Goal: Task Accomplishment & Management: Manage account settings

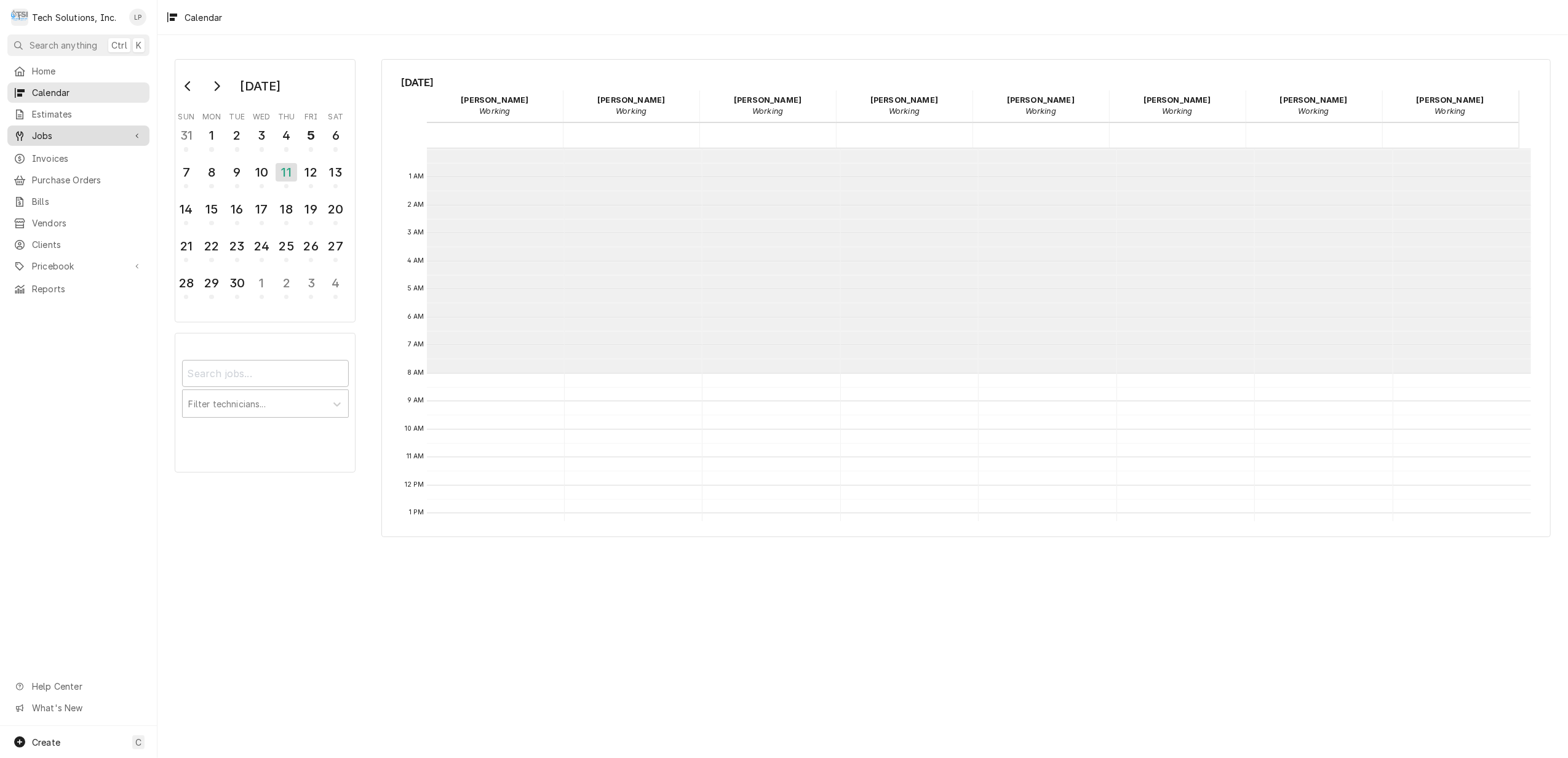
scroll to position [224, 0]
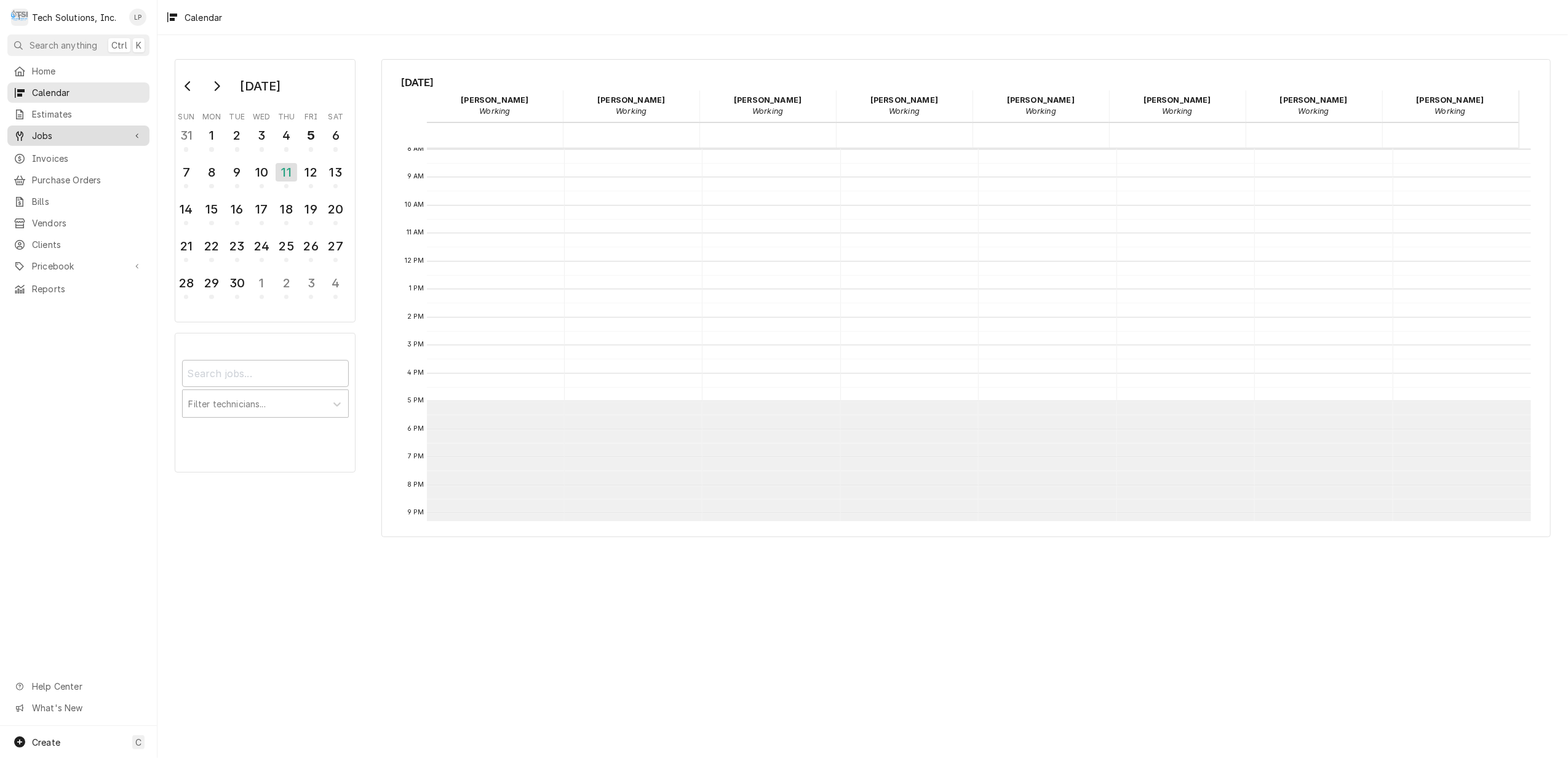
click at [43, 129] on span "Jobs" at bounding box center [78, 135] width 93 height 13
click at [43, 150] on span "Jobs" at bounding box center [88, 157] width 111 height 13
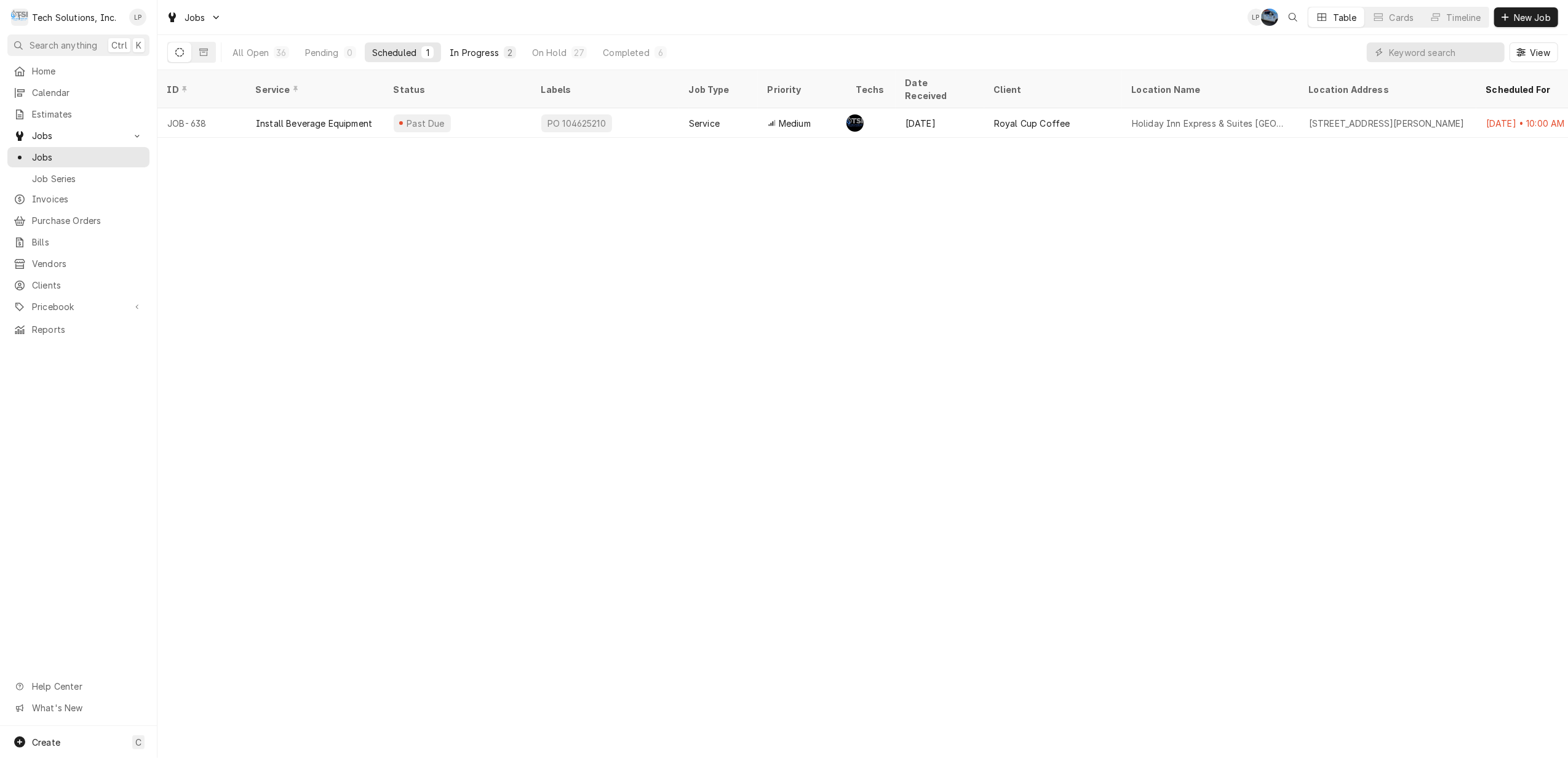
click at [480, 47] on div "In Progress" at bounding box center [475, 52] width 49 height 13
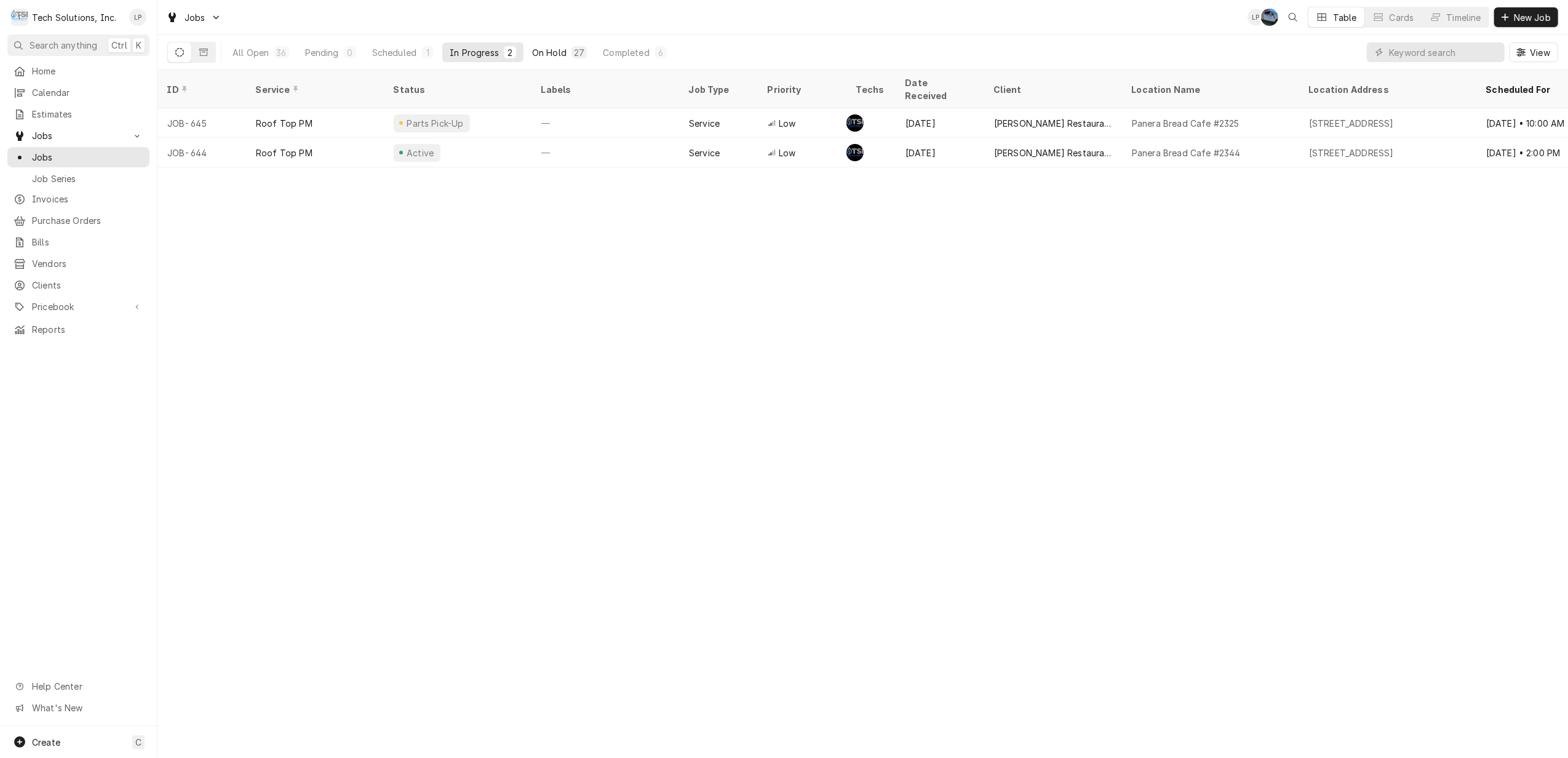
click at [547, 55] on div "On Hold" at bounding box center [549, 52] width 34 height 13
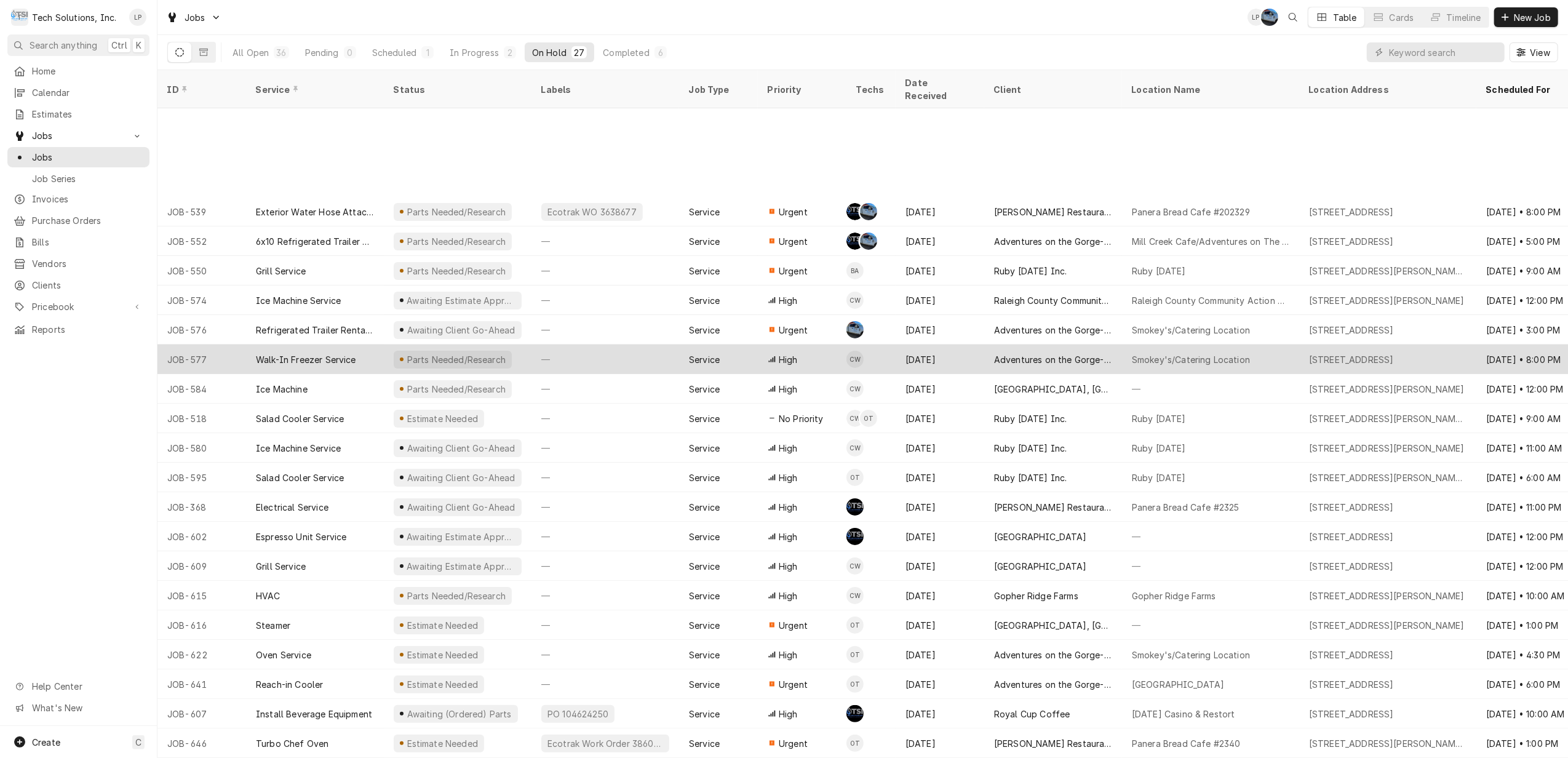
scroll to position [146, 0]
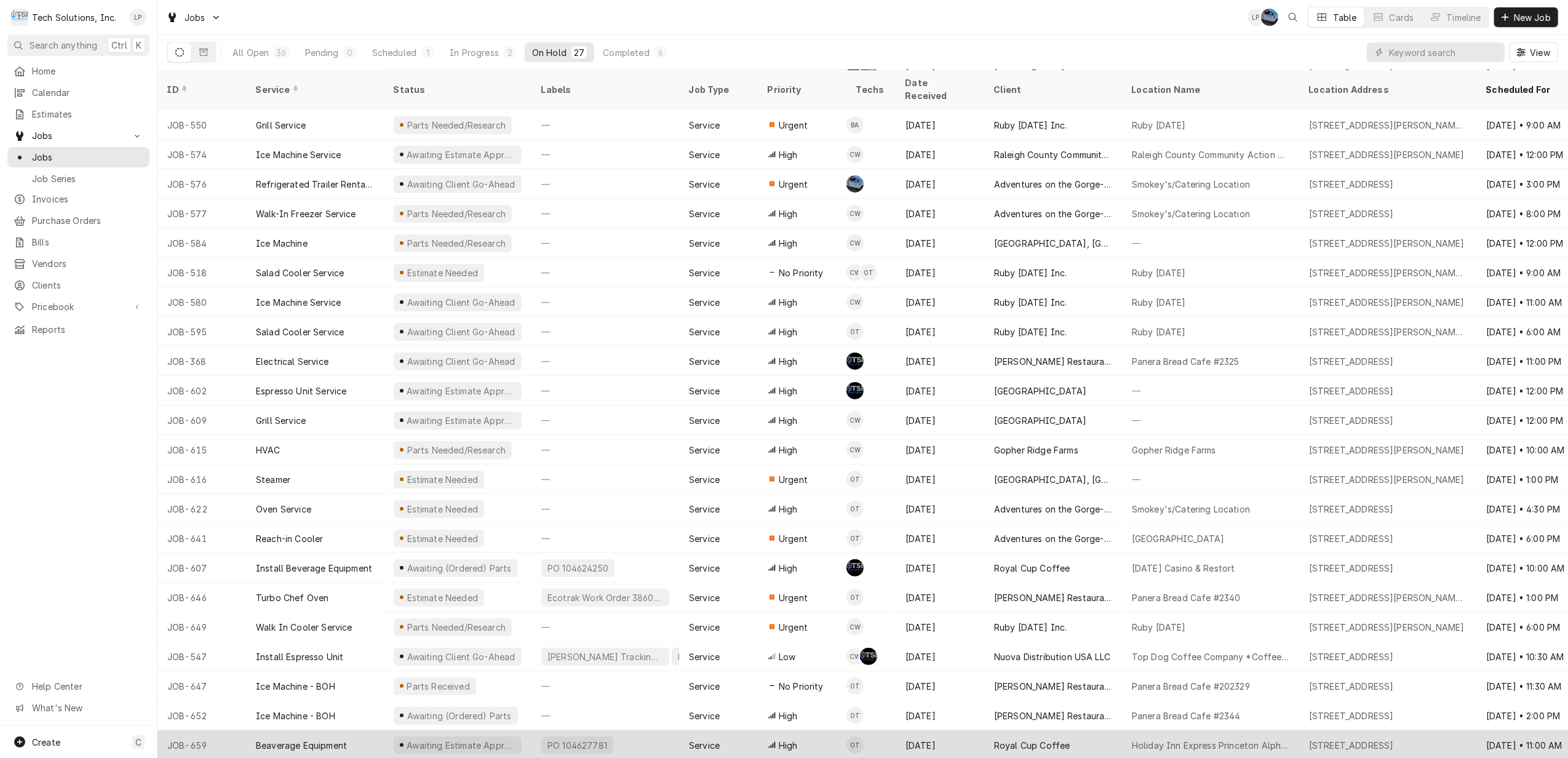
click at [1020, 739] on div "Royal Cup Coffee" at bounding box center [1032, 745] width 76 height 13
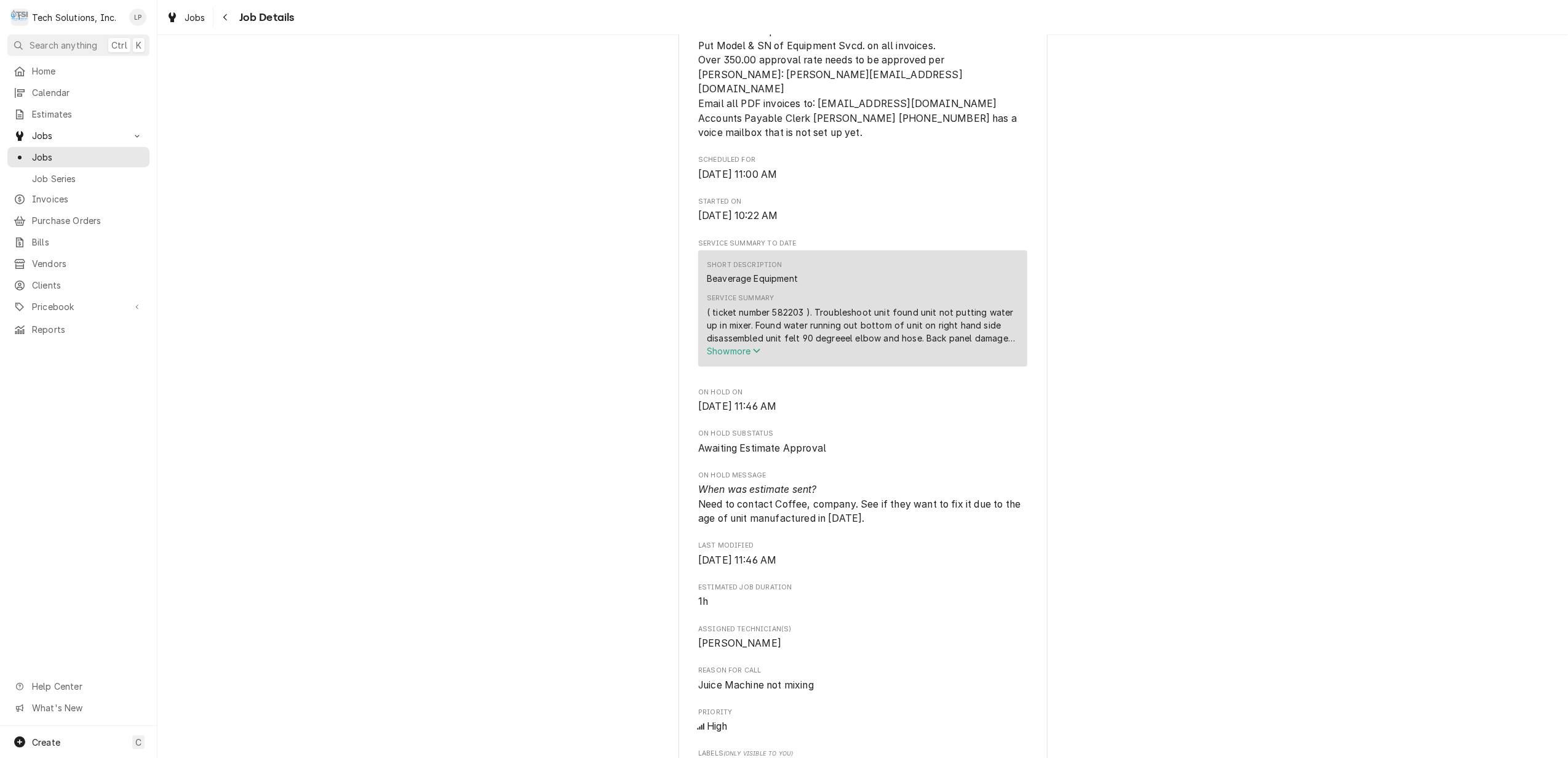
scroll to position [574, 0]
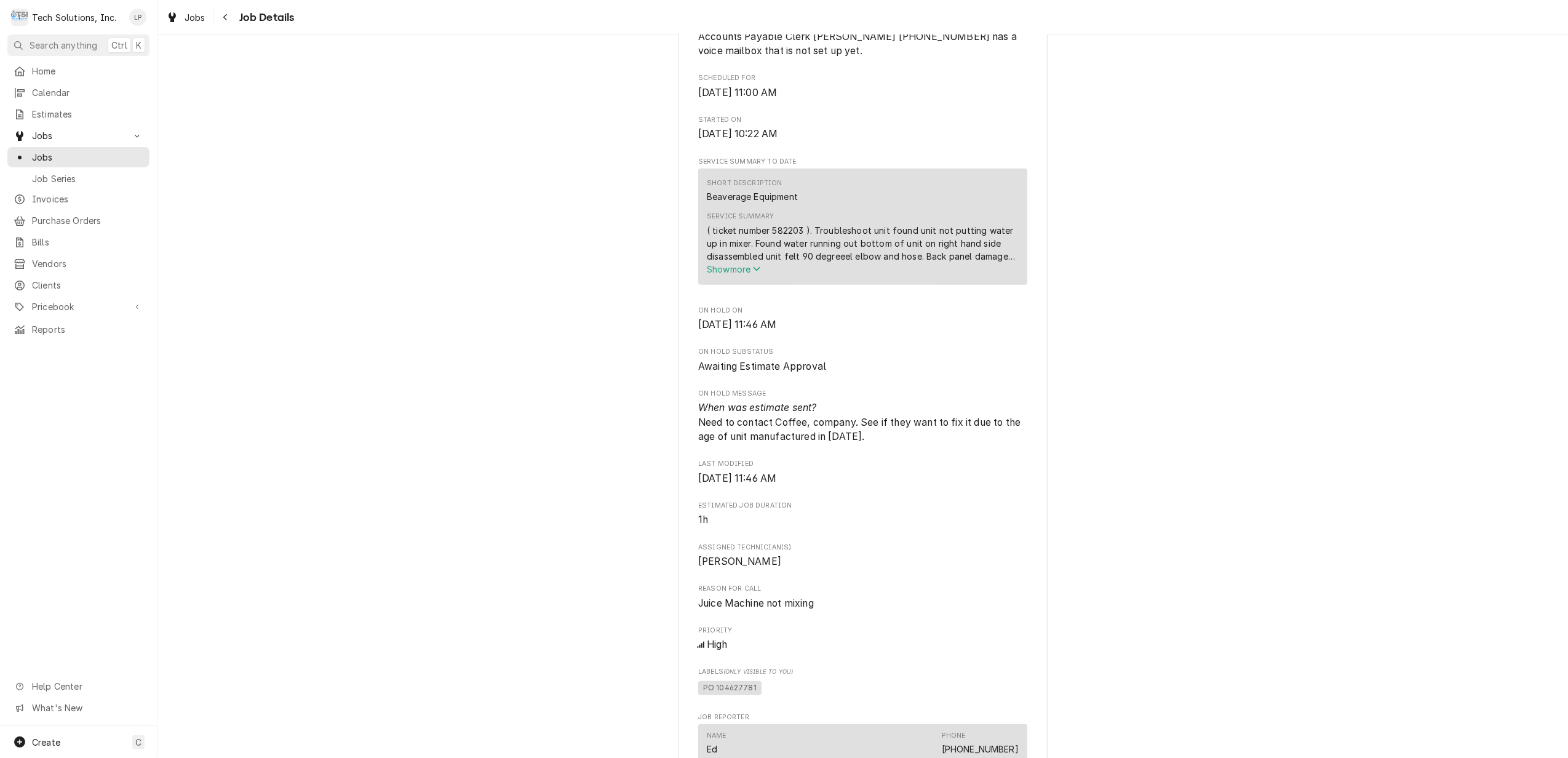
click at [731, 275] on span "Show more" at bounding box center [734, 268] width 54 height 10
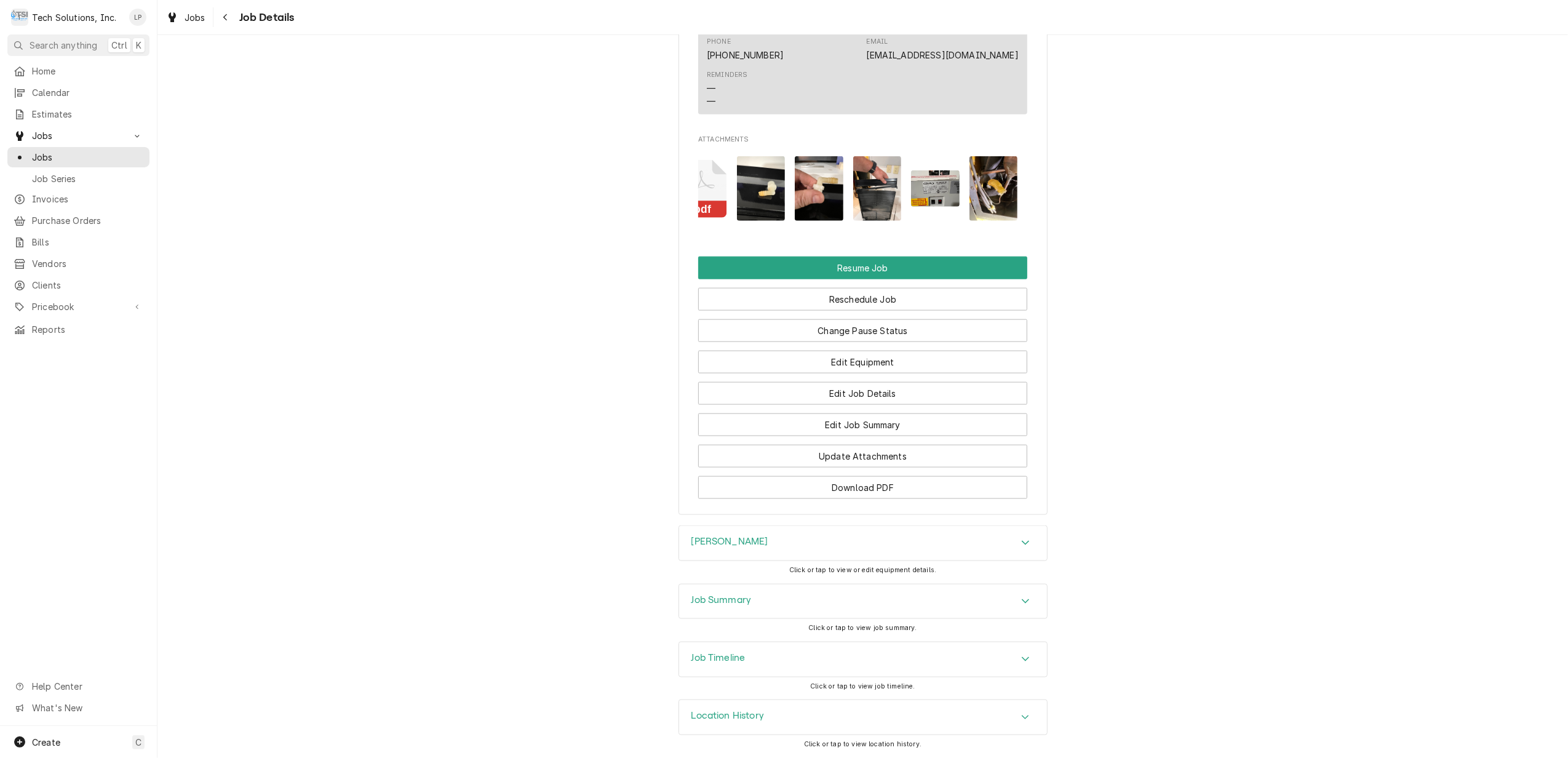
scroll to position [1432, 0]
click at [888, 357] on button "Edit Equipment" at bounding box center [863, 362] width 329 height 23
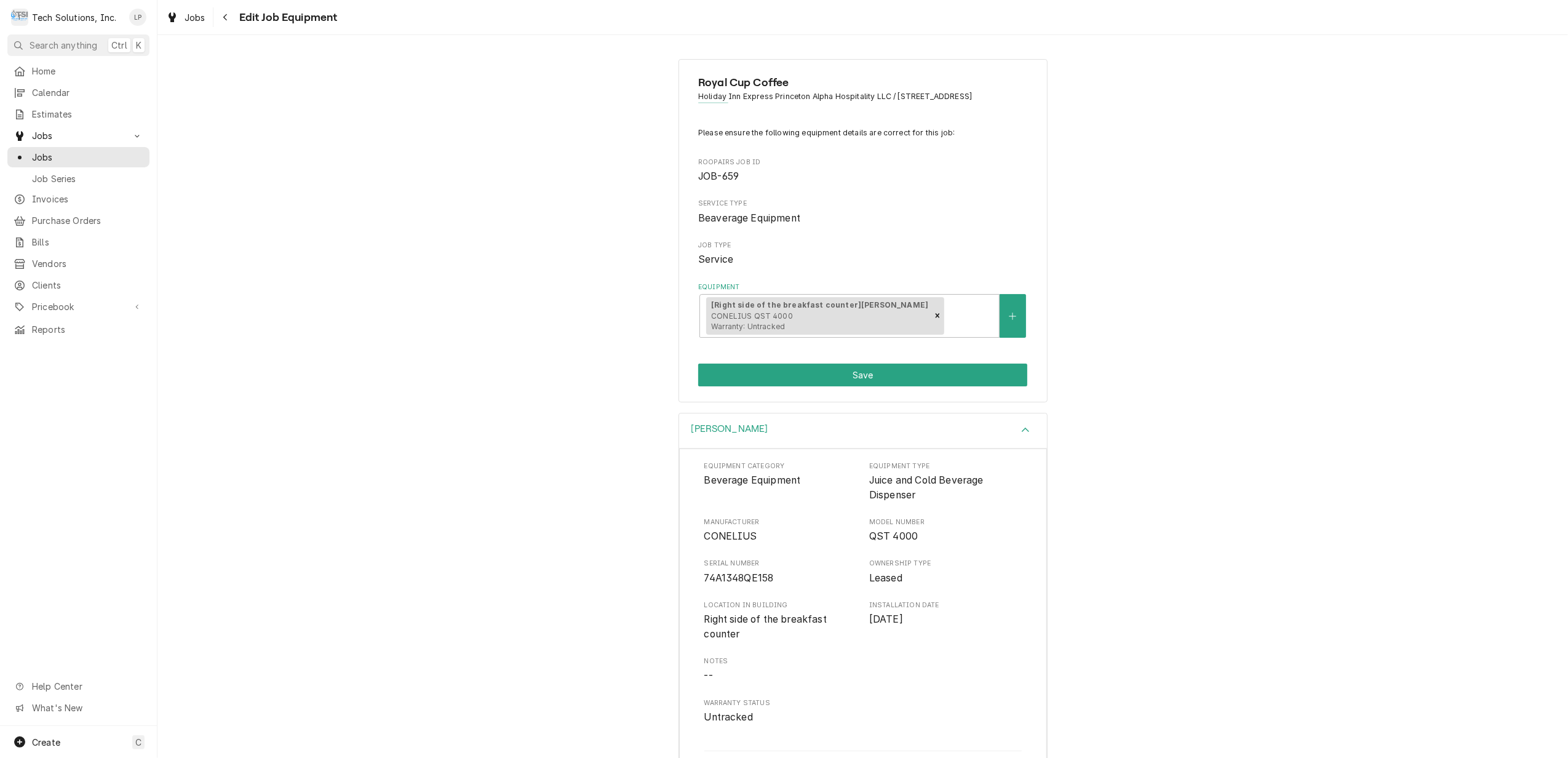
scroll to position [62, 0]
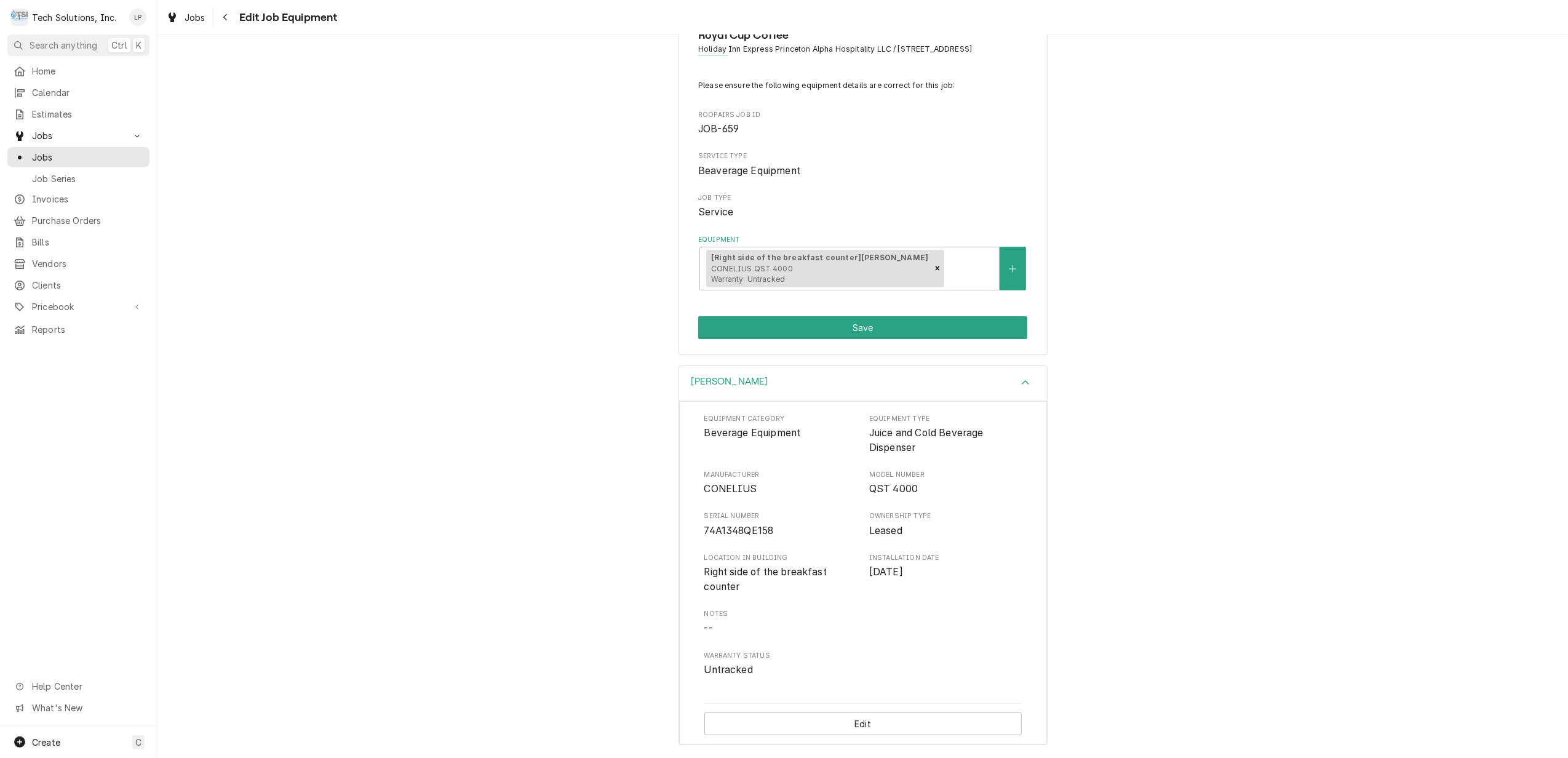
drag, startPoint x: 694, startPoint y: 485, endPoint x: 929, endPoint y: 566, distance: 248.6
click at [929, 566] on div "Equipment Category Beverage Equipment Equipment Type Juice and Cold Beverage Di…" at bounding box center [863, 573] width 368 height 343
drag, startPoint x: 929, startPoint y: 566, endPoint x: 927, endPoint y: 540, distance: 26.1
copy div "CONELIUS Model Number QST 4000 Serial Number 74A1348QE158 Ownership Type Leased…"
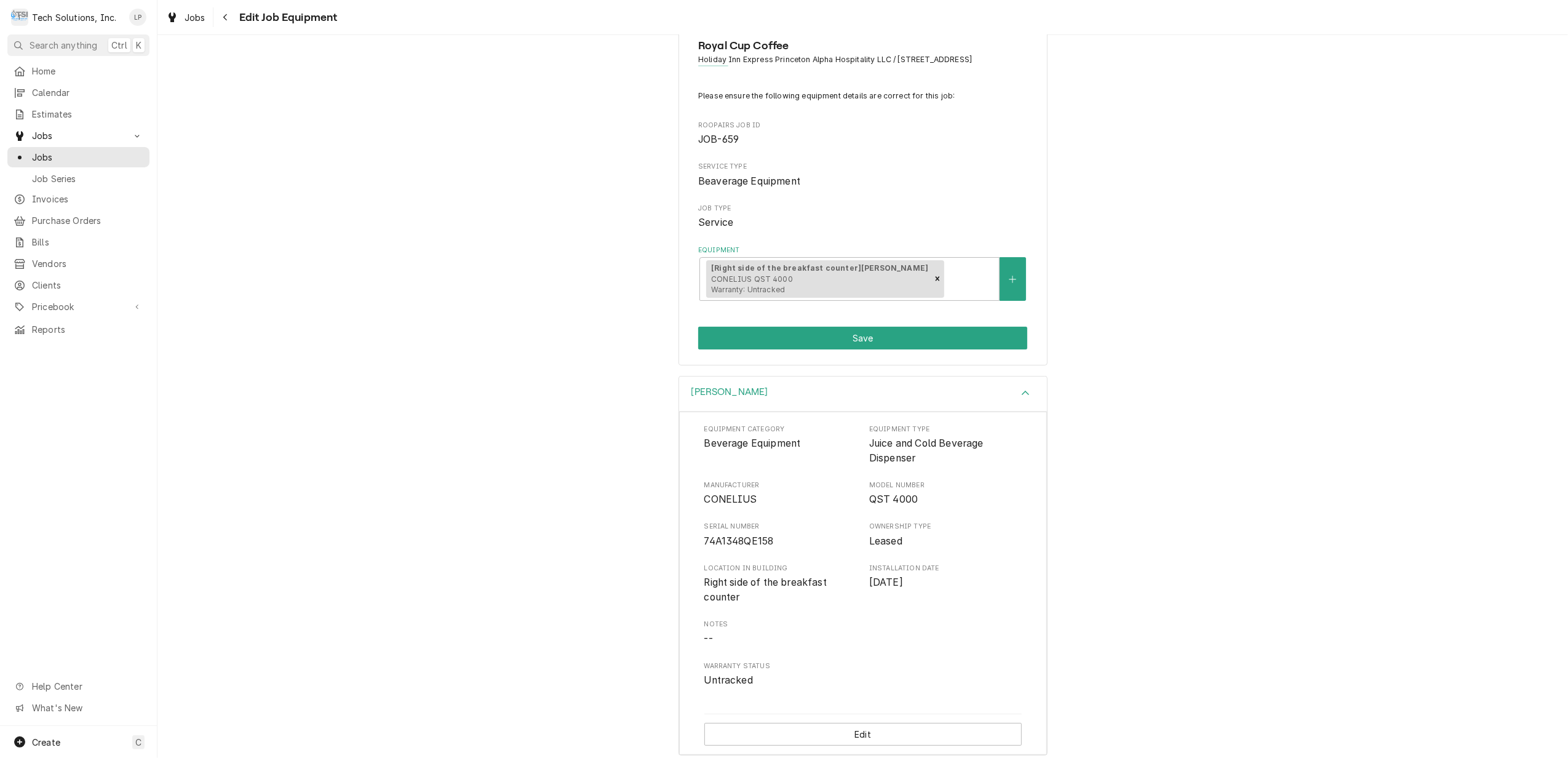
scroll to position [0, 0]
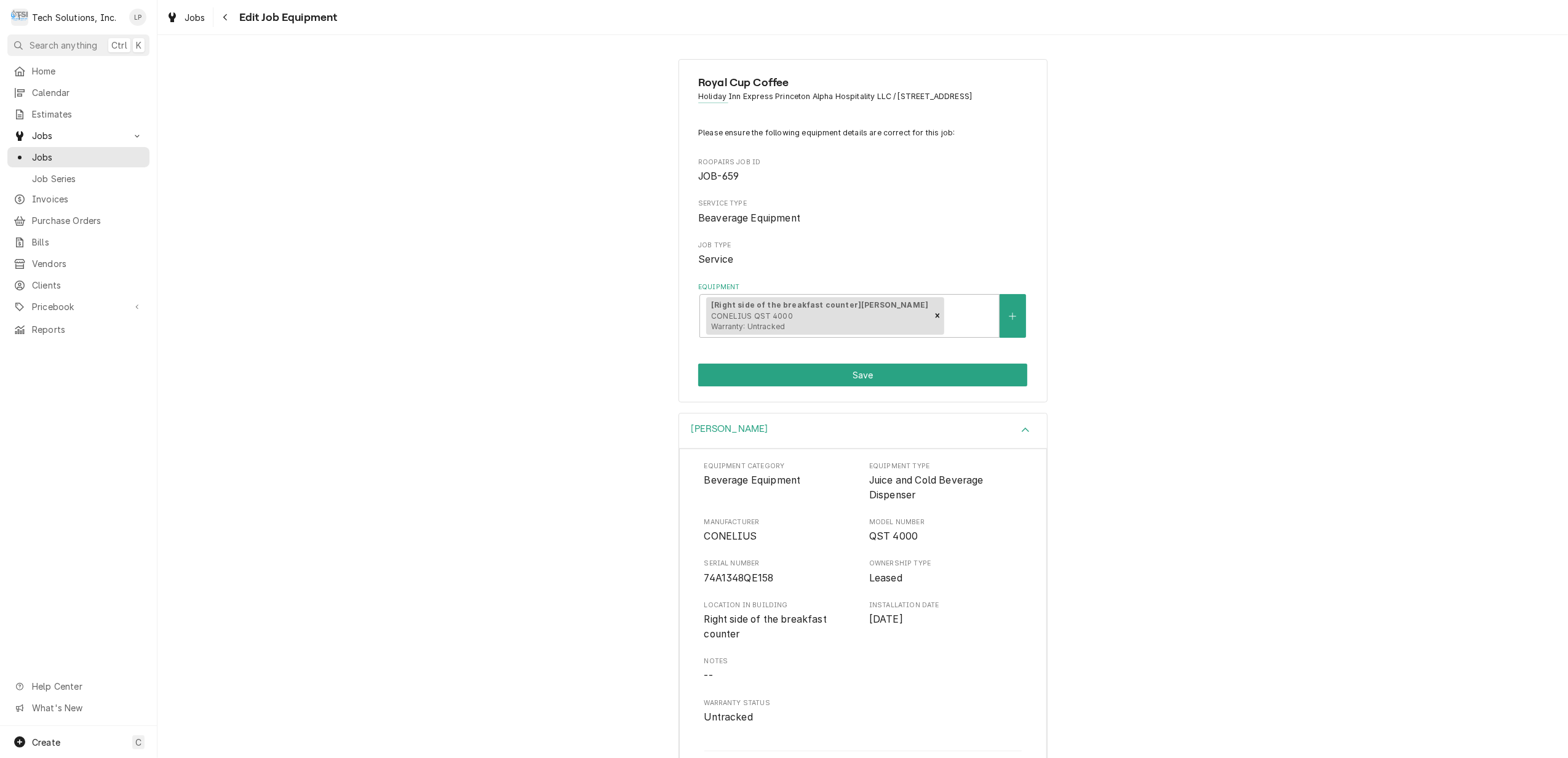
click at [583, 236] on div "Royal Cup Coffee Holiday Inn Express Princeton Alpha Hospitality LLC / 805 Oakv…" at bounding box center [863, 230] width 1411 height 365
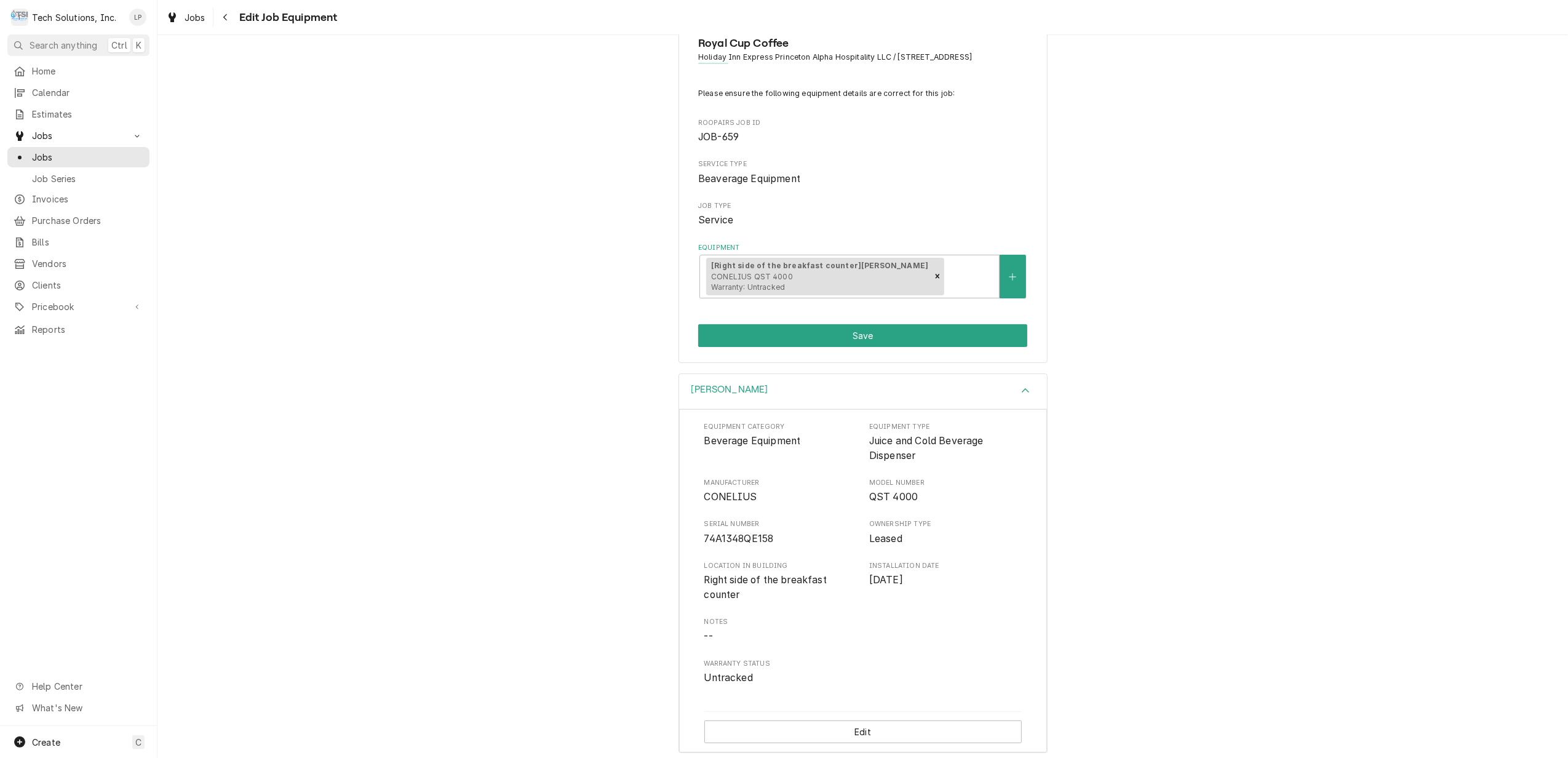
scroll to position [62, 0]
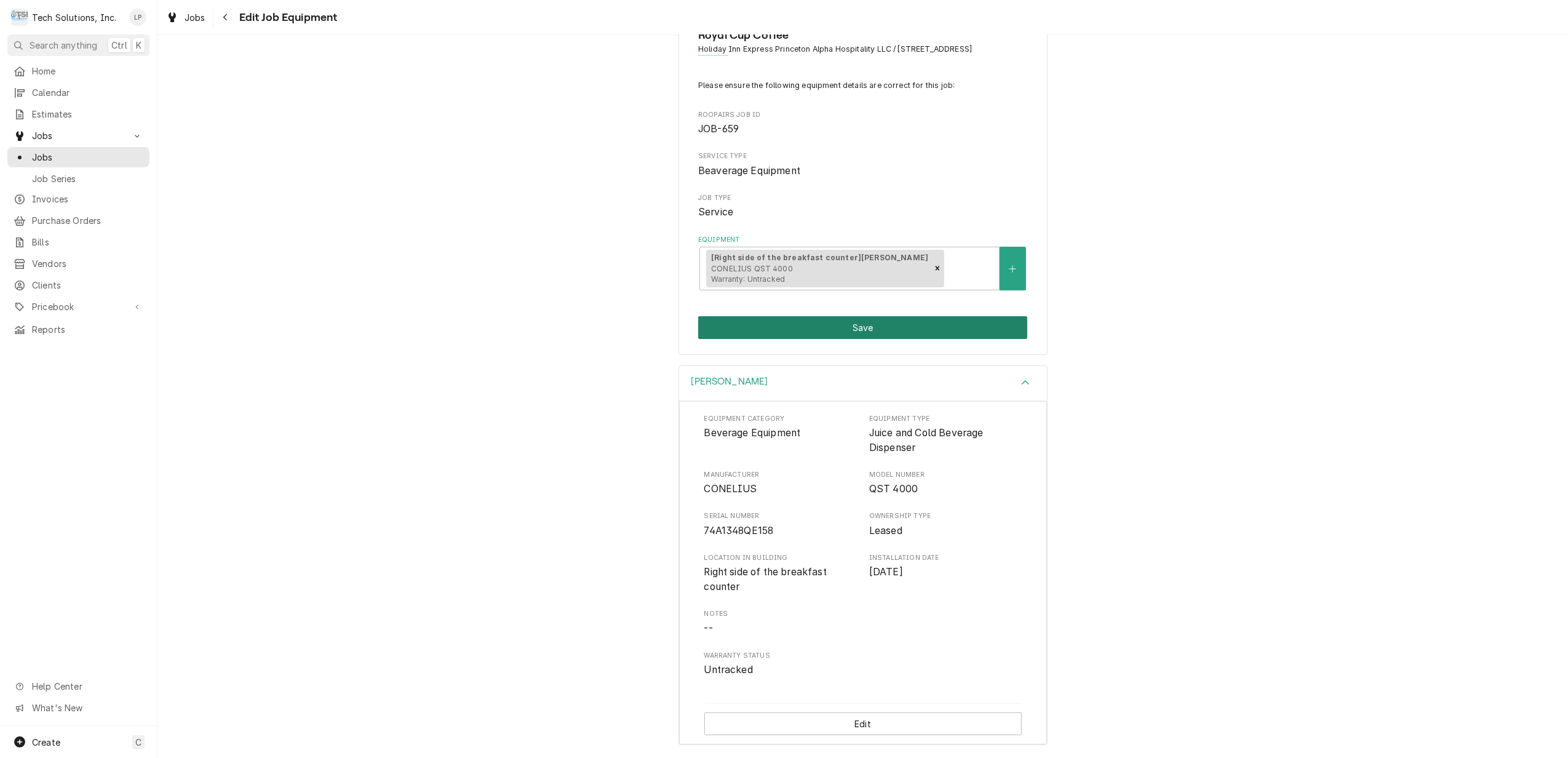
click at [842, 321] on button "Save" at bounding box center [863, 327] width 329 height 23
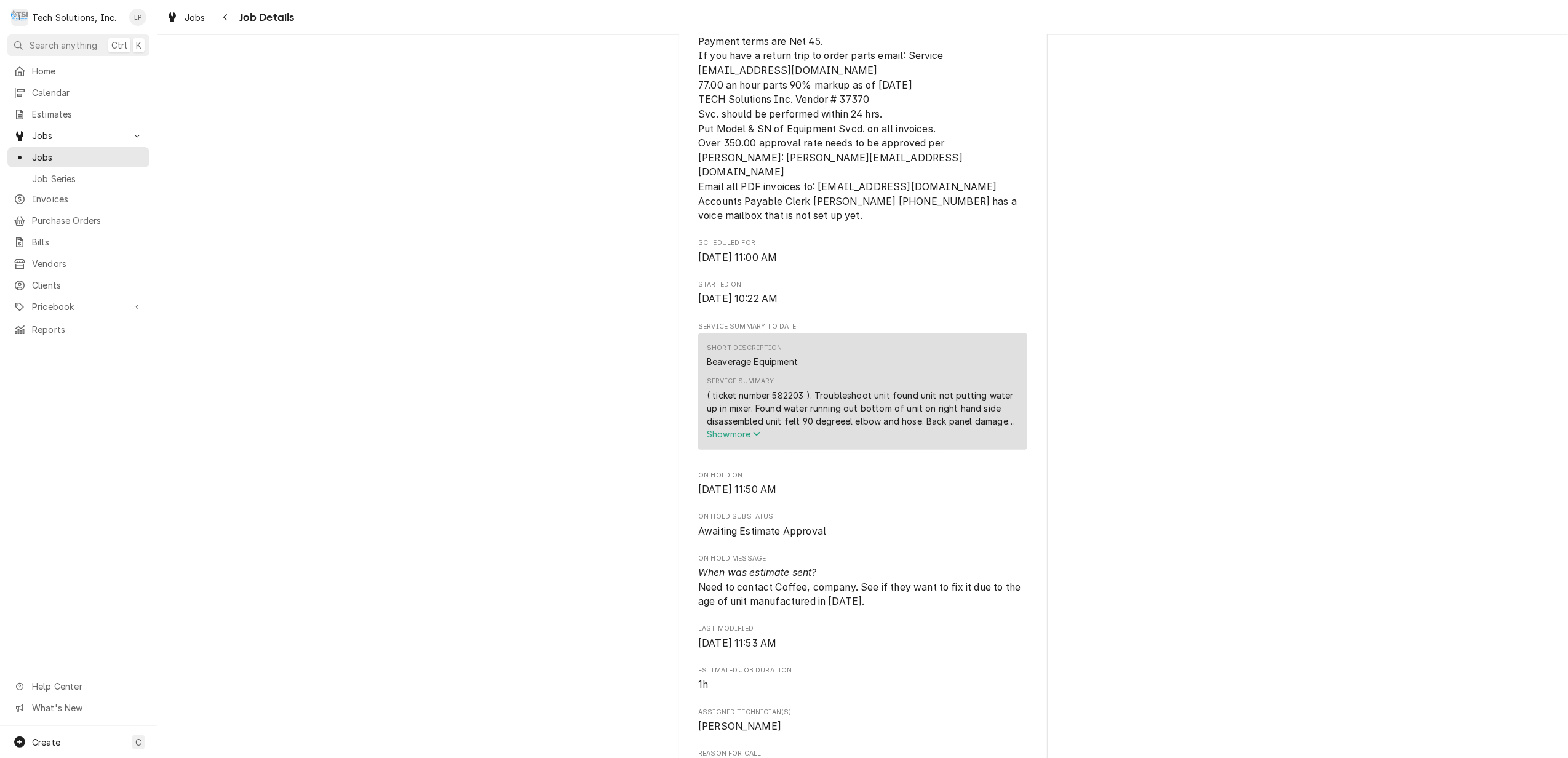
scroll to position [410, 0]
click at [722, 439] on span "Show more" at bounding box center [734, 433] width 54 height 10
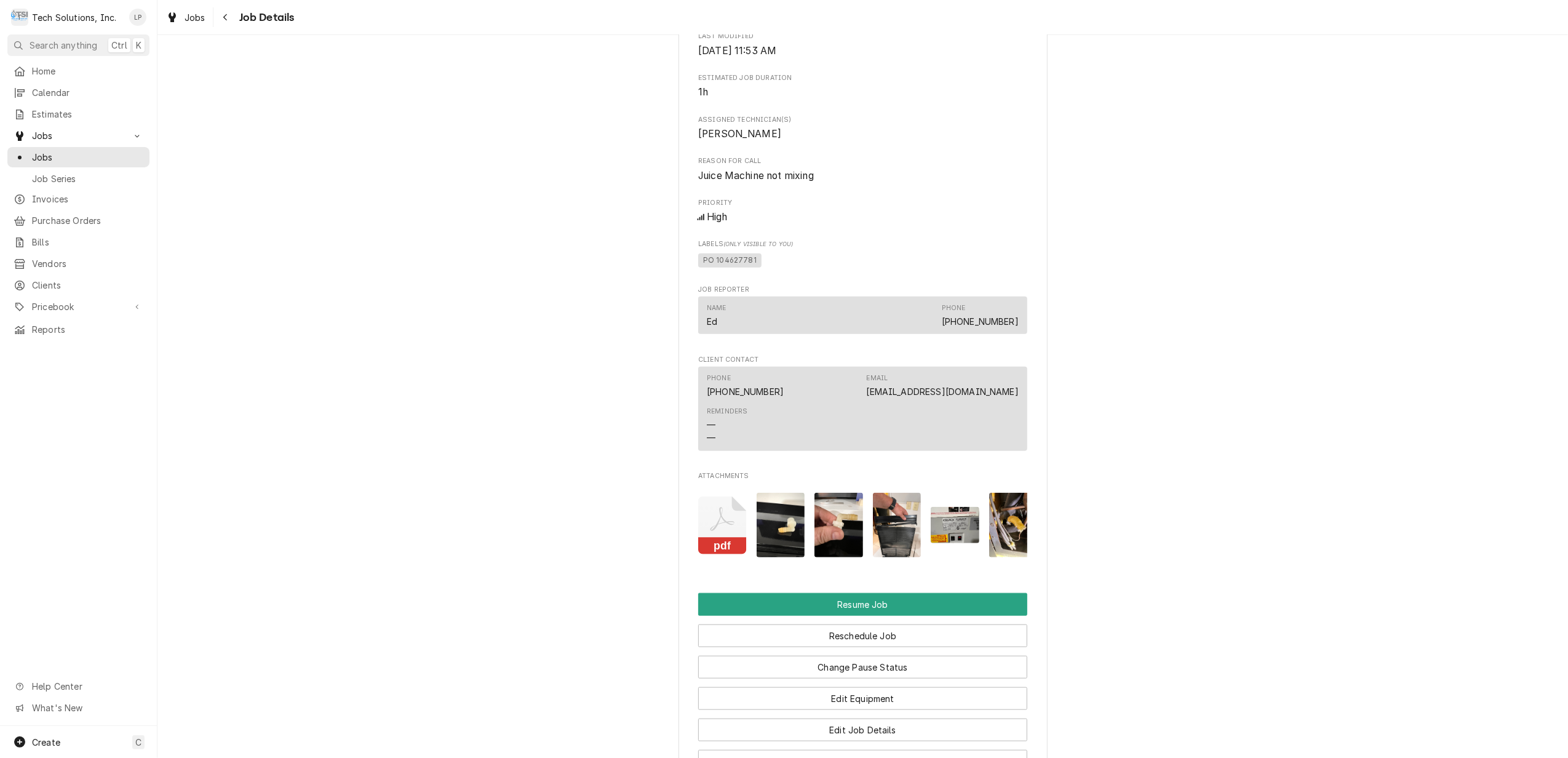
scroll to position [1148, 0]
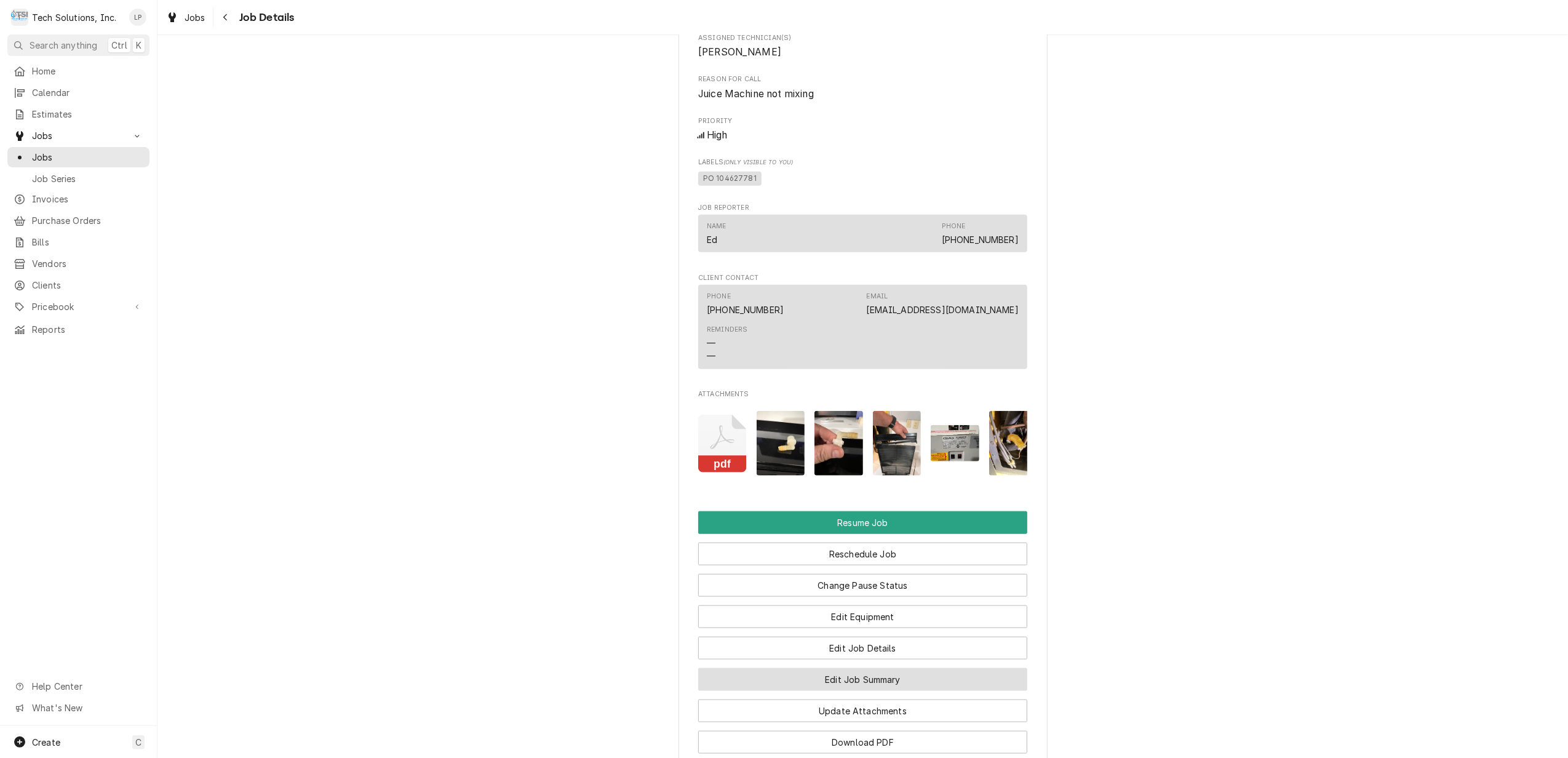
click at [876, 691] on button "Edit Job Summary" at bounding box center [863, 679] width 329 height 23
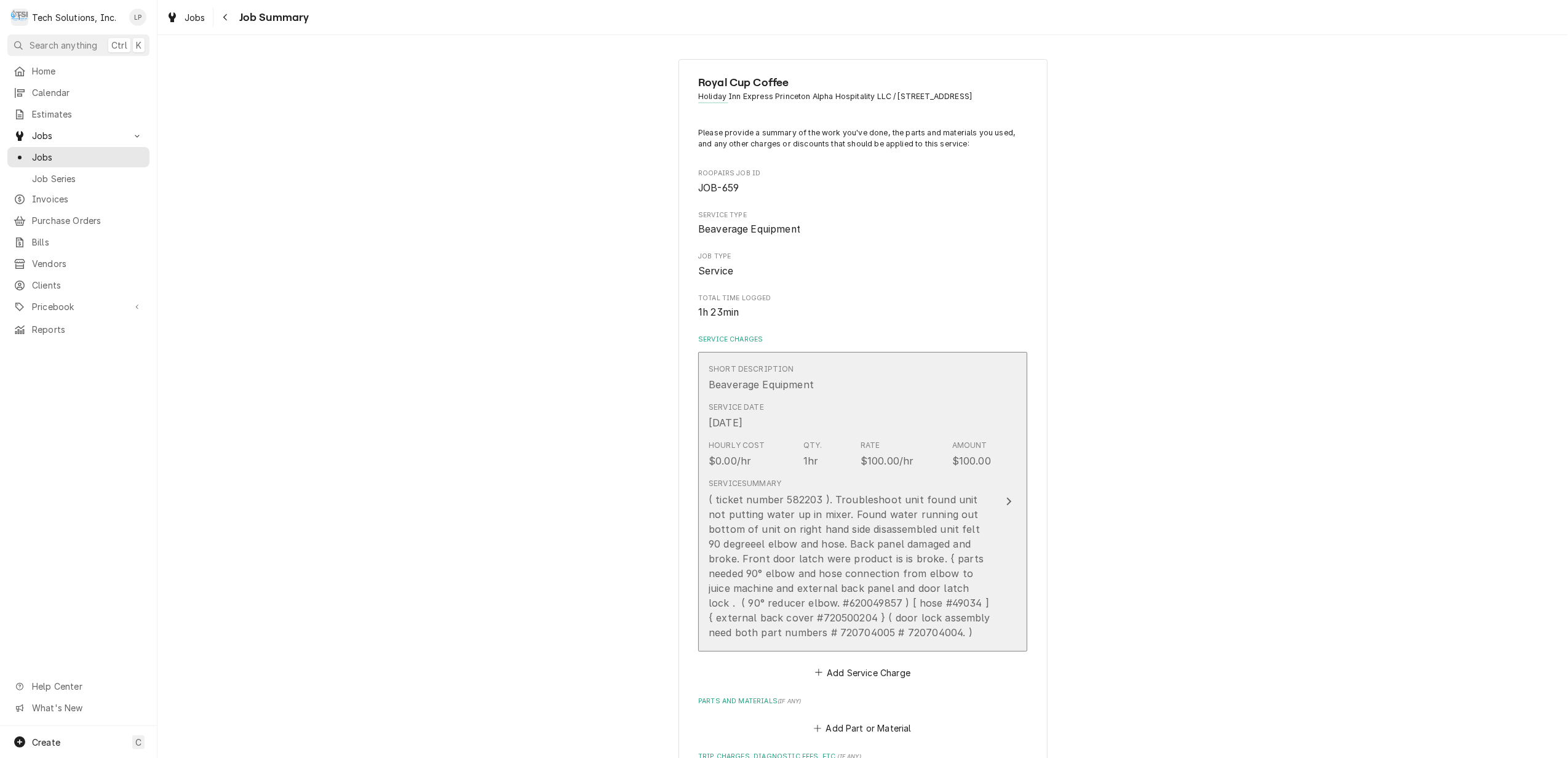
click at [1006, 506] on icon "Update Line Item" at bounding box center [1009, 501] width 6 height 10
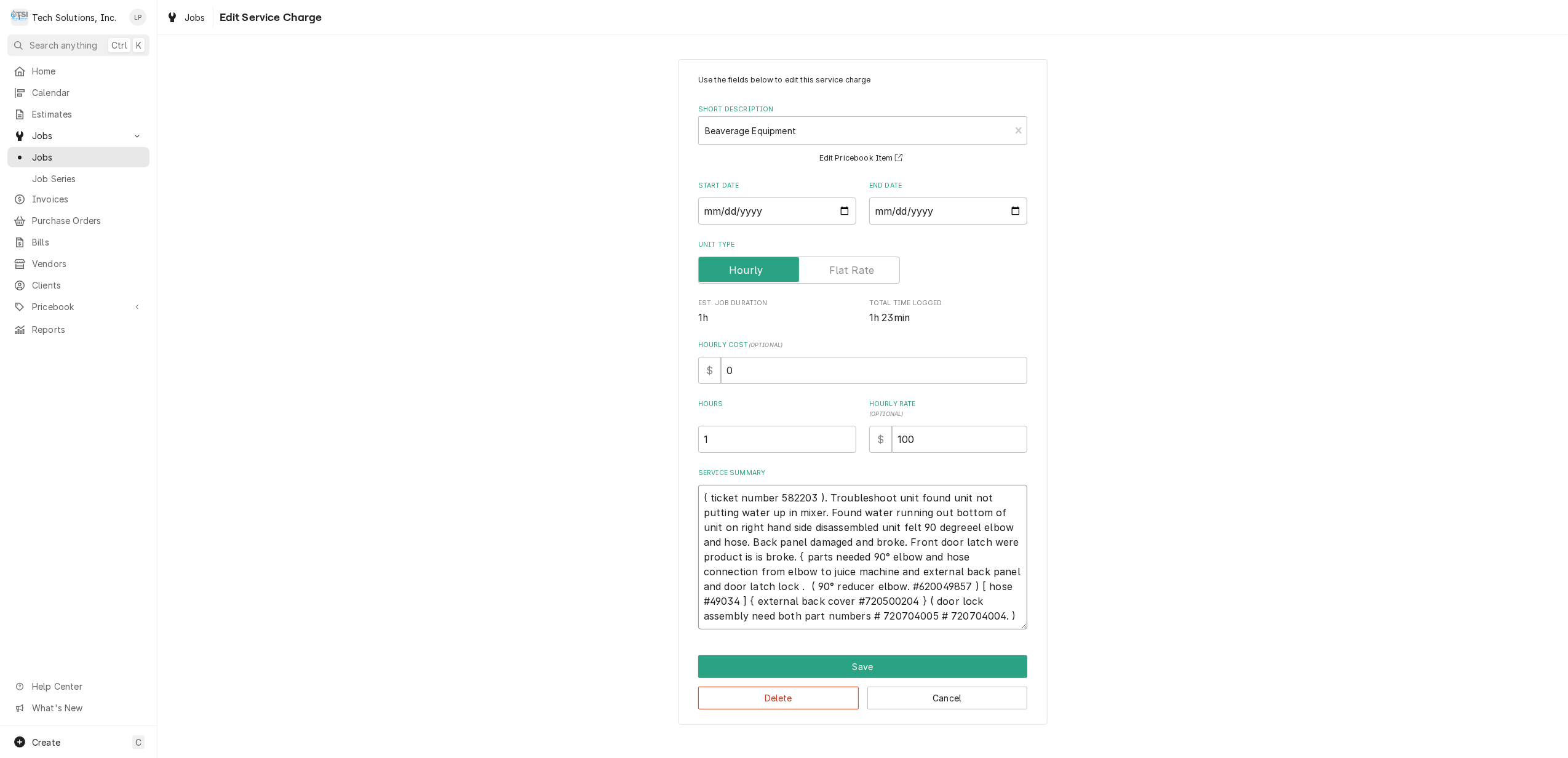
click at [707, 498] on textarea "( ticket number 582203 ). Troubleshoot unit found unit not putting water up in …" at bounding box center [863, 557] width 329 height 145
type textarea "x"
type textarea "( ticket number 582203 ). Troubleshoot unit found unit not putting water up in …"
type textarea "x"
type textarea "( C ticket number 582203 ). Troubleshoot unit found unit not putting water up i…"
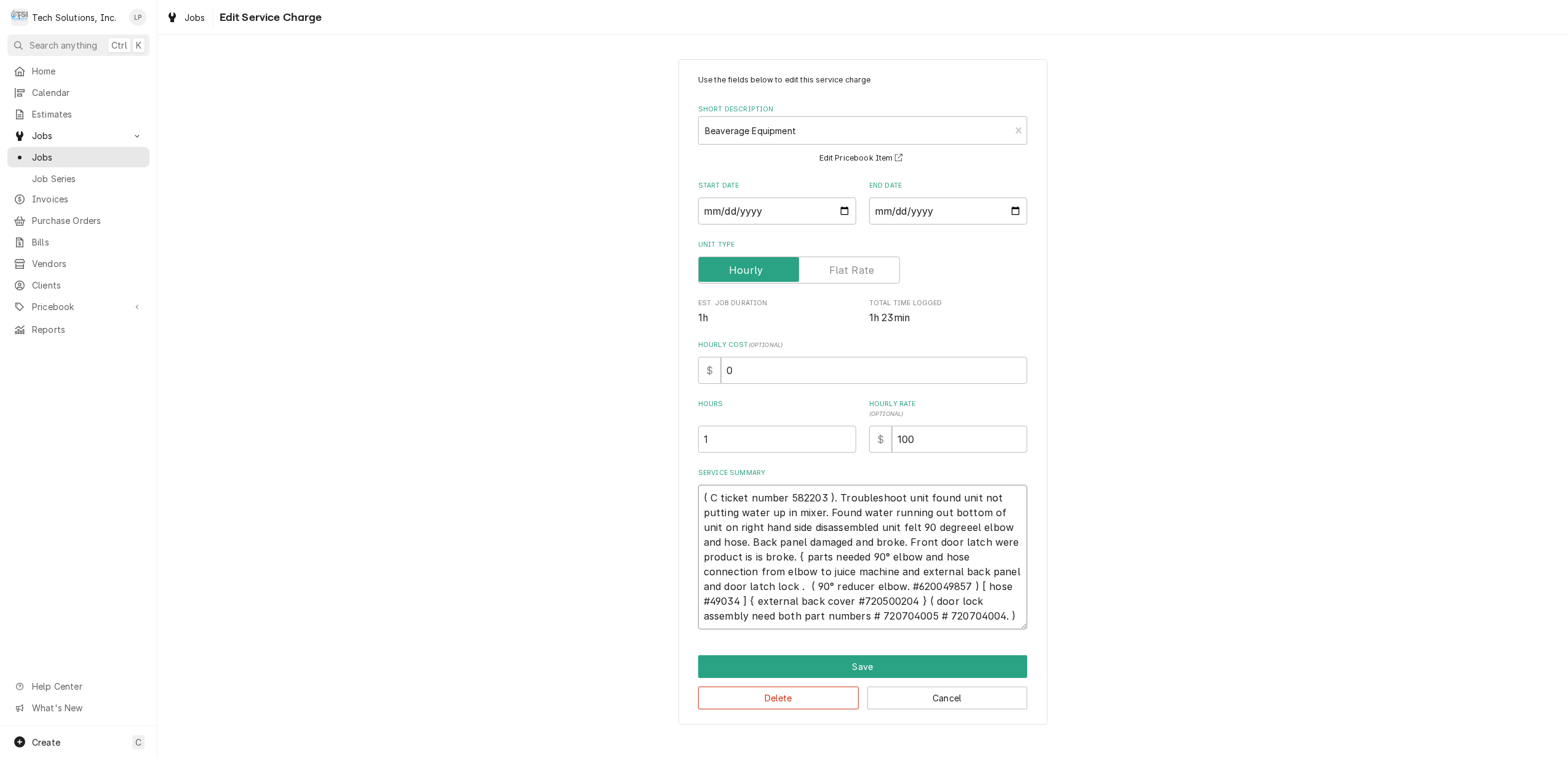
type textarea "x"
type textarea "( Cr ticket number 582203 ). Troubleshoot unit found unit not putting water up …"
type textarea "x"
type textarea "( Crn ticket number 582203 ). Troubleshoot unit found unit not putting water up…"
type textarea "x"
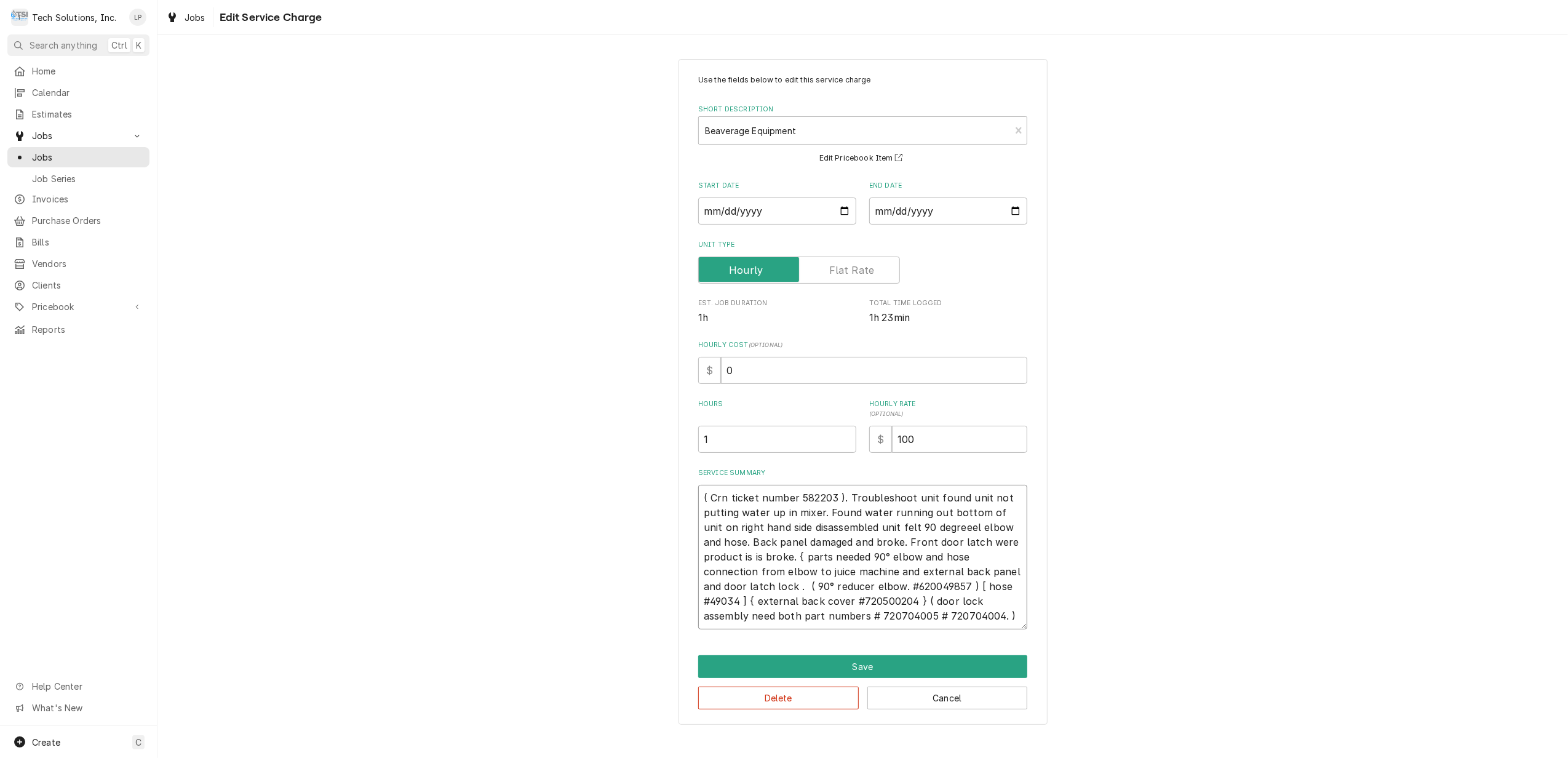
type textarea "( Cr ticket number 582203 ). Troubleshoot unit found unit not putting water up …"
type textarea "x"
type textarea "( C ticket number 582203 ). Troubleshoot unit found unit not putting water up i…"
type textarea "x"
type textarea "( Co ticket number 582203 ). Troubleshoot unit found unit not putting water up …"
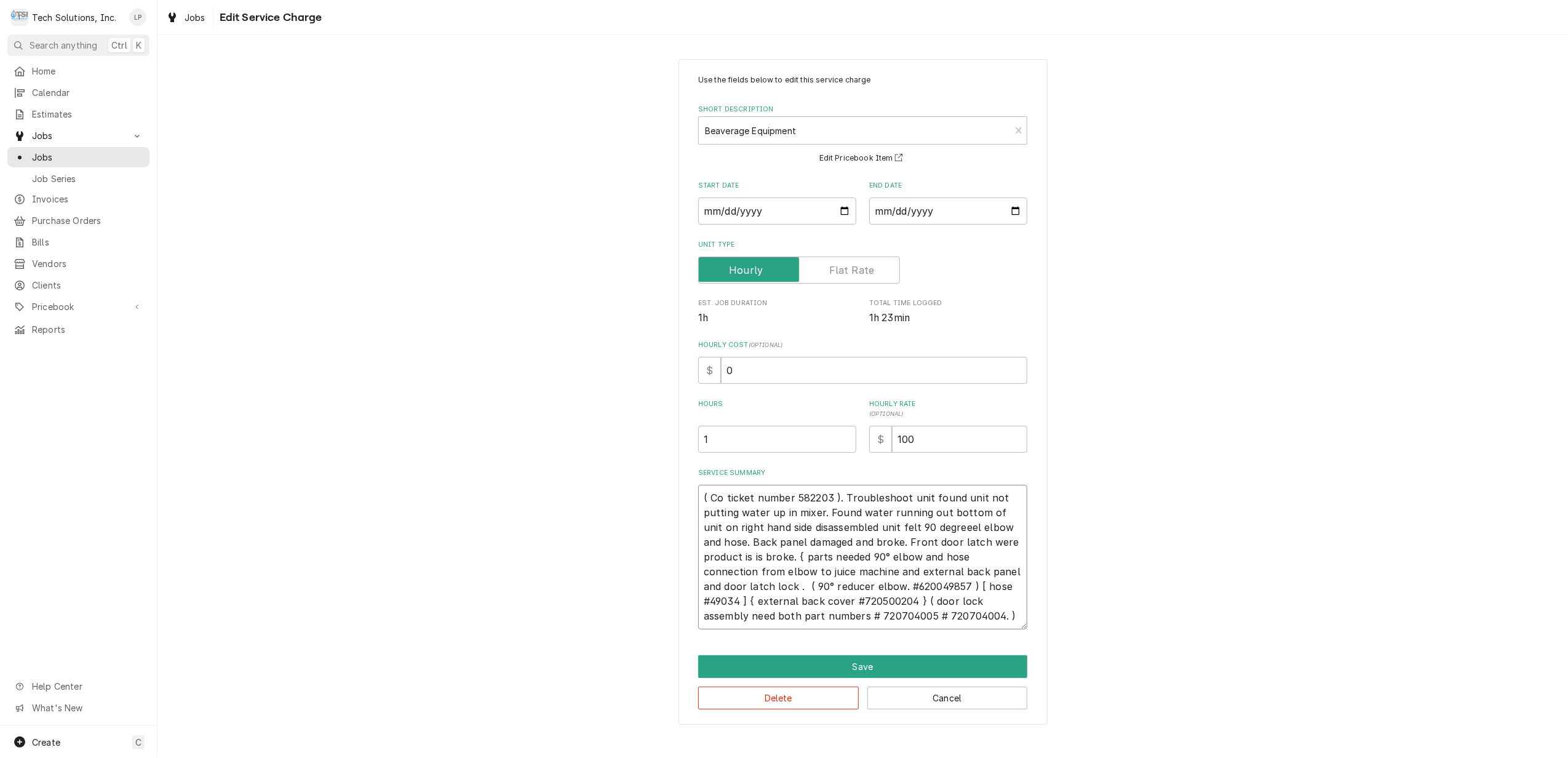
type textarea "x"
type textarea "( Cor ticket number 582203 ). Troubleshoot unit found unit not putting water up…"
type textarea "x"
type textarea "( Corn ticket number 582203 ). Troubleshoot unit found unit not putting water u…"
type textarea "x"
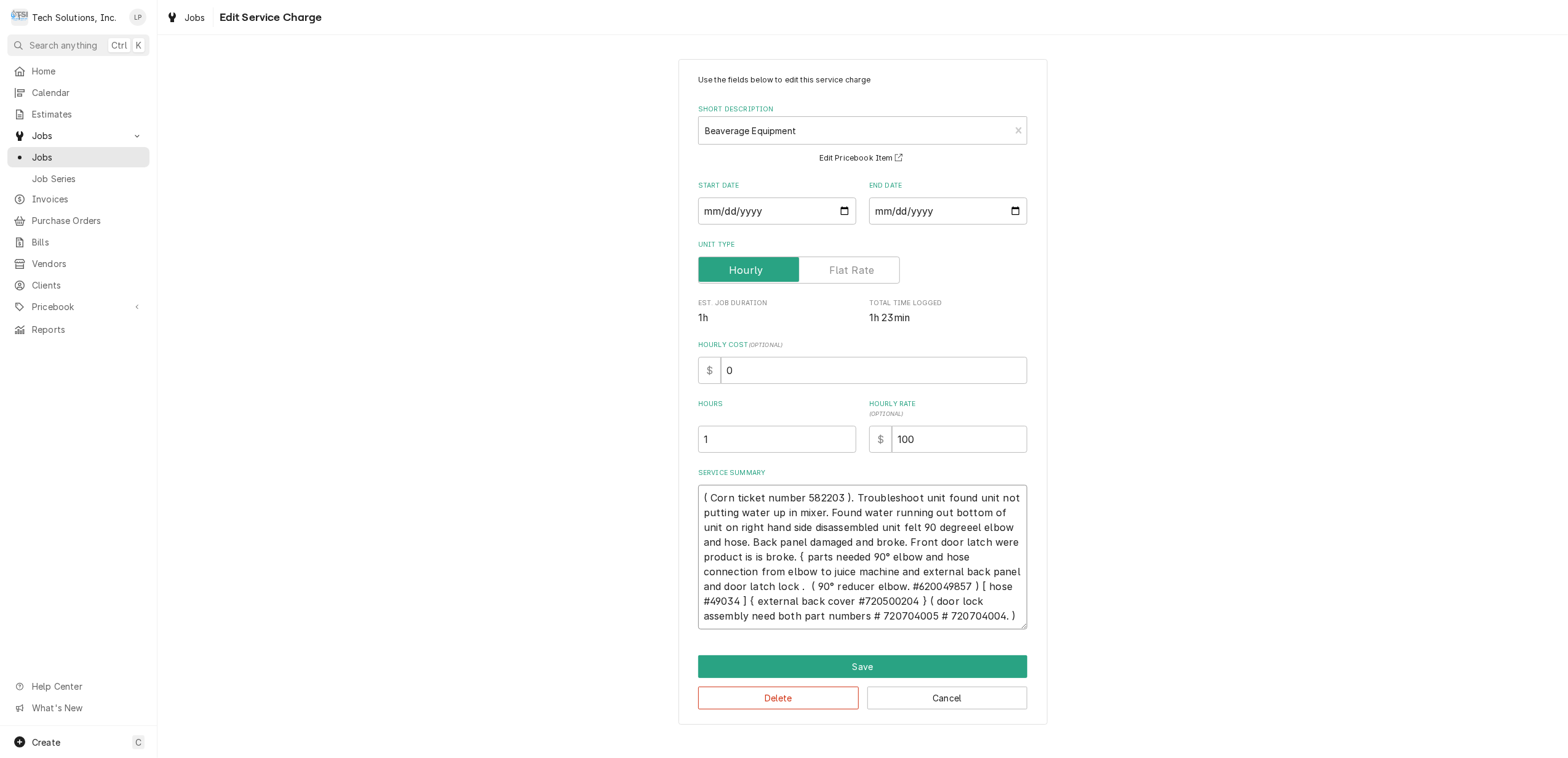
type textarea "( Corne ticket number 582203 ). Troubleshoot unit found unit not putting water …"
type textarea "x"
type textarea "( Cornel ticket number 582203 ). Troubleshoot unit found unit not putting water…"
type textarea "x"
type textarea "( Corneli ticket number 582203 ). Troubleshoot unit found unit not putting wate…"
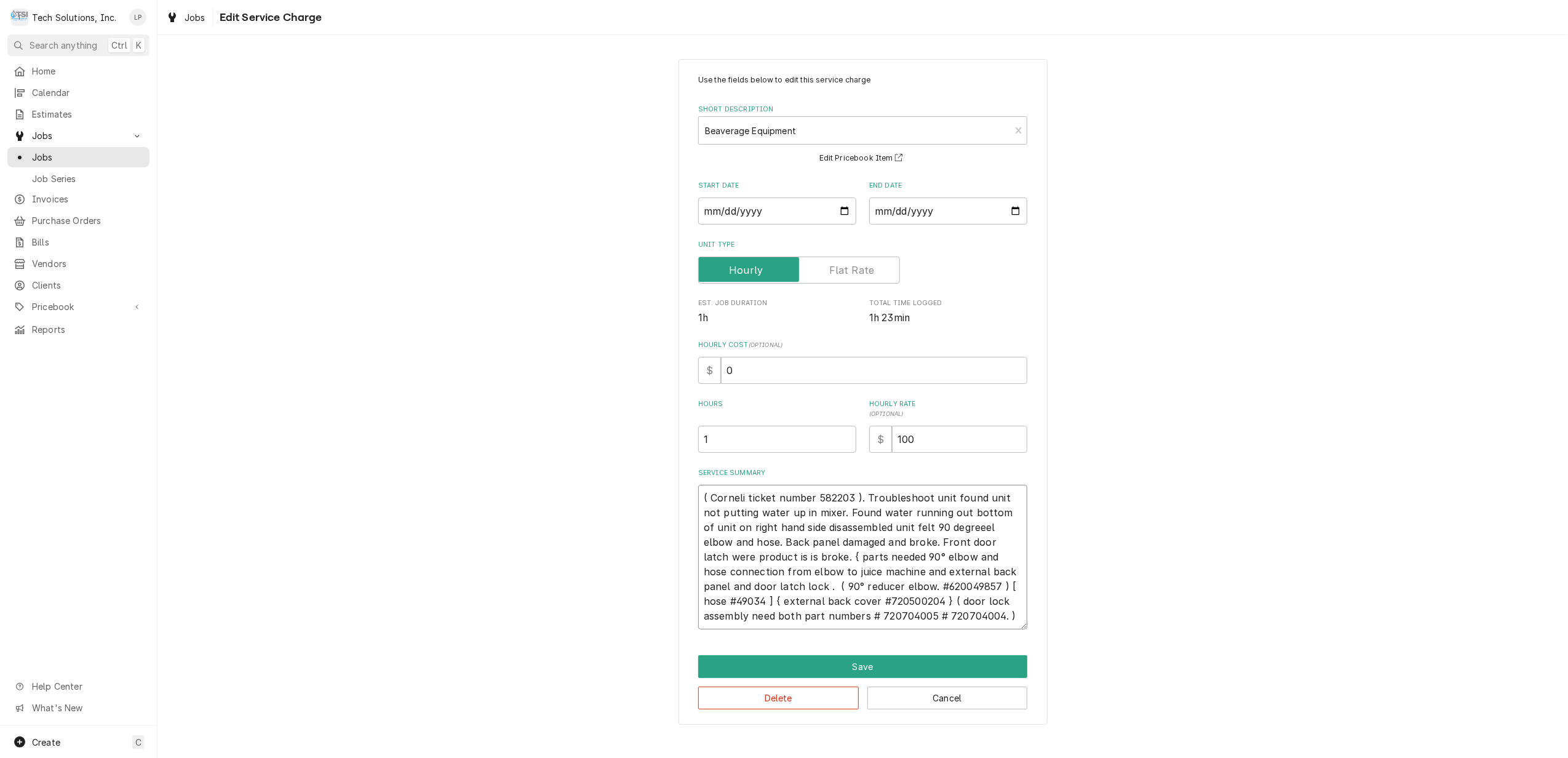
type textarea "x"
type textarea "( Corneliu ticket number 582203 ). Troubleshoot unit found unit not putting wat…"
type textarea "x"
type textarea "( Cornelius ticket number 582203 ). Troubleshoot unit found unit not putting wa…"
type textarea "x"
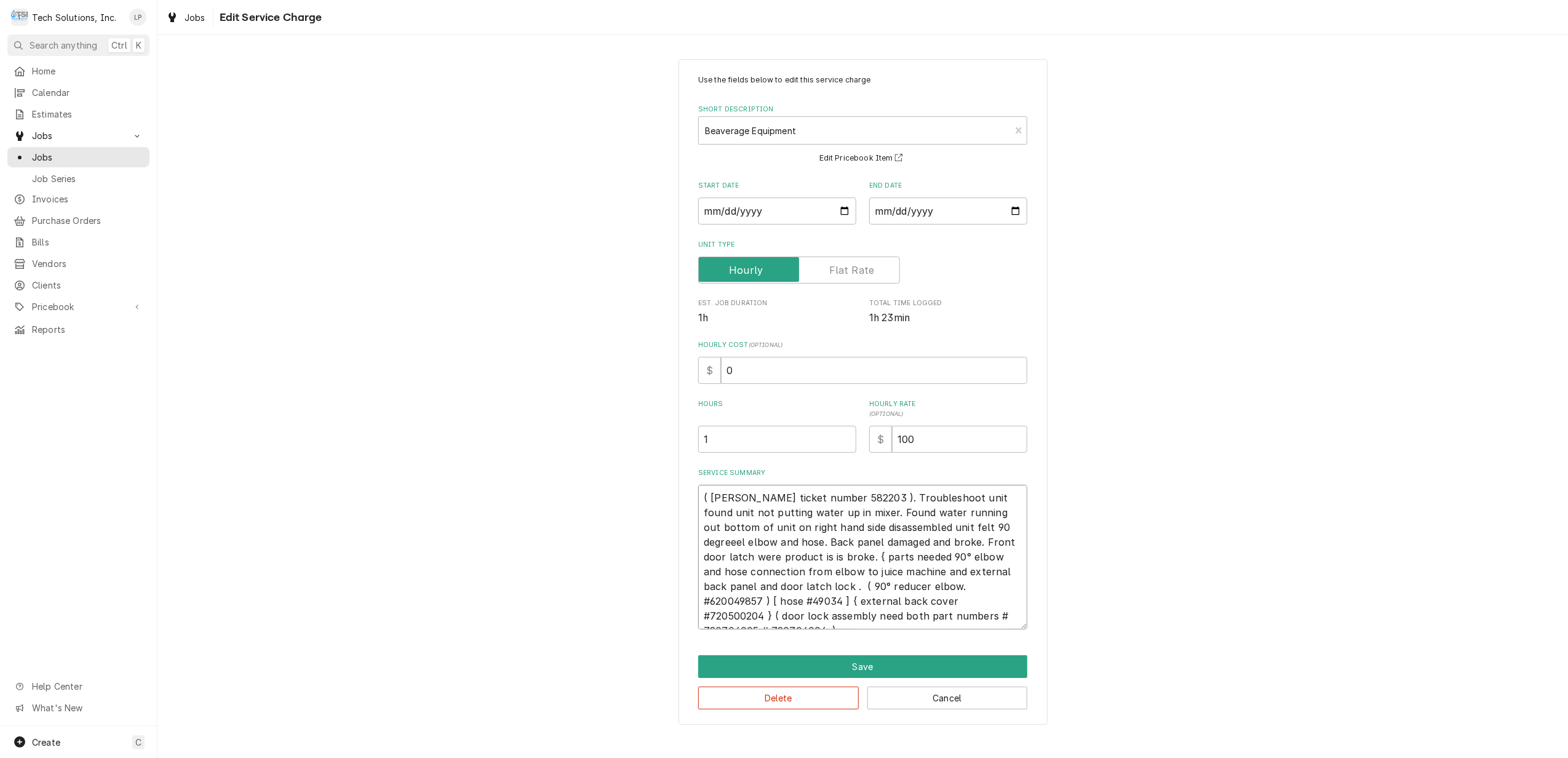
type textarea "( Cornelius ticket number 582203 ). Troubleshoot unit found unit not putting wa…"
type textarea "x"
type textarea "( Cornelius t ticket number 582203 ). Troubleshoot unit found unit not putting …"
type textarea "x"
type textarea "( Cornelius te ticket number 582203 ). Troubleshoot unit found unit not putting…"
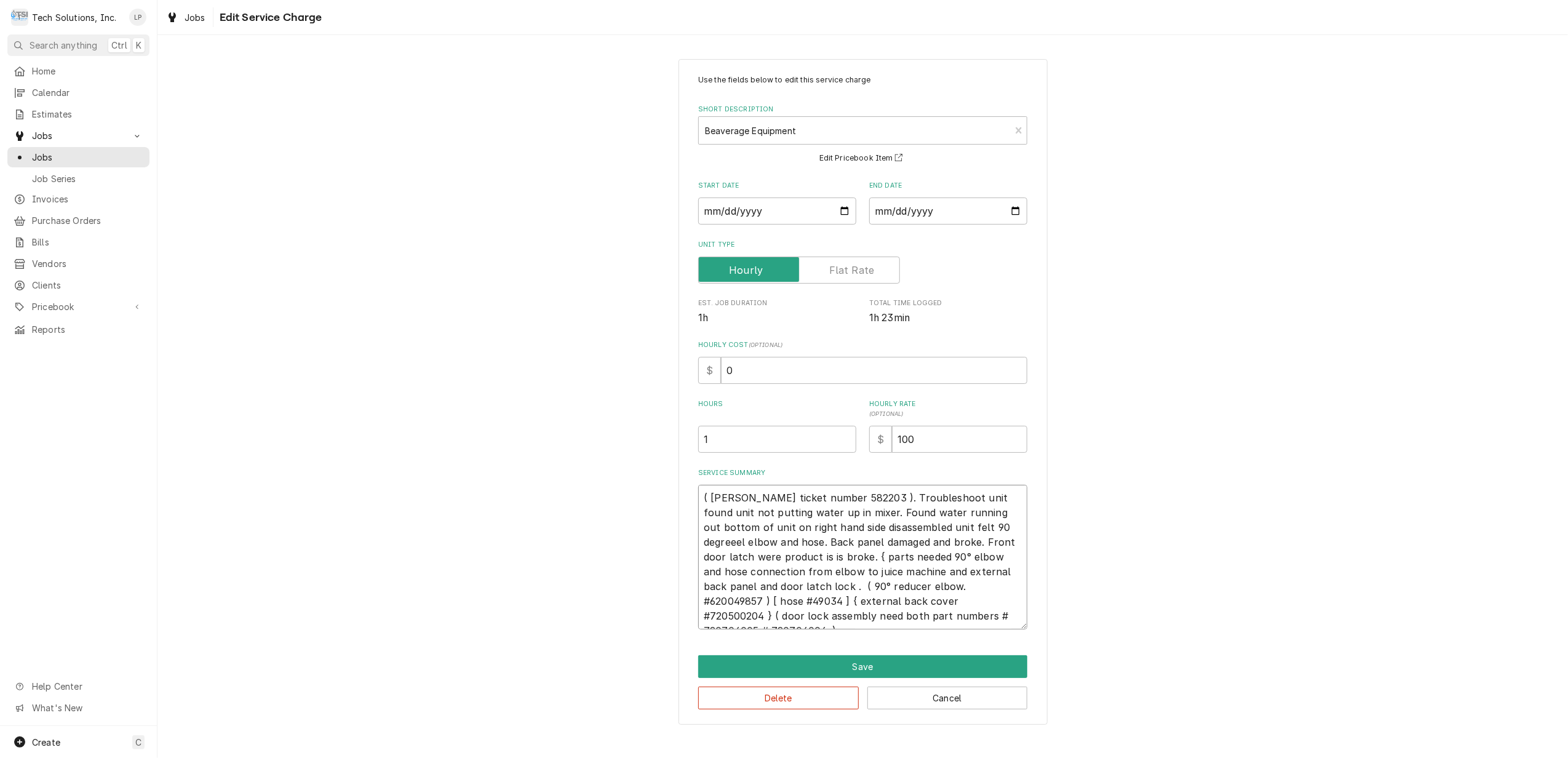
type textarea "x"
type textarea "( Cornelius tec ticket number 582203 ). Troubleshoot unit found unit not puttin…"
type textarea "x"
type textarea "( Cornelius tech ticket number 582203 ). Troubleshoot unit found unit not putti…"
type textarea "x"
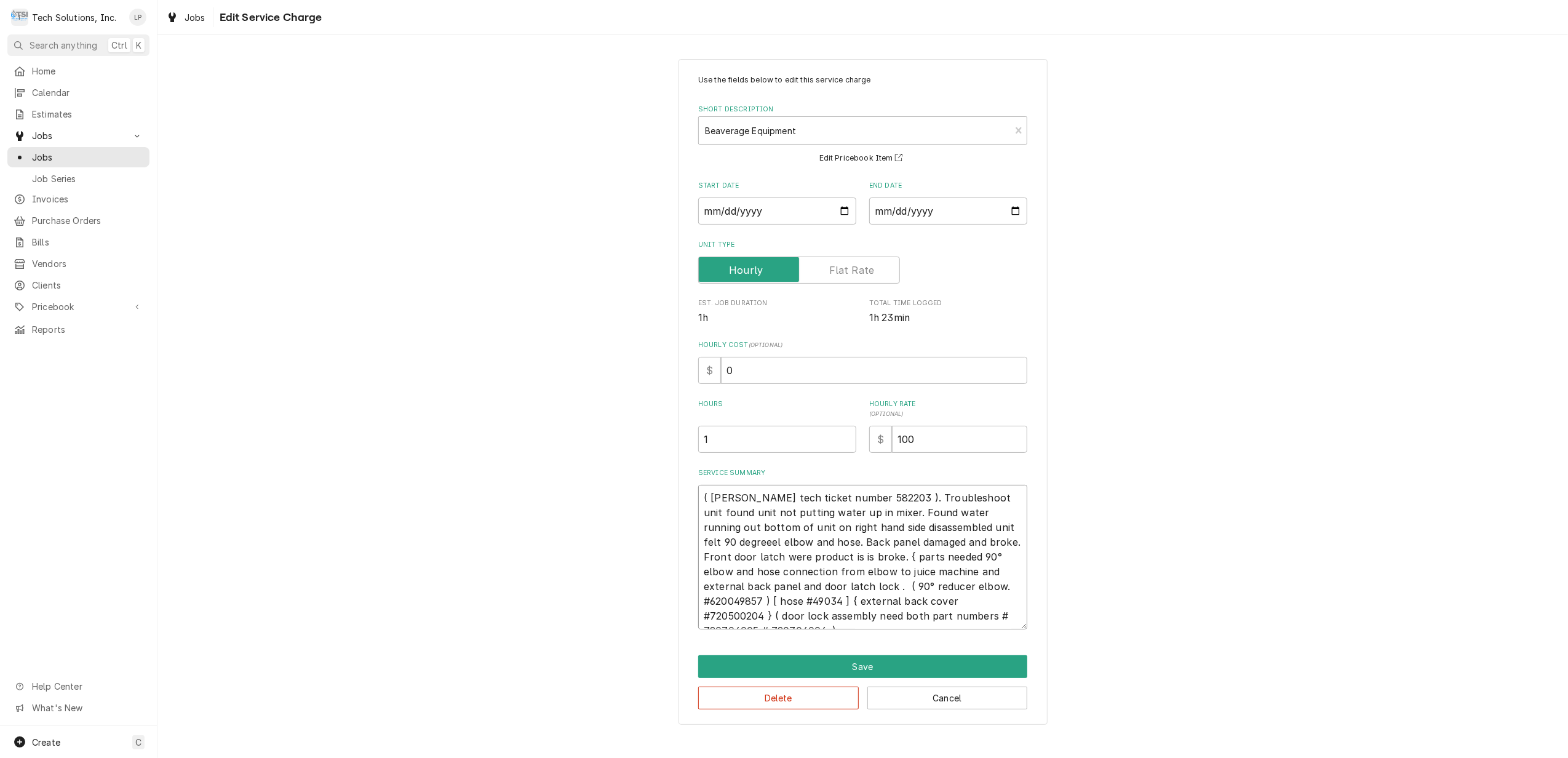
type textarea "( Cornelius tech ticket number 582203 ). Troubleshoot unit found unit not putti…"
type textarea "x"
type textarea "( Cornelius tech s ticket number 582203 ). Troubleshoot unit found unit not put…"
type textarea "x"
type textarea "( Cornelius tech su ticket number 582203 ). Troubleshoot unit found unit not pu…"
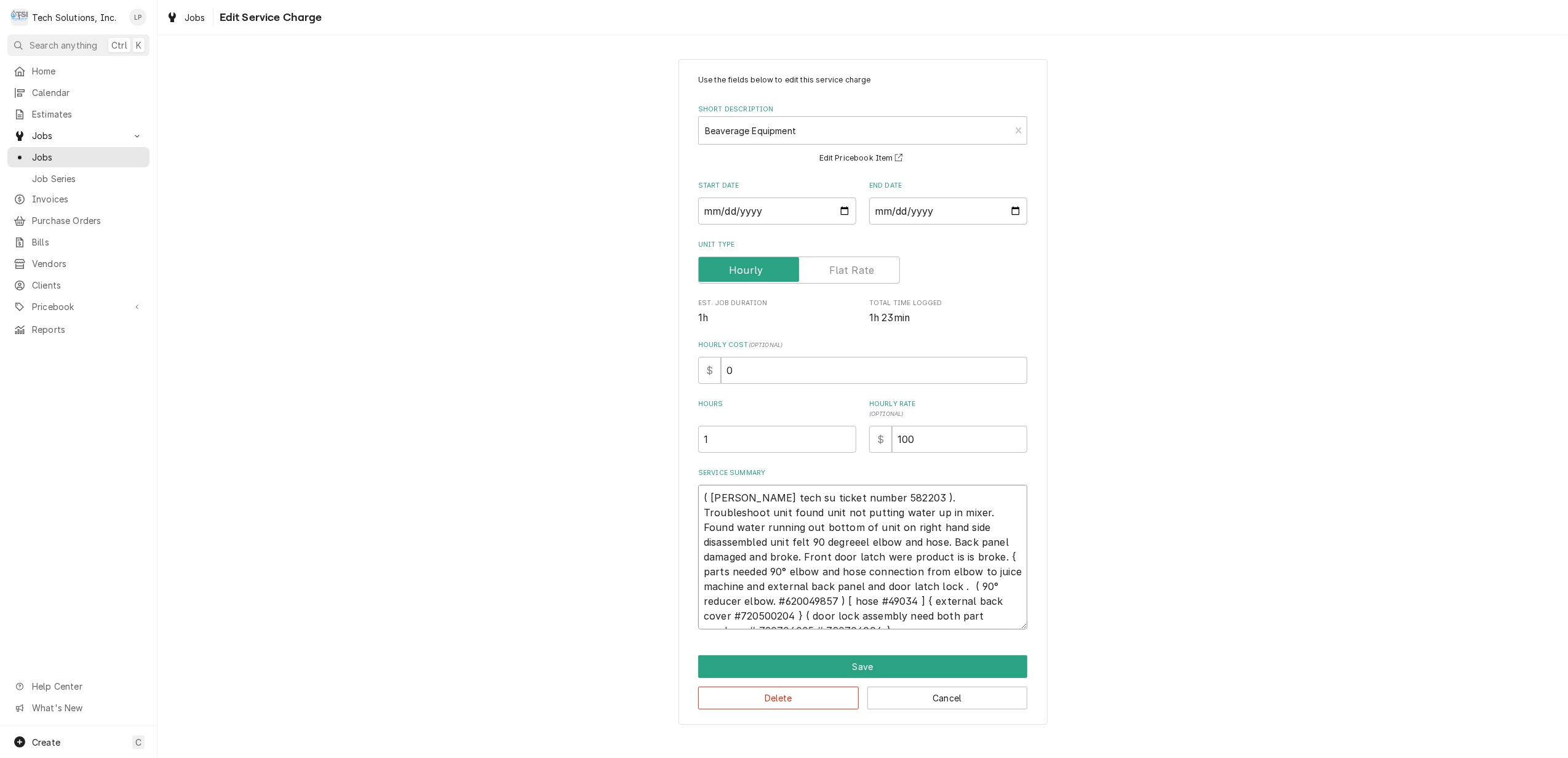
type textarea "x"
type textarea "( Cornelius tech sup ticket number 582203 ). Troubleshoot unit found unit not p…"
type textarea "x"
type textarea "( Cornelius tech supp ticket number 582203 ). Troubleshoot unit found unit not …"
type textarea "x"
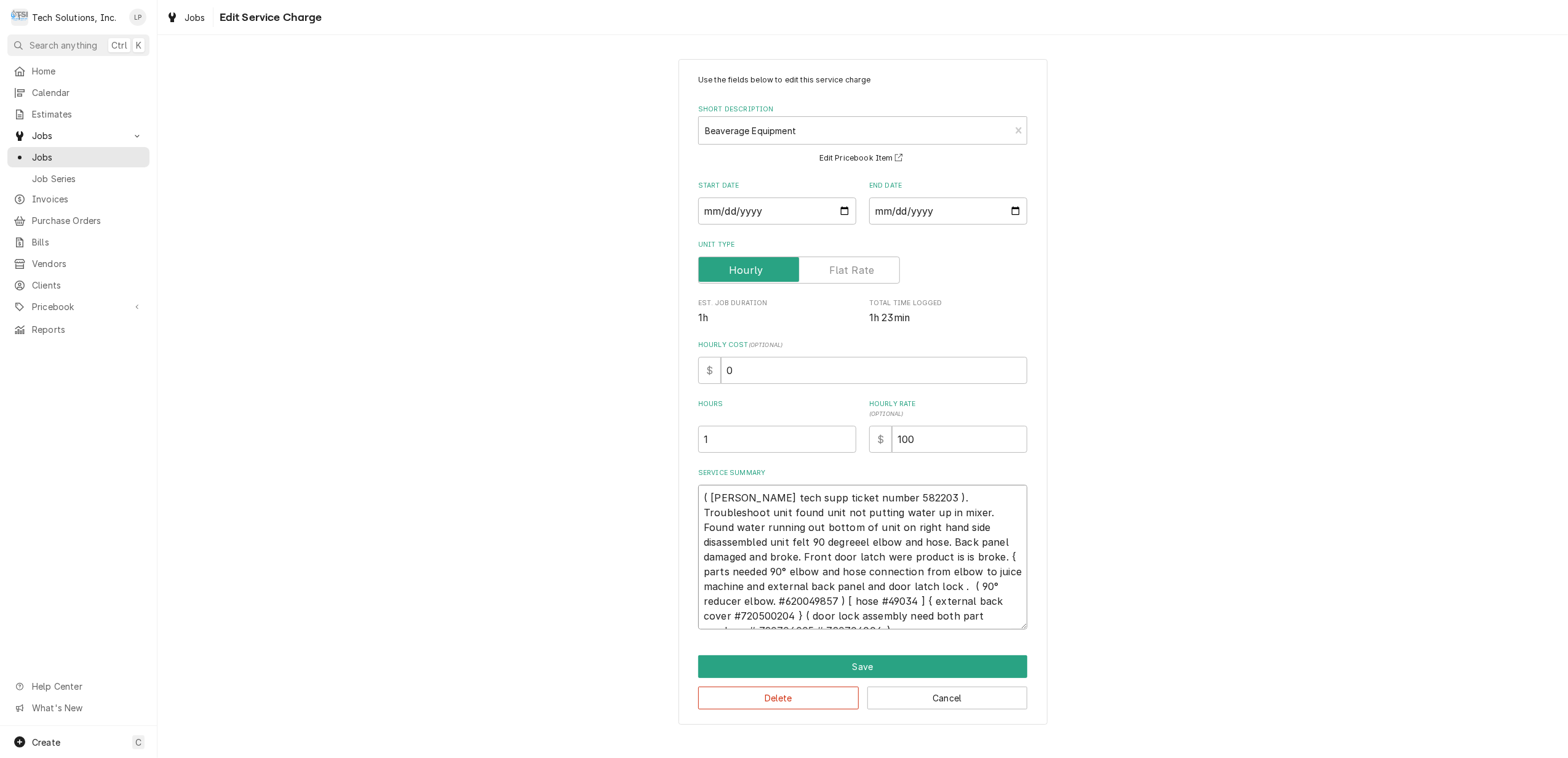
type textarea "( Cornelius tech suppo ticket number 582203 ). Troubleshoot unit found unit not…"
type textarea "x"
type textarea "( Cornelius tech suppor ticket number 582203 ). Troubleshoot unit found unit no…"
type textarea "x"
type textarea "( Cornelius tech support ticket number 582203 ). Troubleshoot unit found unit n…"
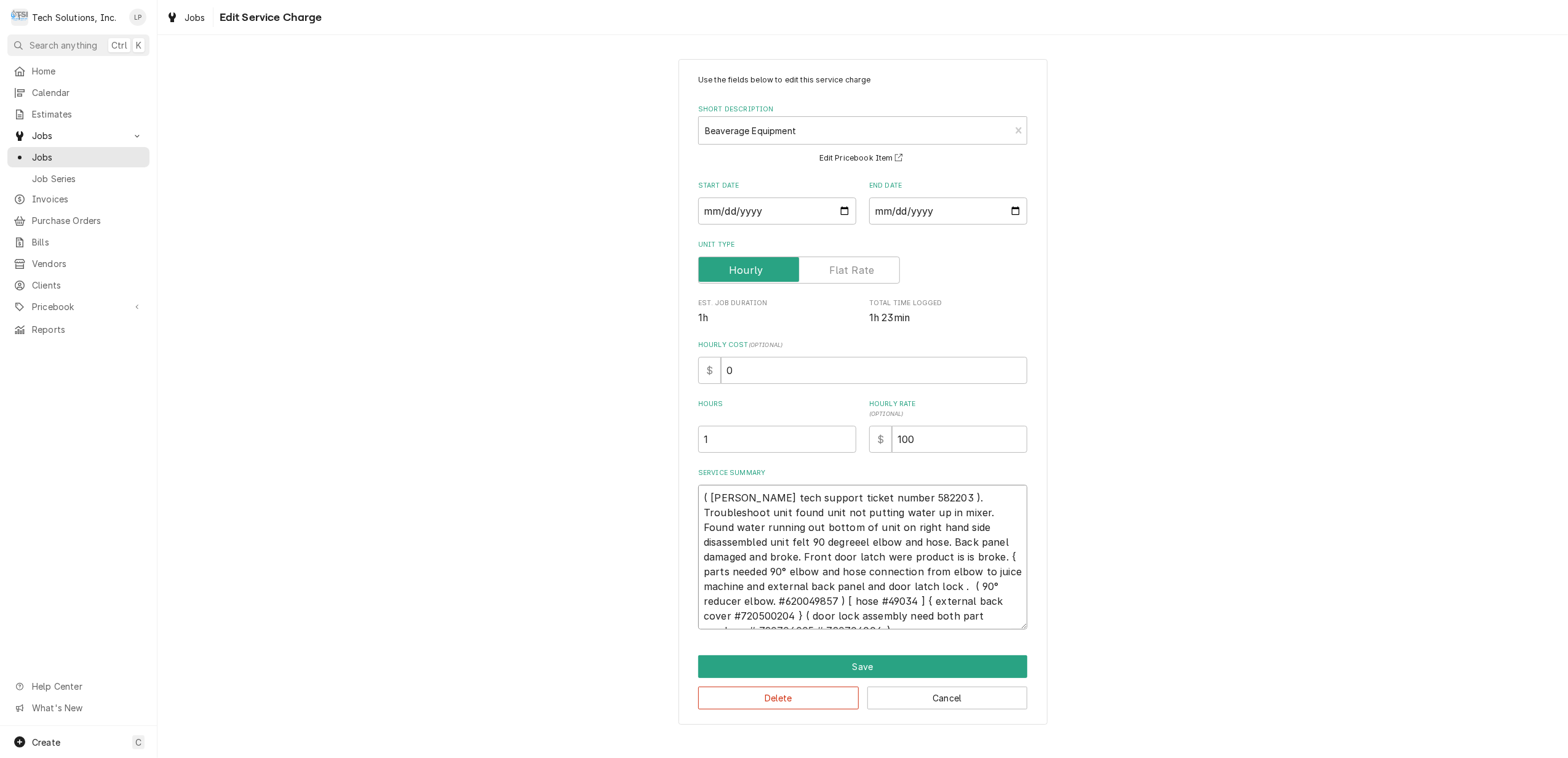
type textarea "x"
type textarea "(Cornelius tech support ticket number 582203 ). Troubleshoot unit found unit no…"
click at [870, 665] on button "Save" at bounding box center [863, 666] width 329 height 23
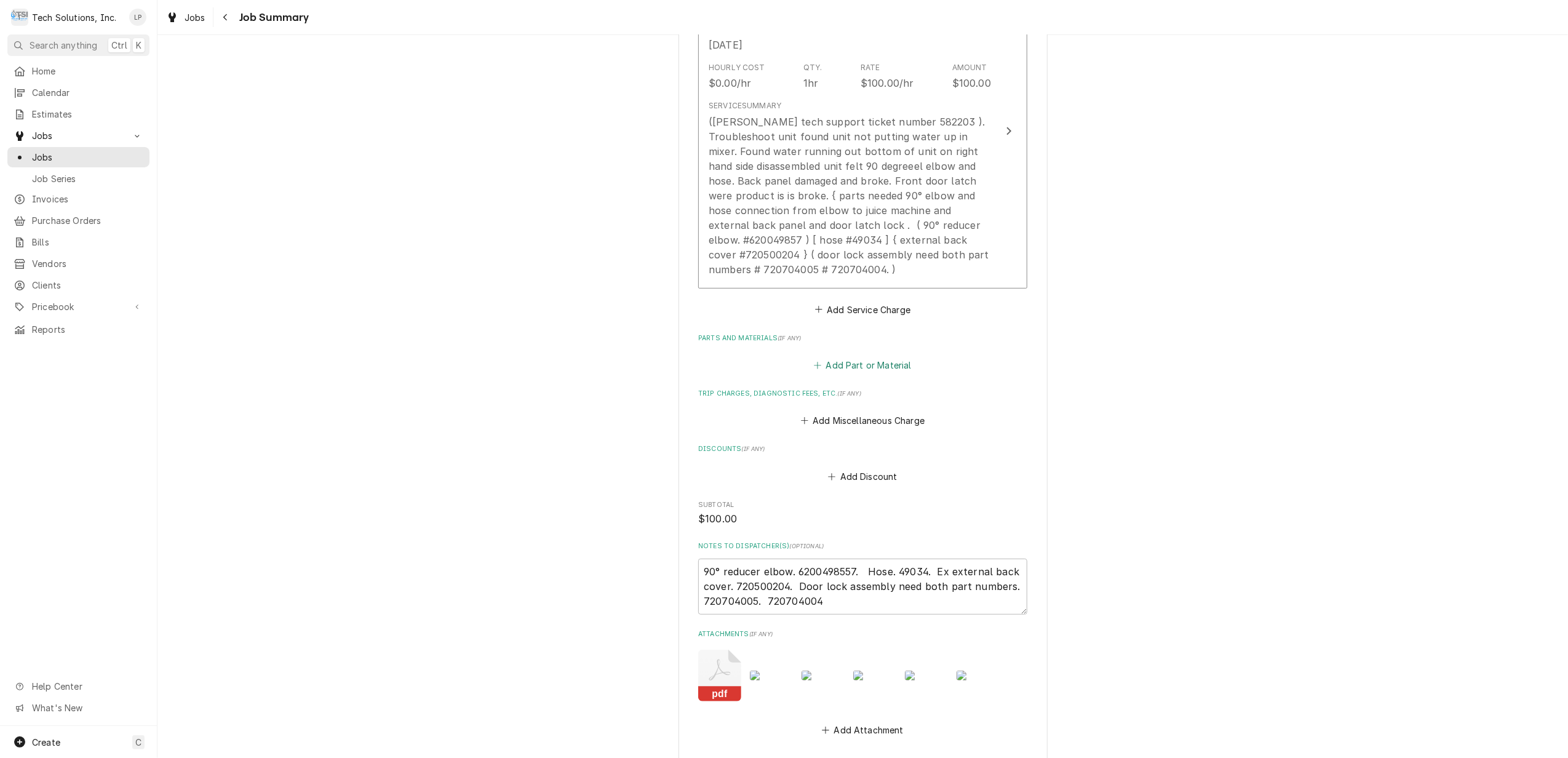
scroll to position [569, 0]
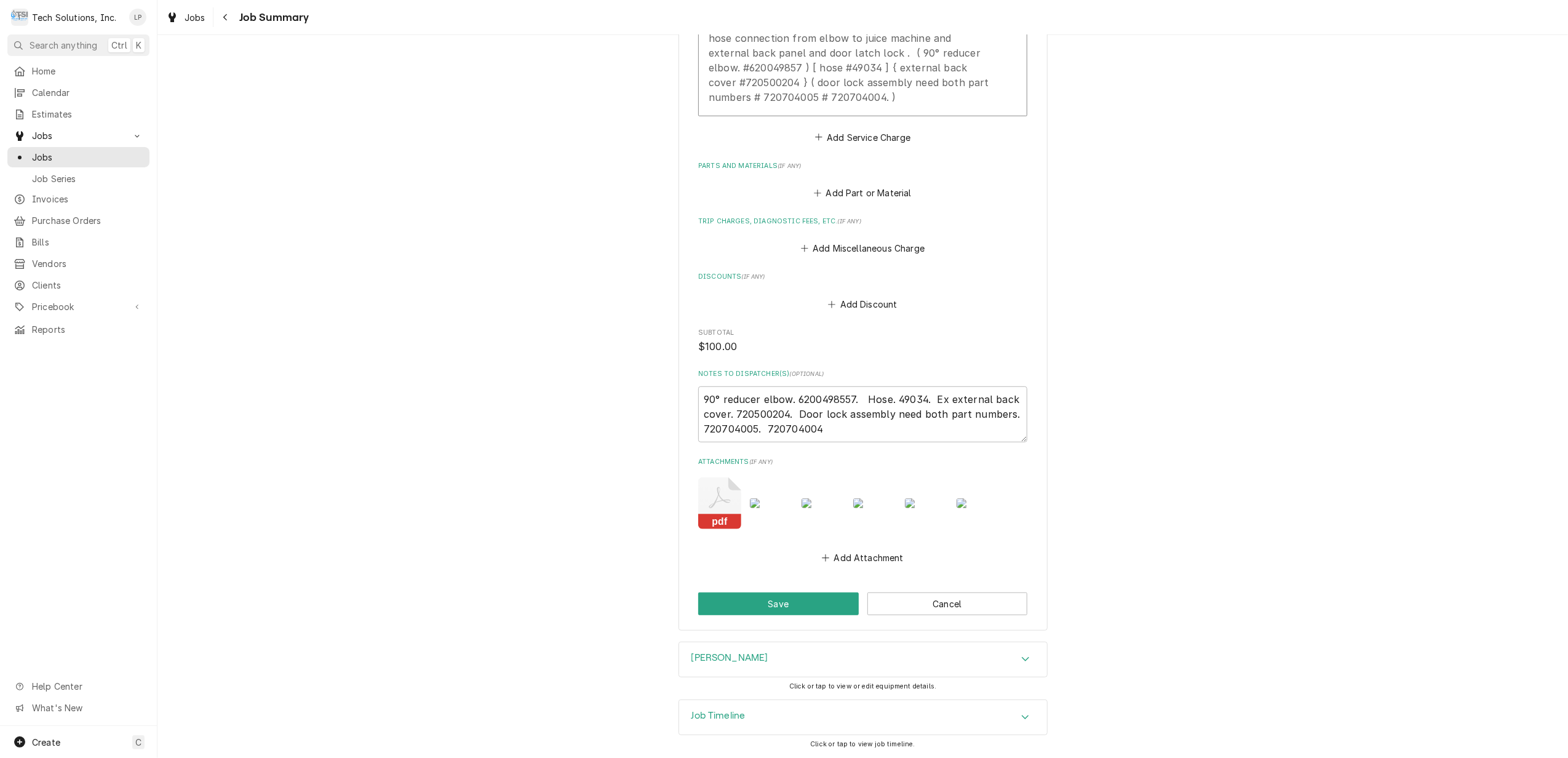
click at [970, 658] on div "[PERSON_NAME]" at bounding box center [863, 659] width 368 height 34
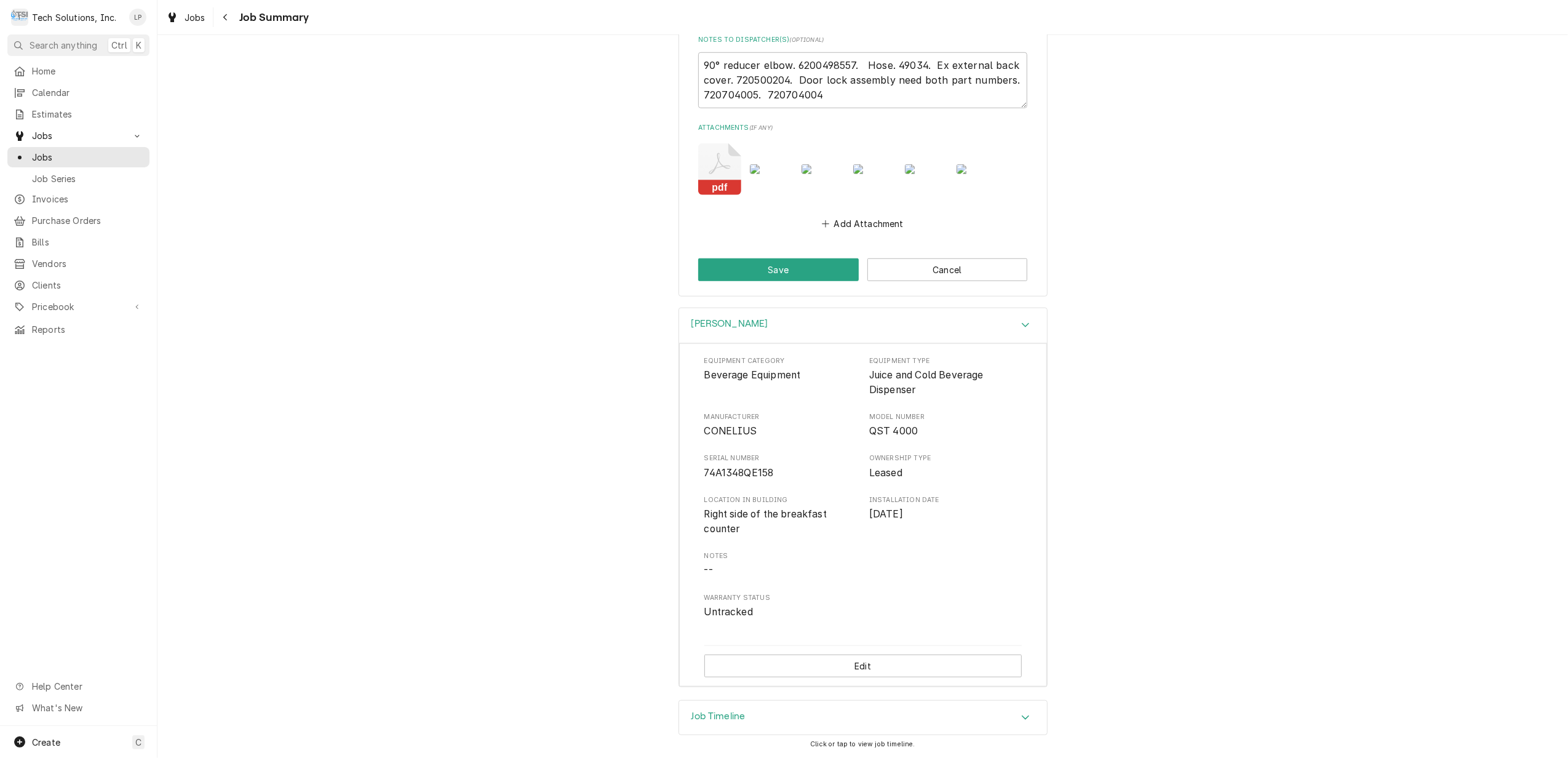
scroll to position [904, 0]
click at [983, 705] on div "Job Timeline" at bounding box center [863, 717] width 368 height 34
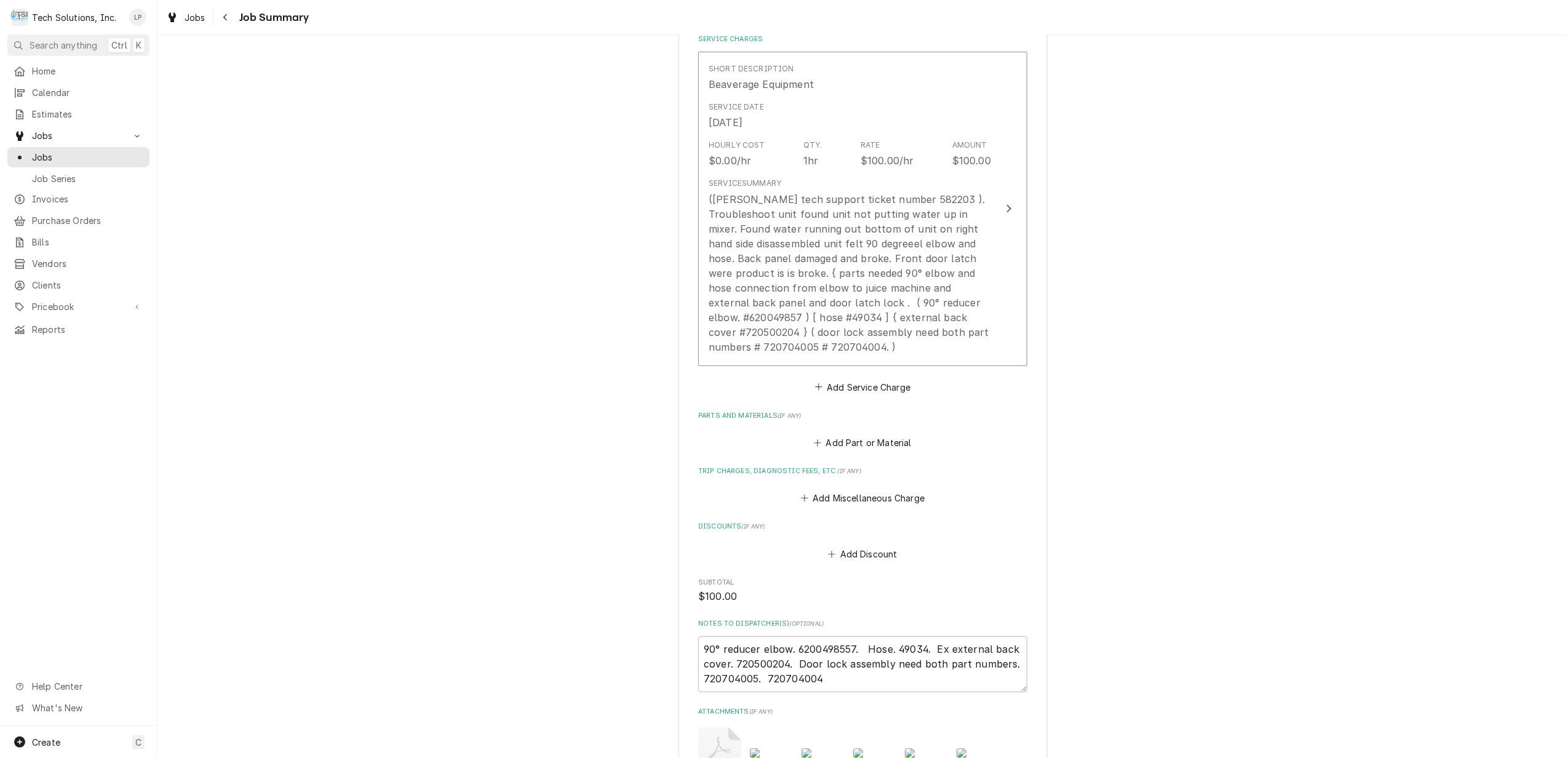
scroll to position [135, 0]
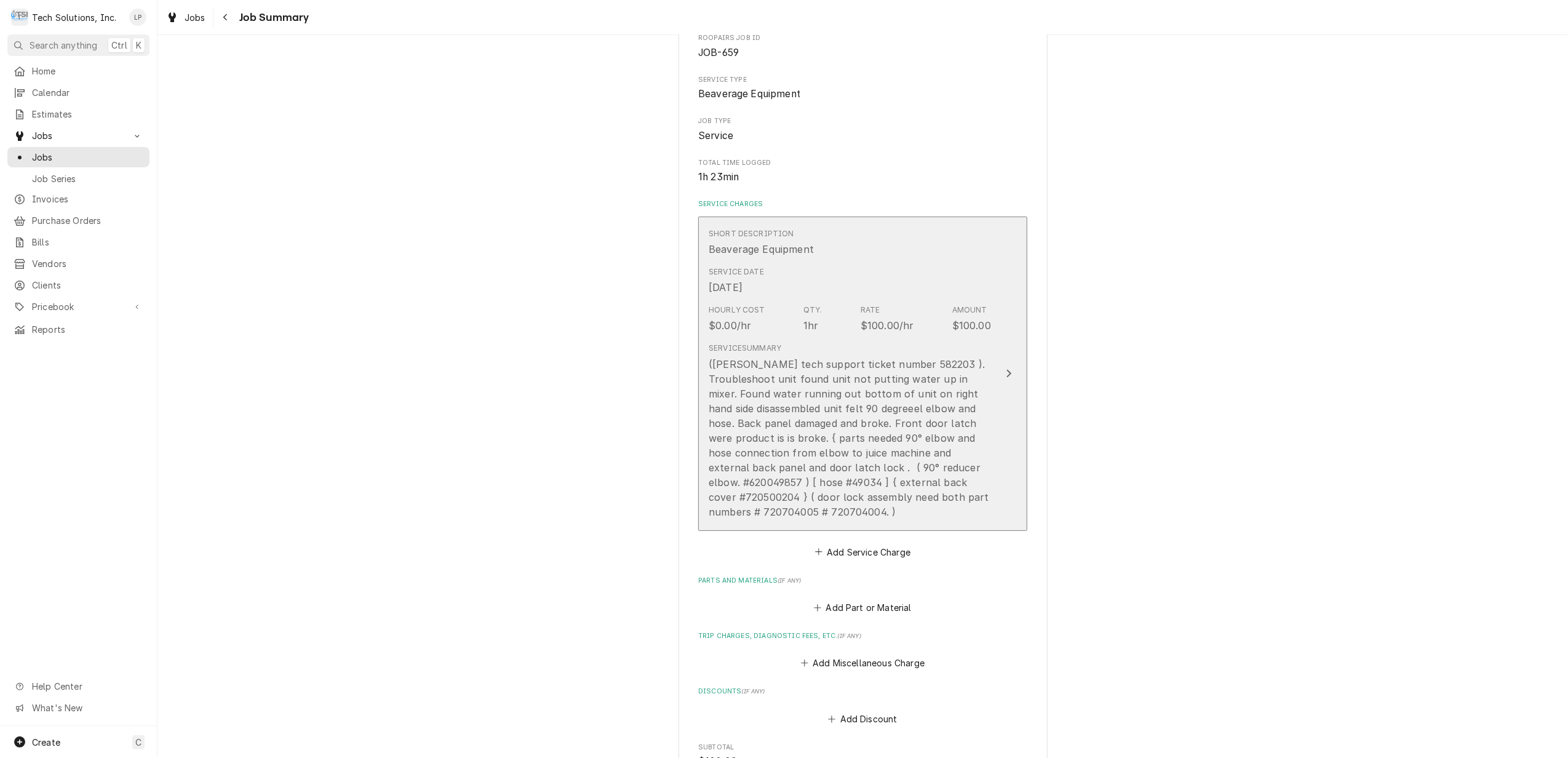
click at [1006, 378] on icon "Update Line Item" at bounding box center [1009, 374] width 6 height 10
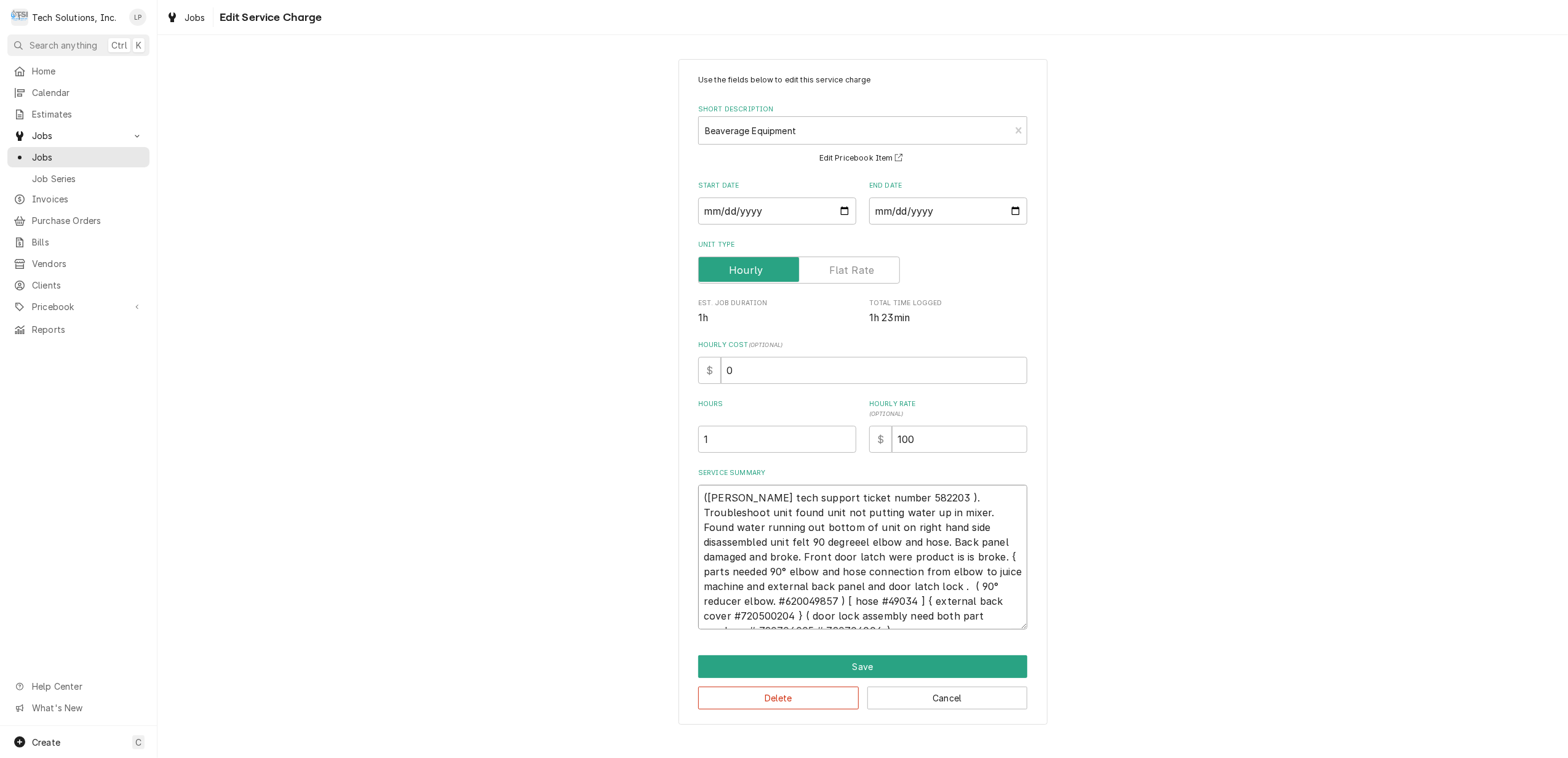
scroll to position [14, 0]
drag, startPoint x: 939, startPoint y: 502, endPoint x: 1002, endPoint y: 616, distance: 130.2
click at [1002, 616] on textarea "(Cornelius tech support ticket number 582203 ). Troubleshoot unit found unit no…" at bounding box center [863, 557] width 329 height 145
click at [1007, 579] on textarea "(Cornelius tech support ticket number 582203 ). Troubleshoot unit found unit no…" at bounding box center [863, 557] width 329 height 145
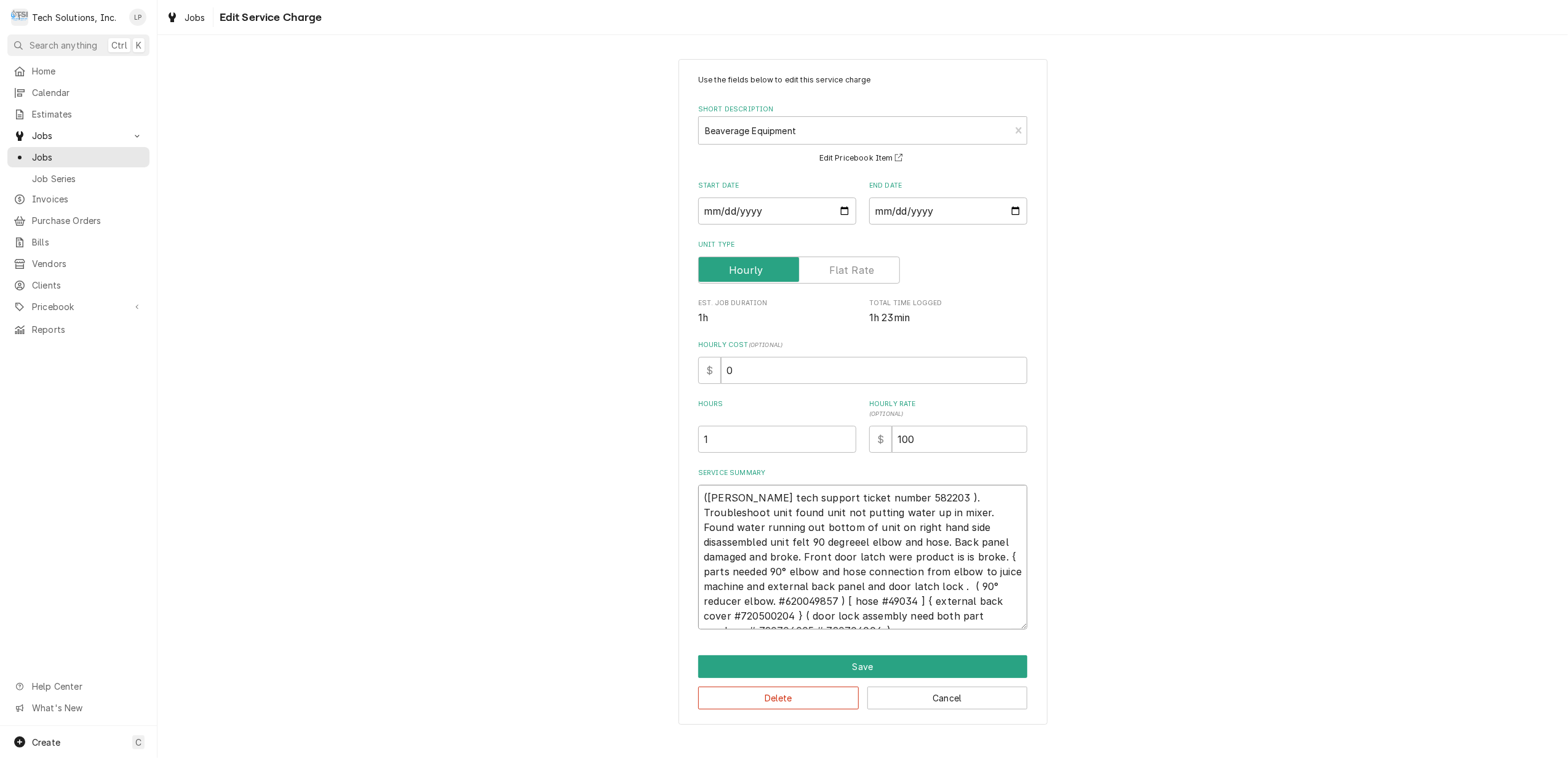
click at [916, 517] on textarea "(Cornelius tech support ticket number 582203 ). Troubleshoot unit found unit no…" at bounding box center [863, 557] width 329 height 145
type textarea "x"
type textarea "(Cornelius tech support ticket number 582203 ). Troubleshoot unit found unit no…"
type textarea "x"
type textarea "(Cornelius tech support ticket number 582203 ). Troubleshoot unit found unit no…"
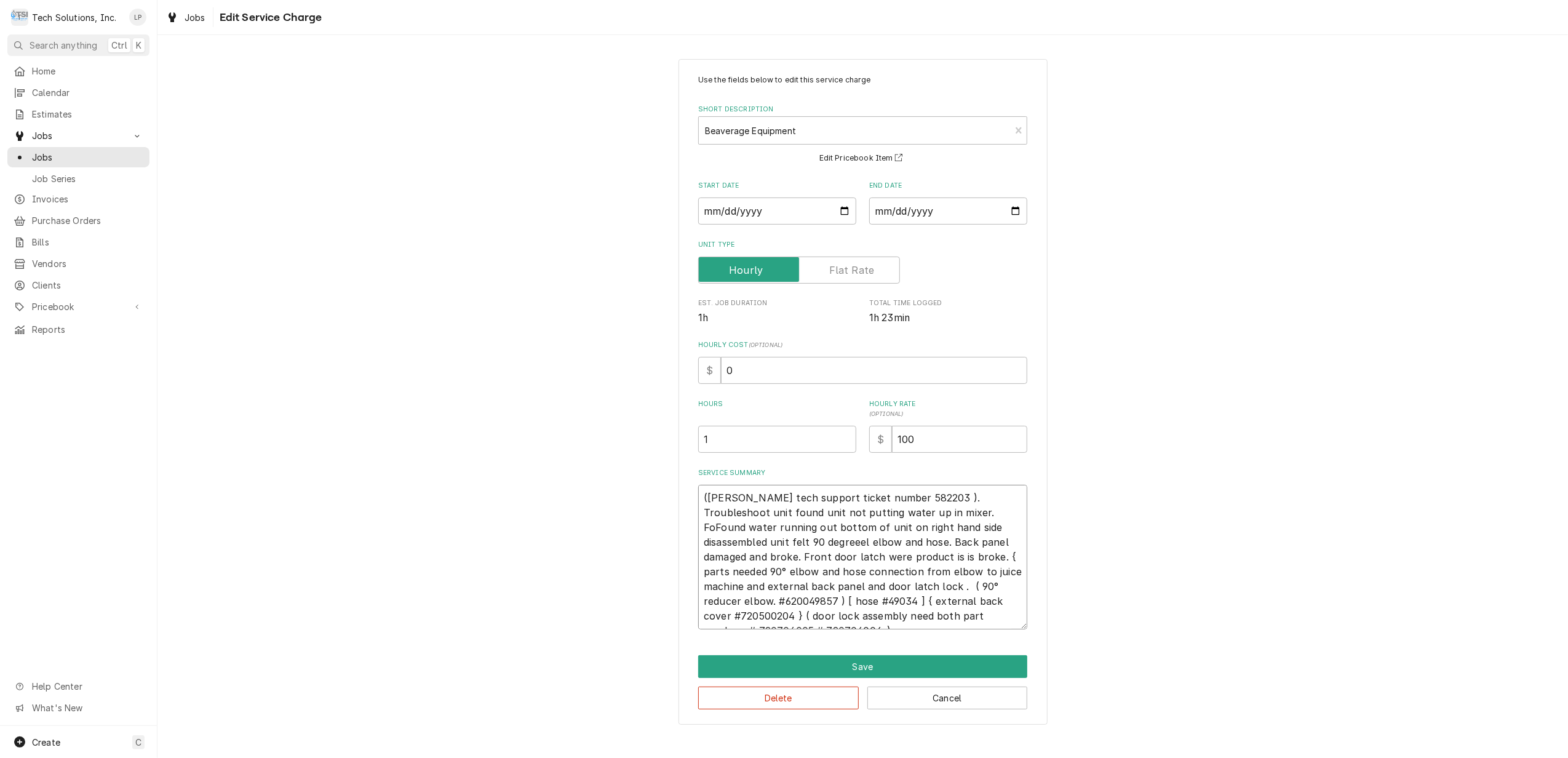
type textarea "x"
type textarea "(Cornelius tech support ticket number 582203 ). Troubleshoot unit found unit no…"
type textarea "x"
type textarea "(Cornelius tech support ticket number 582203 ). Troubleshoot unit found unit no…"
type textarea "x"
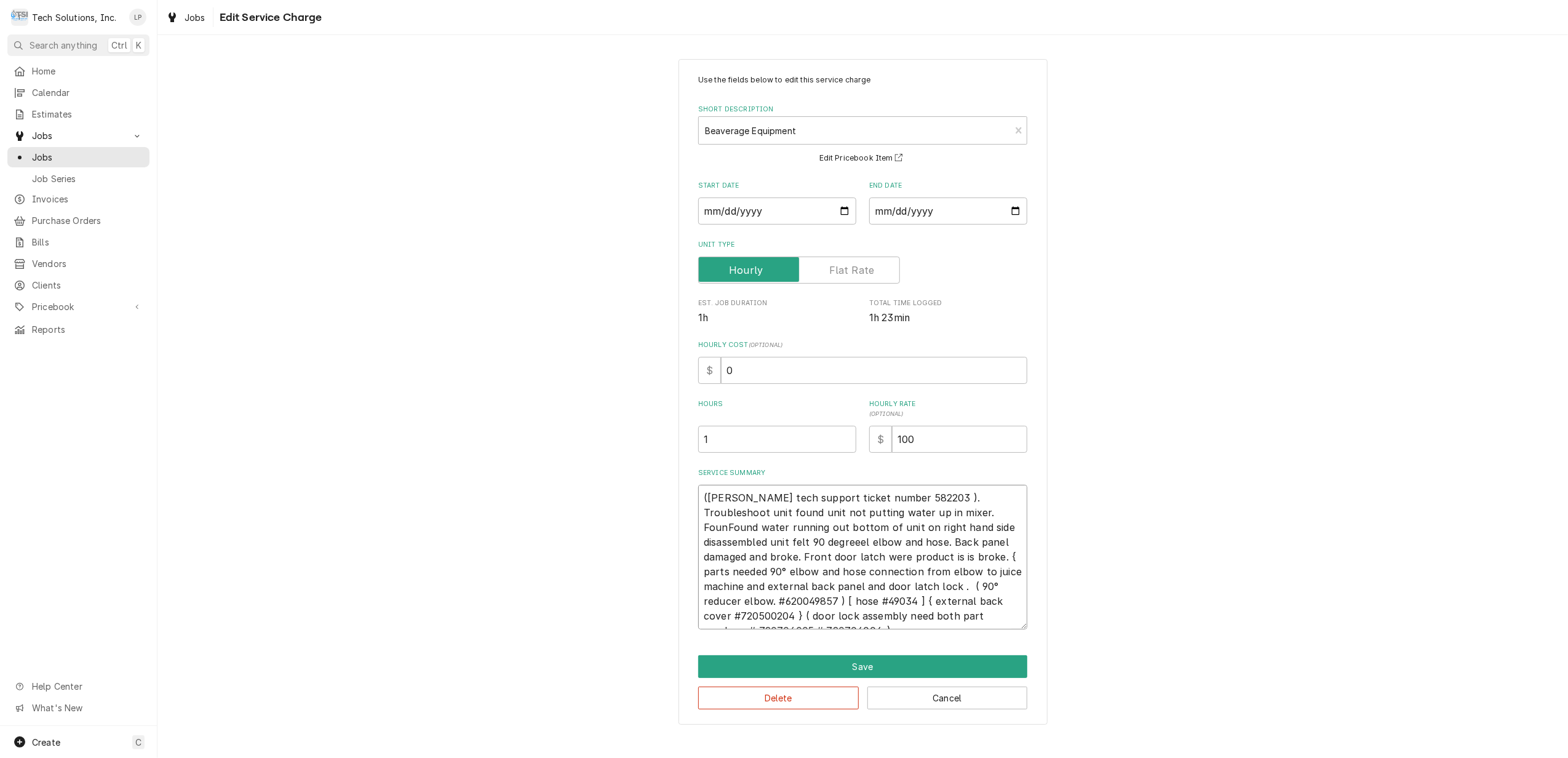
type textarea "(Cornelius tech support ticket number 582203 ). Troubleshoot unit found unit no…"
type textarea "x"
type textarea "(Cornelius tech support ticket number 582203 ). Troubleshoot unit found unit no…"
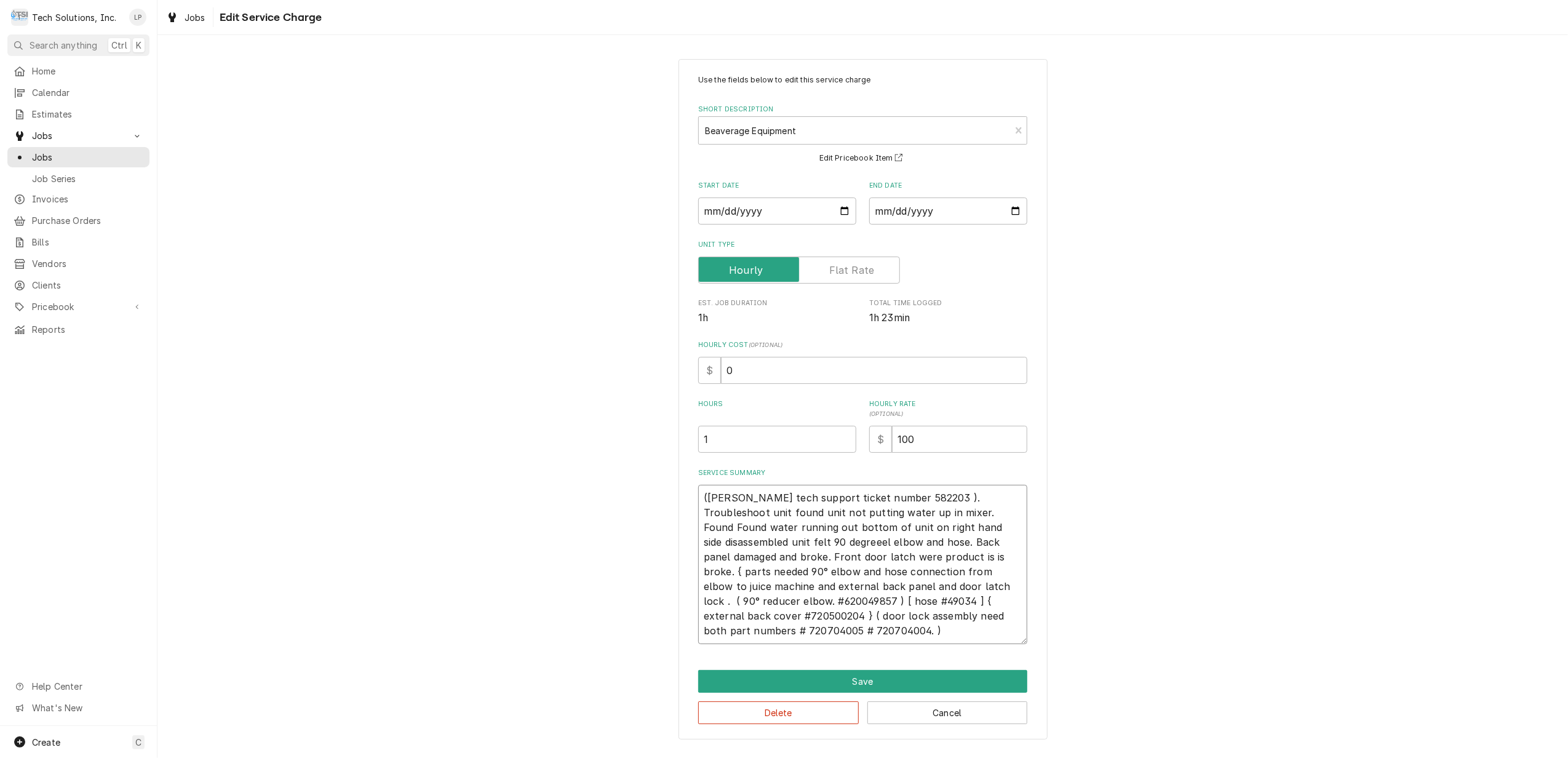
type textarea "x"
type textarea "(Cornelius tech support ticket number 582203 ). Troubleshoot unit found unit no…"
type textarea "x"
type textarea "(Cornelius tech support ticket number 582203 ). Troubleshoot unit found unit no…"
type textarea "x"
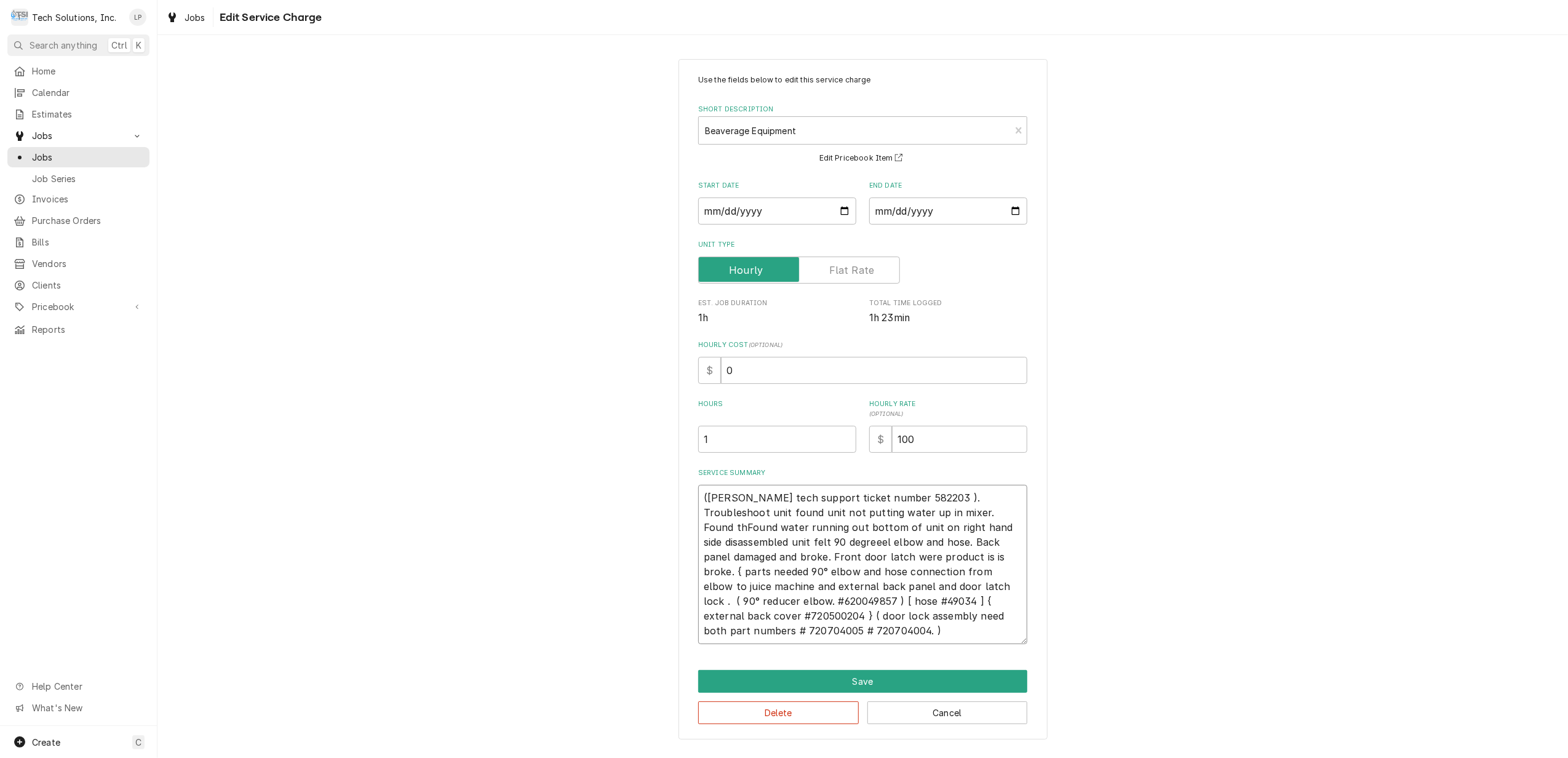
type textarea "(Cornelius tech support ticket number 582203 ). Troubleshoot unit found unit no…"
type textarea "x"
type textarea "(Cornelius tech support ticket number 582203 ). Troubleshoot unit found unit no…"
type textarea "x"
type textarea "(Cornelius tech support ticket number 582203 ). Troubleshoot unit found unit no…"
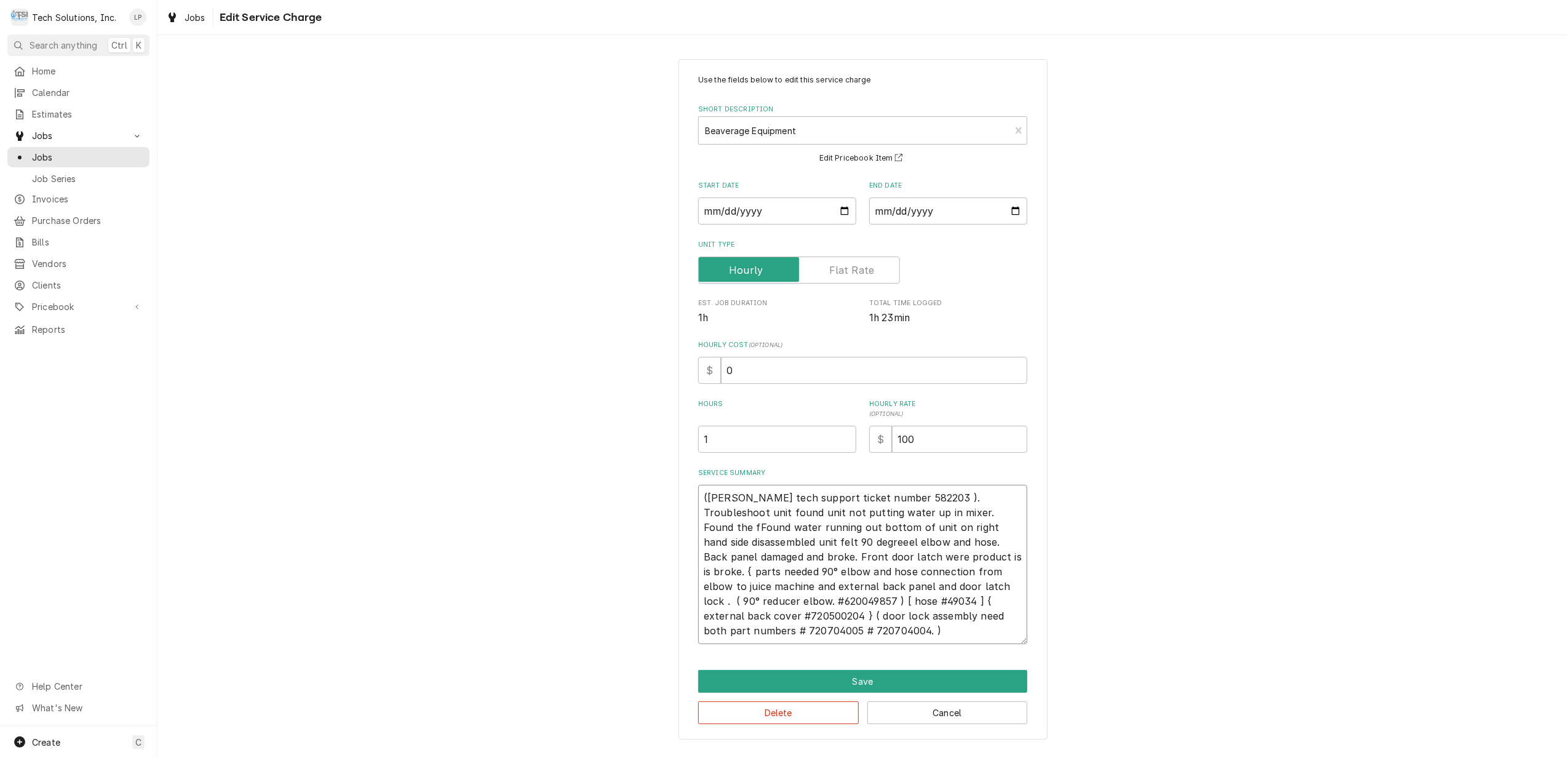
type textarea "x"
type textarea "(Cornelius tech support ticket number 582203 ). Troubleshoot unit found unit no…"
type textarea "x"
type textarea "(Cornelius tech support ticket number 582203 ). Troubleshoot unit found unit no…"
type textarea "x"
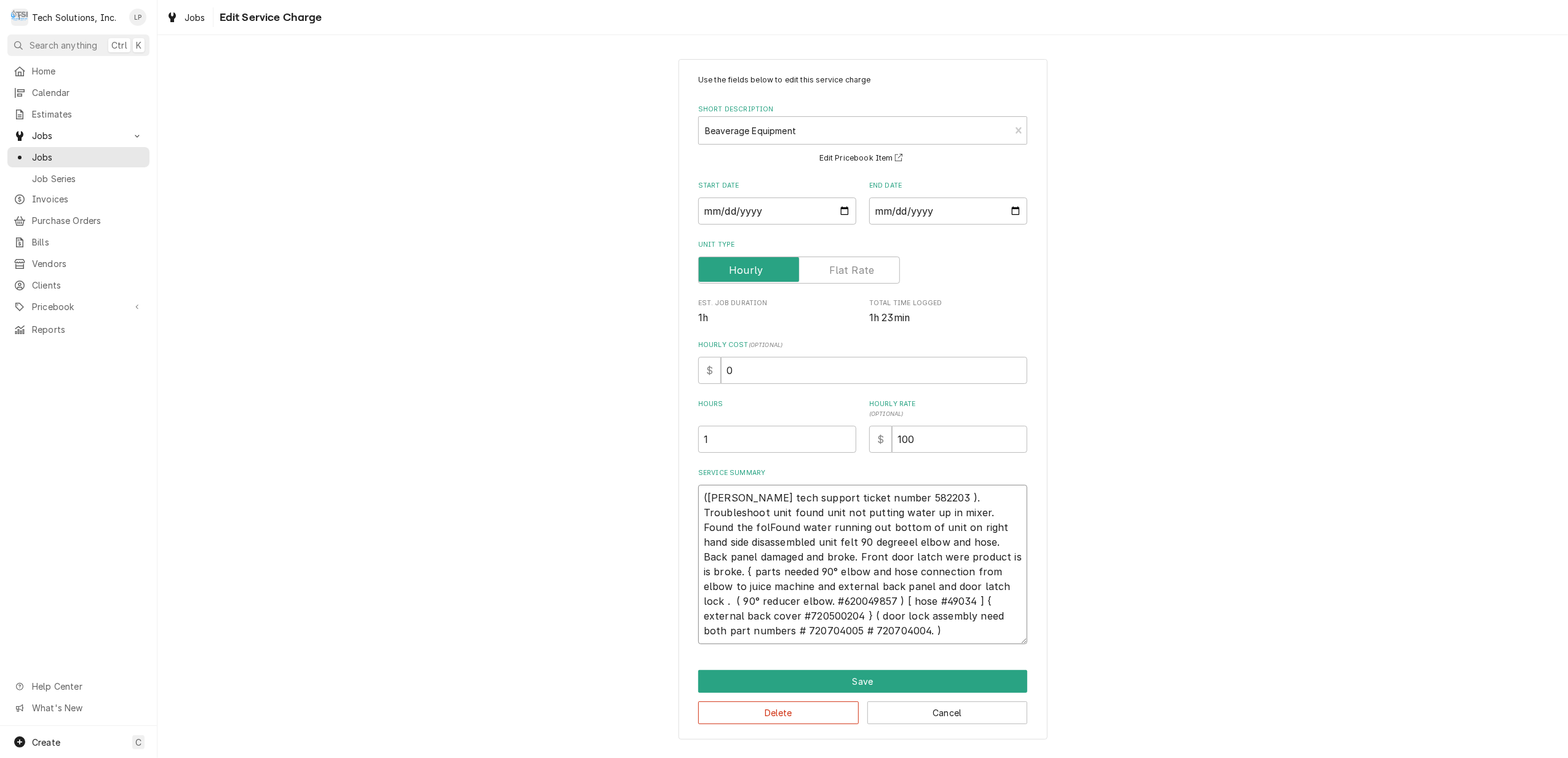
type textarea "(Cornelius tech support ticket number 582203 ). Troubleshoot unit found unit no…"
type textarea "x"
type textarea "(Cornelius tech support ticket number 582203 ). Troubleshoot unit found unit no…"
type textarea "x"
type textarea "(Cornelius tech support ticket number 582203 ). Troubleshoot unit found unit no…"
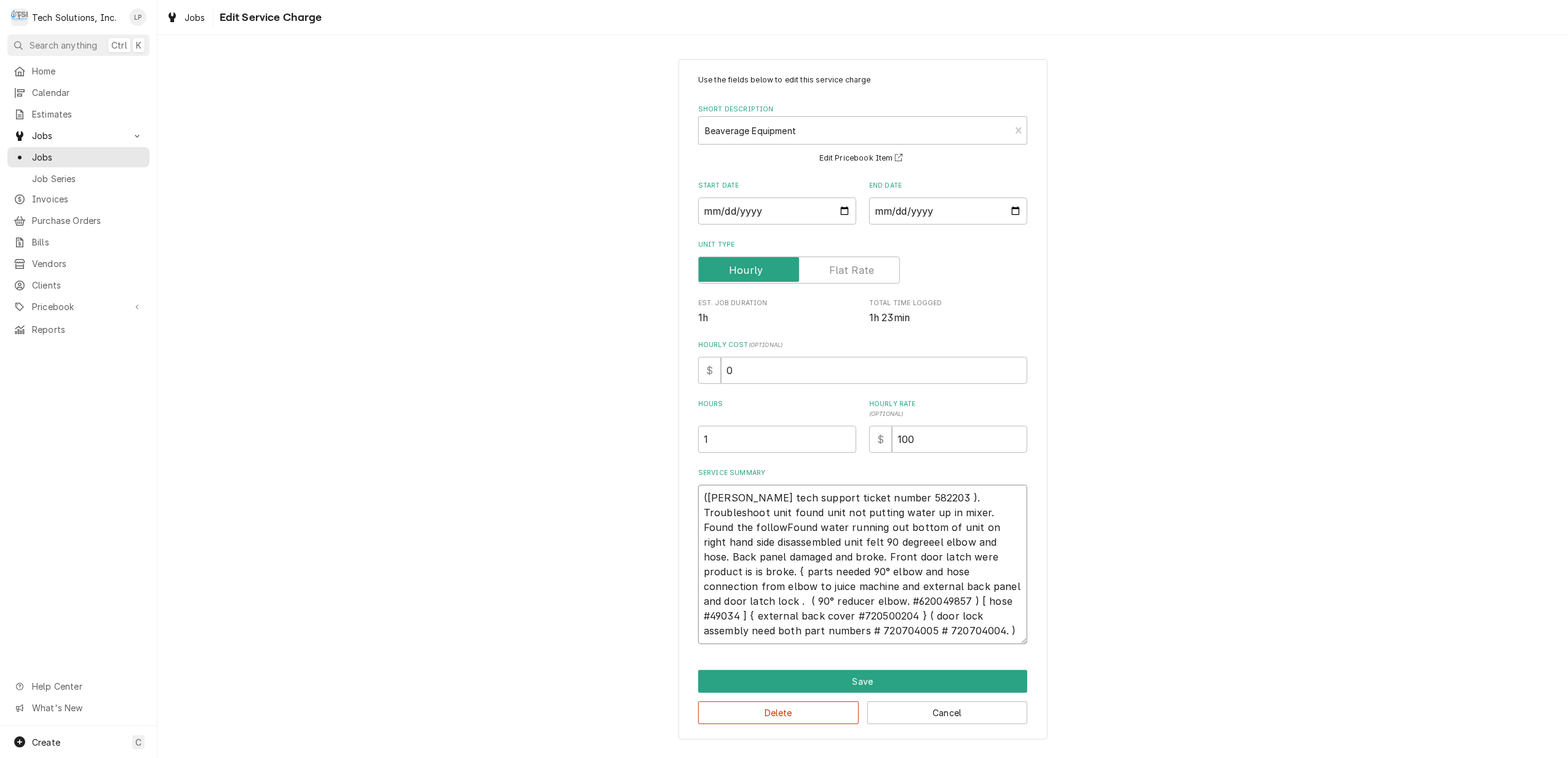
type textarea "x"
type textarea "(Cornelius tech support ticket number 582203 ). Troubleshoot unit found unit no…"
type textarea "x"
type textarea "(Cornelius tech support ticket number 582203 ). Troubleshoot unit found unit no…"
type textarea "x"
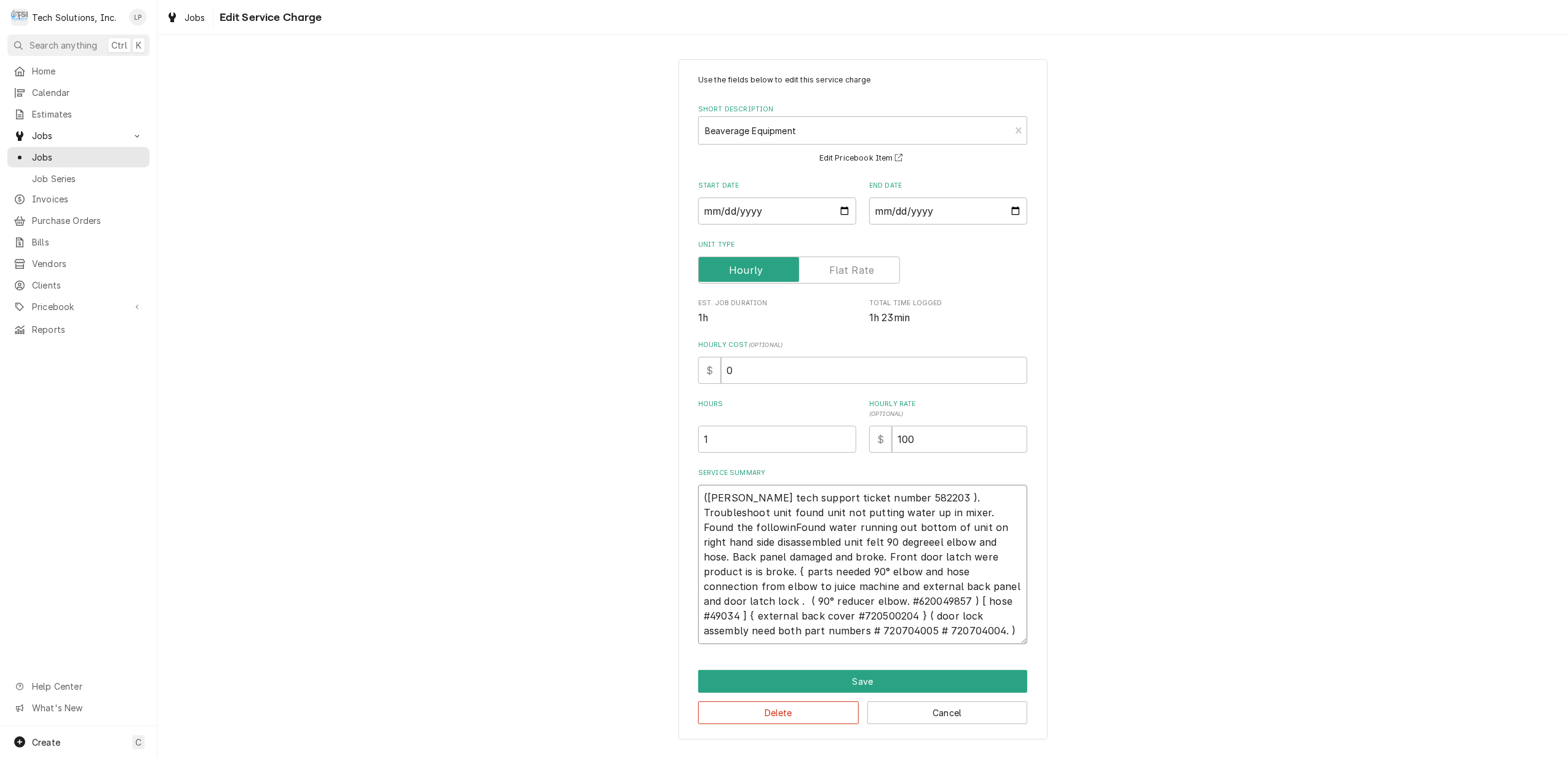
type textarea "(Cornelius tech support ticket number 582203 ). Troubleshoot unit found unit no…"
type textarea "x"
type textarea "(Cornelius tech support ticket number 582203 ). Troubleshoot unit found unit no…"
type textarea "x"
type textarea "(Cornelius tech support ticket number 582203 ). Troubleshoot unit found unit no…"
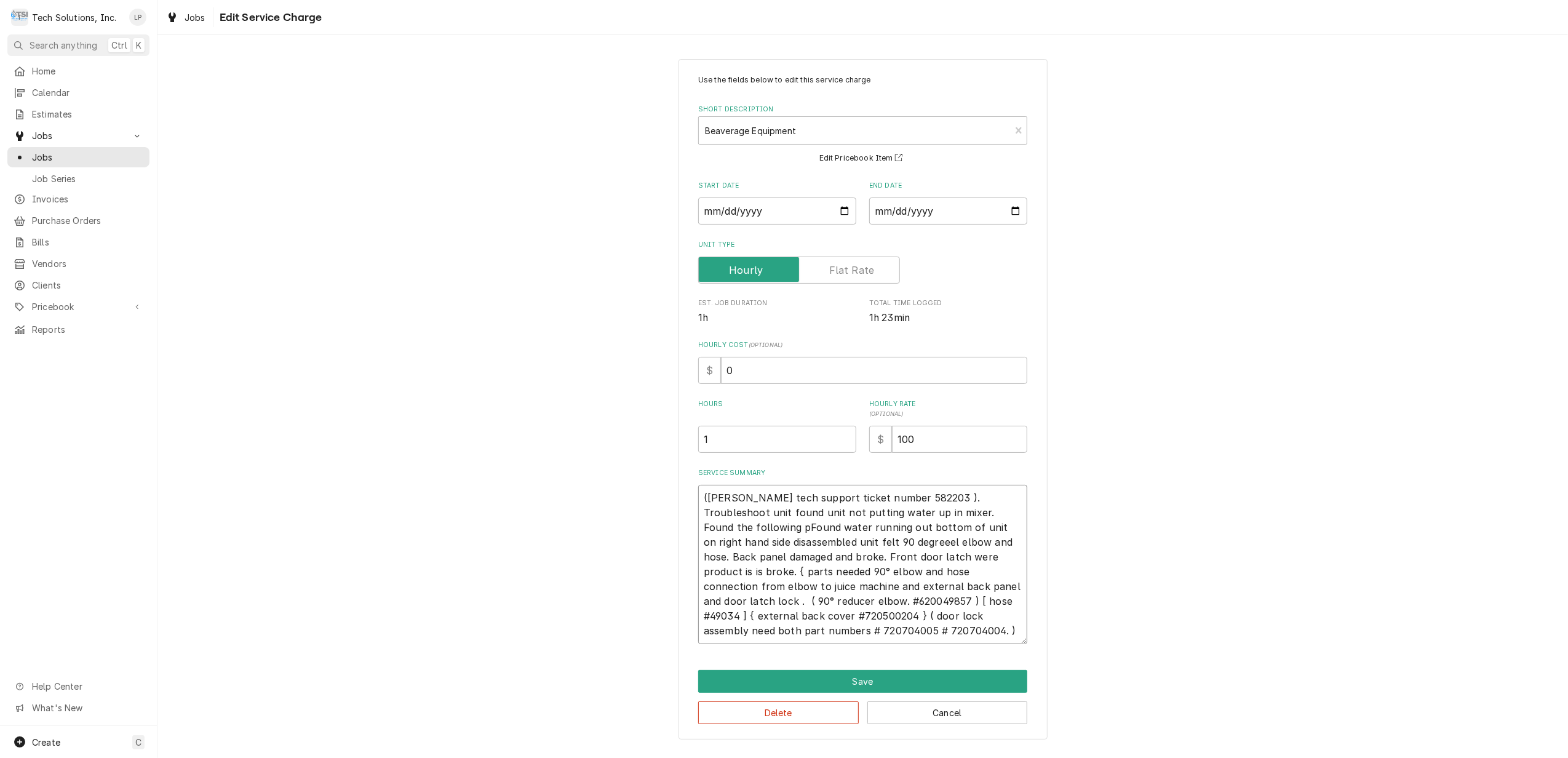
type textarea "x"
type textarea "(Cornelius tech support ticket number 582203 ). Troubleshoot unit found unit no…"
type textarea "x"
type textarea "(Cornelius tech support ticket number 582203 ). Troubleshoot unit found unit no…"
type textarea "x"
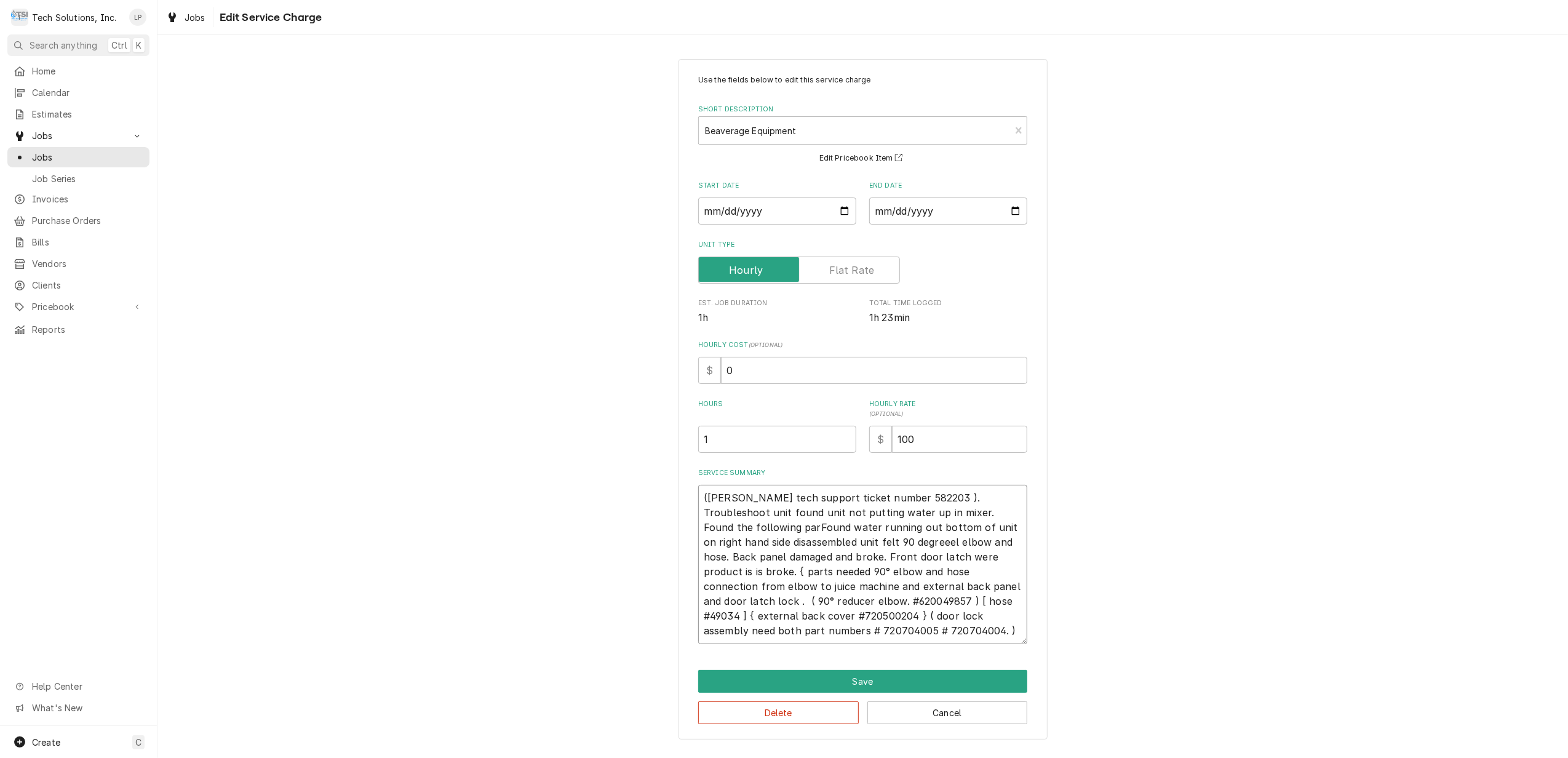
type textarea "(Cornelius tech support ticket number 582203 ). Troubleshoot unit found unit no…"
type textarea "x"
type textarea "(Cornelius tech support ticket number 582203 ). Troubleshoot unit found unit no…"
type textarea "x"
type textarea "(Cornelius tech support ticket number 582203 ). Troubleshoot unit found unit no…"
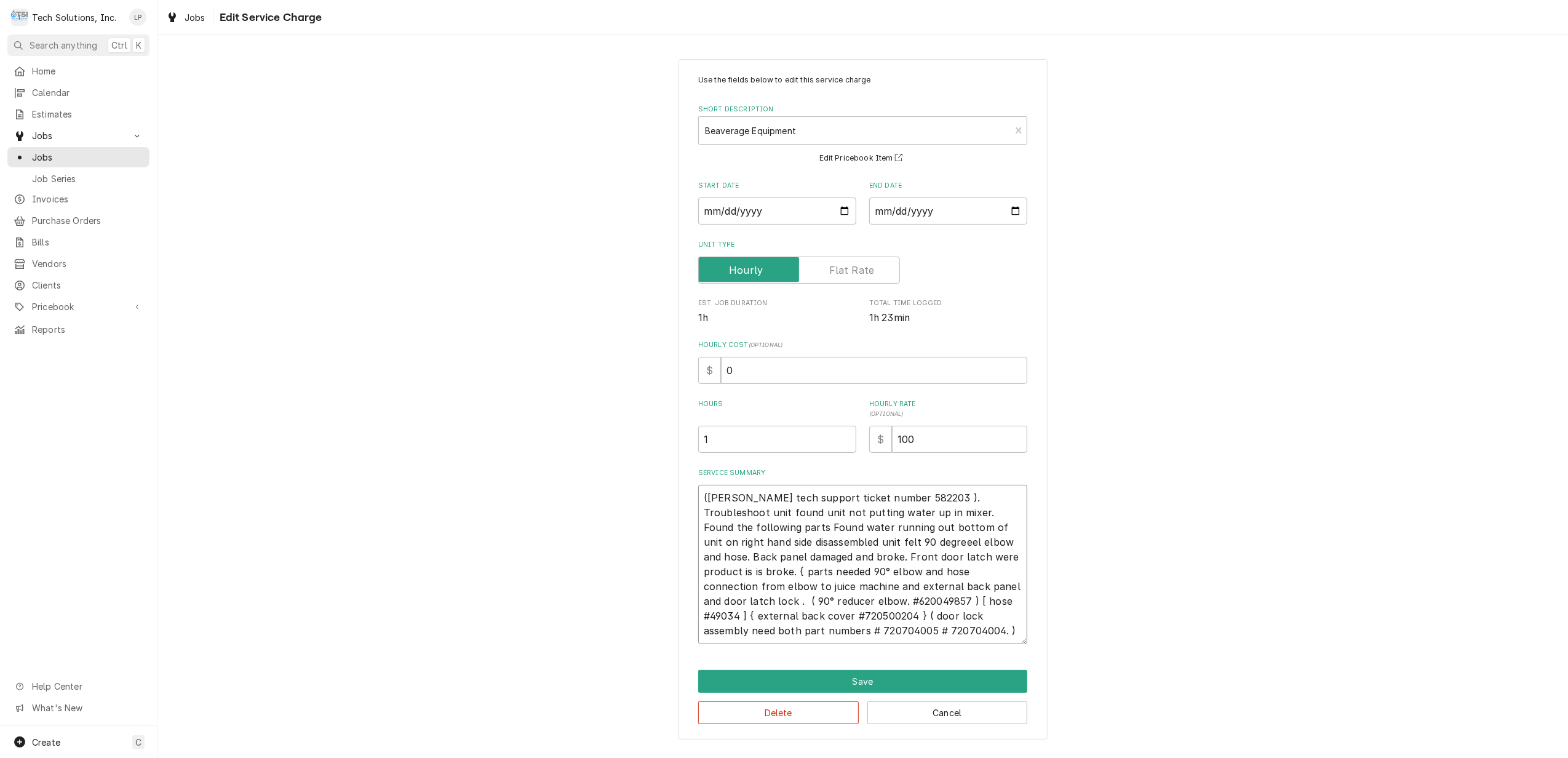
type textarea "x"
type textarea "(Cornelius tech support ticket number 582203 ). Troubleshoot unit found unit no…"
type textarea "x"
type textarea "(Cornelius tech support ticket number 582203 ). Troubleshoot unit found unit no…"
type textarea "x"
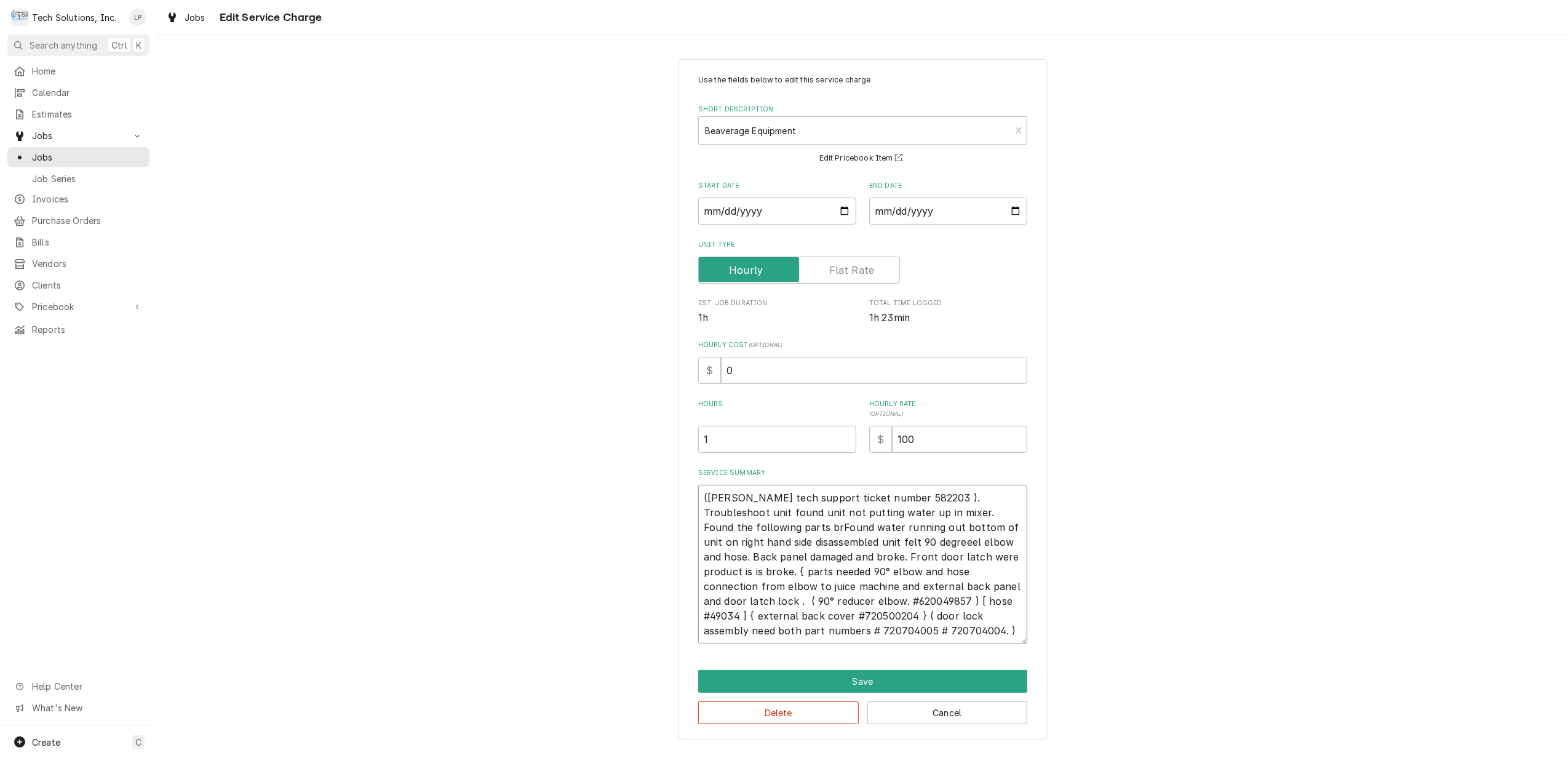
type textarea "(Cornelius tech support ticket number 582203 ). Troubleshoot unit found unit no…"
type textarea "x"
type textarea "(Cornelius tech support ticket number 582203 ). Troubleshoot unit found unit no…"
type textarea "x"
type textarea "(Cornelius tech support ticket number 582203 ). Troubleshoot unit found unit no…"
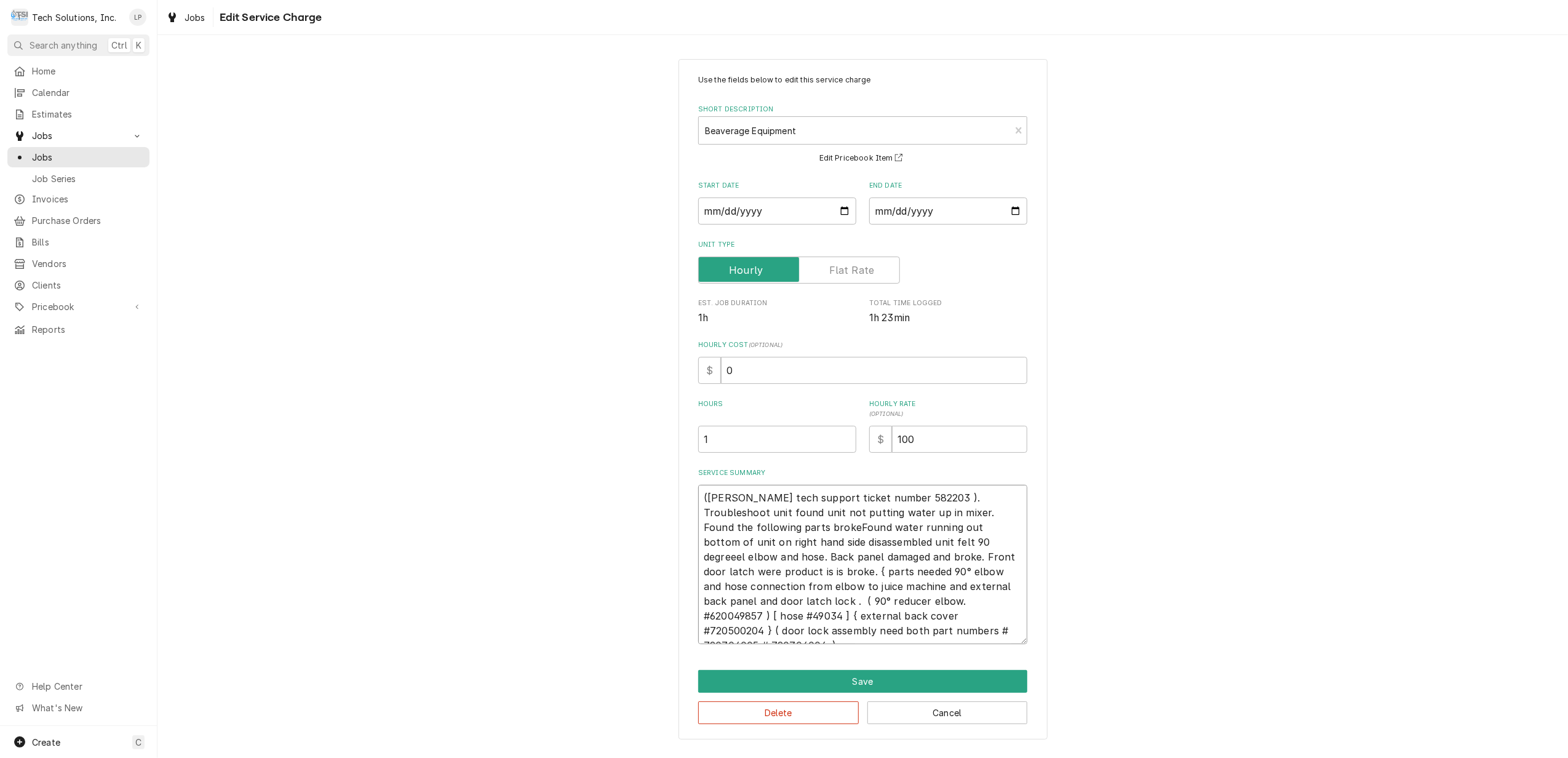
type textarea "x"
type textarea "(Cornelius tech support ticket number 582203 ). Troubleshoot unit found unit no…"
type textarea "x"
type textarea "(Cornelius tech support ticket number 582203 ). Troubleshoot unit found unit no…"
type textarea "x"
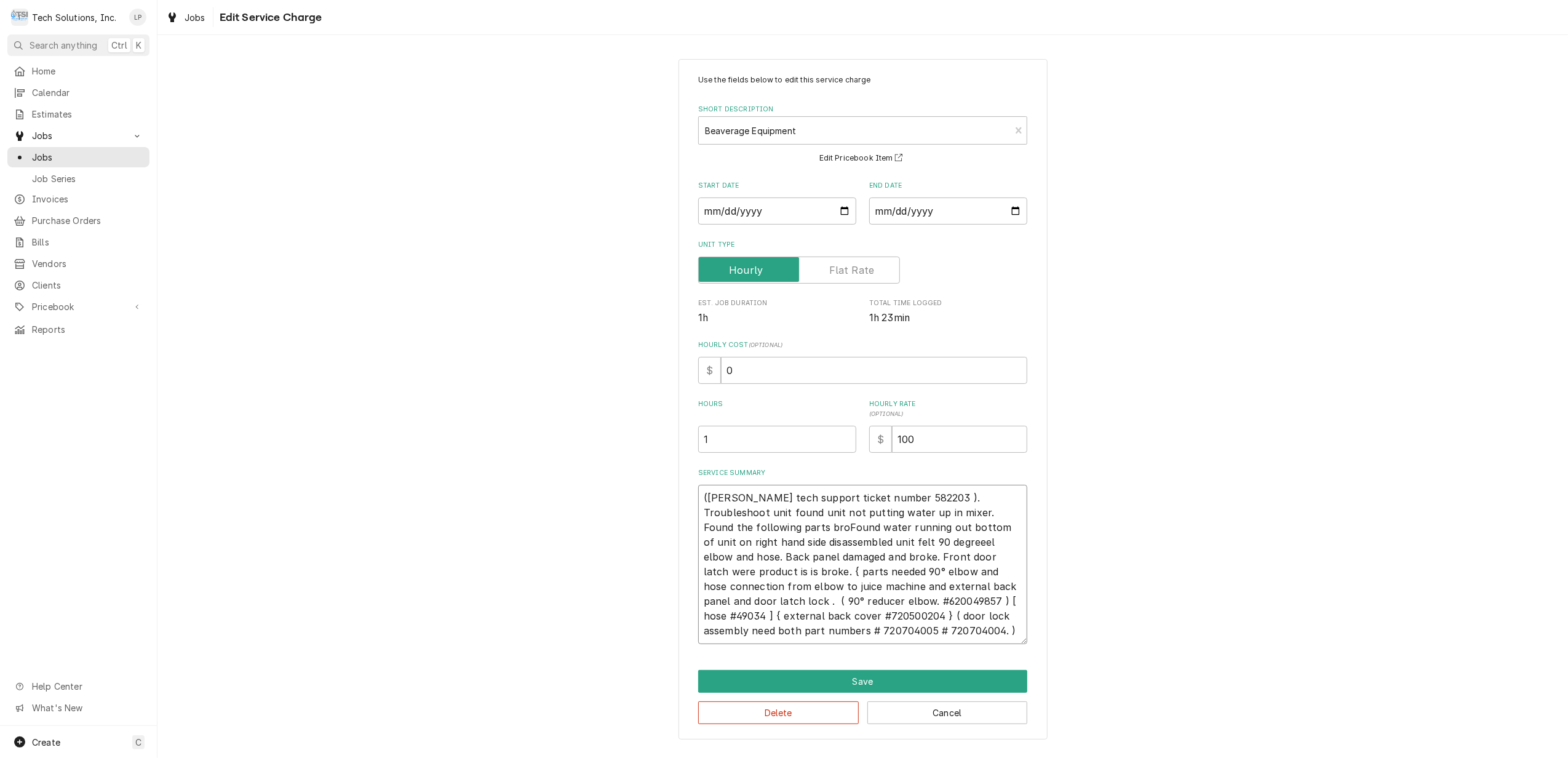
type textarea "(Cornelius tech support ticket number 582203 ). Troubleshoot unit found unit no…"
type textarea "x"
type textarea "(Cornelius tech support ticket number 582203 ). Troubleshoot unit found unit no…"
type textarea "x"
type textarea "(Cornelius tech support ticket number 582203 ). Troubleshoot unit found unit no…"
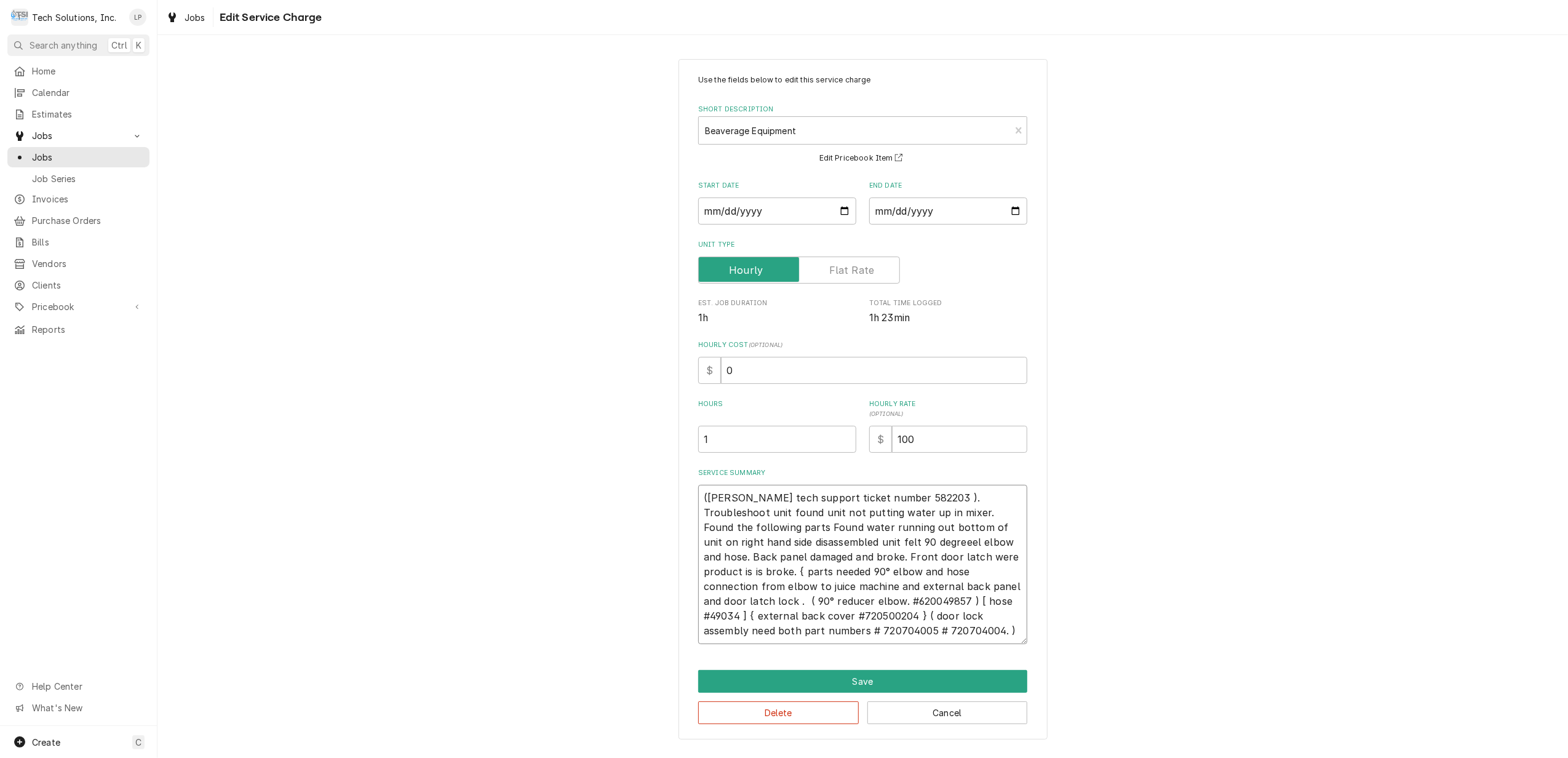
type textarea "x"
type textarea "(Cornelius tech support ticket number 582203 ). Troubleshoot unit found unit no…"
type textarea "x"
type textarea "(Cornelius tech support ticket number 582203 ). Troubleshoot unit found unit no…"
type textarea "x"
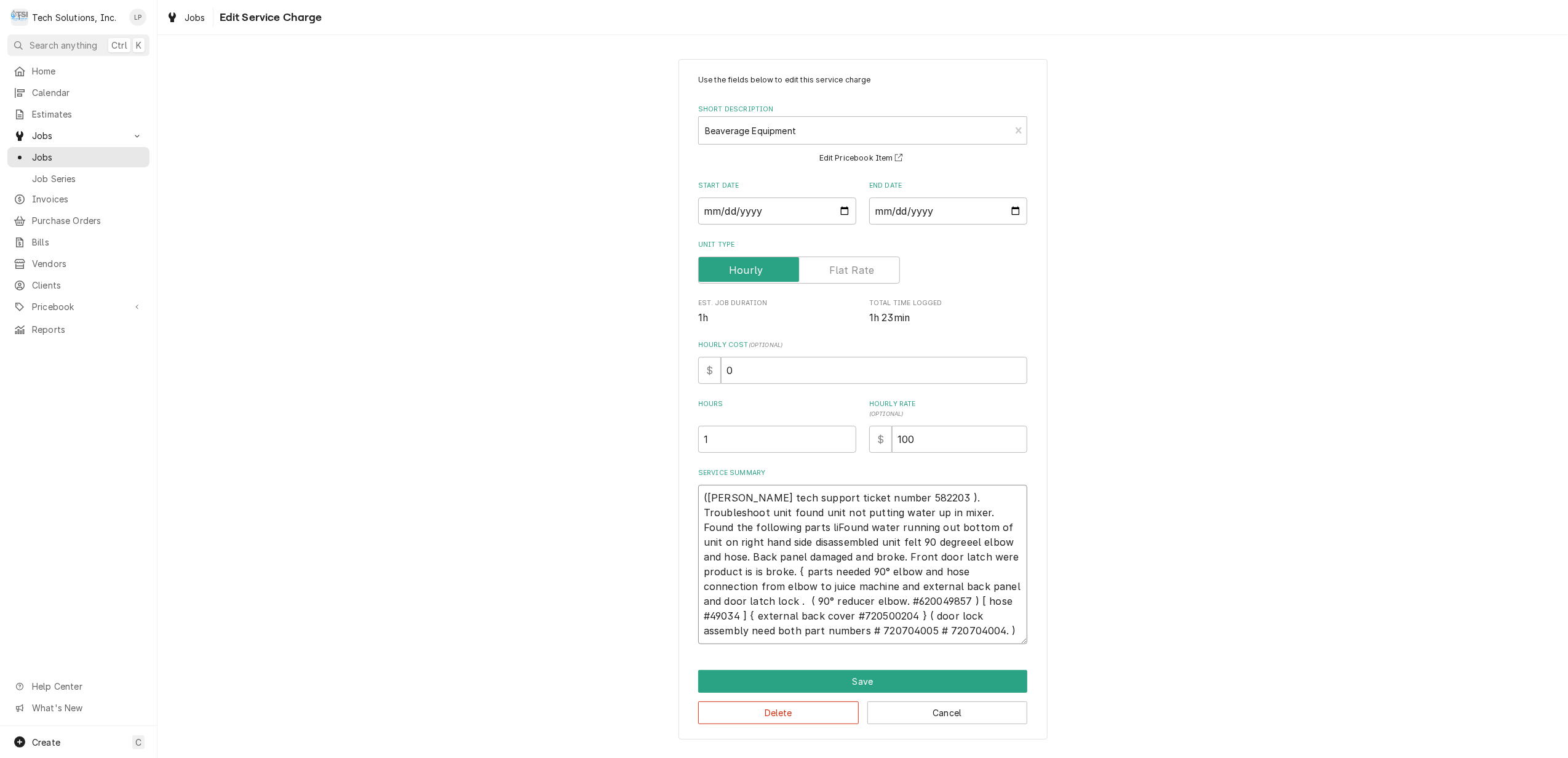
type textarea "(Cornelius tech support ticket number 582203 ). Troubleshoot unit found unit no…"
type textarea "x"
type textarea "(Cornelius tech support ticket number 582203 ). Troubleshoot unit found unit no…"
type textarea "x"
type textarea "(Cornelius tech support ticket number 582203 ). Troubleshoot unit found unit no…"
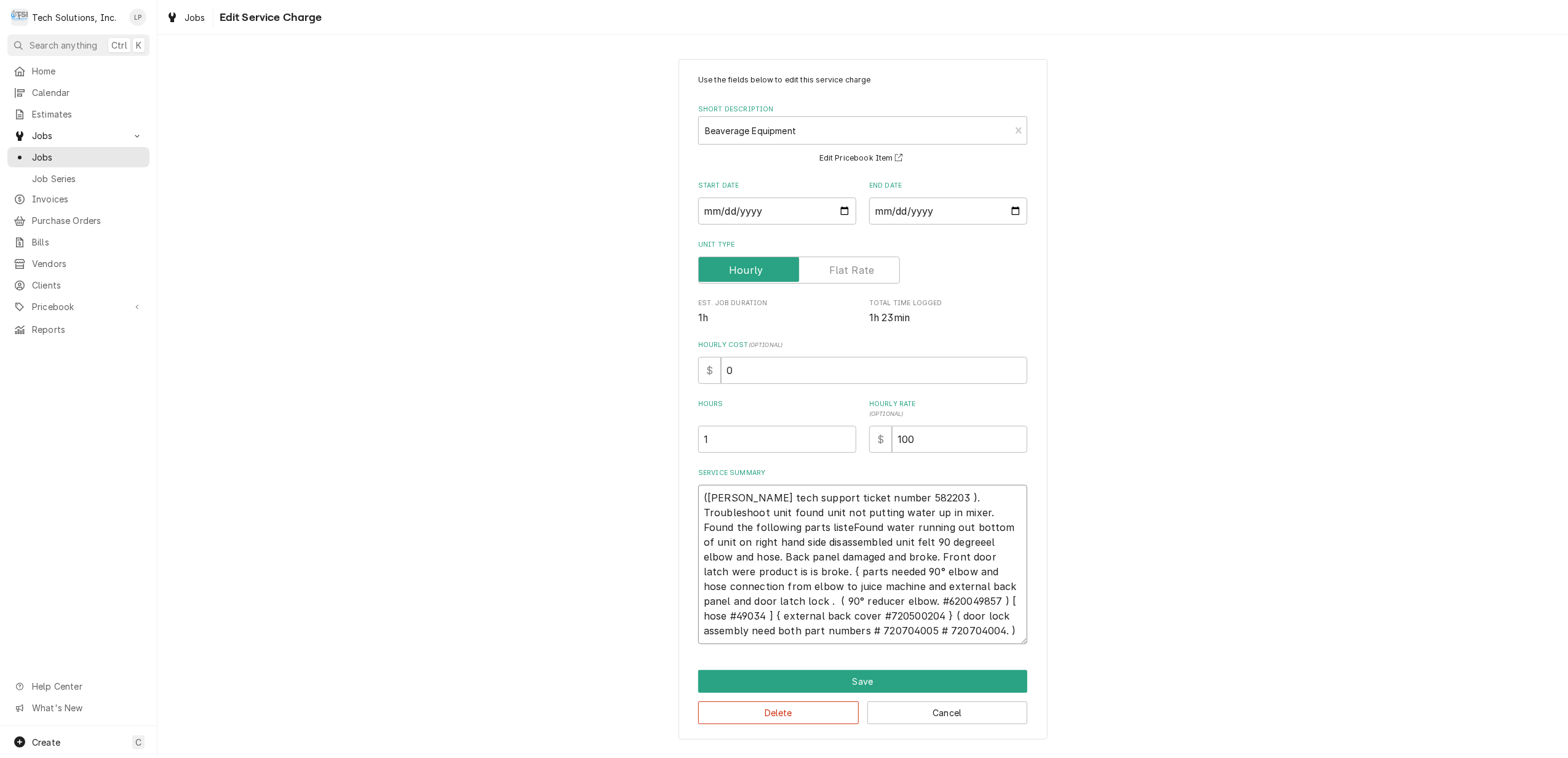
type textarea "x"
type textarea "(Cornelius tech support ticket number 582203 ). Troubleshoot unit found unit no…"
type textarea "x"
type textarea "(Cornelius tech support ticket number 582203 ). Troubleshoot unit found unit no…"
type textarea "x"
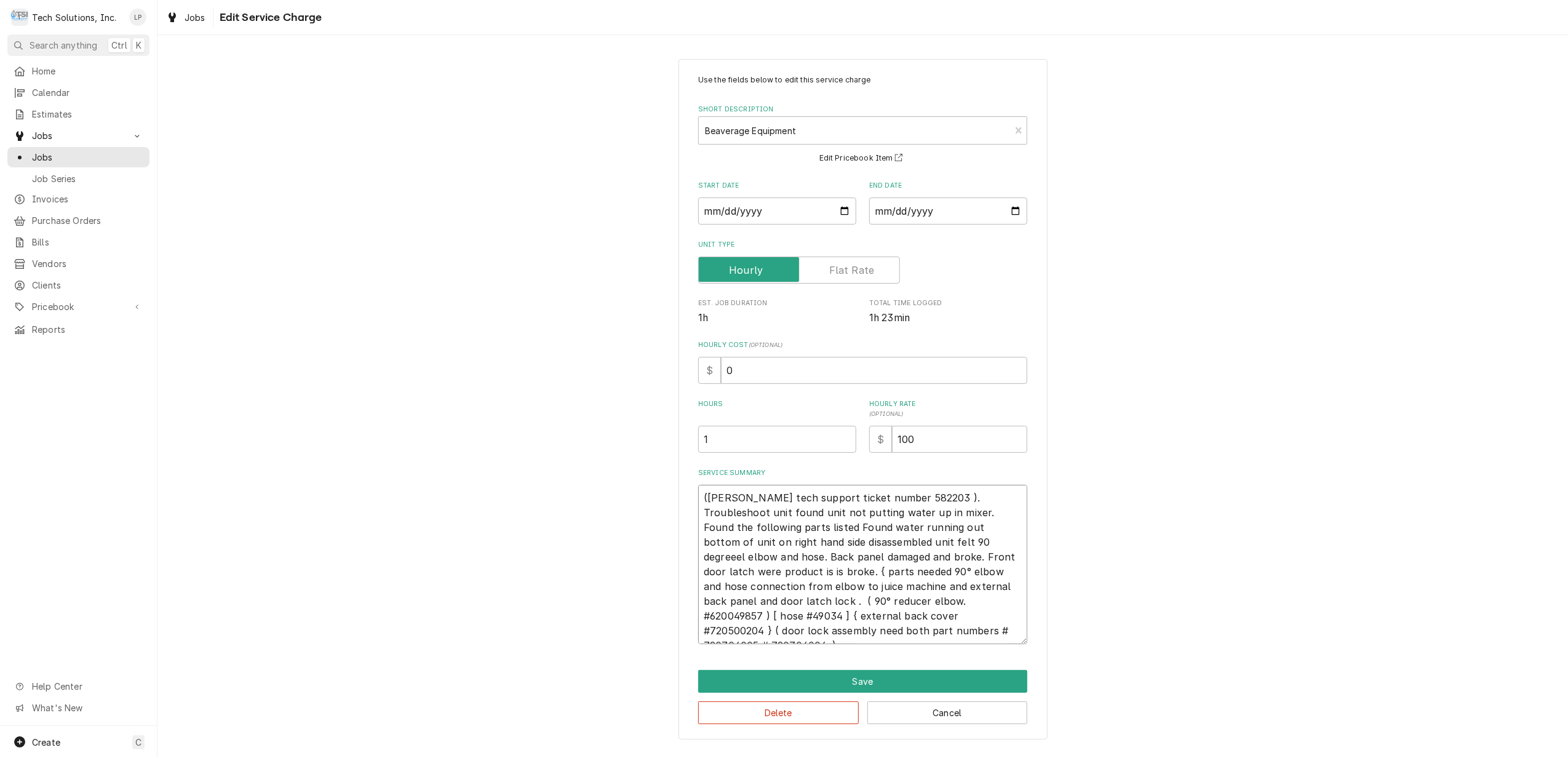
type textarea "(Cornelius tech support ticket number 582203 ). Troubleshoot unit found unit no…"
type textarea "x"
type textarea "(Cornelius tech support ticket number 582203 ). Troubleshoot unit found unit no…"
type textarea "x"
type textarea "(Cornelius tech support ticket number 582203 ). Troubleshoot unit found unit no…"
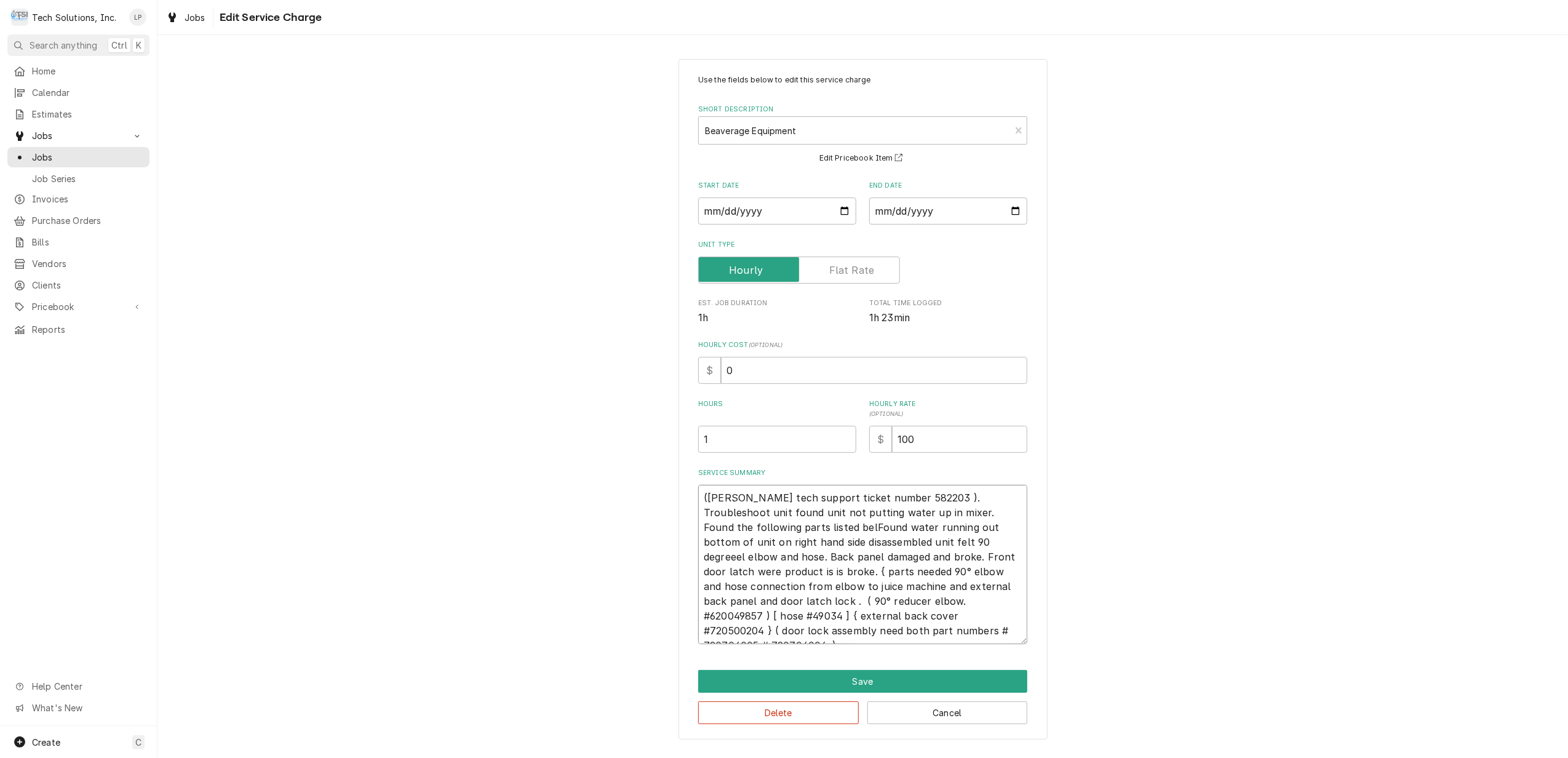
type textarea "x"
type textarea "(Cornelius tech support ticket number 582203 ). Troubleshoot unit found unit no…"
type textarea "x"
type textarea "(Cornelius tech support ticket number 582203 ). Troubleshoot unit found unit no…"
type textarea "x"
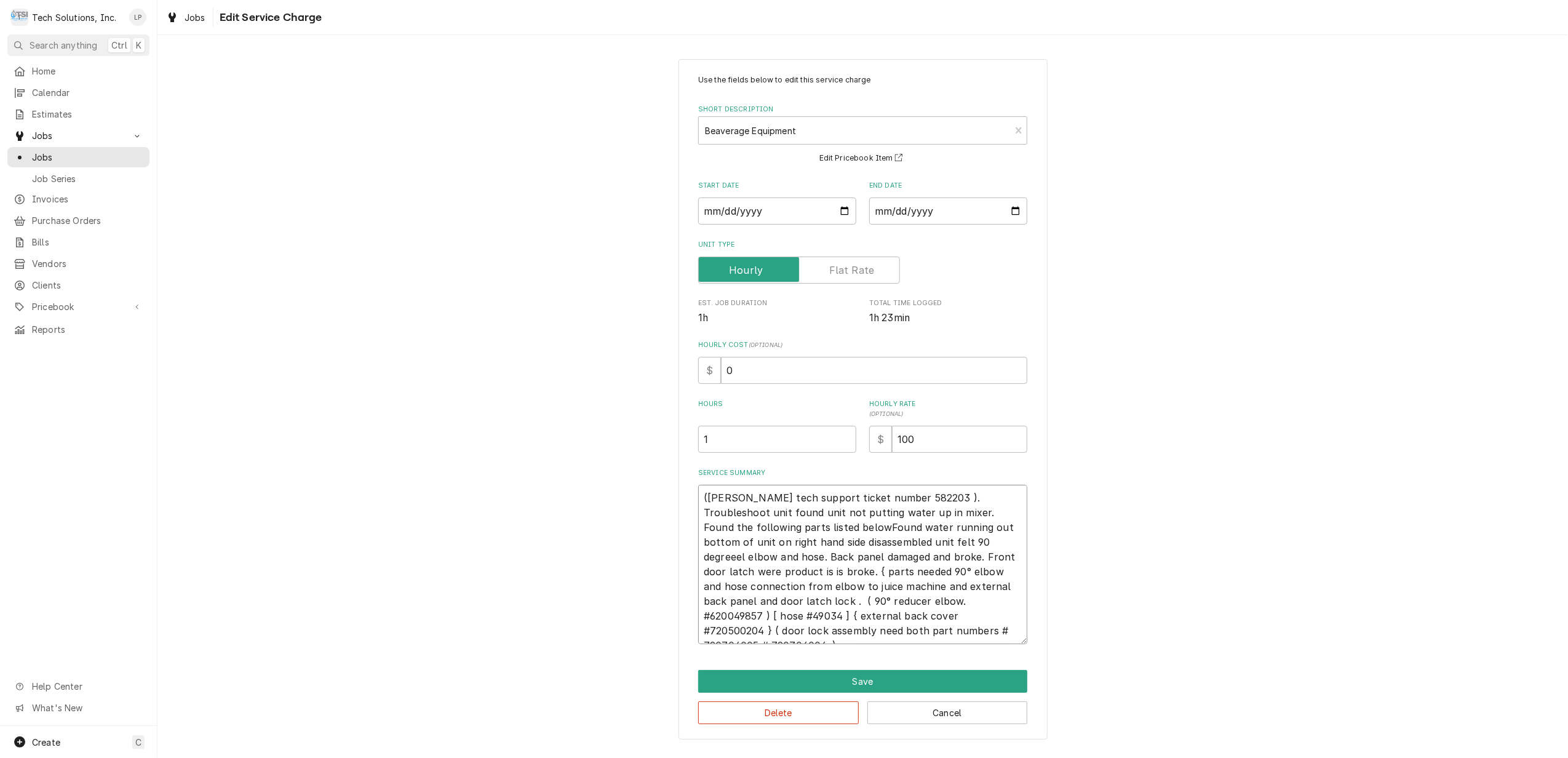
type textarea "(Cornelius tech support ticket number 582203 ). Troubleshoot unit found unit no…"
type textarea "x"
type textarea "(Cornelius tech support ticket number 582203 ). Troubleshoot unit found unit no…"
type textarea "x"
type textarea "(Cornelius tech support ticket number 582203 ). Troubleshoot unit found unit no…"
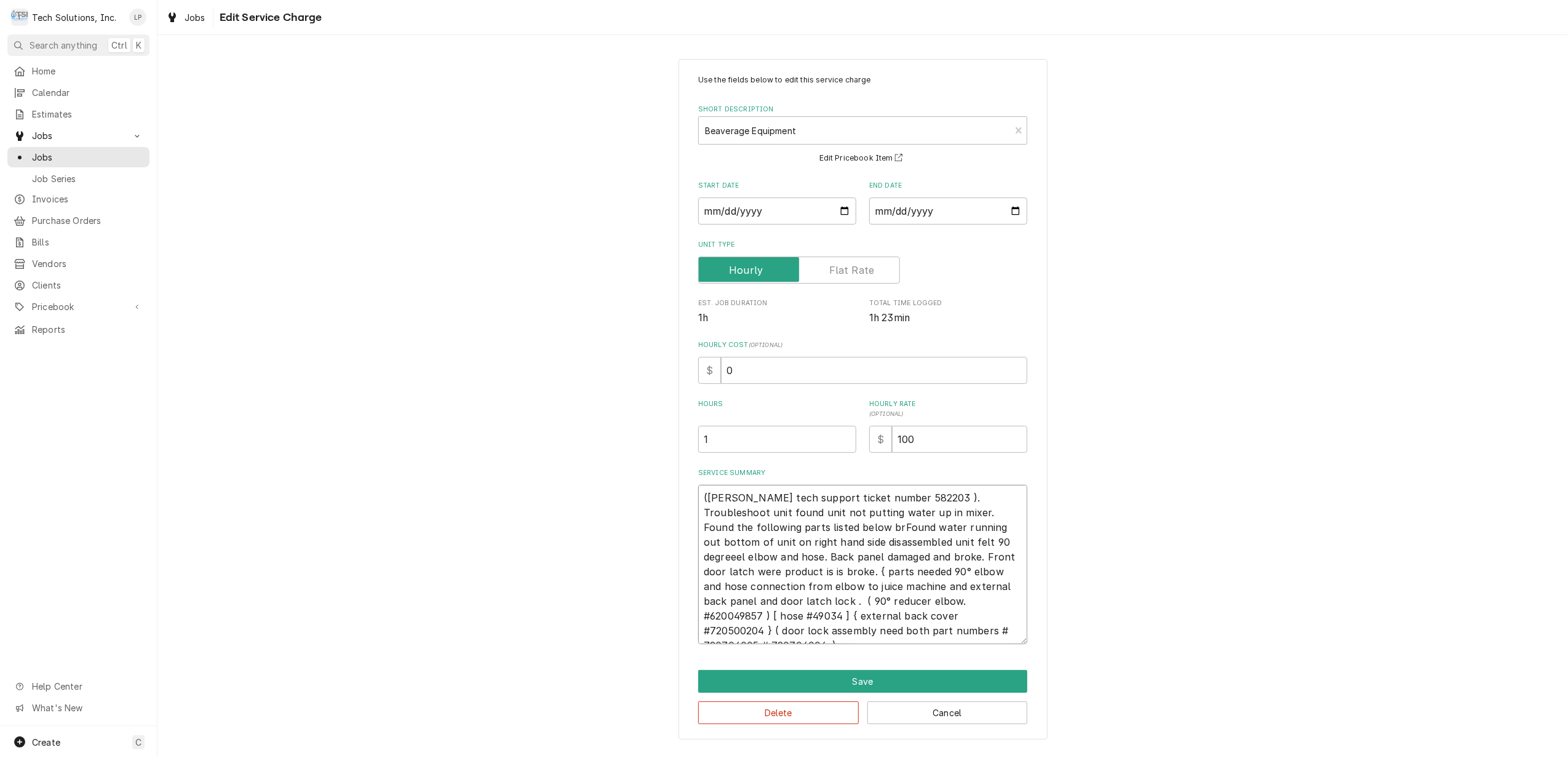
type textarea "x"
type textarea "(Cornelius tech support ticket number 582203 ). Troubleshoot unit found unit no…"
type textarea "x"
type textarea "(Cornelius tech support ticket number 582203 ). Troubleshoot unit found unit no…"
type textarea "x"
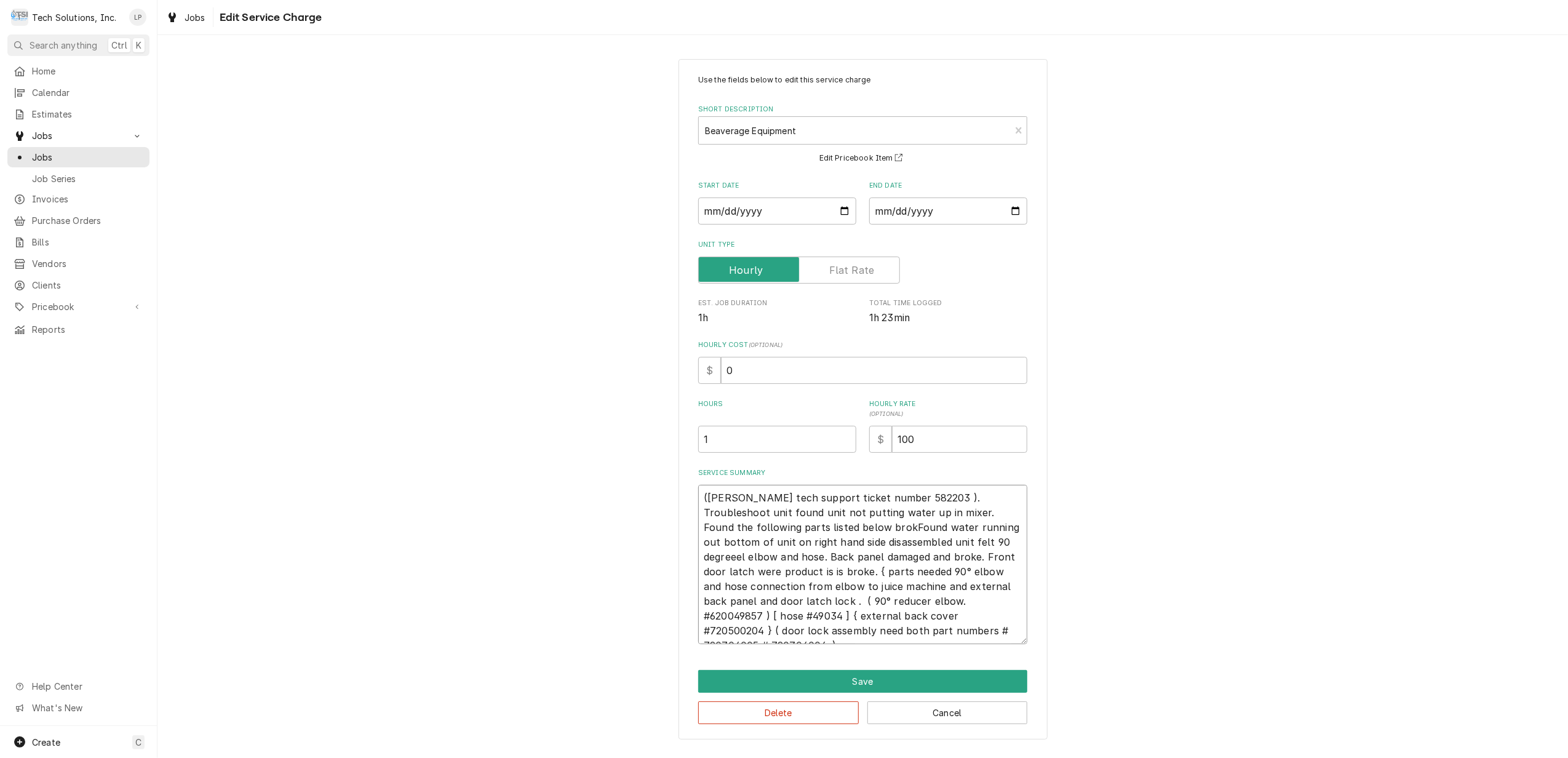
type textarea "(Cornelius tech support ticket number 582203 ). Troubleshoot unit found unit no…"
type textarea "x"
type textarea "(Cornelius tech support ticket number 582203 ). Troubleshoot unit found unit no…"
type textarea "x"
type textarea "(Cornelius tech support ticket number 582203 ). Troubleshoot unit found unit no…"
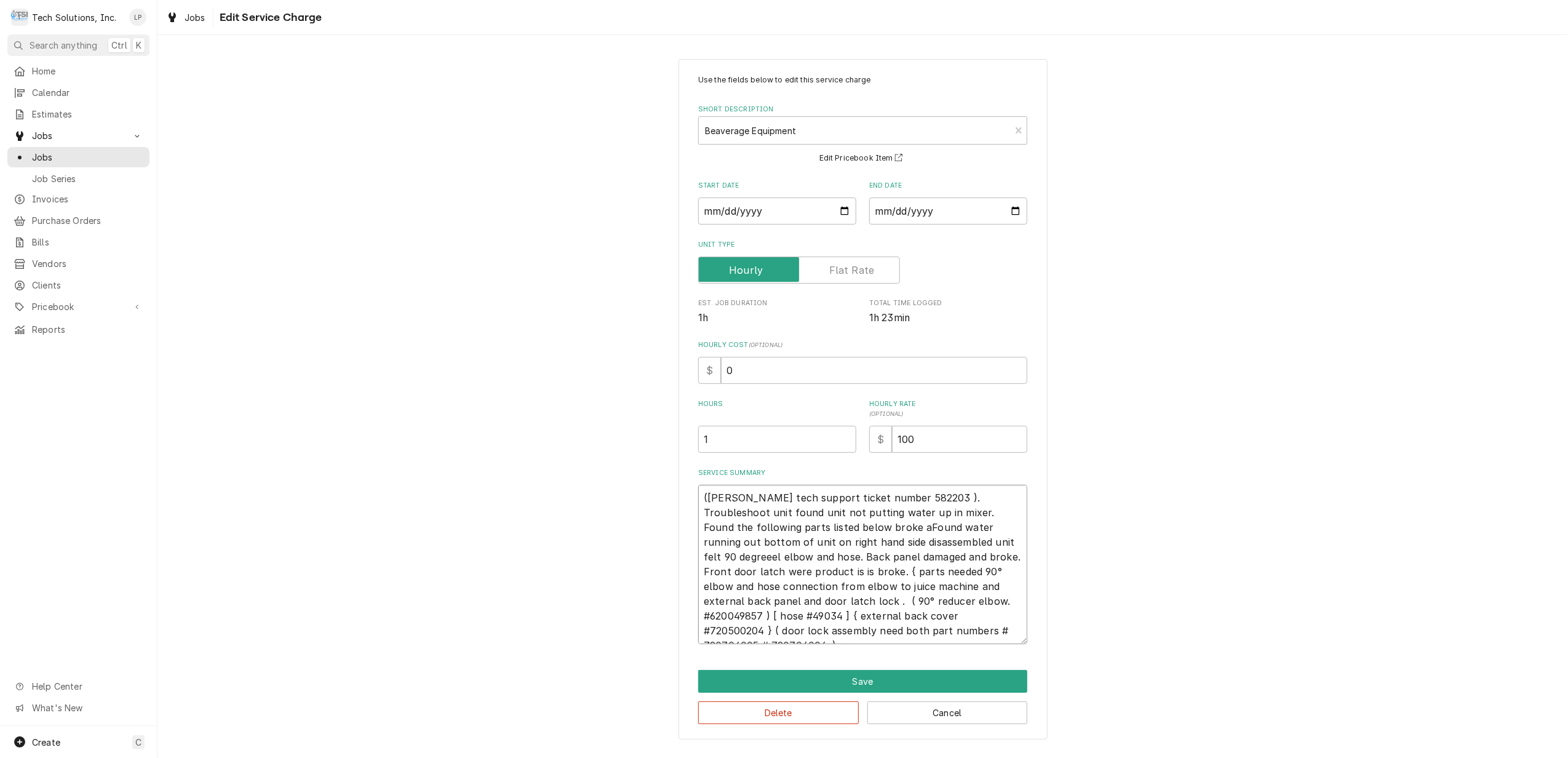
type textarea "x"
type textarea "(Cornelius tech support ticket number 582203 ). Troubleshoot unit found unit no…"
type textarea "x"
type textarea "(Cornelius tech support ticket number 582203 ). Troubleshoot unit found unit no…"
type textarea "x"
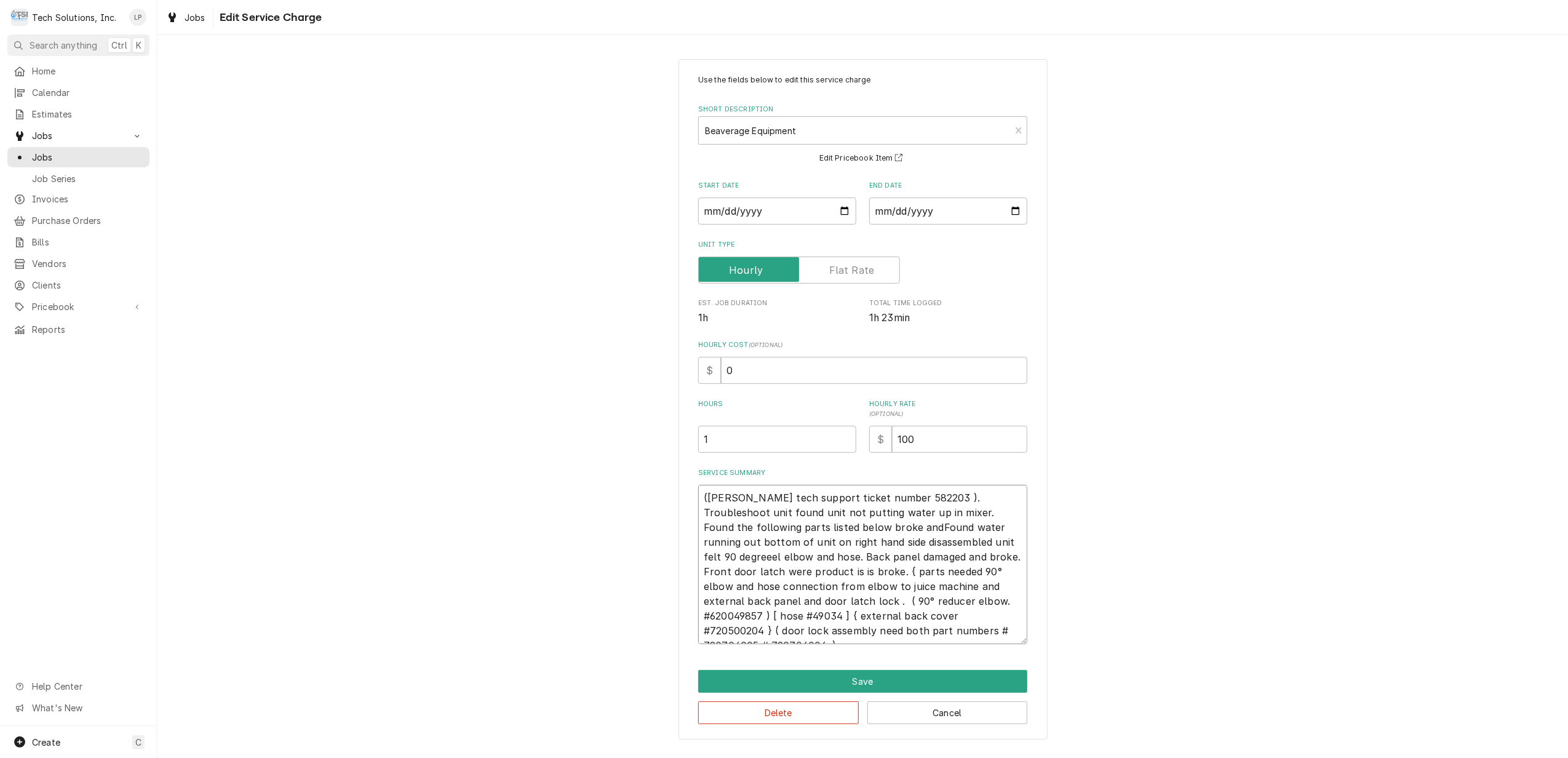
type textarea "(Cornelius tech support ticket number 582203 ). Troubleshoot unit found unit no…"
type textarea "x"
type textarea "(Cornelius tech support ticket number 582203 ). Troubleshoot unit found unit no…"
type textarea "x"
type textarea "(Cornelius tech support ticket number 582203 ). Troubleshoot unit found unit no…"
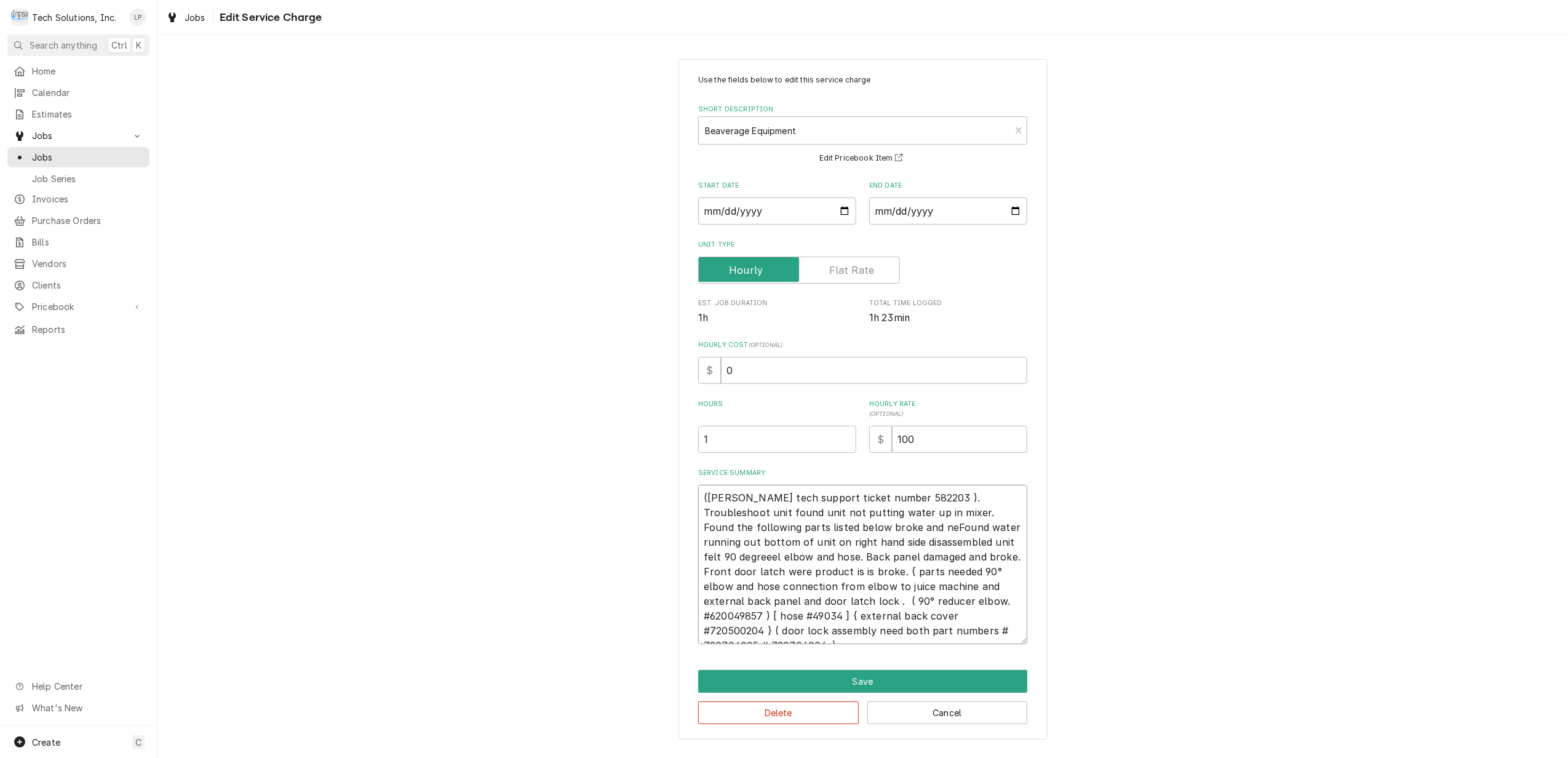
type textarea "x"
type textarea "(Cornelius tech support ticket number 582203 ). Troubleshoot unit found unit no…"
type textarea "x"
type textarea "(Cornelius tech support ticket number 582203 ). Troubleshoot unit found unit no…"
type textarea "x"
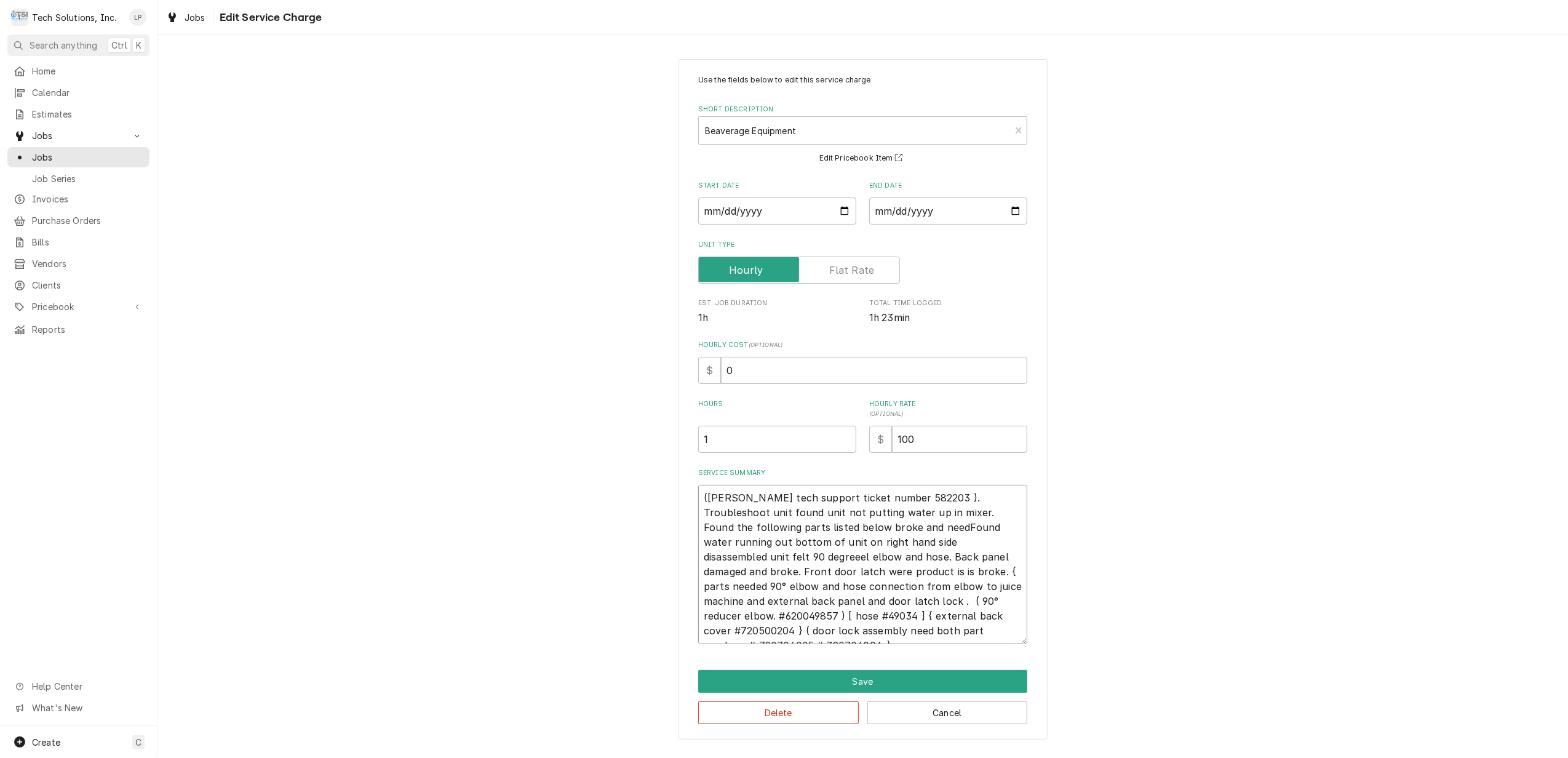
type textarea "(Cornelius tech support ticket number 582203 ). Troubleshoot unit found unit no…"
type textarea "x"
type textarea "(Cornelius tech support ticket number 582203 ). Troubleshoot unit found unit no…"
type textarea "x"
type textarea "(Cornelius tech support ticket number 582203 ). Troubleshoot unit found unit no…"
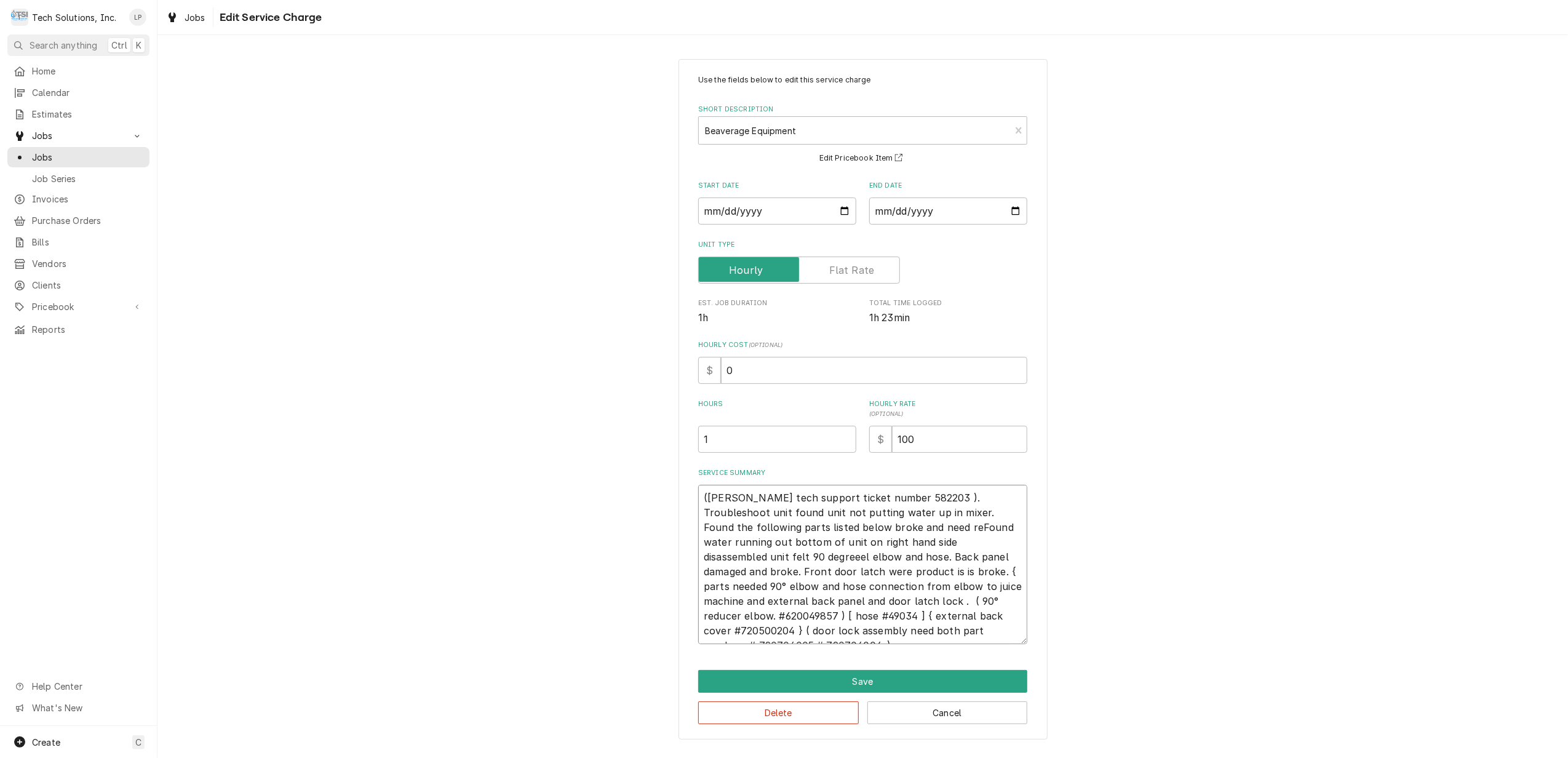
type textarea "x"
type textarea "(Cornelius tech support ticket number 582203 ). Troubleshoot unit found unit no…"
type textarea "x"
type textarea "(Cornelius tech support ticket number 582203 ). Troubleshoot unit found unit no…"
type textarea "x"
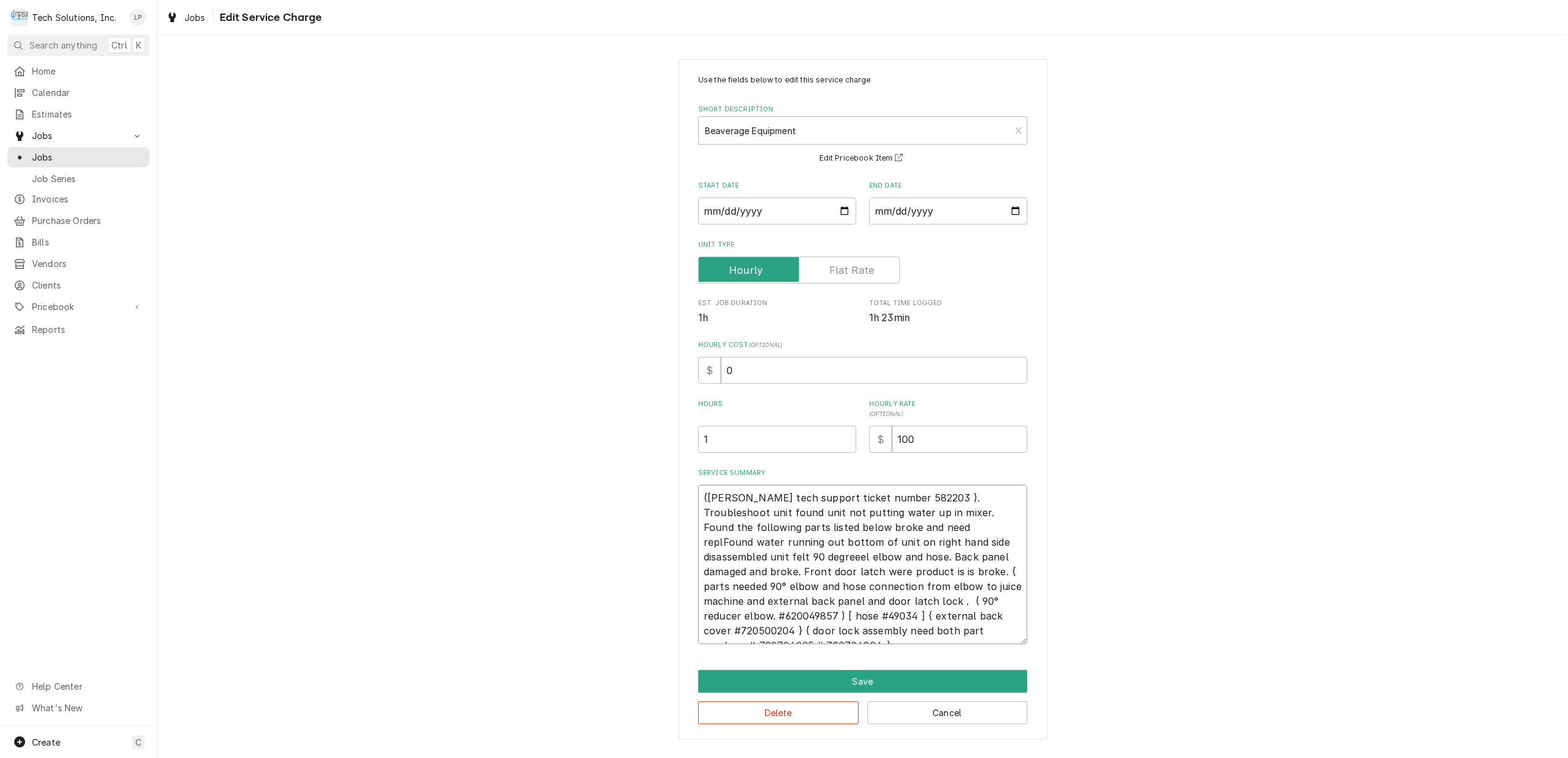
type textarea "(Cornelius tech support ticket number 582203 ). Troubleshoot unit found unit no…"
type textarea "x"
type textarea "(Cornelius tech support ticket number 582203 ). Troubleshoot unit found unit no…"
type textarea "x"
type textarea "(Cornelius tech support ticket number 582203 ). Troubleshoot unit found unit no…"
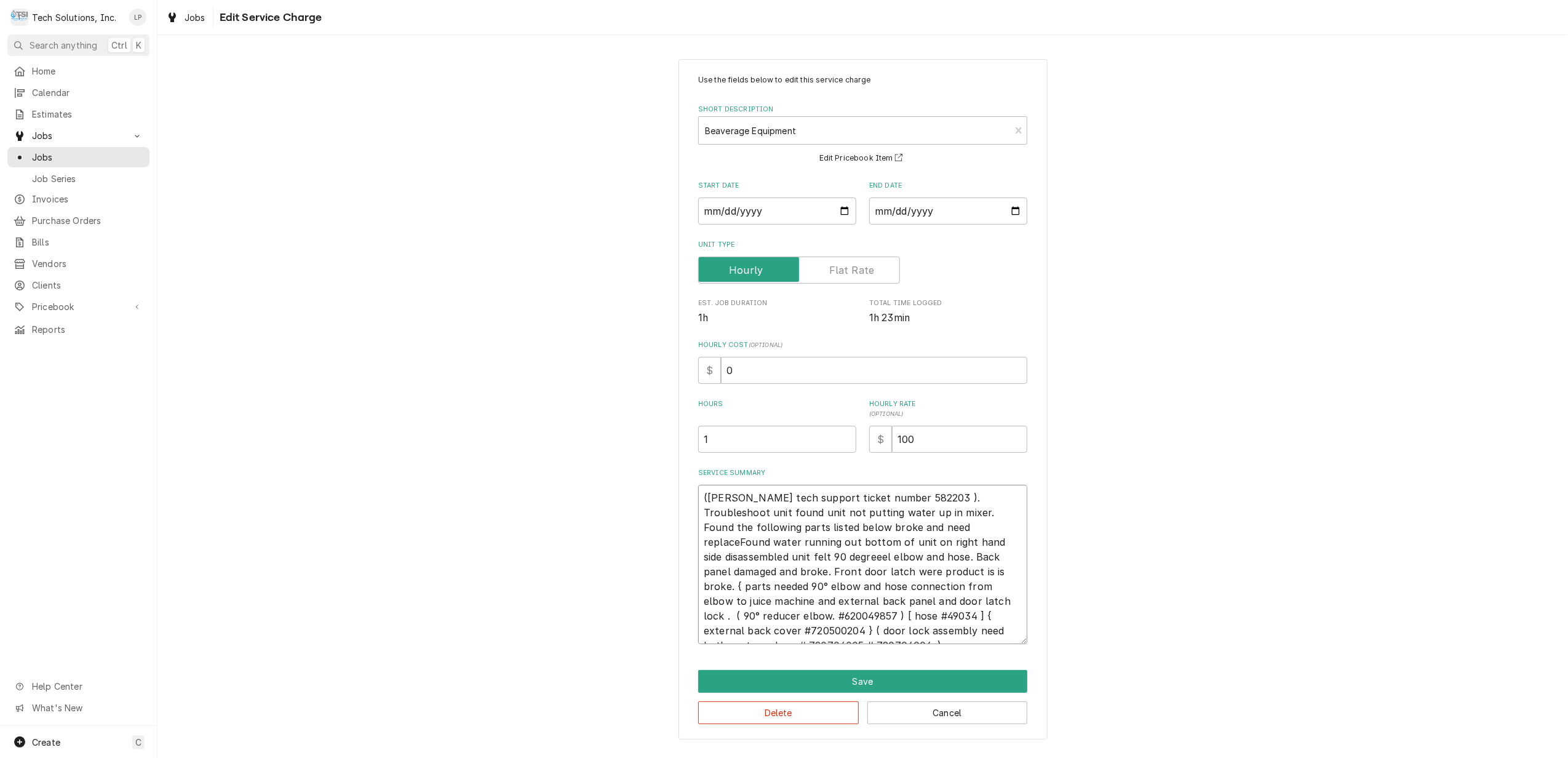
type textarea "x"
type textarea "(Cornelius tech support ticket number 582203 ). Troubleshoot unit found unit no…"
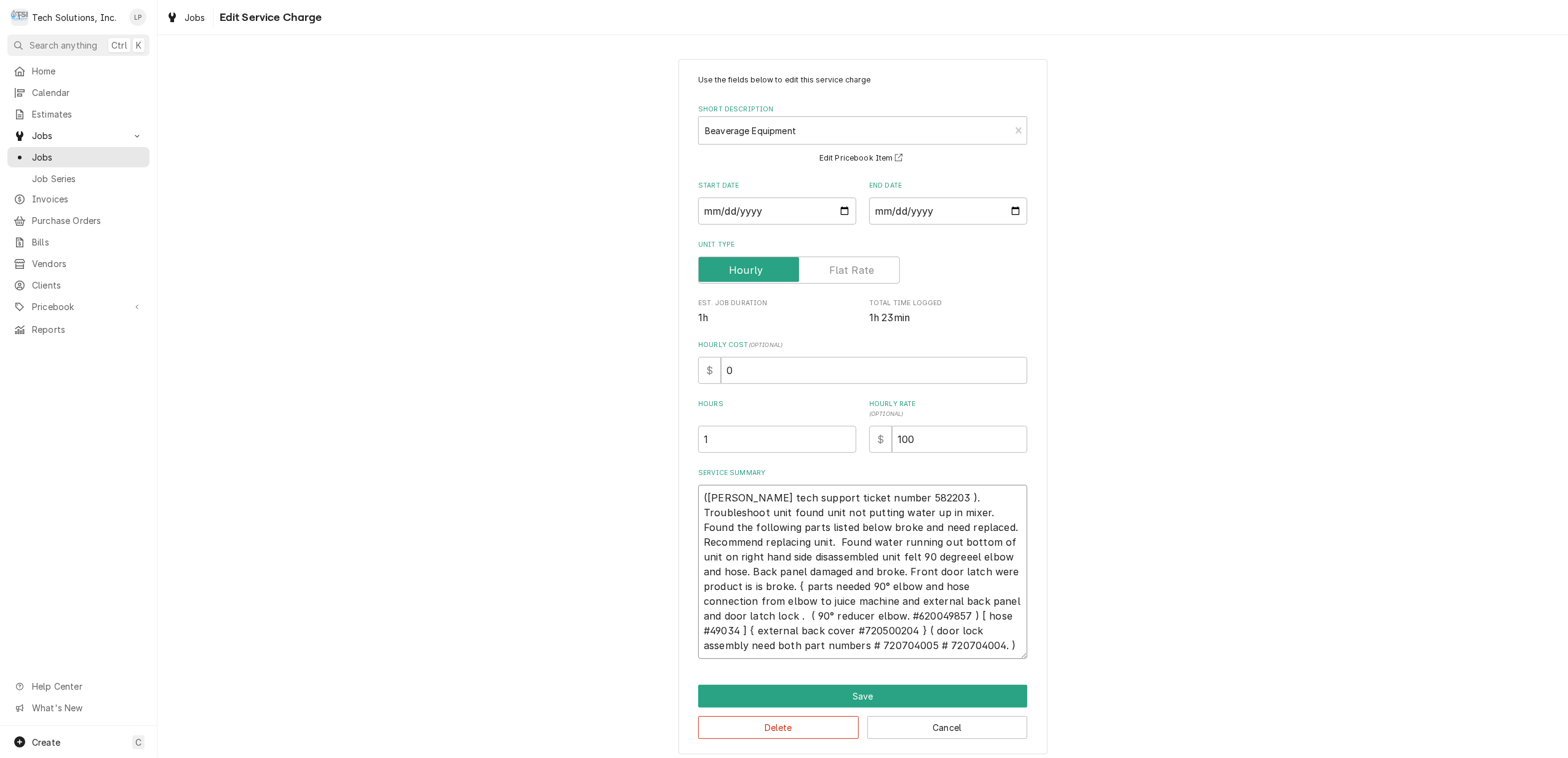
click at [1017, 529] on textarea "(Cornelius tech support ticket number 582203 ). Troubleshoot unit found unit no…" at bounding box center [863, 572] width 329 height 174
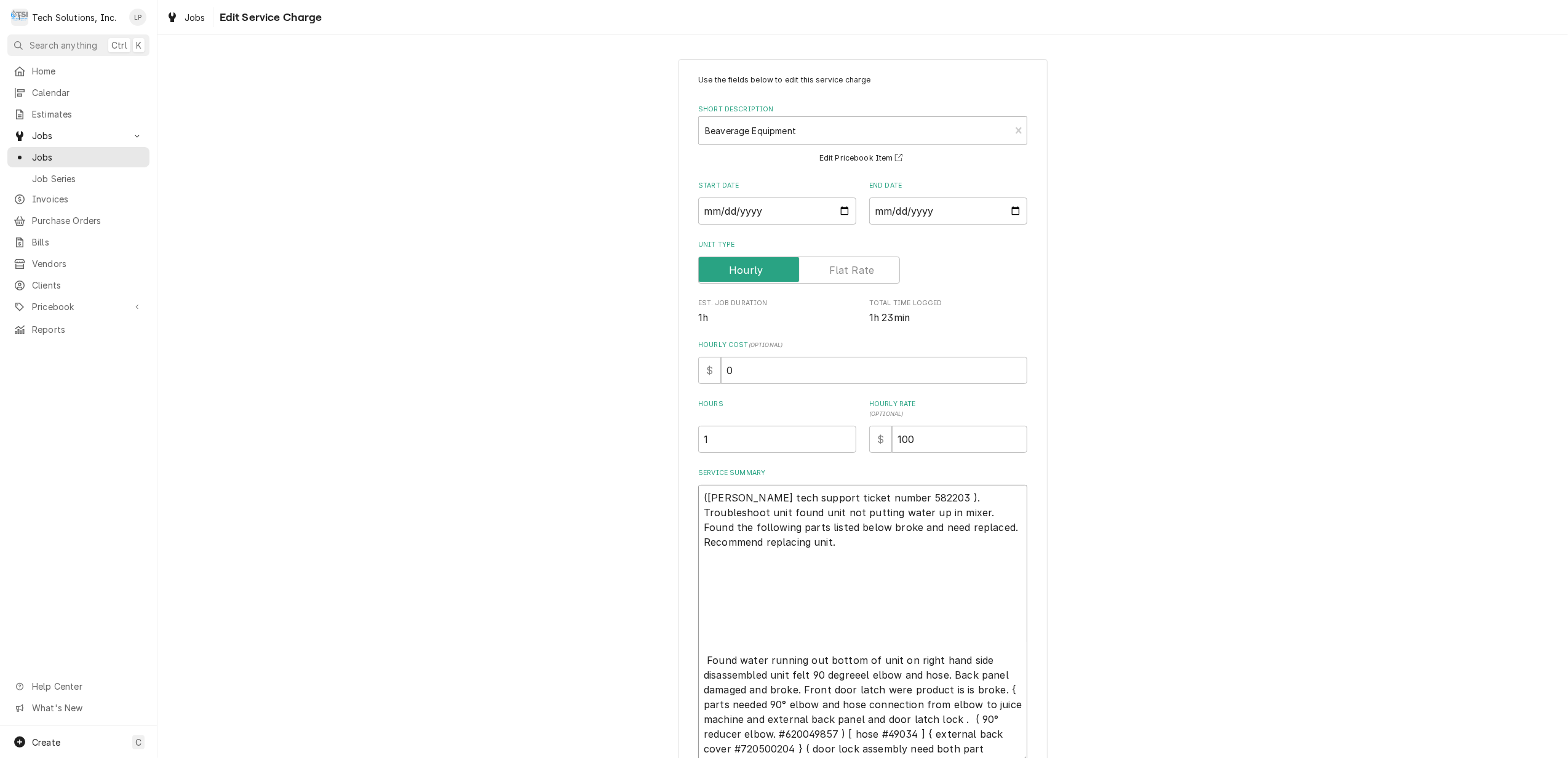
paste textarea "(1) 720704005 - Door Latch Male (1) 720704004 - Door Catch Female (1) 620049857…"
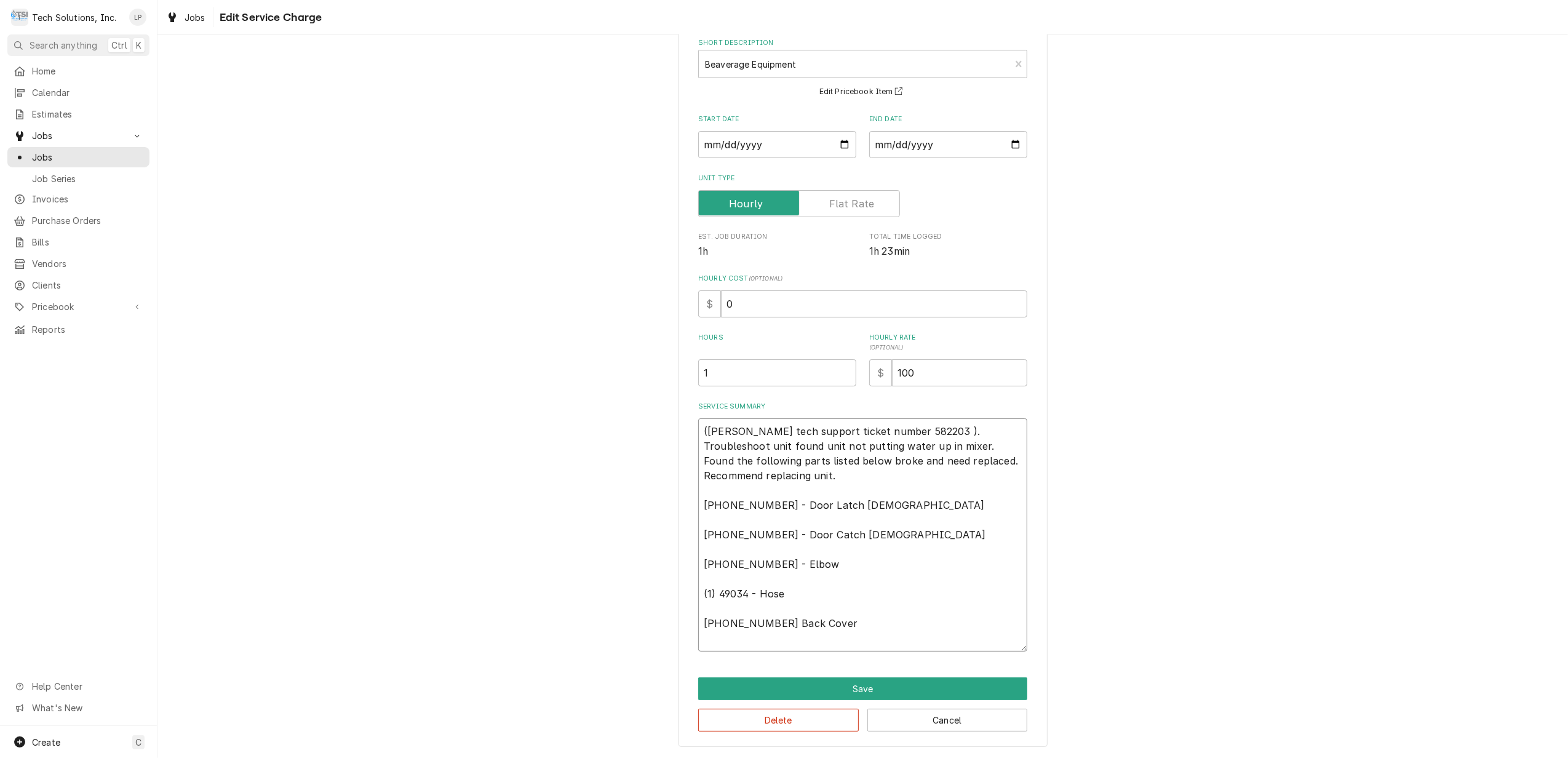
scroll to position [53, 0]
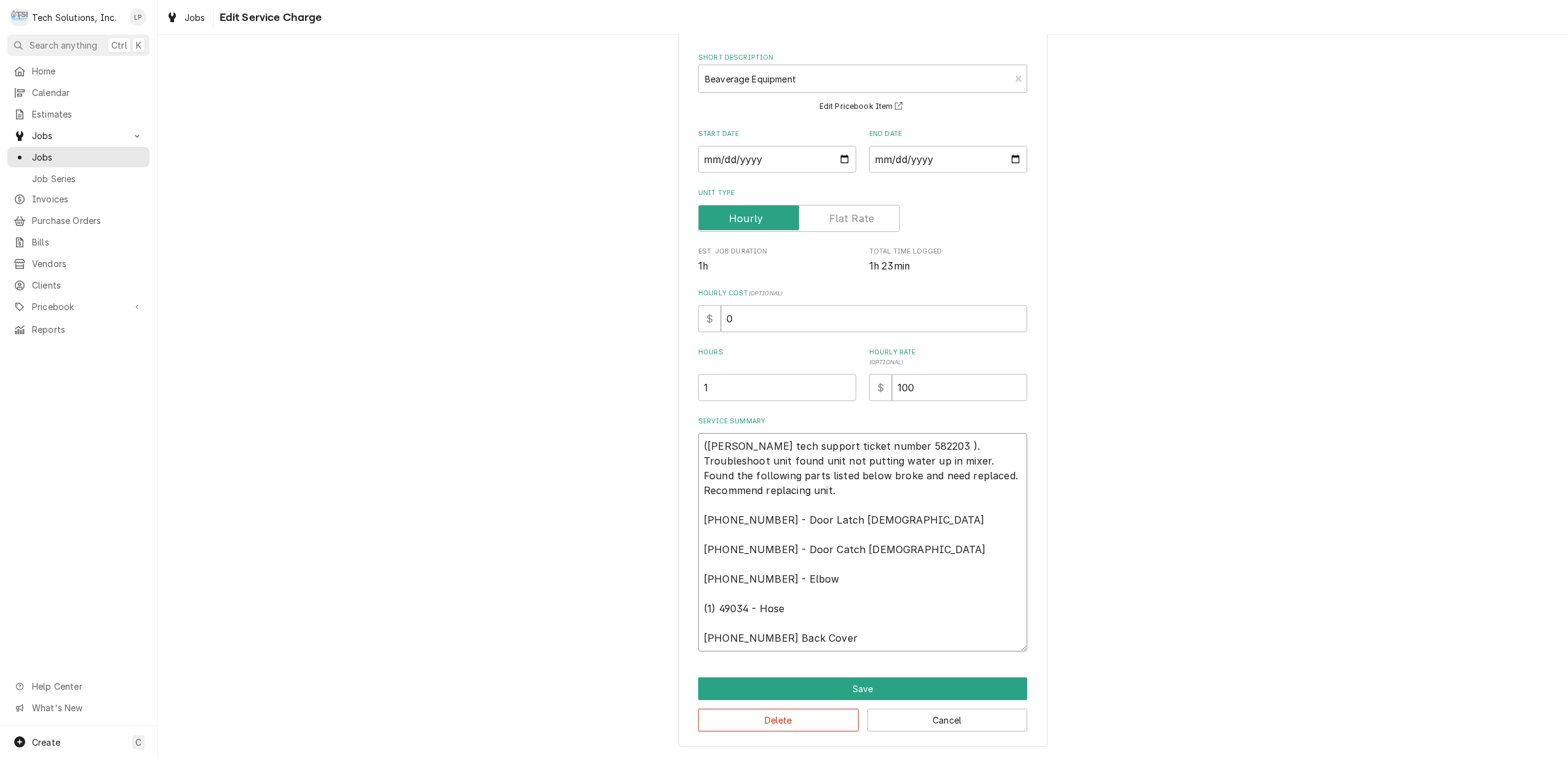
click at [1018, 475] on textarea "(Cornelius tech support ticket number 582203 ). Troubleshoot unit found unit no…" at bounding box center [863, 542] width 329 height 218
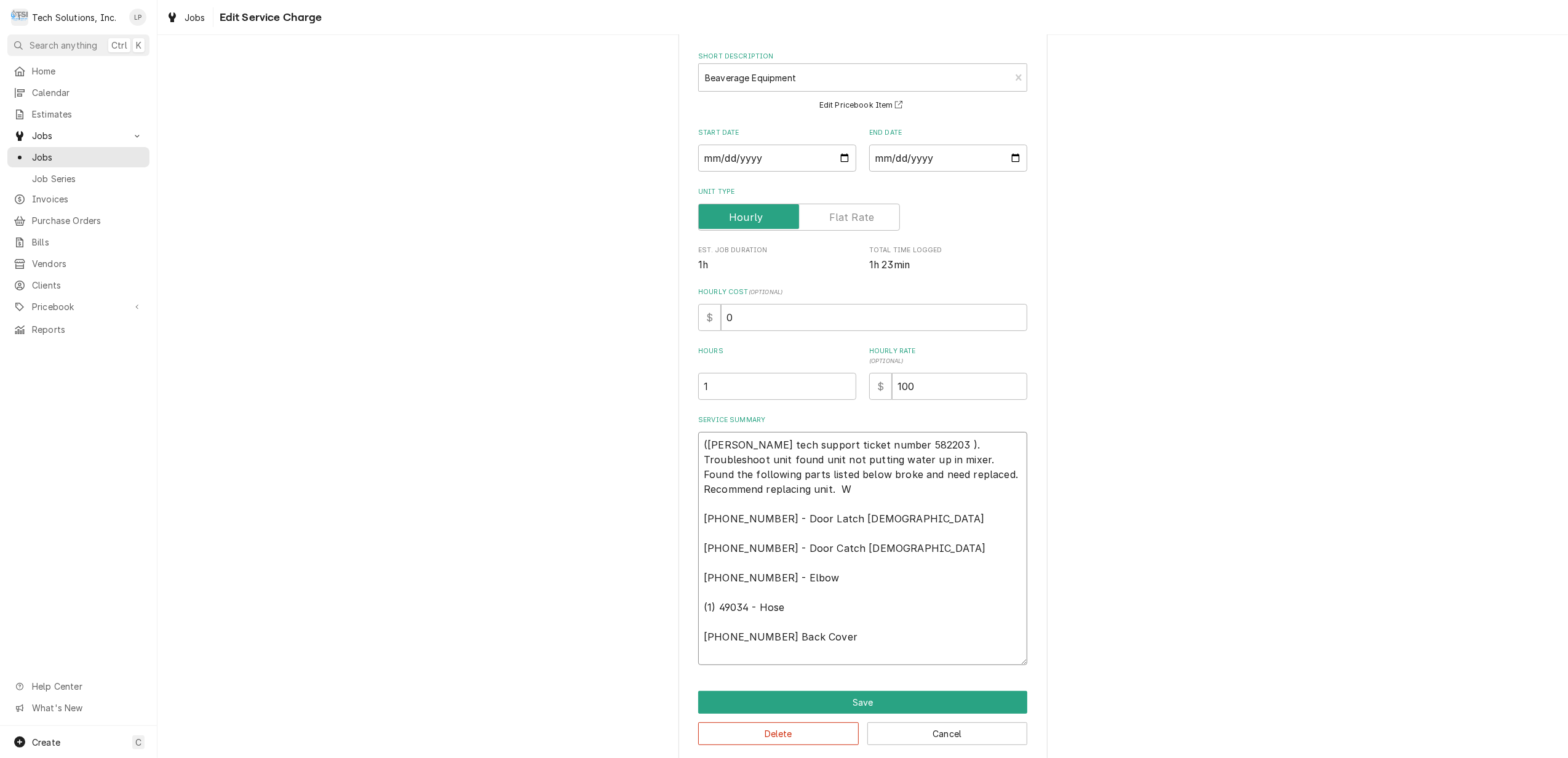
scroll to position [68, 0]
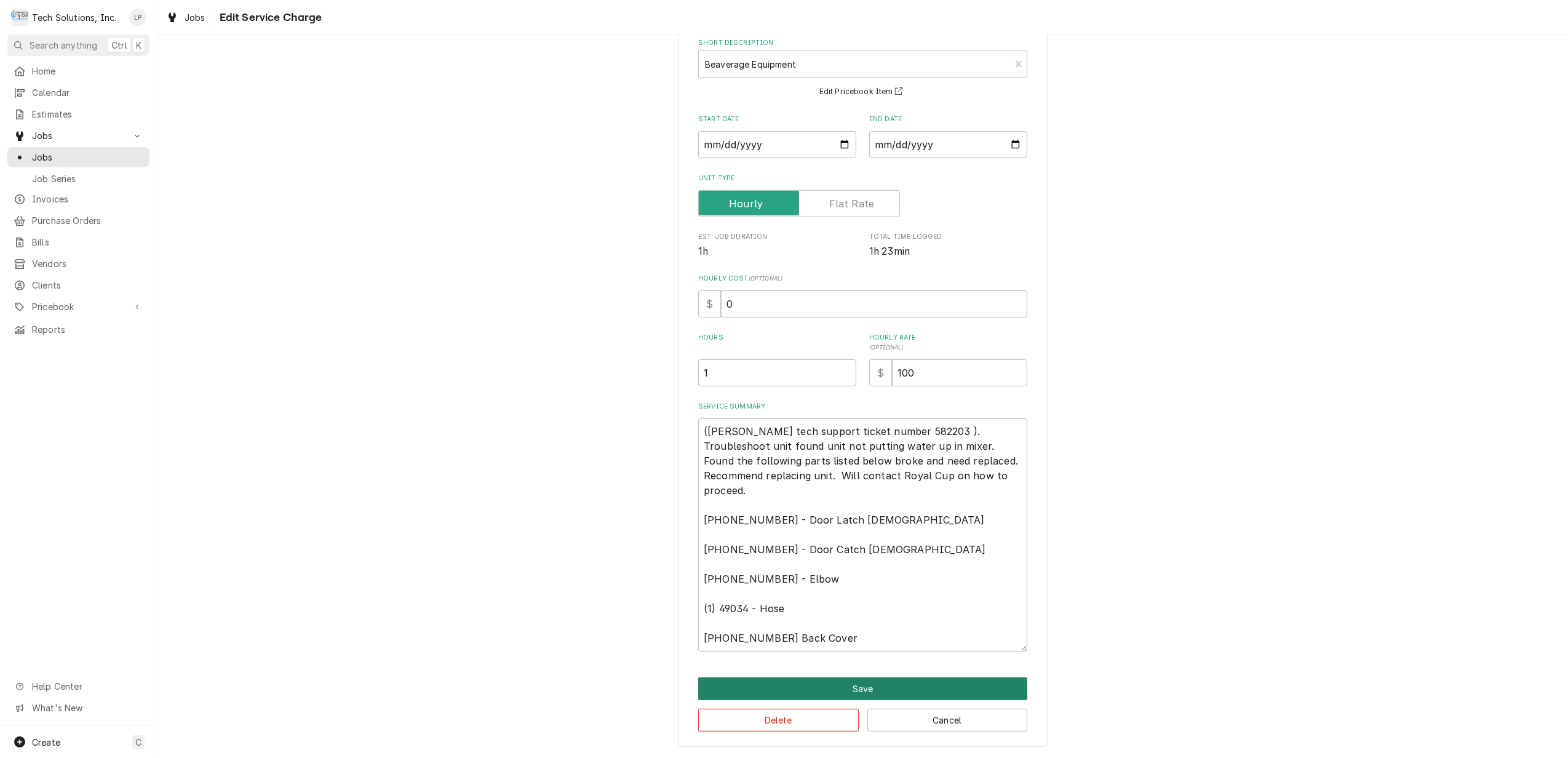
click at [872, 689] on button "Save" at bounding box center [863, 688] width 329 height 23
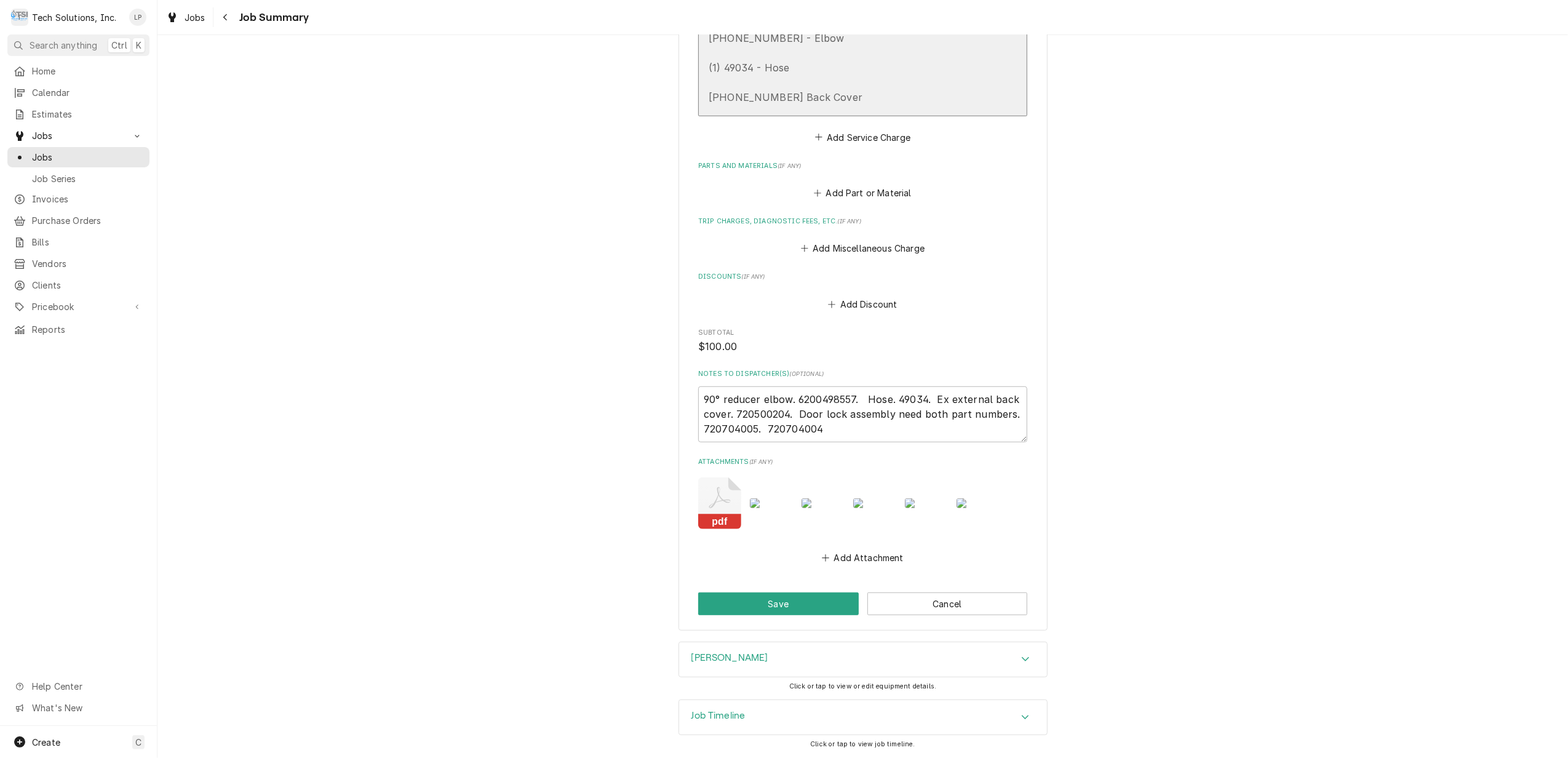
scroll to position [628, 0]
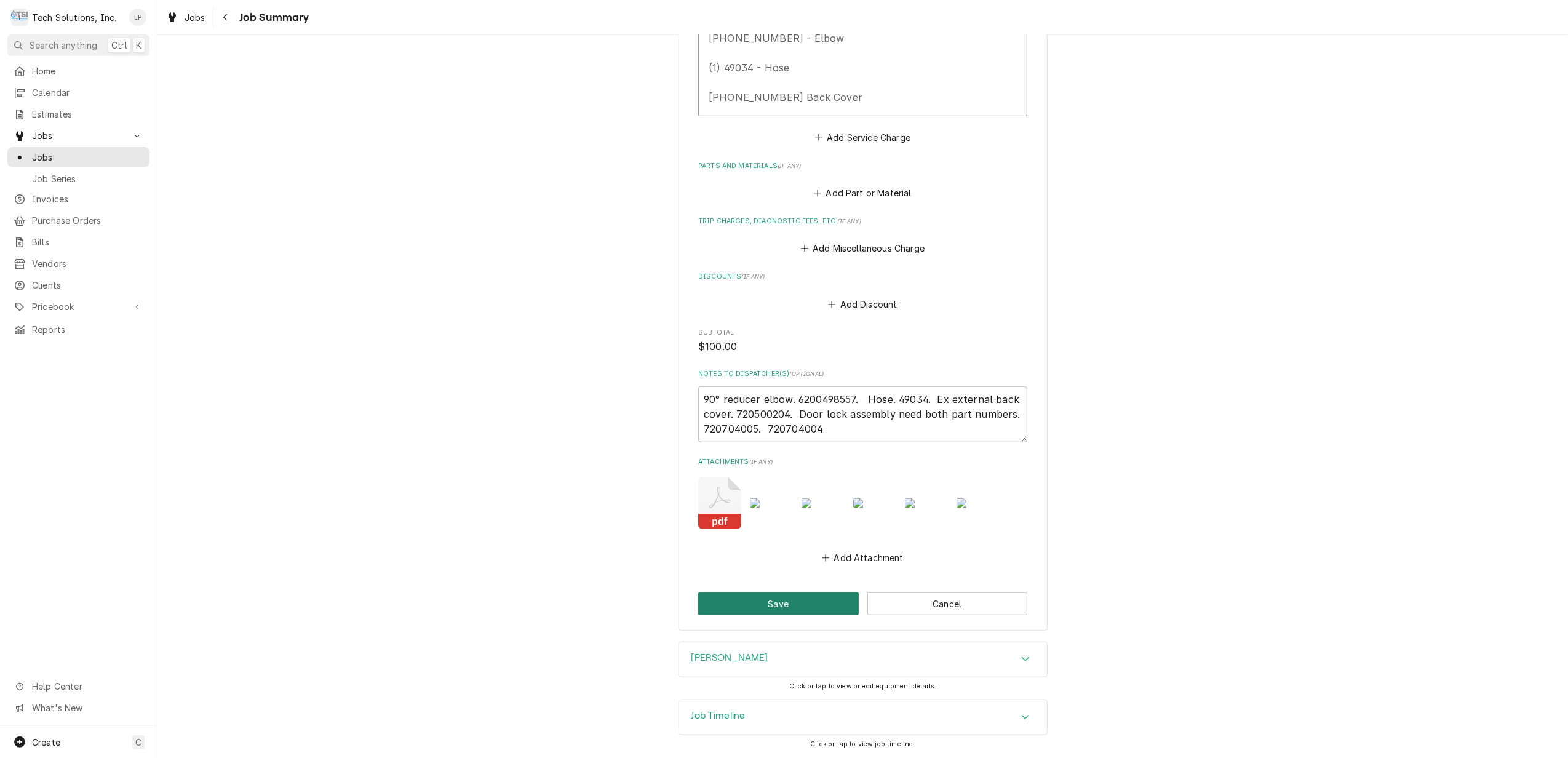
click at [773, 605] on button "Save" at bounding box center [779, 604] width 161 height 23
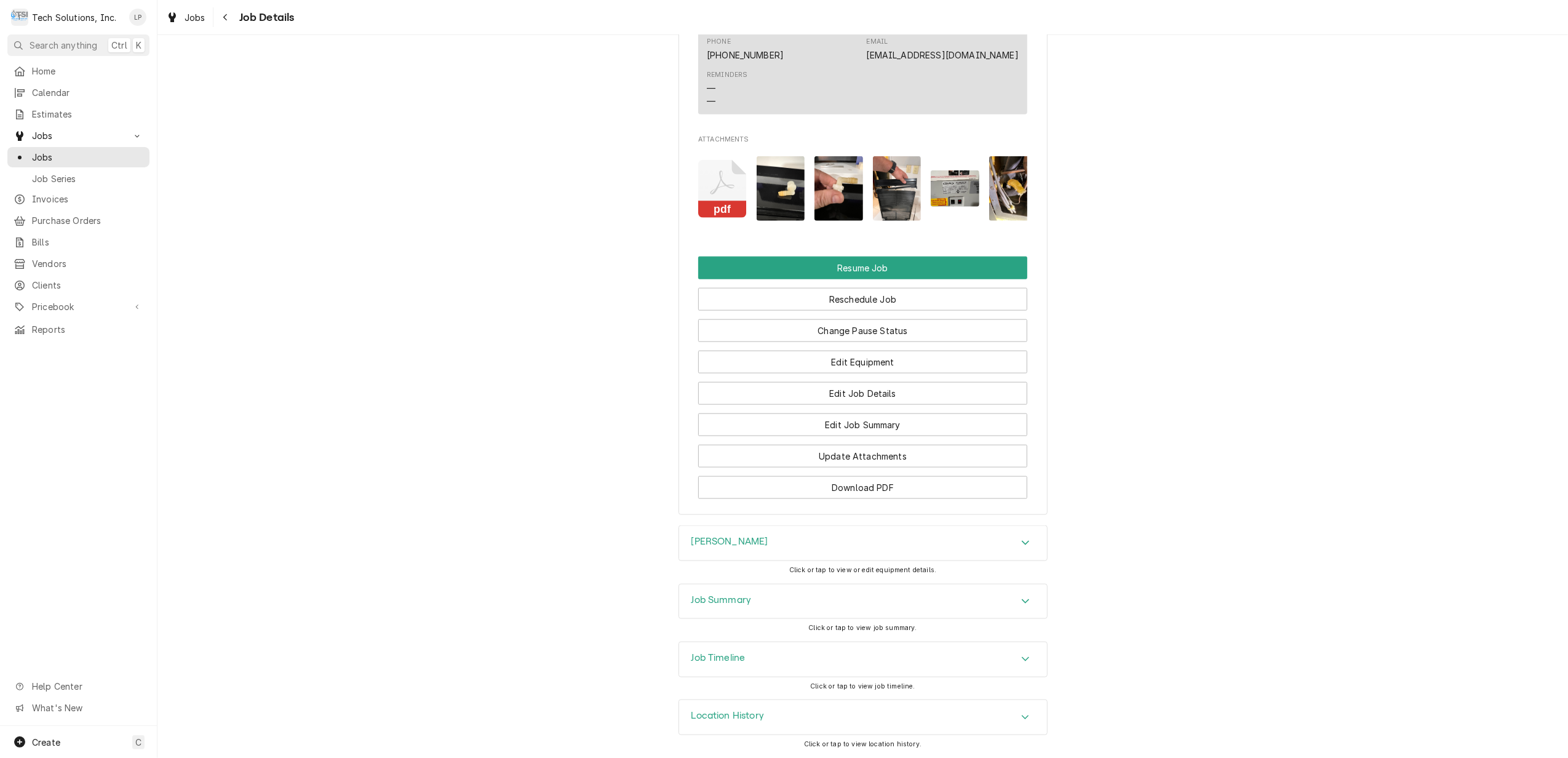
scroll to position [1366, 0]
click at [878, 325] on button "Change Pause Status" at bounding box center [863, 330] width 329 height 23
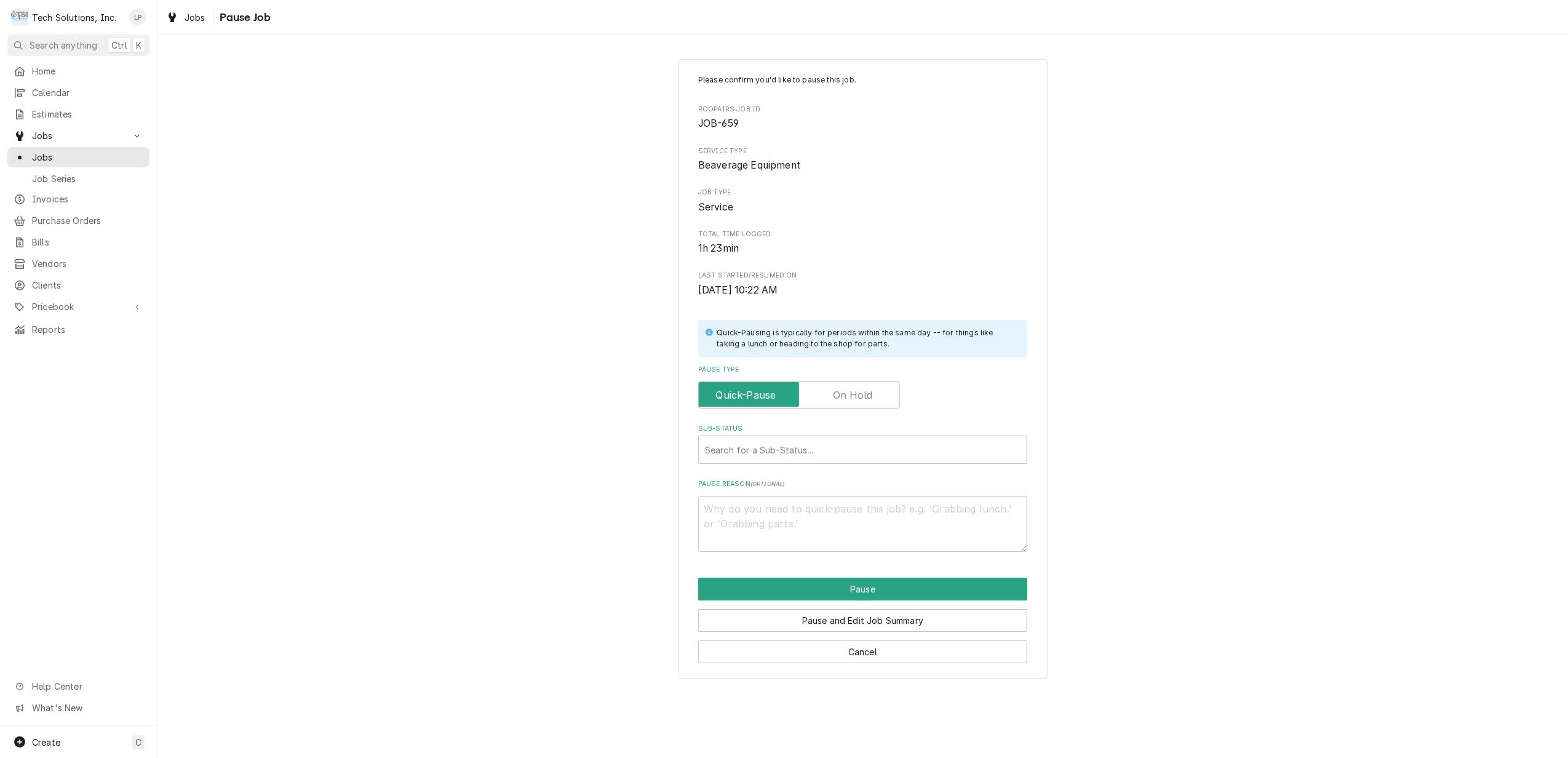
click at [863, 396] on label "Pause Type" at bounding box center [799, 394] width 202 height 27
click at [863, 396] on input "Pause Type" at bounding box center [799, 394] width 191 height 27
checkbox input "true"
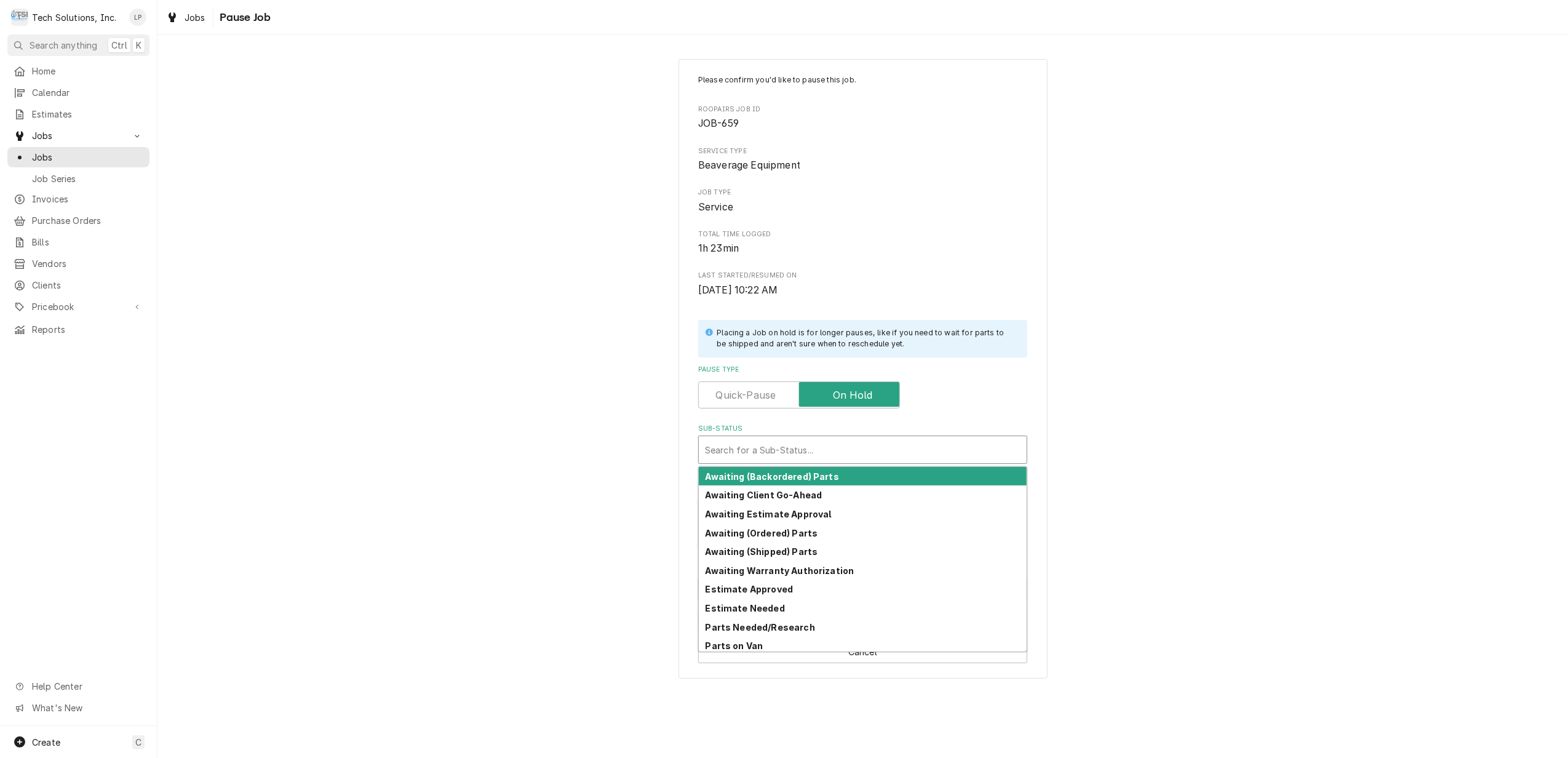
click at [887, 444] on div "Sub-Status" at bounding box center [863, 450] width 316 height 22
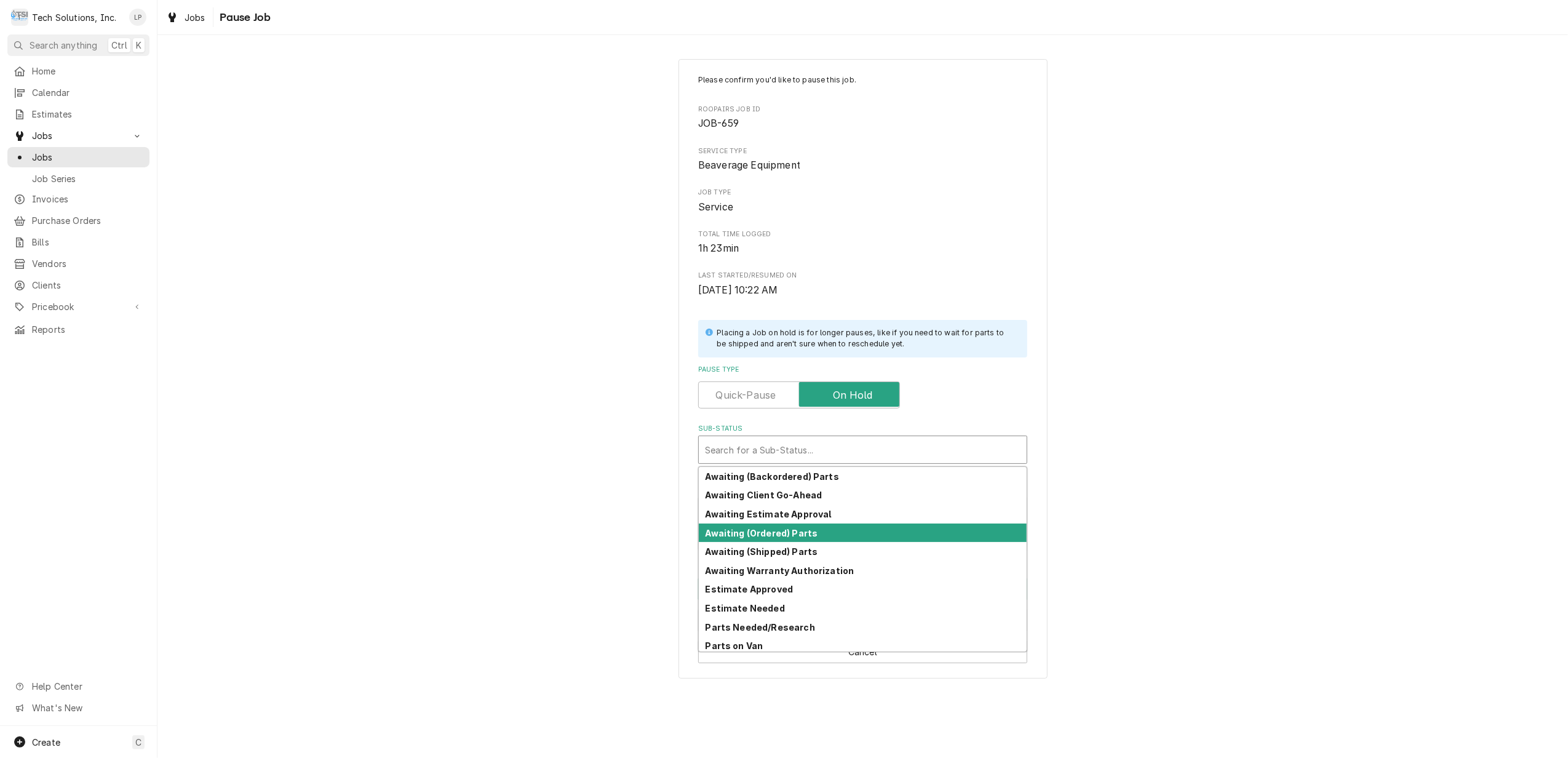
click at [839, 534] on div "Awaiting (Ordered) Parts" at bounding box center [863, 533] width 328 height 19
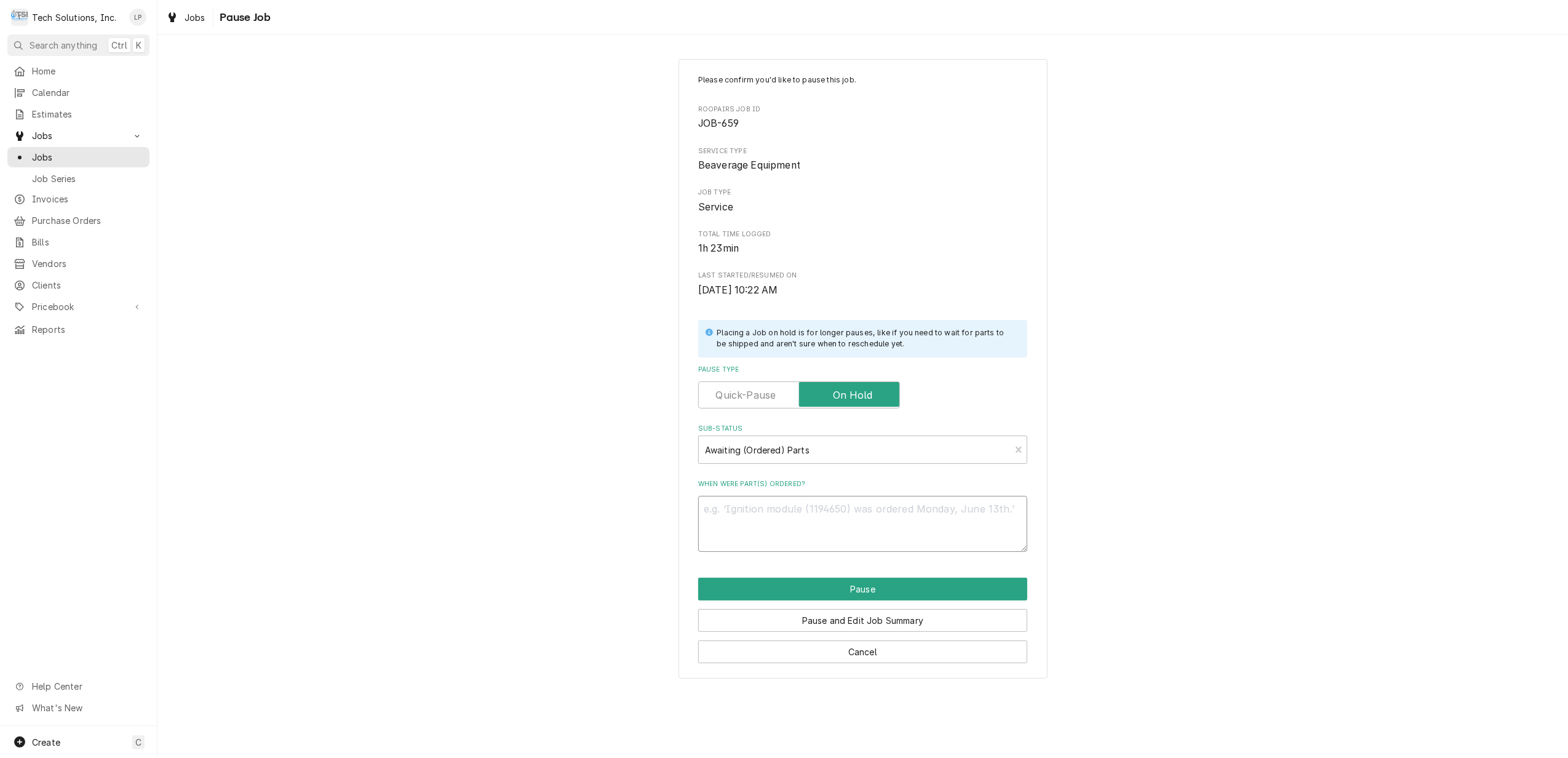
click at [832, 518] on textarea "When were part(s) ordered?" at bounding box center [863, 524] width 329 height 56
type textarea "x"
type textarea "T"
type textarea "x"
type textarea "Te"
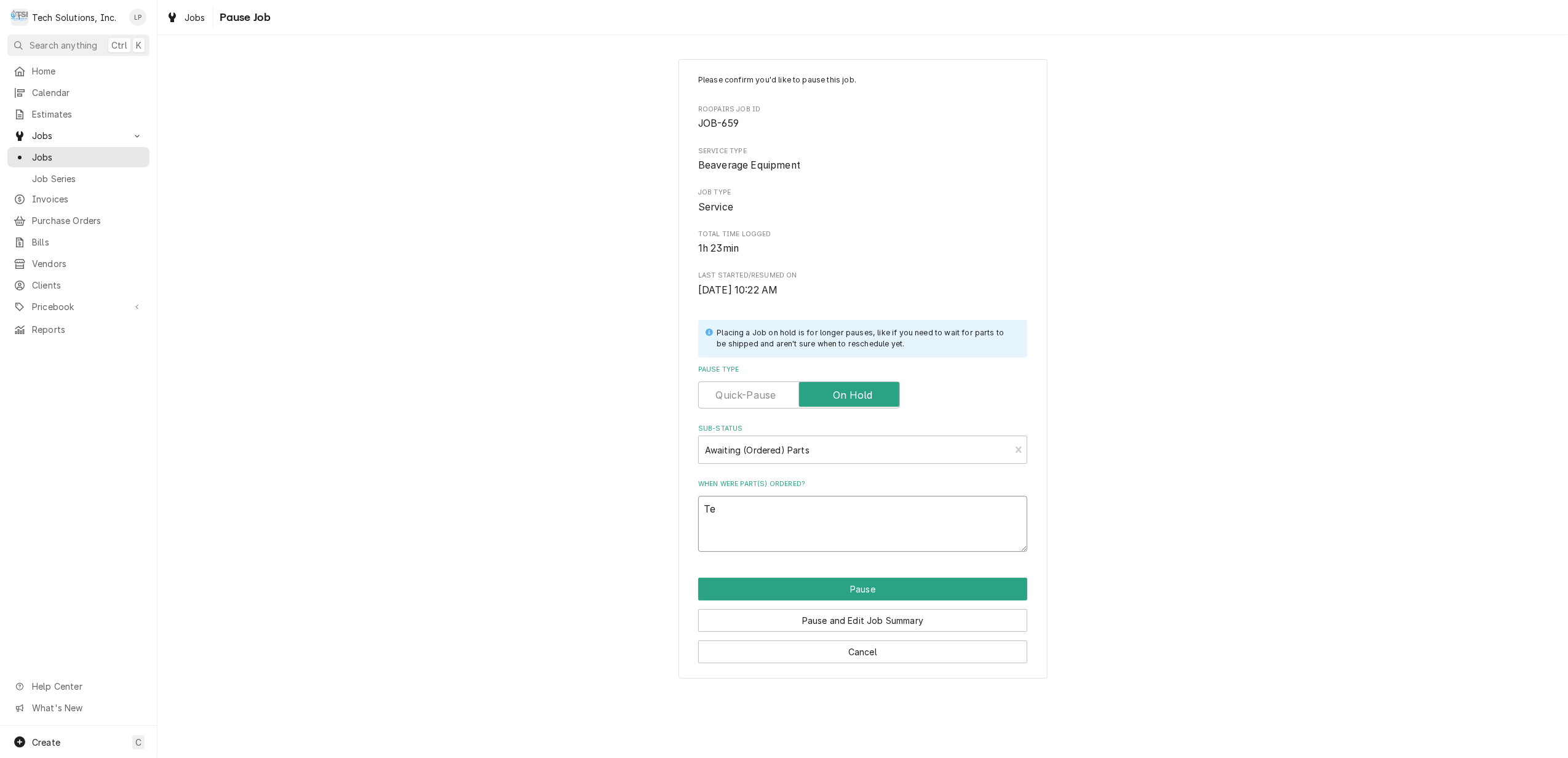
type textarea "x"
type textarea "Ter"
type textarea "x"
type textarea "Terr"
type textarea "x"
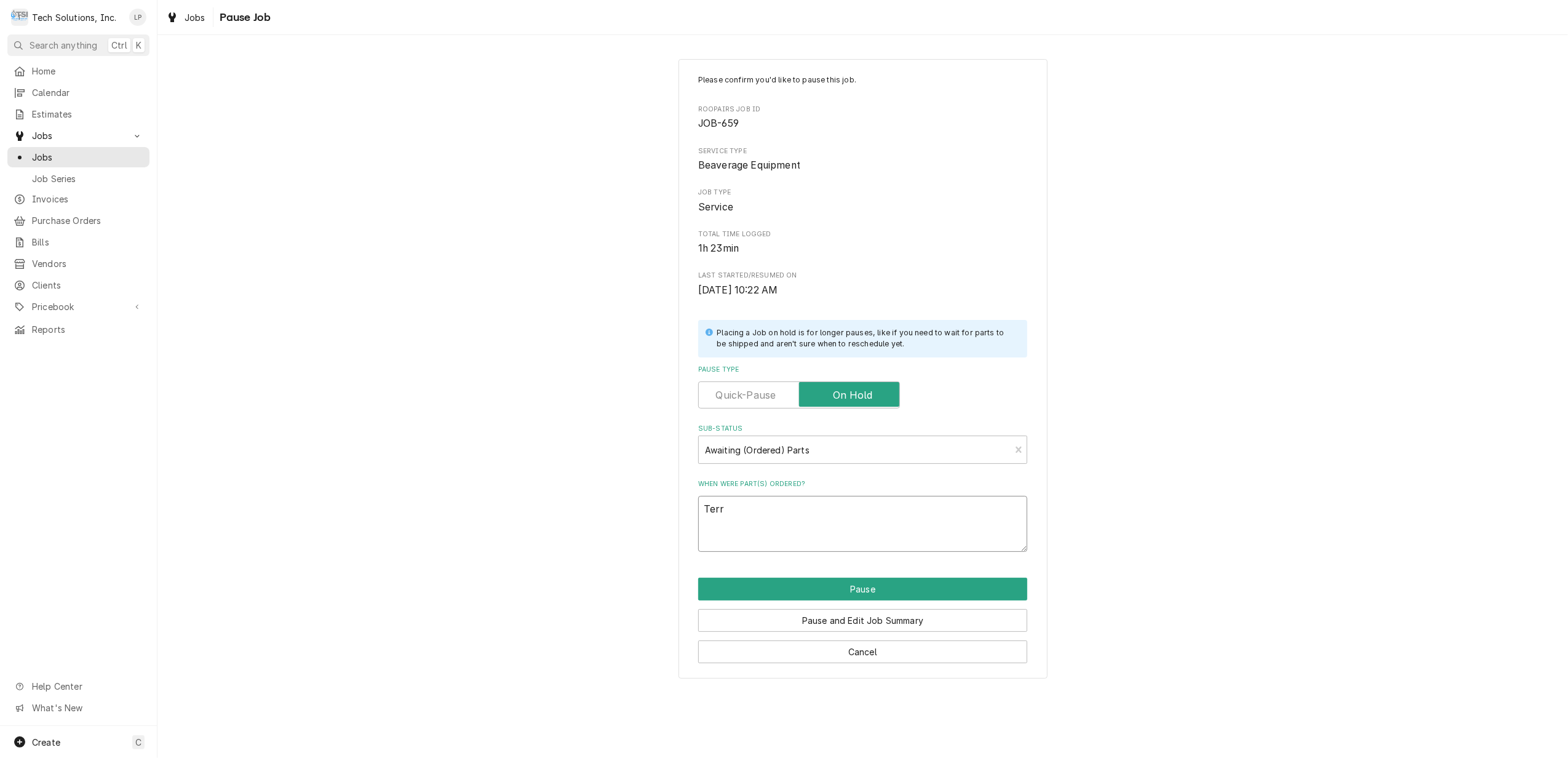
type textarea "Terry"
type textarea "x"
type textarea "Terry"
type textarea "x"
type textarea "Terry A"
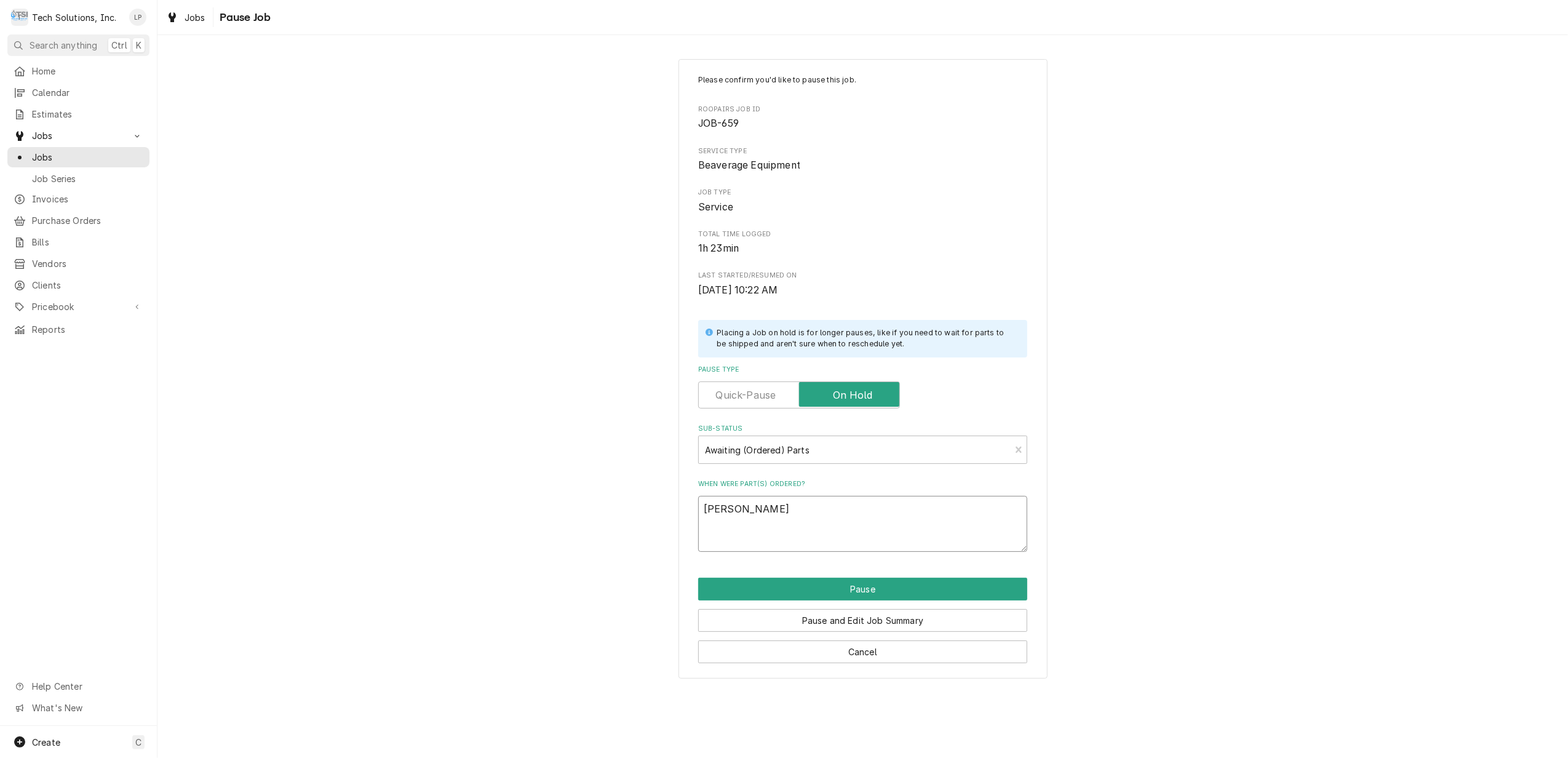
type textarea "x"
type textarea "Terry Ad"
type textarea "x"
type textarea "Terry Adk"
type textarea "x"
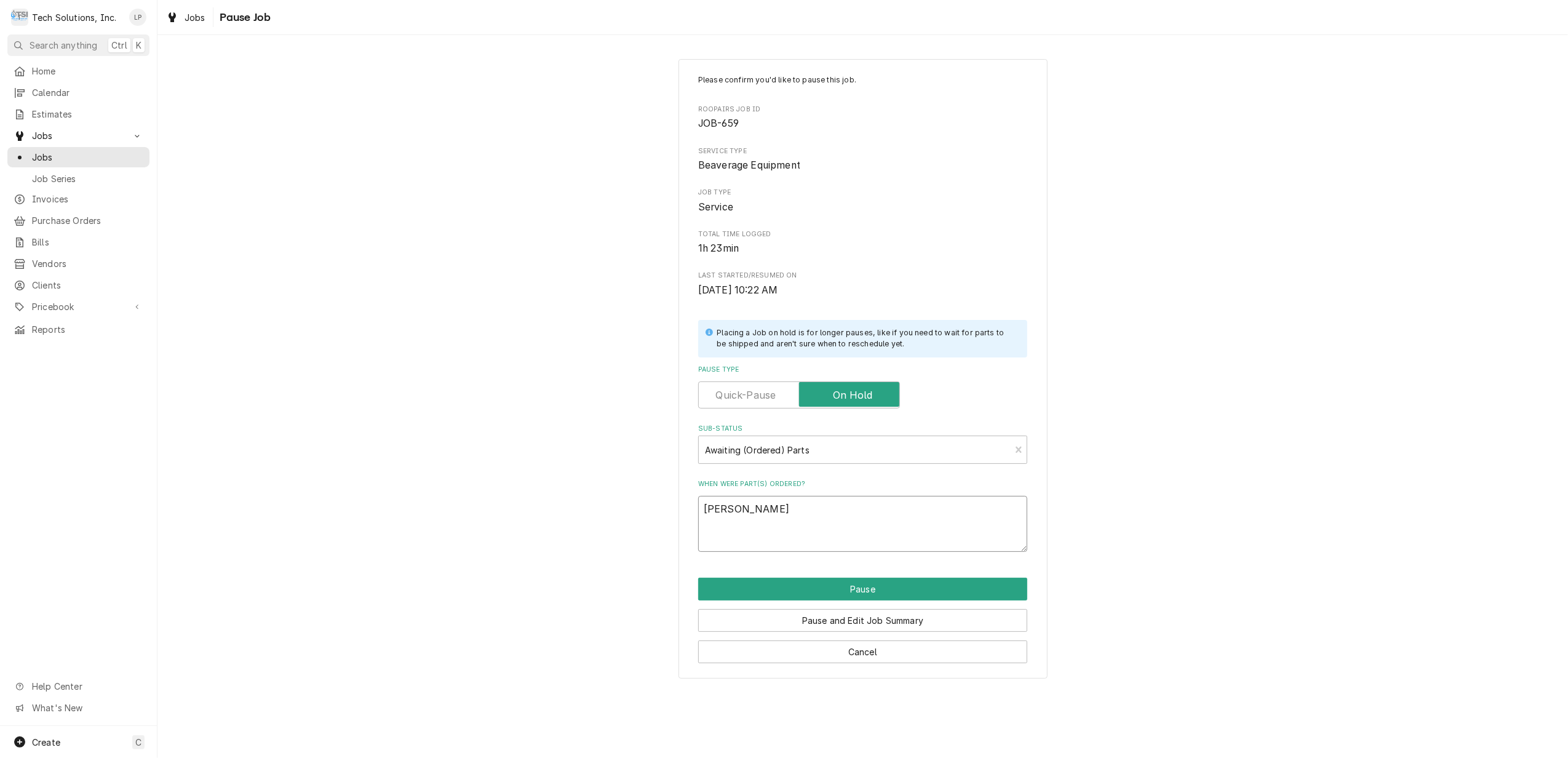
type textarea "Terry Adki"
type textarea "x"
type textarea "Terry Adkin"
type textarea "x"
type textarea "Terry Adkins"
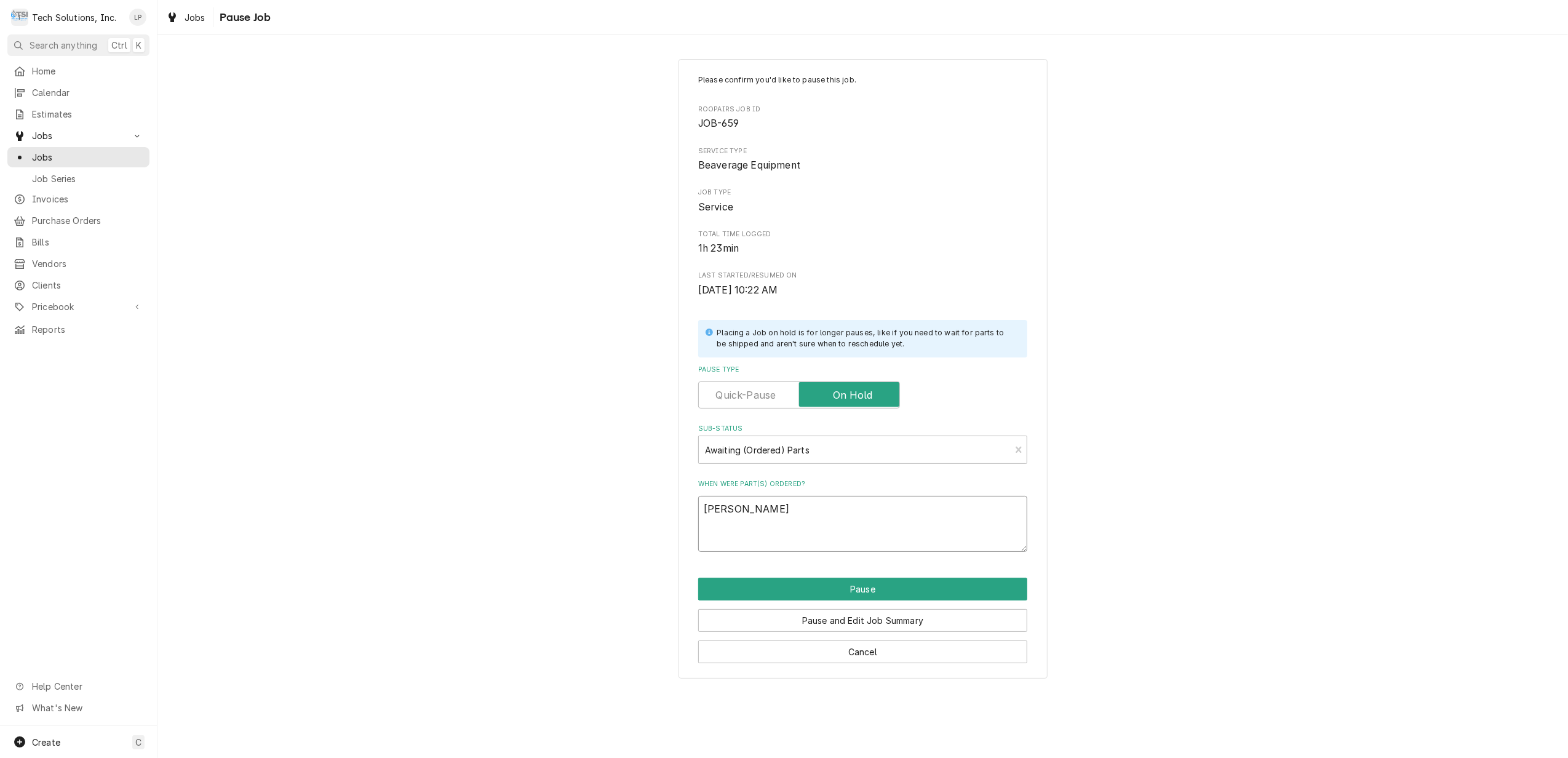
type textarea "x"
type textarea "Terry Adkins"
type textarea "x"
type textarea "Terry Adkins w"
type textarea "x"
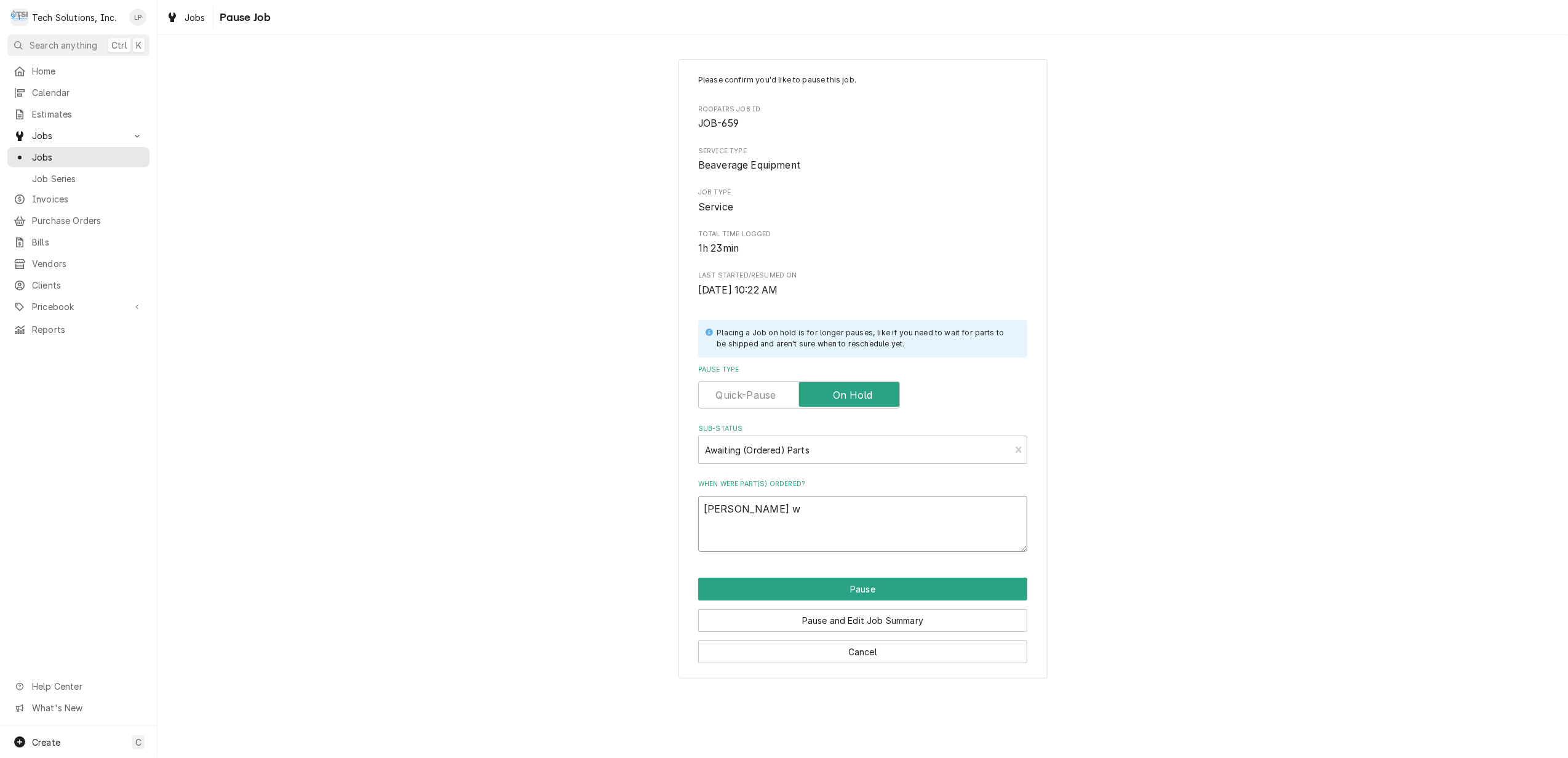
type textarea "Terry Adkins wi"
type textarea "x"
type textarea "Terry Adkins wit"
type textarea "x"
type textarea "Terry Adkins with"
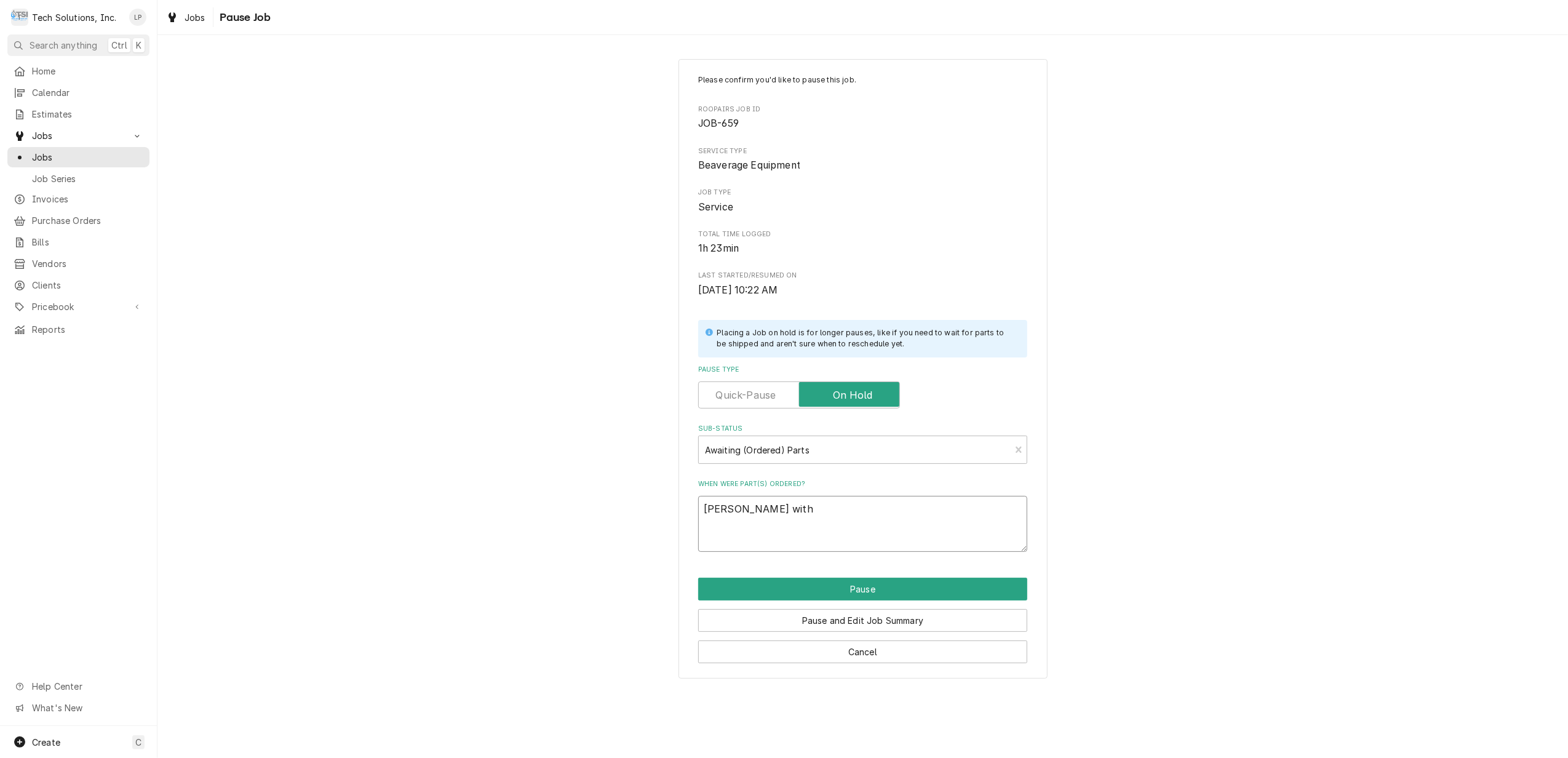
type textarea "x"
type textarea "Terry Adkins with"
type textarea "x"
type textarea "Terry Adkins with R"
type textarea "x"
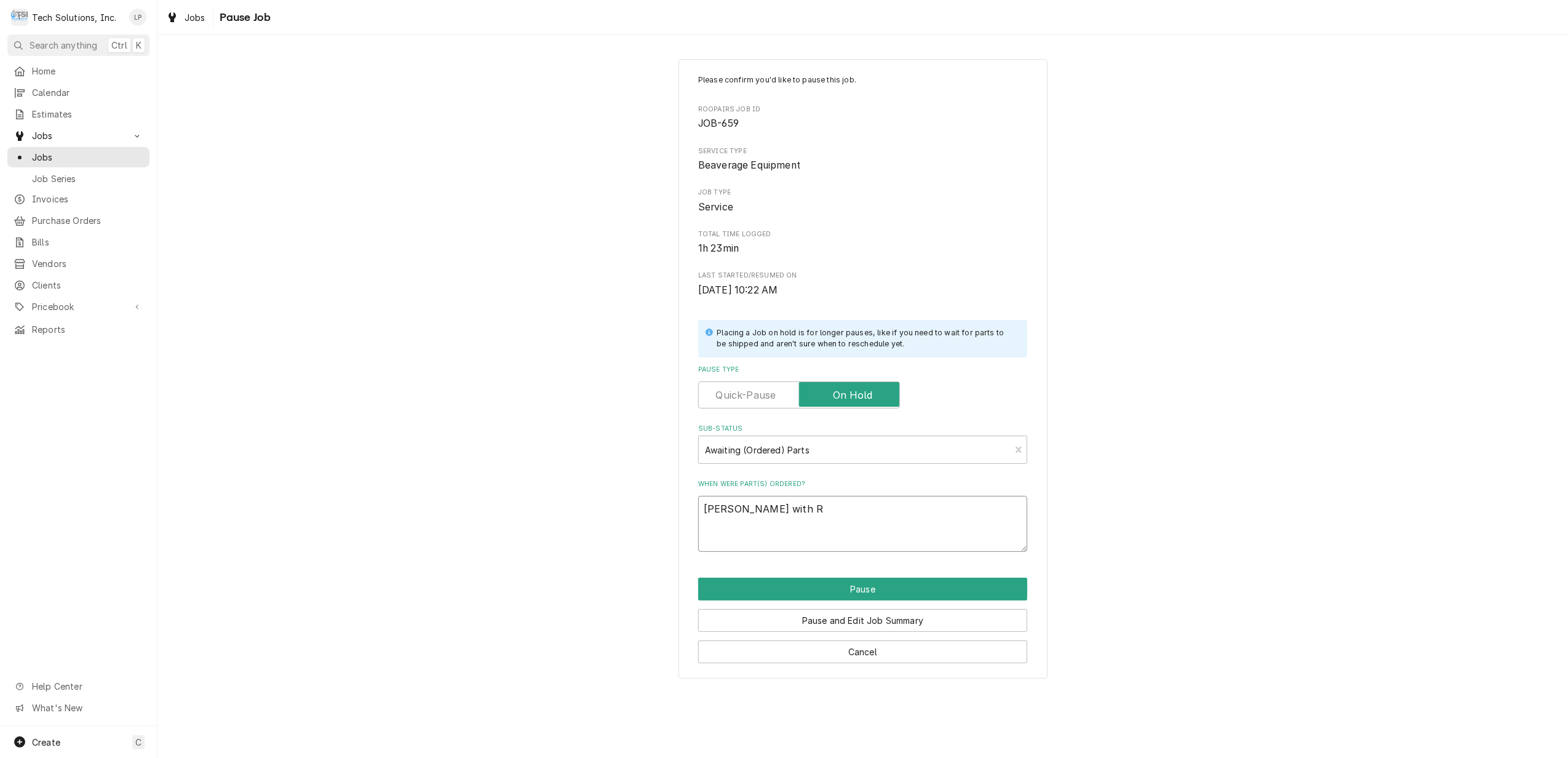
type textarea "Terry Adkins with Ro"
type textarea "x"
type textarea "Terry Adkins with Roy"
type textarea "x"
type textarea "Terry Adkins with Roya"
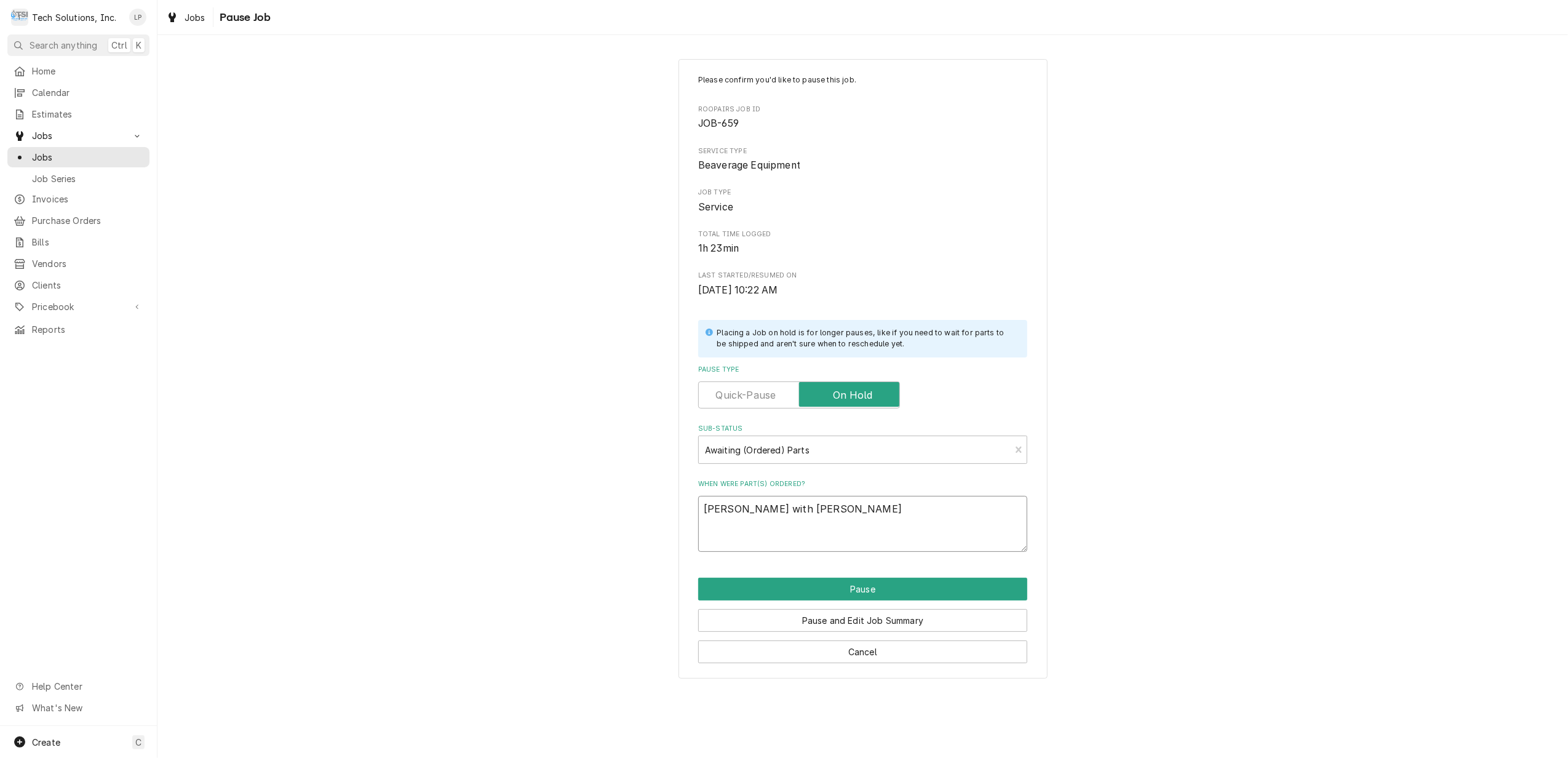
type textarea "x"
type textarea "Terry Adkins with Royal"
type textarea "x"
type textarea "Terry Adkins with Royal"
type textarea "x"
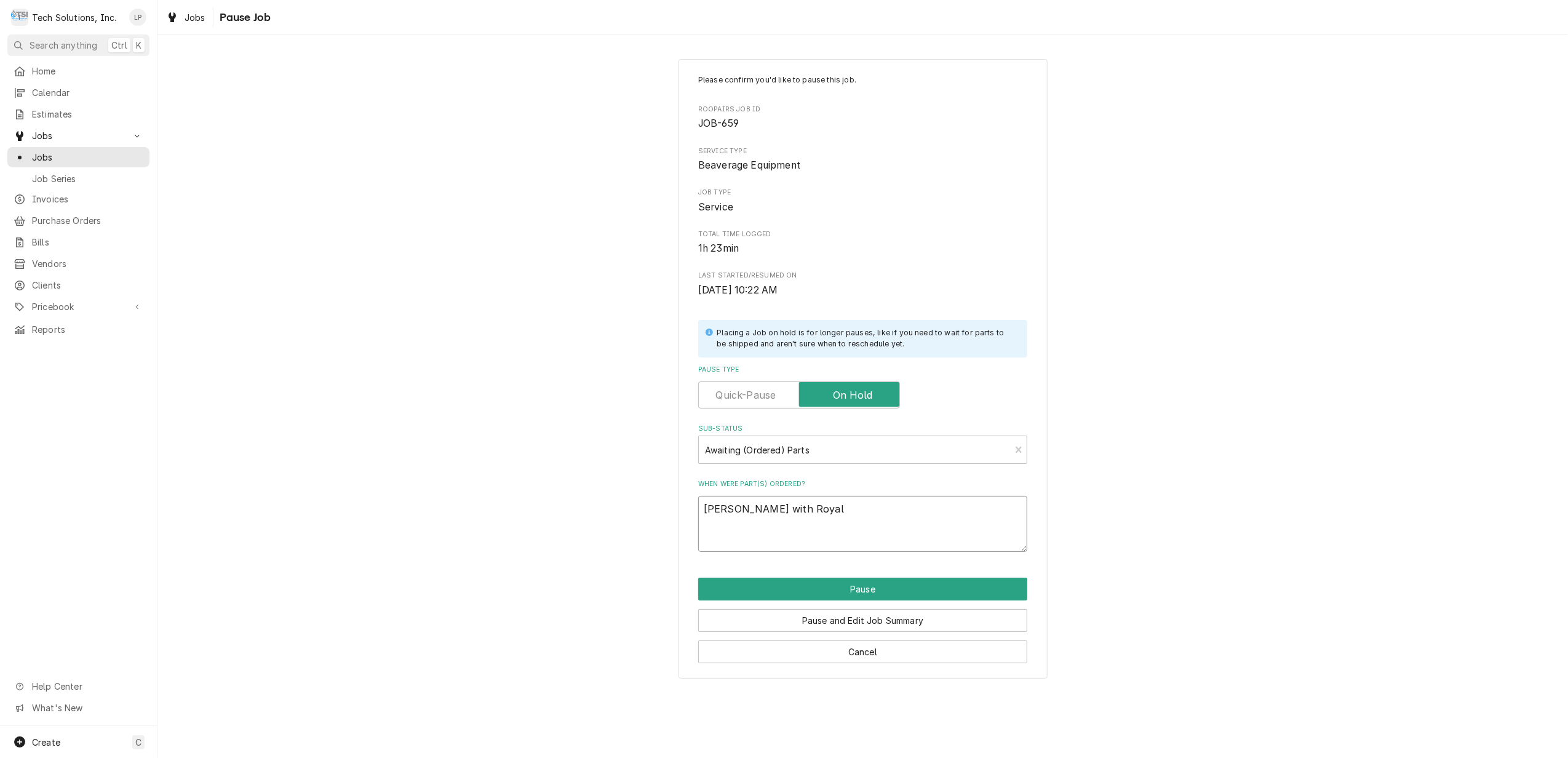
type textarea "Terry Adkins with Royal C"
type textarea "x"
type textarea "Terry Adkins with Royal Cu"
type textarea "x"
type textarea "Terry Adkins with Royal Cup"
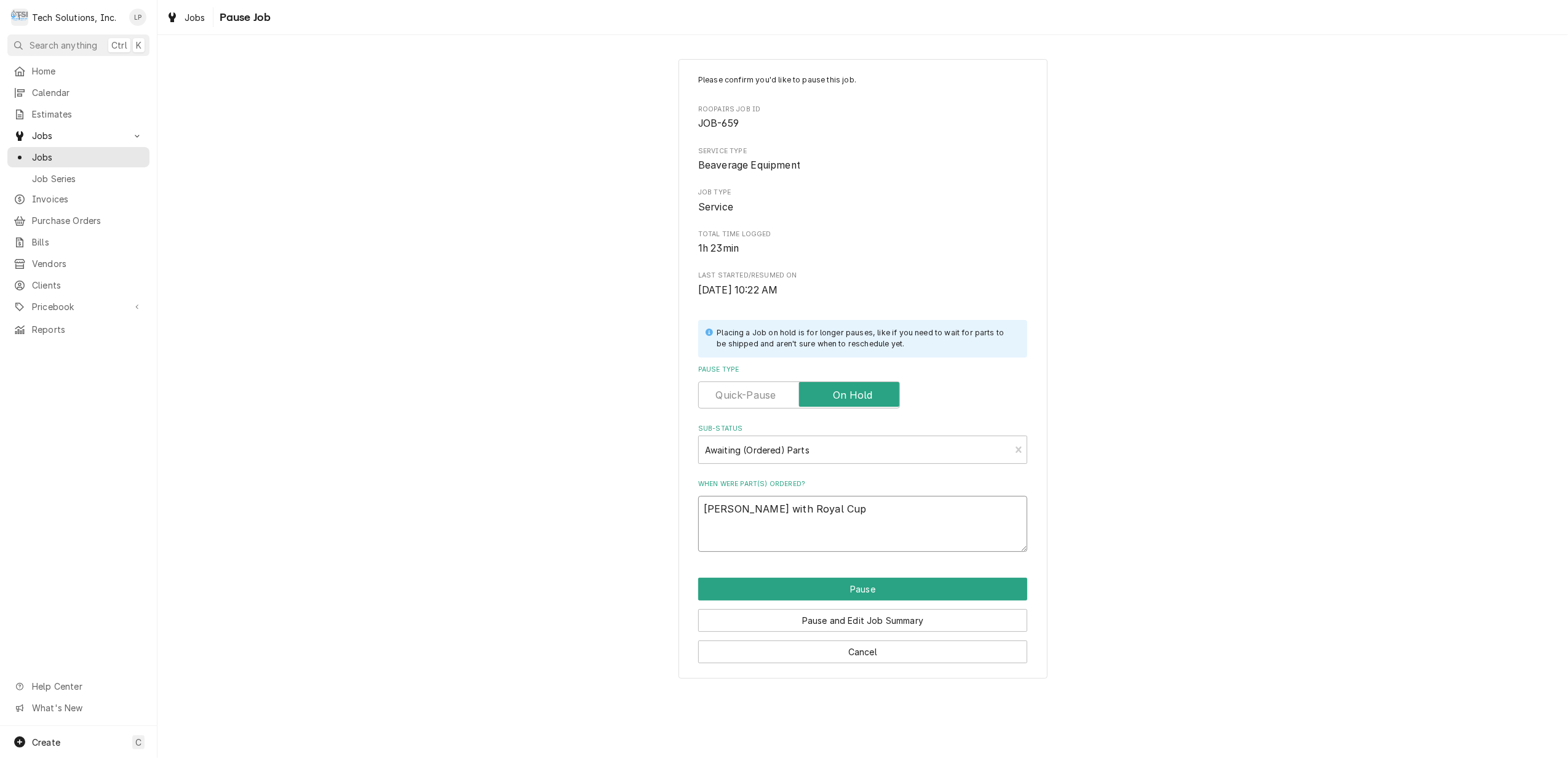
type textarea "x"
type textarea "Terry Adkins with Royal Cup"
type textarea "x"
type textarea "Terry Adkins with Royal Cup i"
type textarea "x"
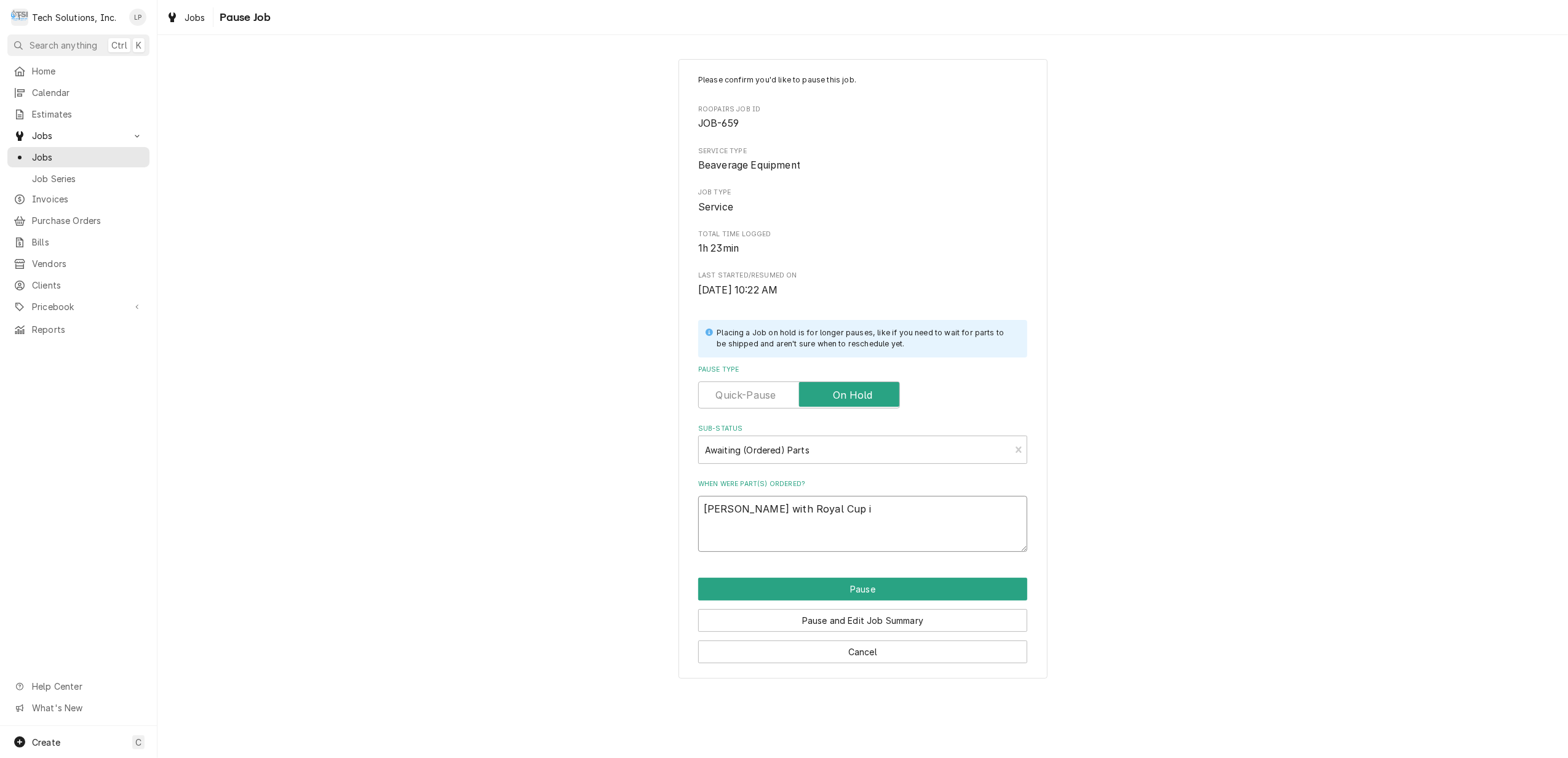
type textarea "Terry Adkins with Royal Cup is"
type textarea "x"
type textarea "Terry Adkins with Royal Cup is"
type textarea "x"
type textarea "Terry Adkins with Royal Cup is o"
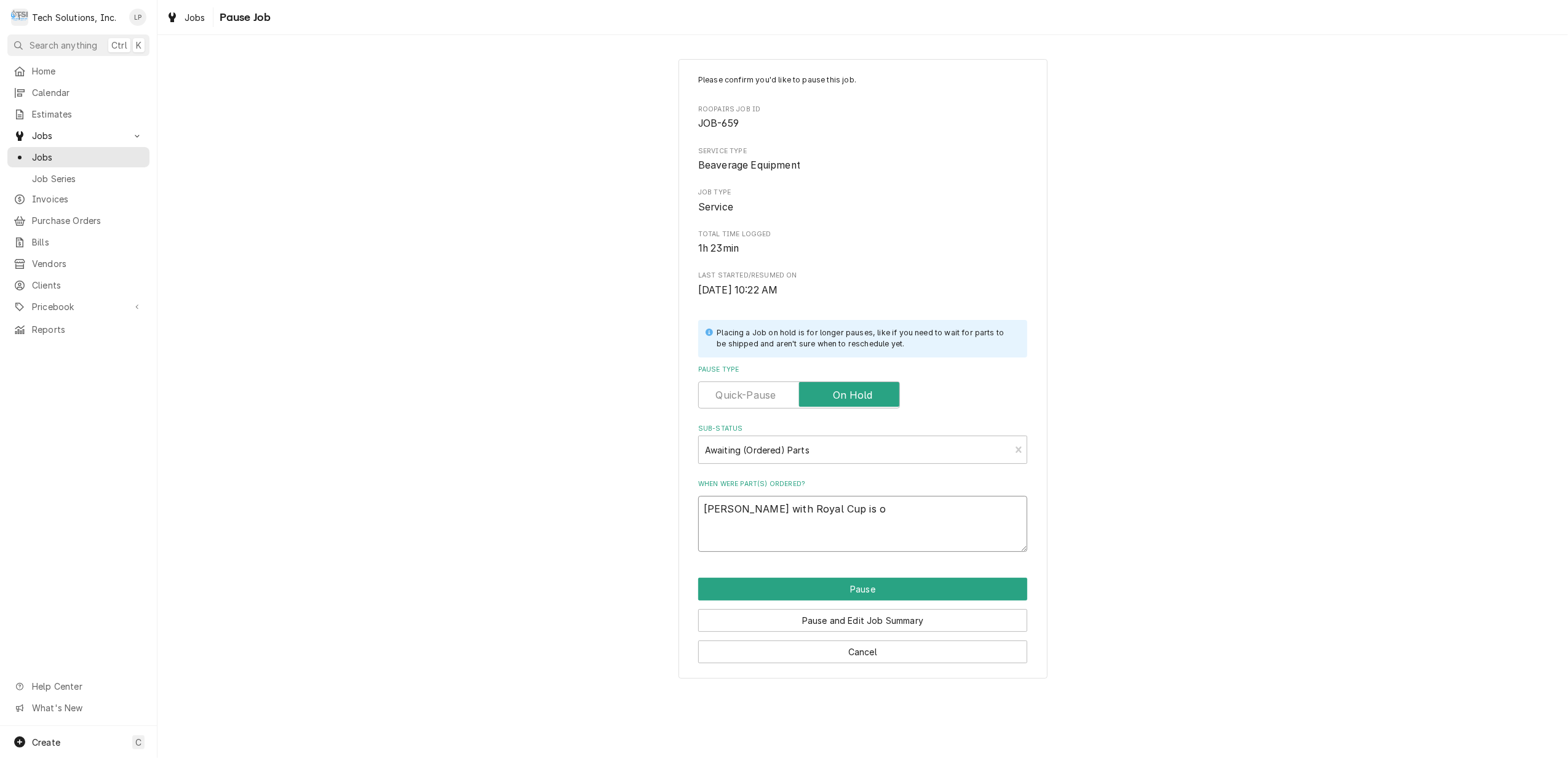
type textarea "x"
type textarea "Terry Adkins with Royal Cup is or"
type textarea "x"
type textarea "Terry Adkins with Royal Cup is ord"
type textarea "x"
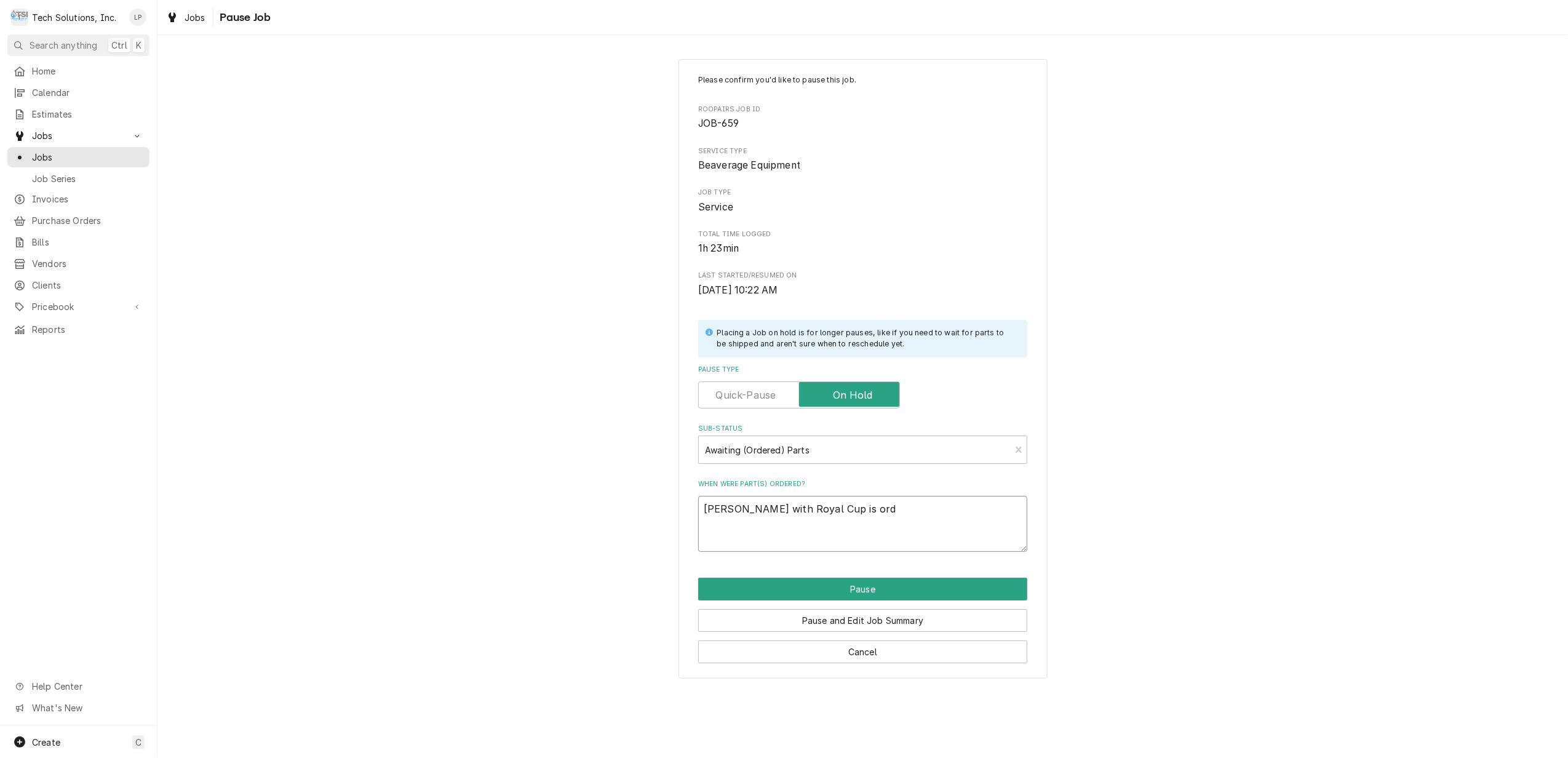
type textarea "Terry Adkins with Royal Cup is orde"
type textarea "x"
type textarea "Terry Adkins with Royal Cup is order"
type textarea "x"
type textarea "Terry Adkins with Royal Cup is orderi"
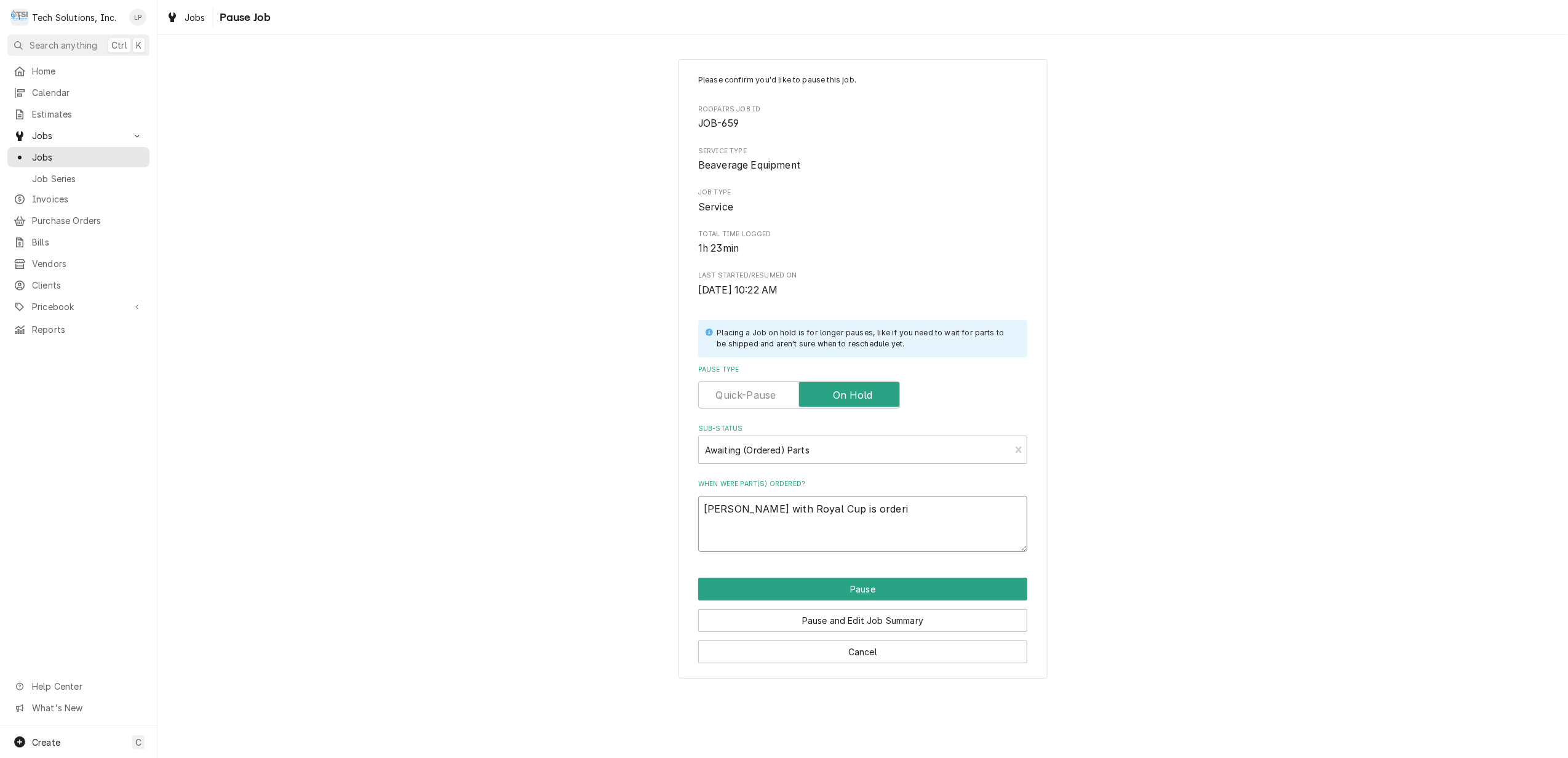
type textarea "x"
type textarea "Terry Adkins with Royal Cup is orderin"
type textarea "x"
type textarea "Terry Adkins with Royal Cup is ordering"
type textarea "x"
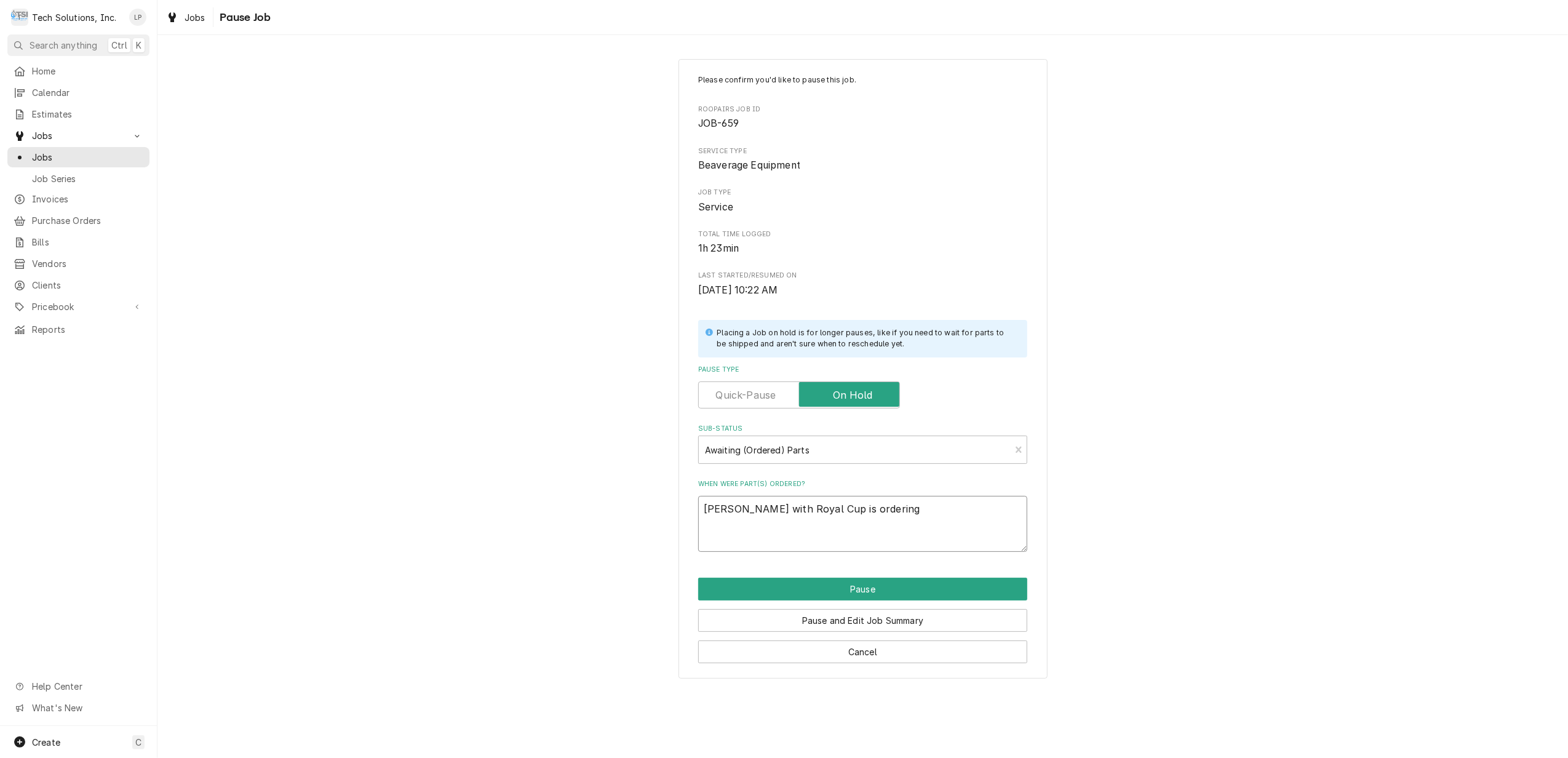
type textarea "Terry Adkins with Royal Cup is ordering"
type textarea "x"
type textarea "Terry Adkins with Royal Cup is ordering p"
type textarea "x"
type textarea "Terry Adkins with Royal Cup is ordering pa"
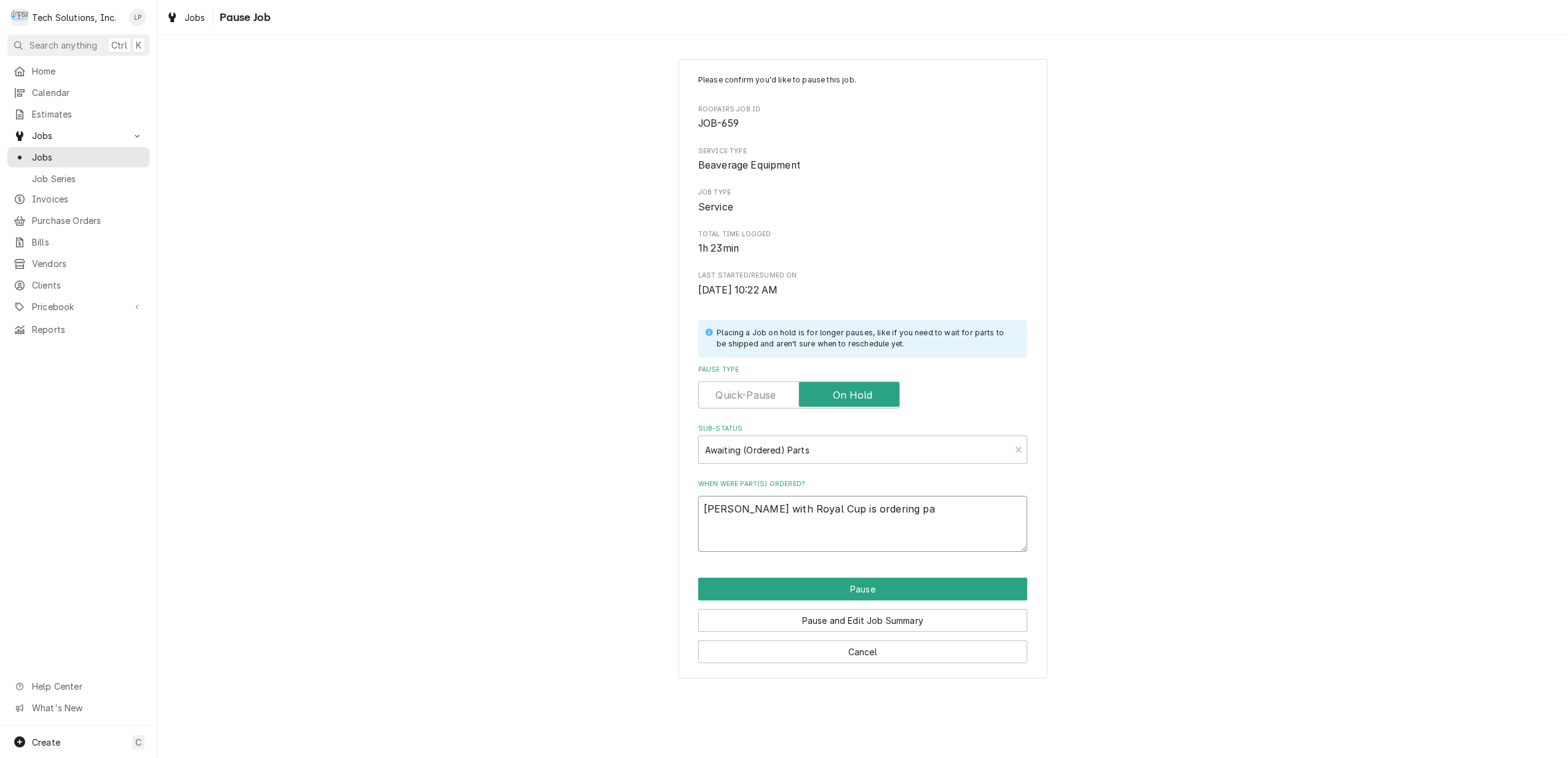
type textarea "x"
type textarea "Terry Adkins with Royal Cup is ordering par"
type textarea "x"
type textarea "Terry Adkins with Royal Cup is ordering part"
type textarea "x"
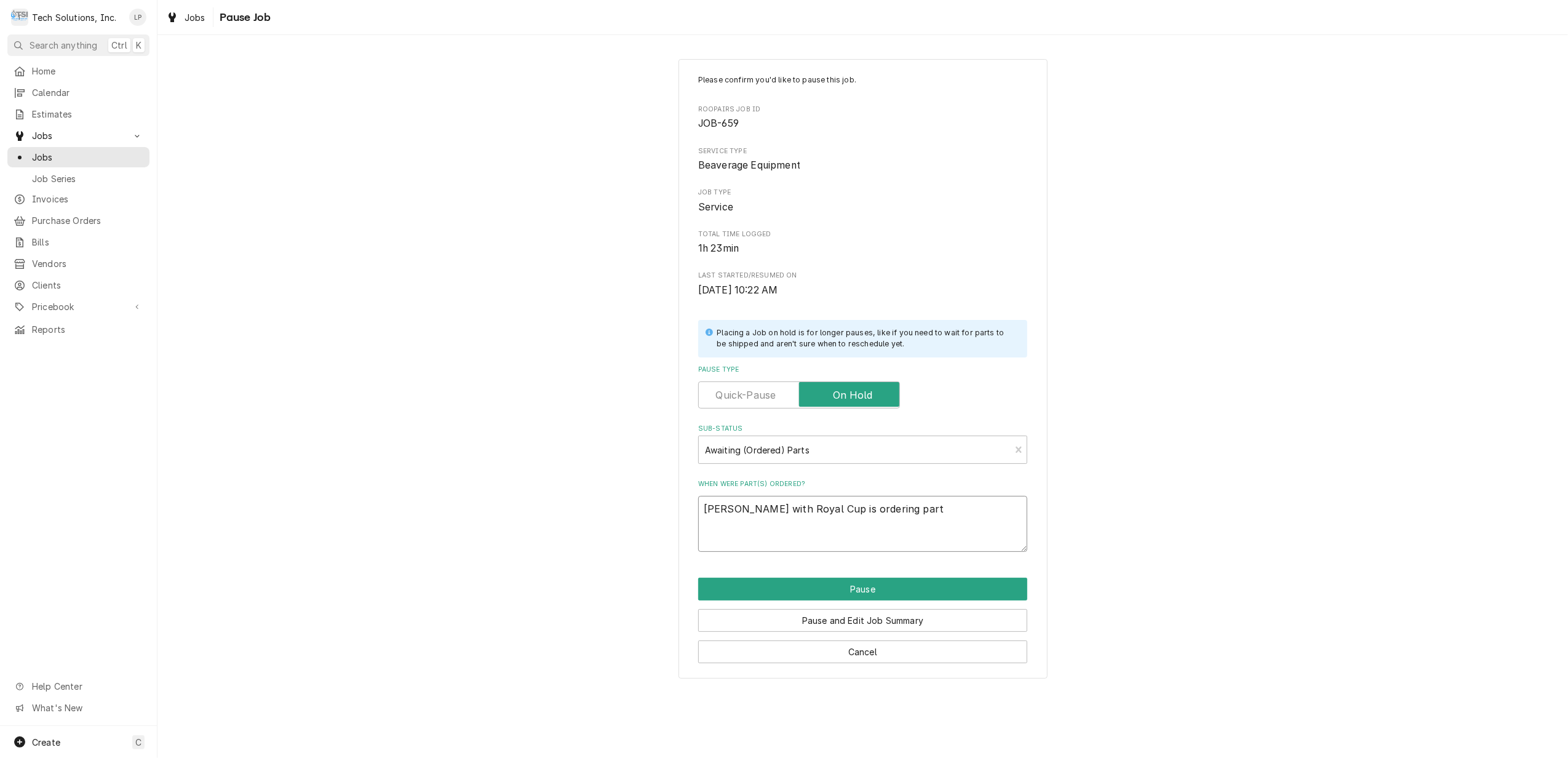
type textarea "Terry Adkins with Royal Cup is ordering parts"
type textarea "x"
type textarea "Terry Adkins with Royal Cup is ordering parts"
type textarea "x"
type textarea "Terry Adkins with Royal Cup is ordering parts a"
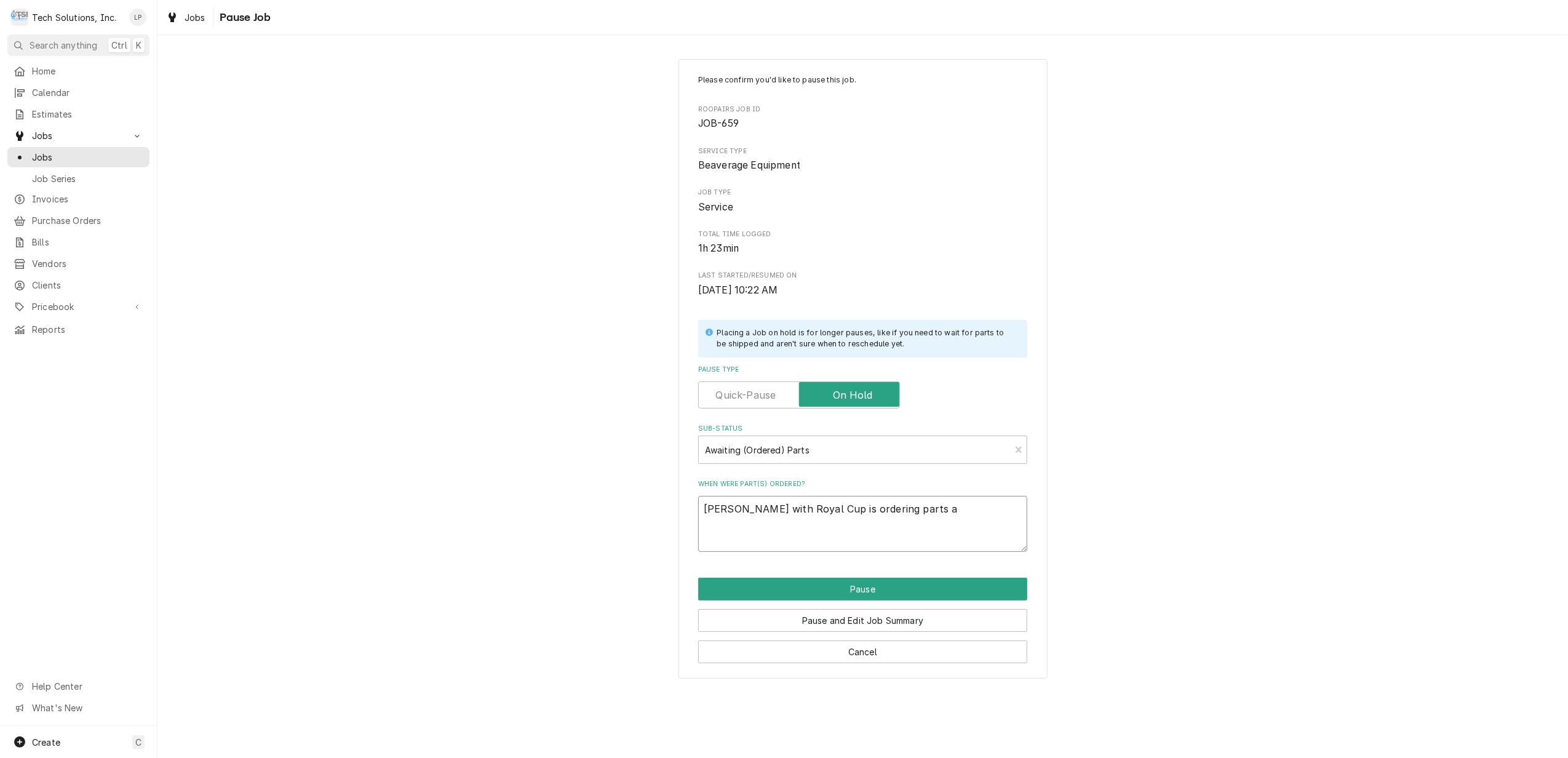
type textarea "x"
type textarea "Terry Adkins with Royal Cup is ordering parts an"
type textarea "x"
type textarea "Terry Adkins with Royal Cup is ordering parts and"
type textarea "x"
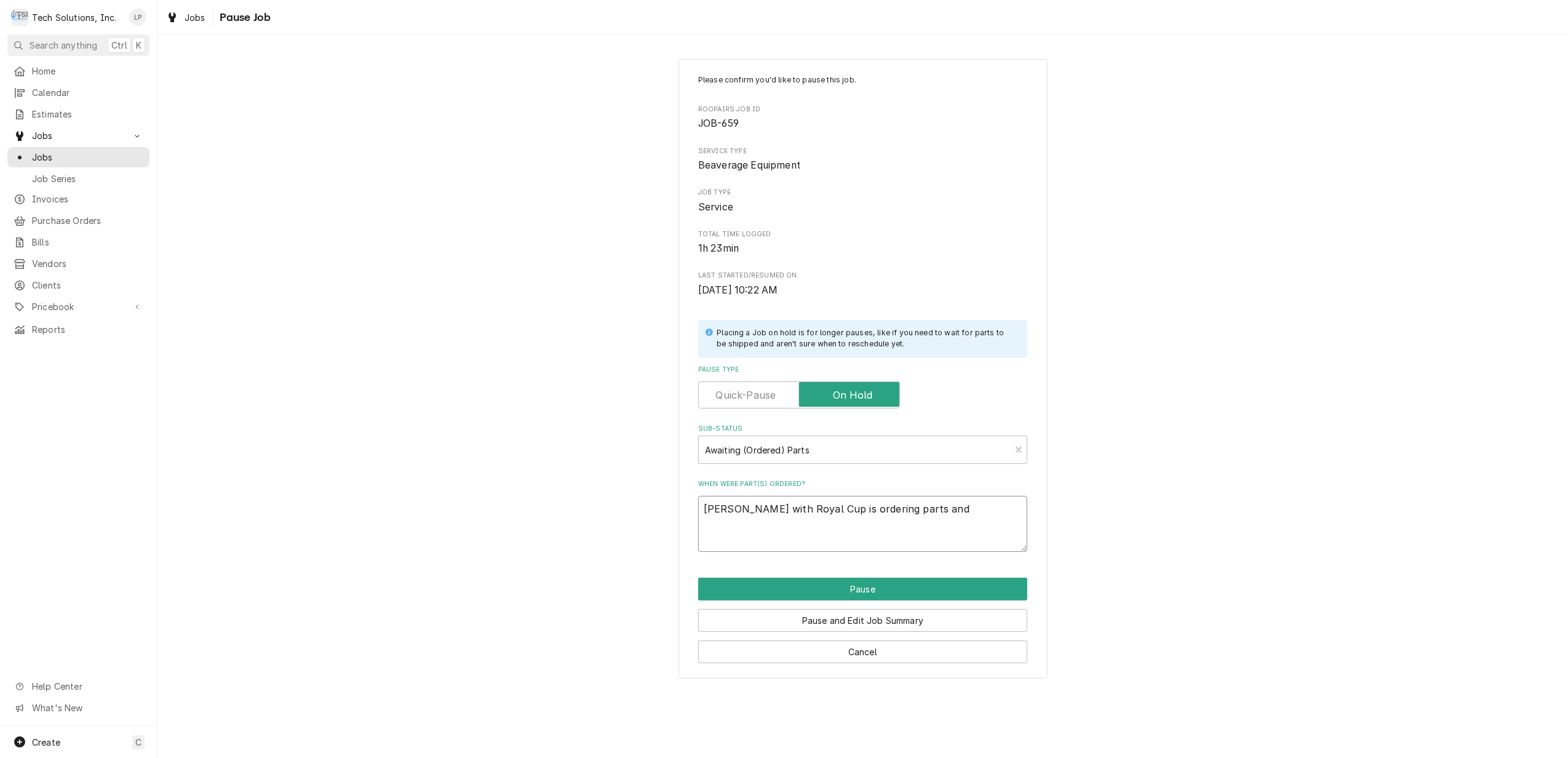
type textarea "Terry Adkins with Royal Cup is ordering parts and"
type textarea "x"
type textarea "Terry Adkins with Royal Cup is ordering parts and s"
type textarea "x"
type textarea "Terry Adkins with Royal Cup is ordering parts and sh"
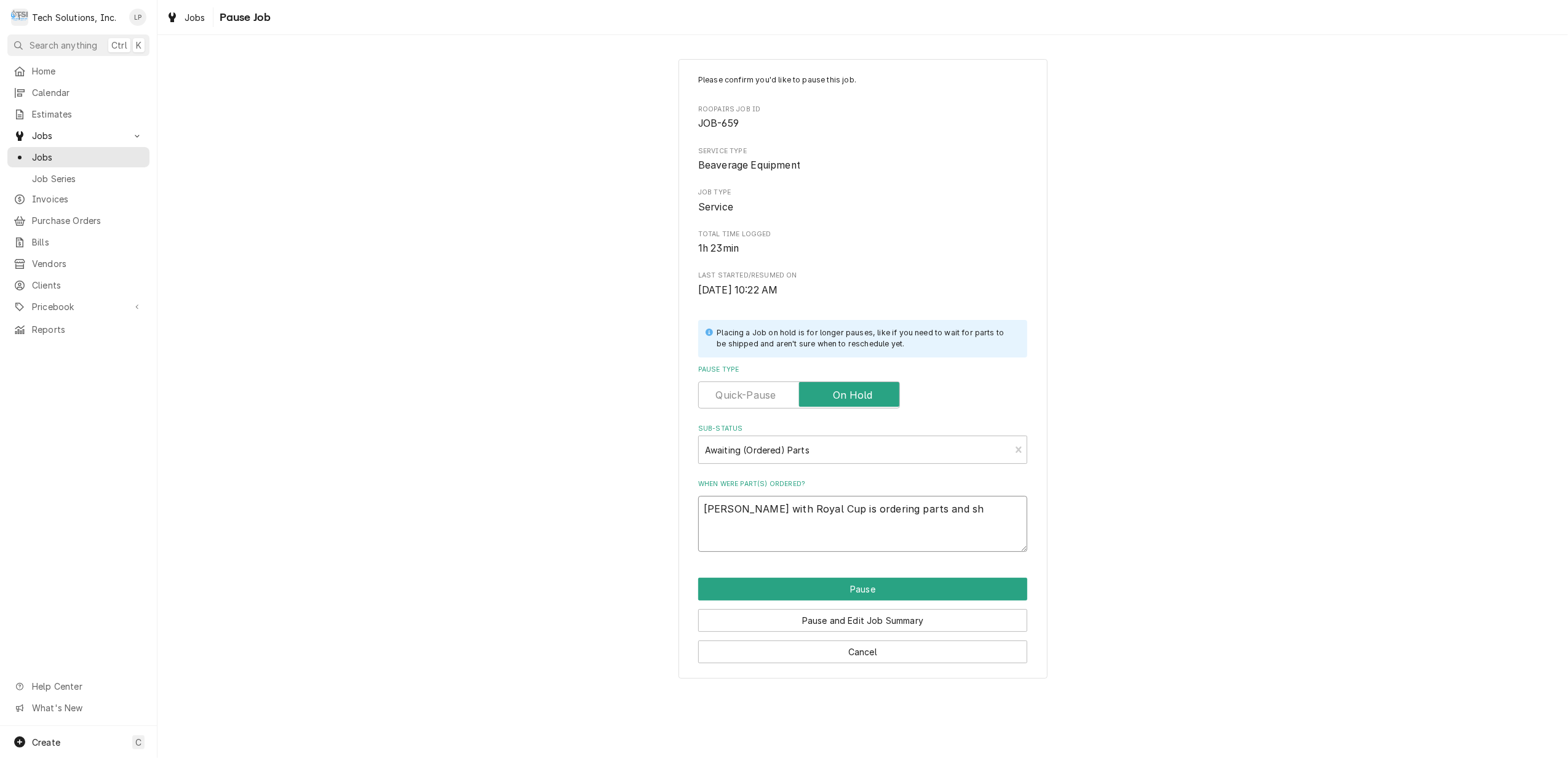
type textarea "x"
type textarea "Terry Adkins with Royal Cup is ordering parts and shi"
type textarea "x"
type textarea "Terry Adkins with Royal Cup is ordering parts and ship"
type textarea "x"
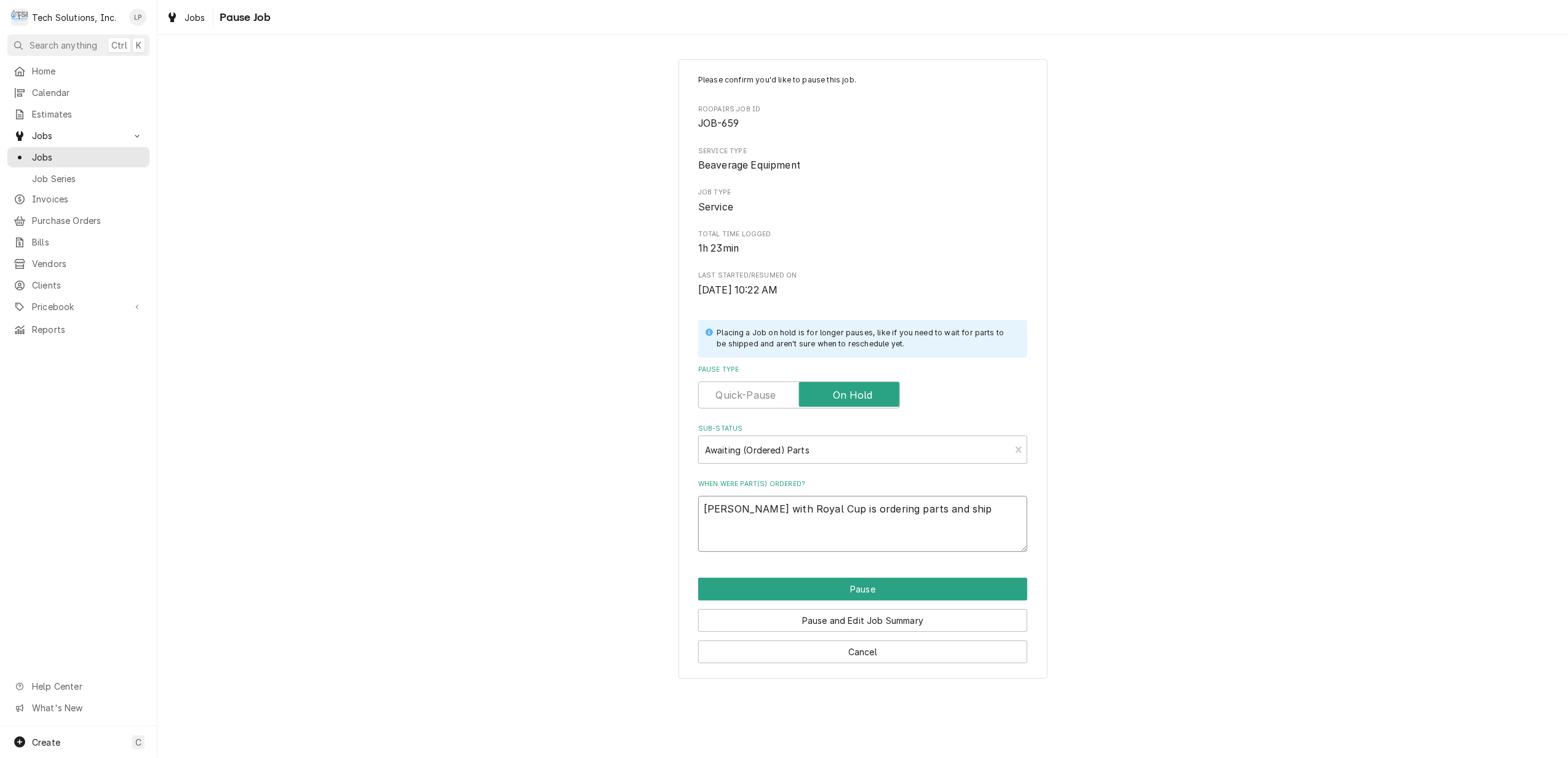
type textarea "Terry Adkins with Royal Cup is ordering parts and shipp"
type textarea "x"
type textarea "Terry Adkins with Royal Cup is ordering parts and shippi"
type textarea "x"
type textarea "Terry Adkins with Royal Cup is ordering parts and shippin"
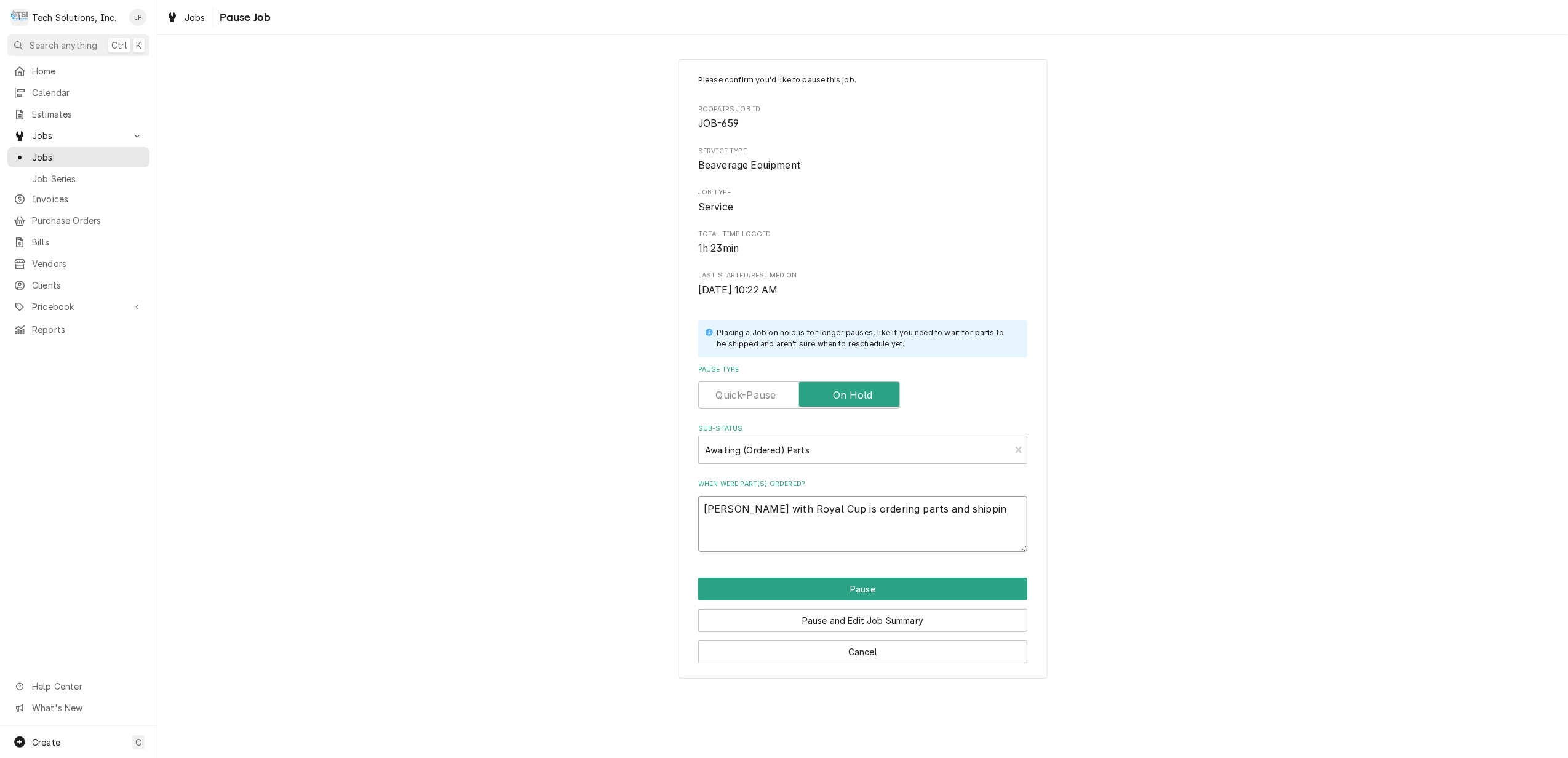
type textarea "x"
type textarea "Terry Adkins with Royal Cup is ordering parts and shipping"
type textarea "x"
type textarea "Terry Adkins with Royal Cup is ordering parts and shipping"
type textarea "x"
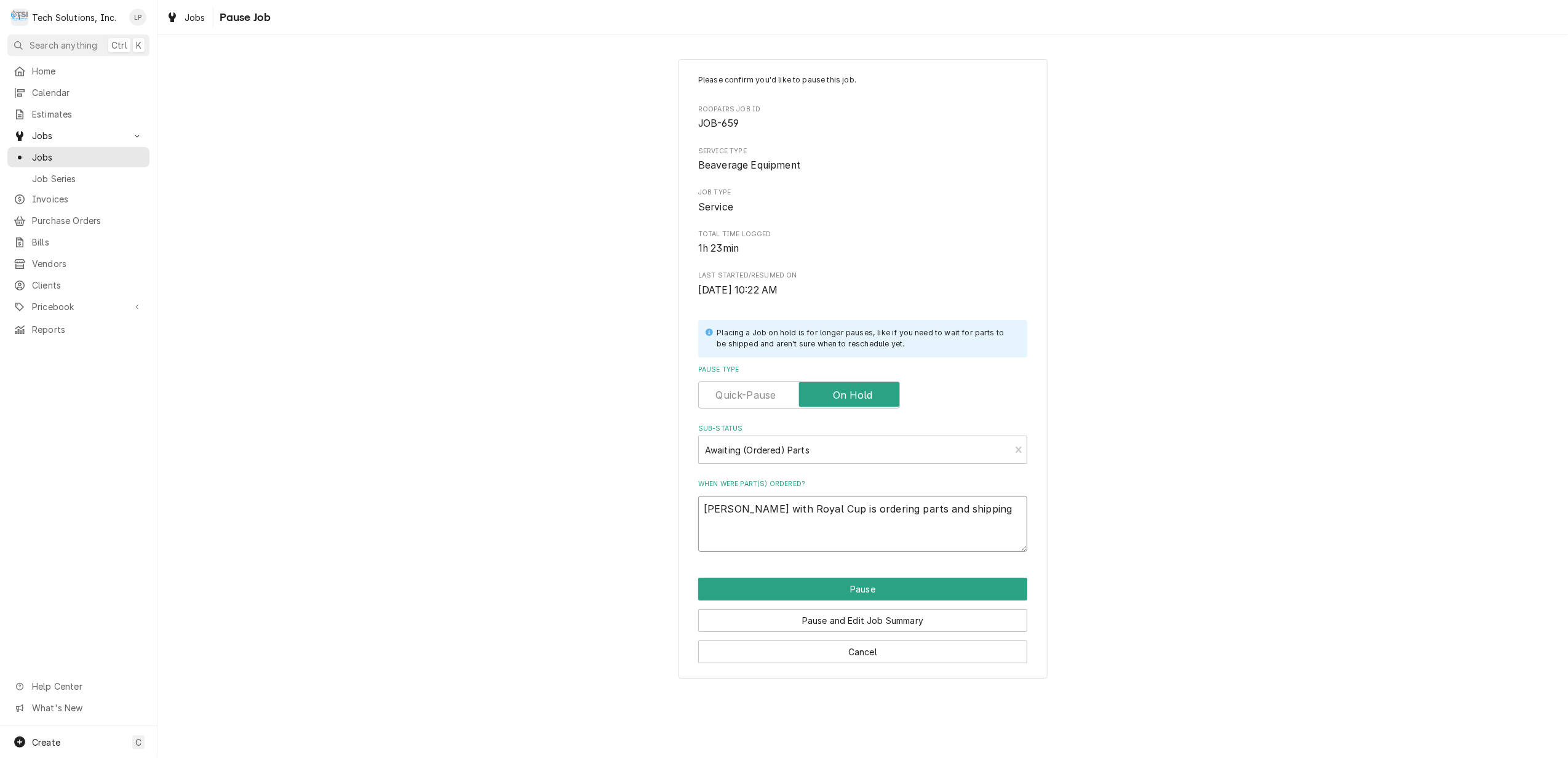
type textarea "Terry Adkins with Royal Cup is ordering parts and shipping t"
type textarea "x"
type textarea "Terry Adkins with Royal Cup is ordering parts and shipping to"
type textarea "x"
type textarea "Terry Adkins with Royal Cup is ordering parts and shipping to"
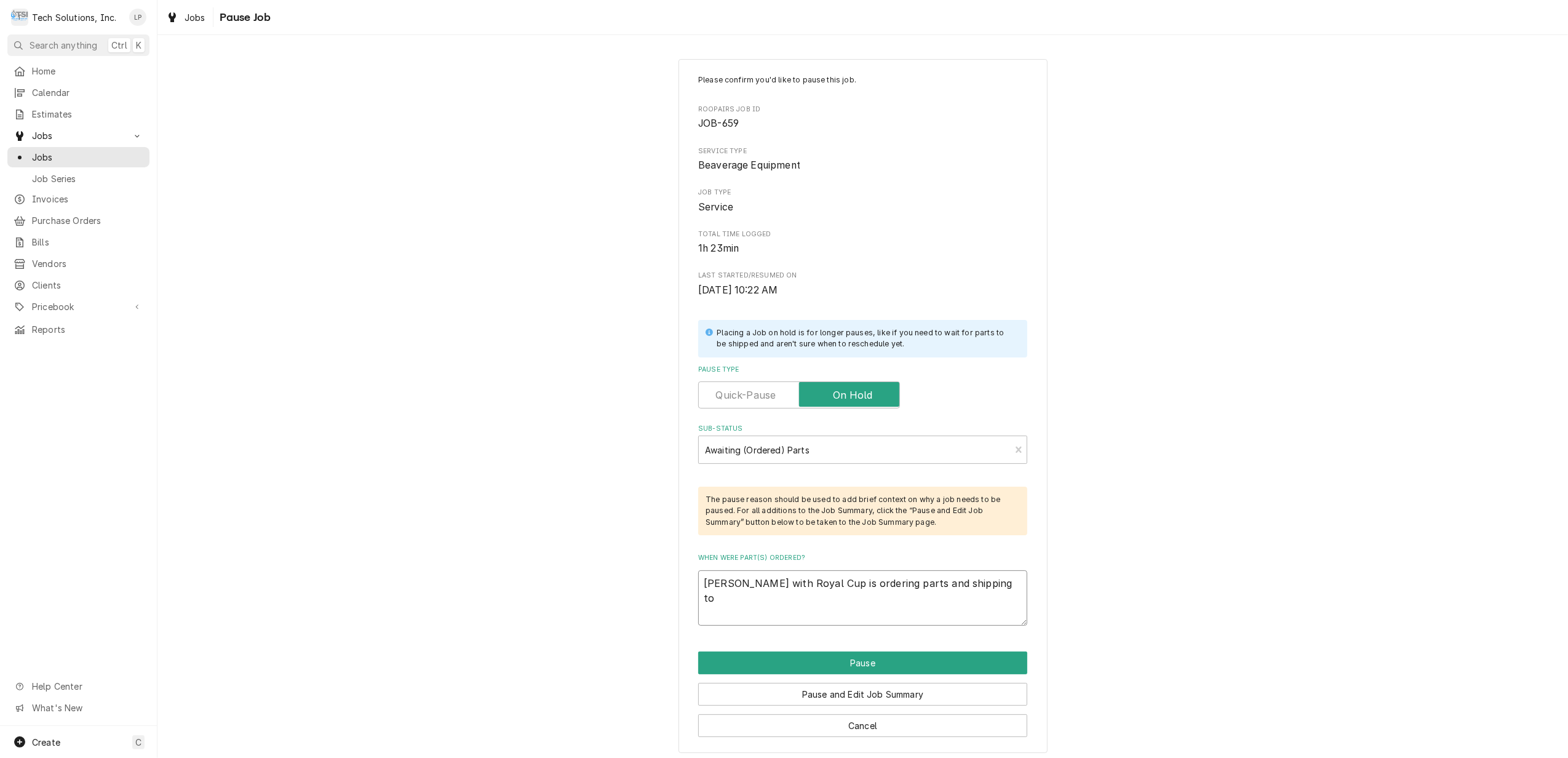
type textarea "x"
type textarea "Terry Adkins with Royal Cup is ordering parts and shipping to u"
type textarea "x"
type textarea "Terry Adkins with Royal Cup is ordering parts and shipping to us"
type textarea "x"
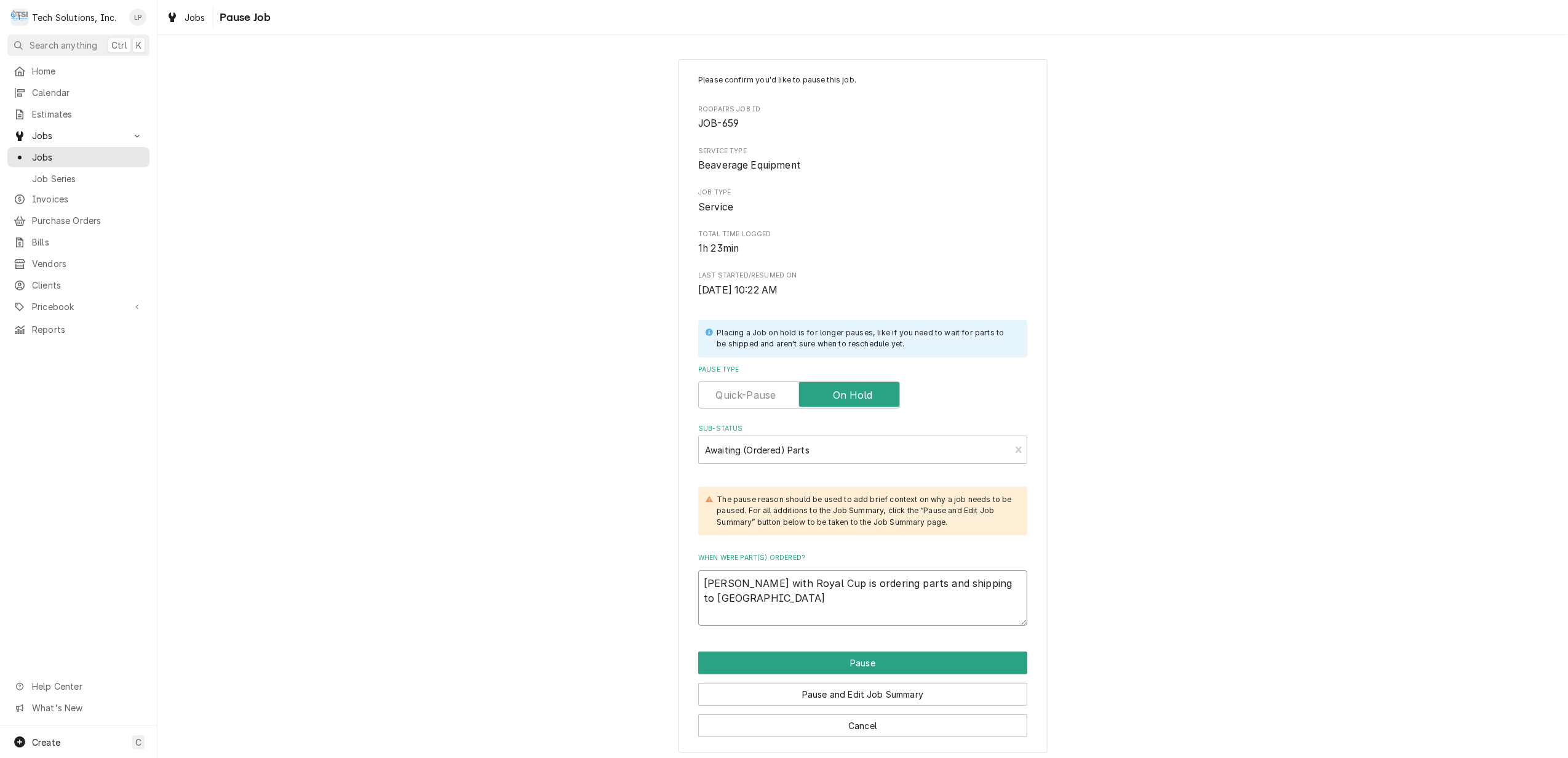
type textarea "[PERSON_NAME] with Royal Cup is ordering parts and shipping to [GEOGRAPHIC_DATA…"
type textarea "x"
type textarea "[PERSON_NAME] with Royal Cup is ordering parts and shipping to [GEOGRAPHIC_DATA…"
click at [963, 696] on button "Pause and Edit Job Summary" at bounding box center [863, 693] width 329 height 23
type textarea "x"
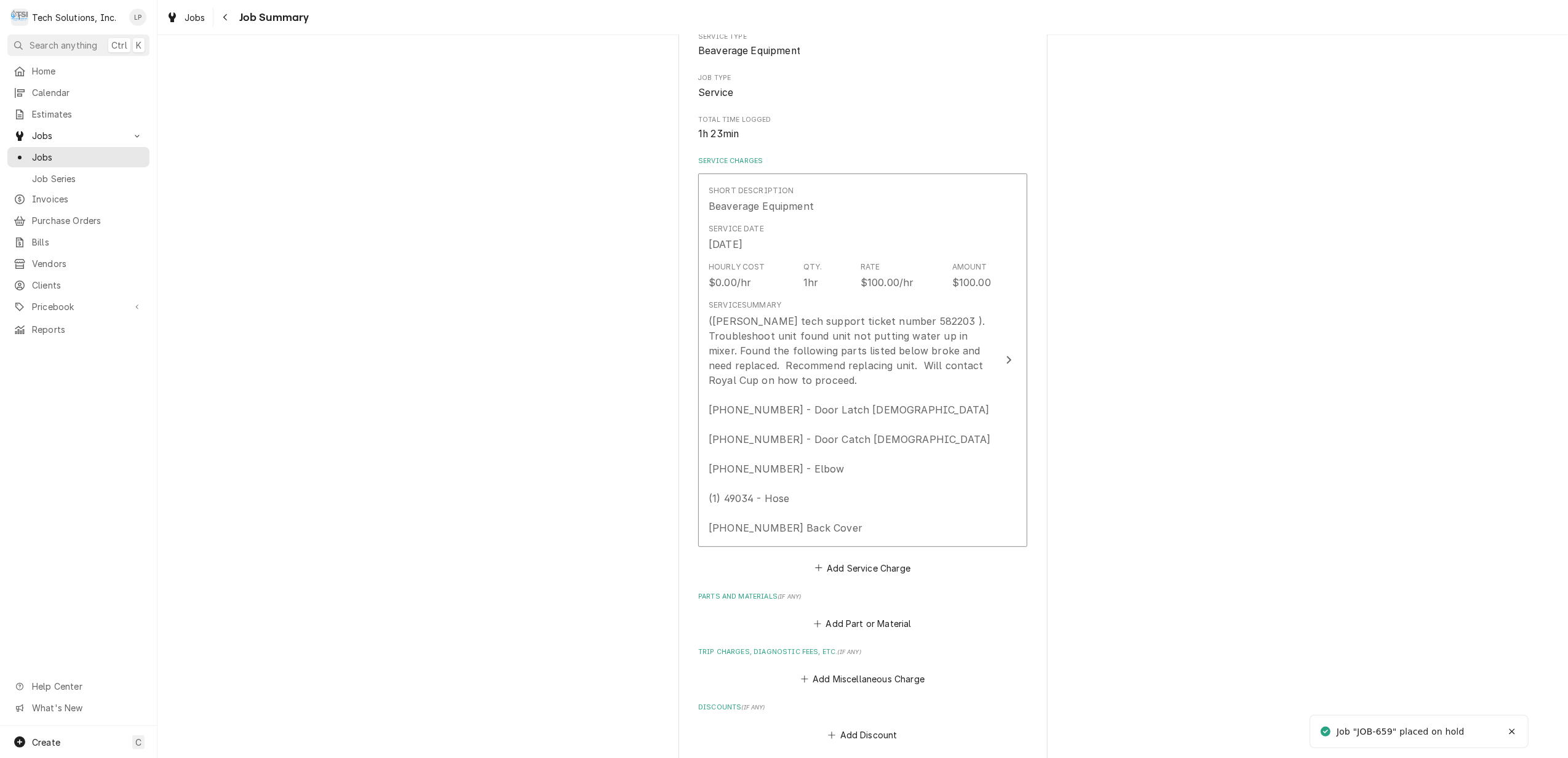
scroll to position [246, 0]
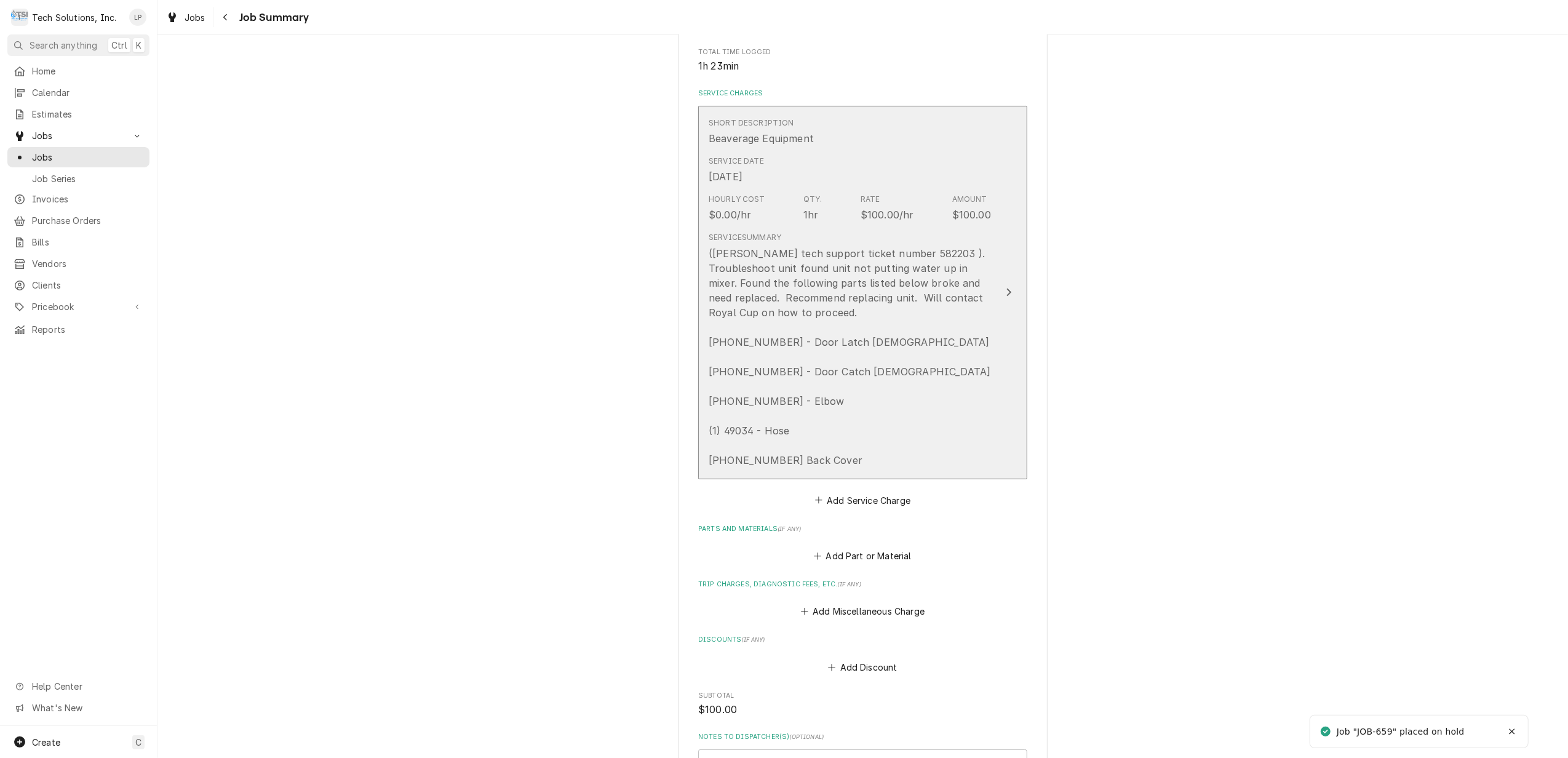
click at [1001, 299] on div "Update Line Item" at bounding box center [1008, 292] width 16 height 14
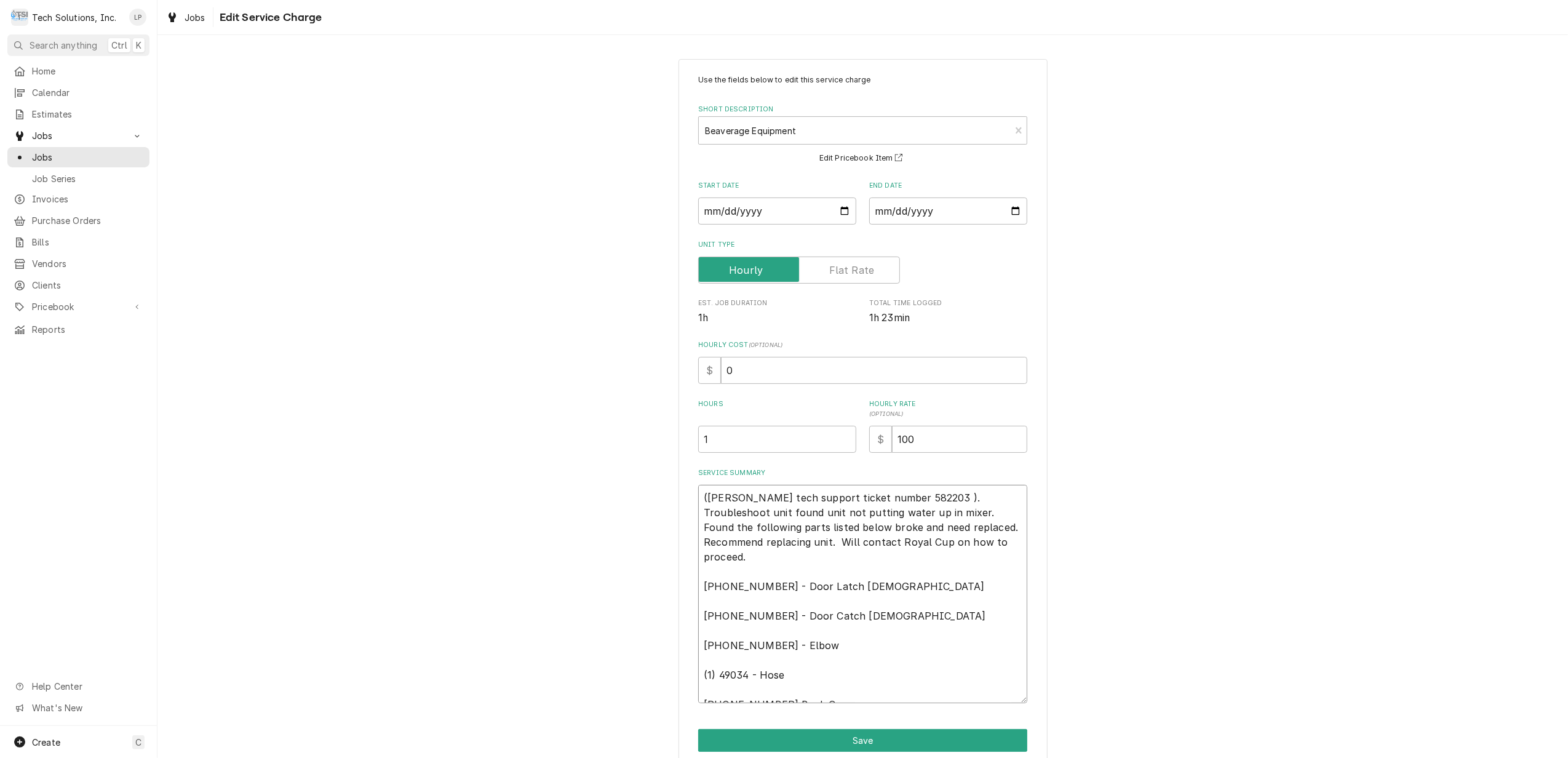
click at [746, 559] on textarea "([PERSON_NAME] tech support ticket number 582203 ). Troubleshoot unit found uni…" at bounding box center [863, 594] width 329 height 218
type textarea "x"
type textarea "([PERSON_NAME] tech support ticket number 582203 ). Troubleshoot unit found uni…"
type textarea "x"
type textarea "([PERSON_NAME] tech support ticket number 582203 ). Troubleshoot unit found uni…"
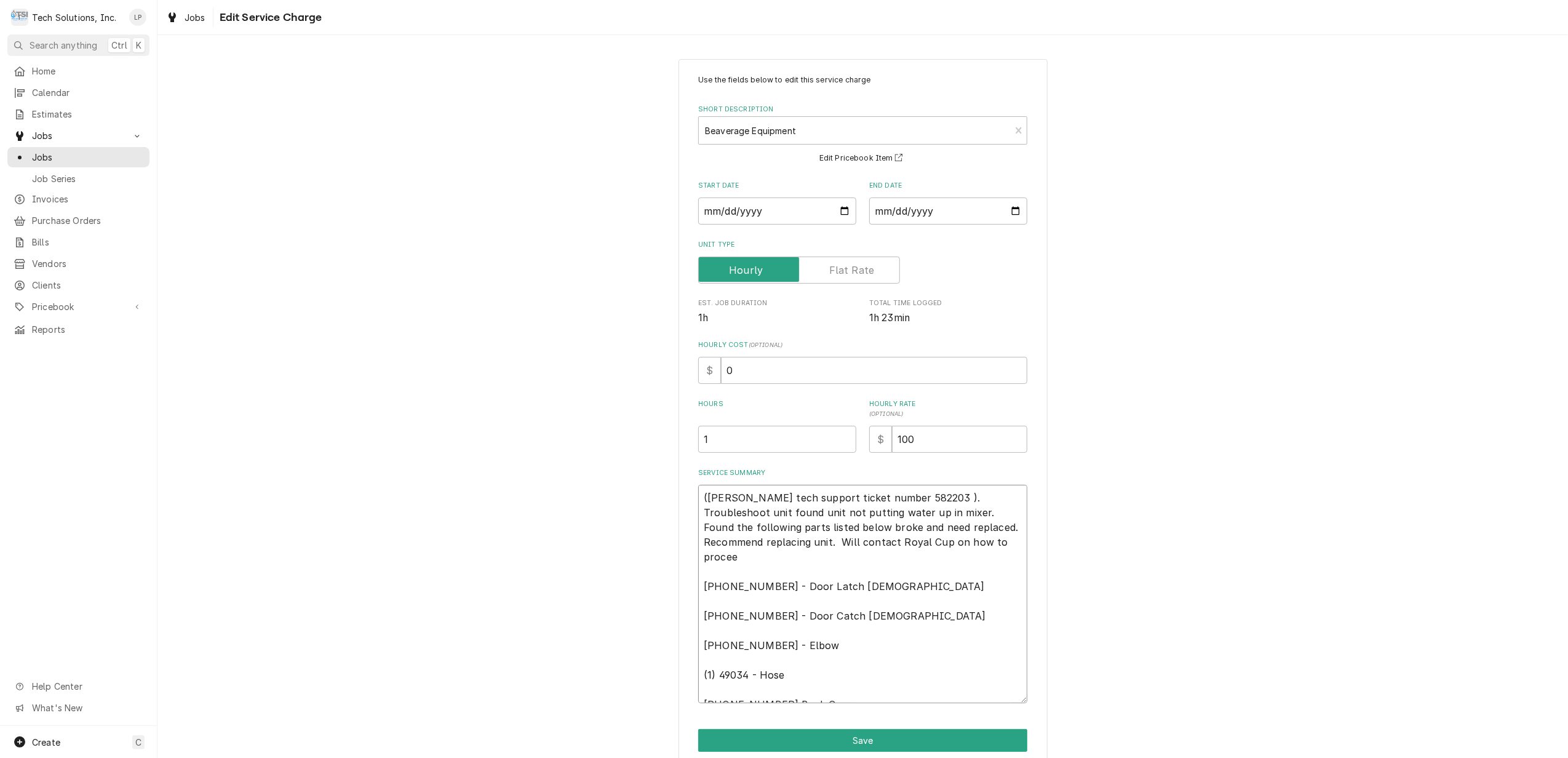
type textarea "x"
type textarea "([PERSON_NAME] tech support ticket number 582203 ). Troubleshoot unit found uni…"
type textarea "x"
type textarea "([PERSON_NAME] tech support ticket number 582203 ). Troubleshoot unit found uni…"
type textarea "x"
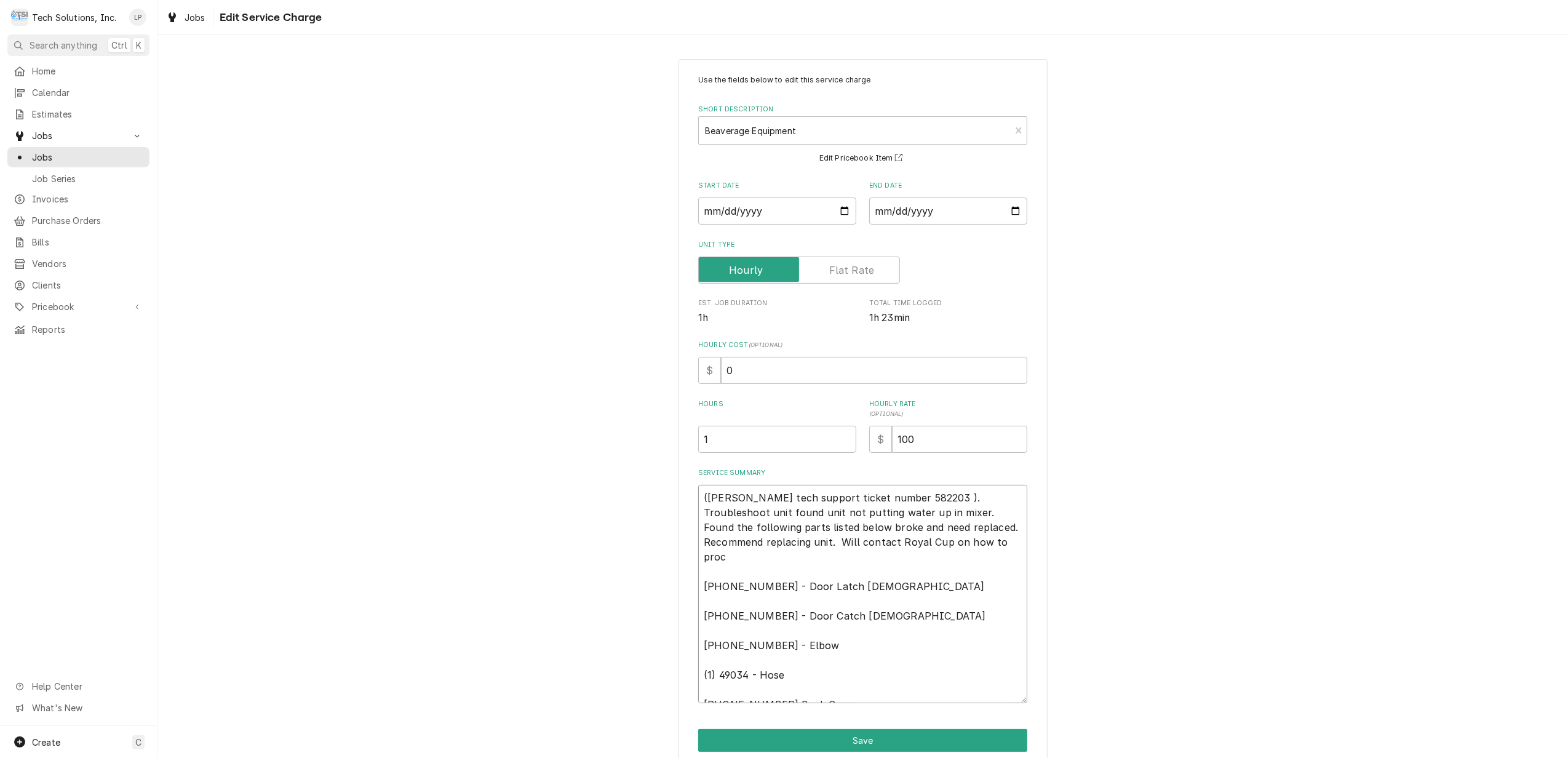
type textarea "([PERSON_NAME] tech support ticket number 582203 ). Troubleshoot unit found uni…"
type textarea "x"
type textarea "([PERSON_NAME] tech support ticket number 582203 ). Troubleshoot unit found uni…"
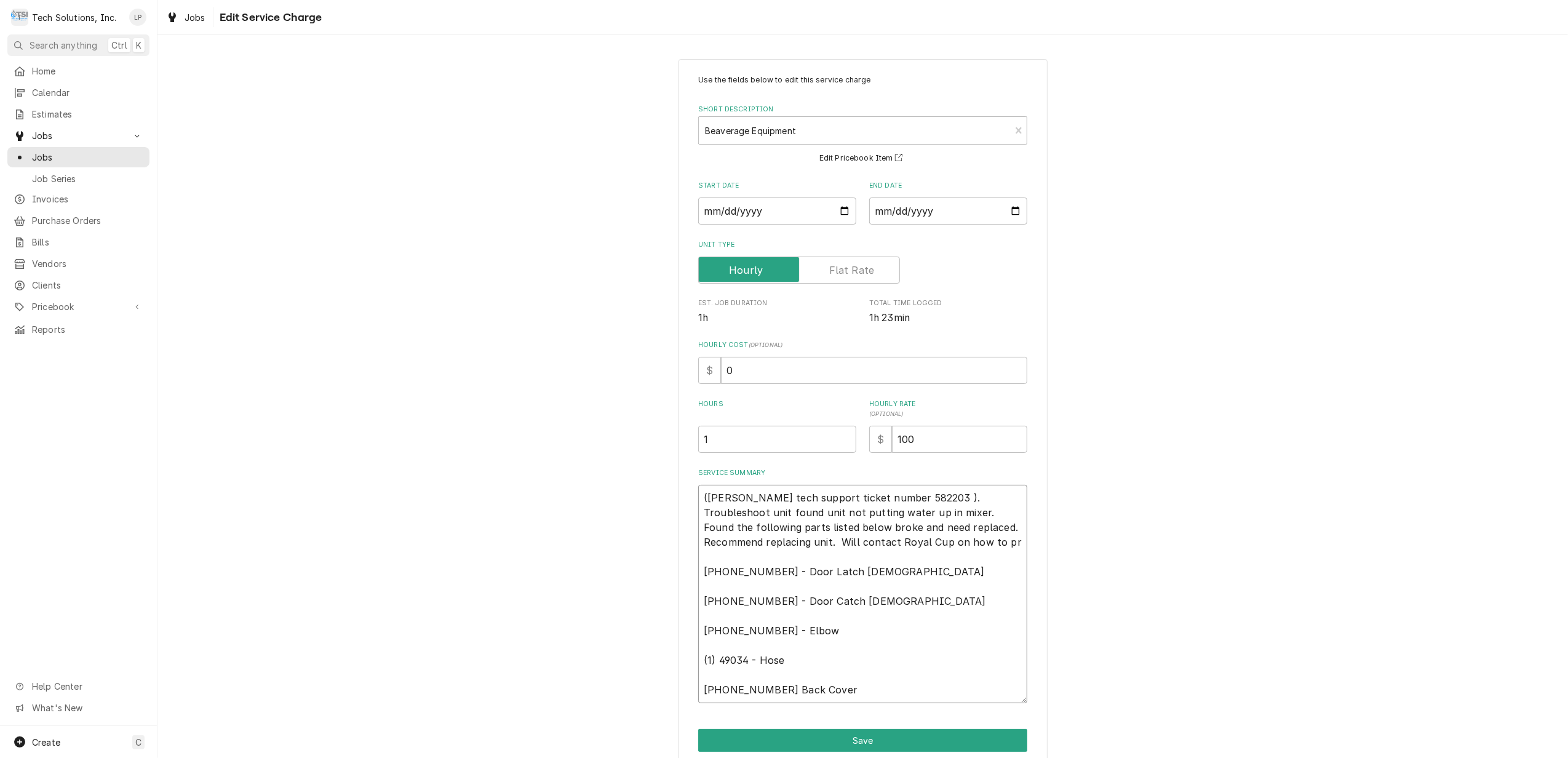
type textarea "x"
type textarea "([PERSON_NAME] tech support ticket number 582203 ). Troubleshoot unit found uni…"
type textarea "x"
type textarea "([PERSON_NAME] tech support ticket number 582203 ). Troubleshoot unit found uni…"
type textarea "x"
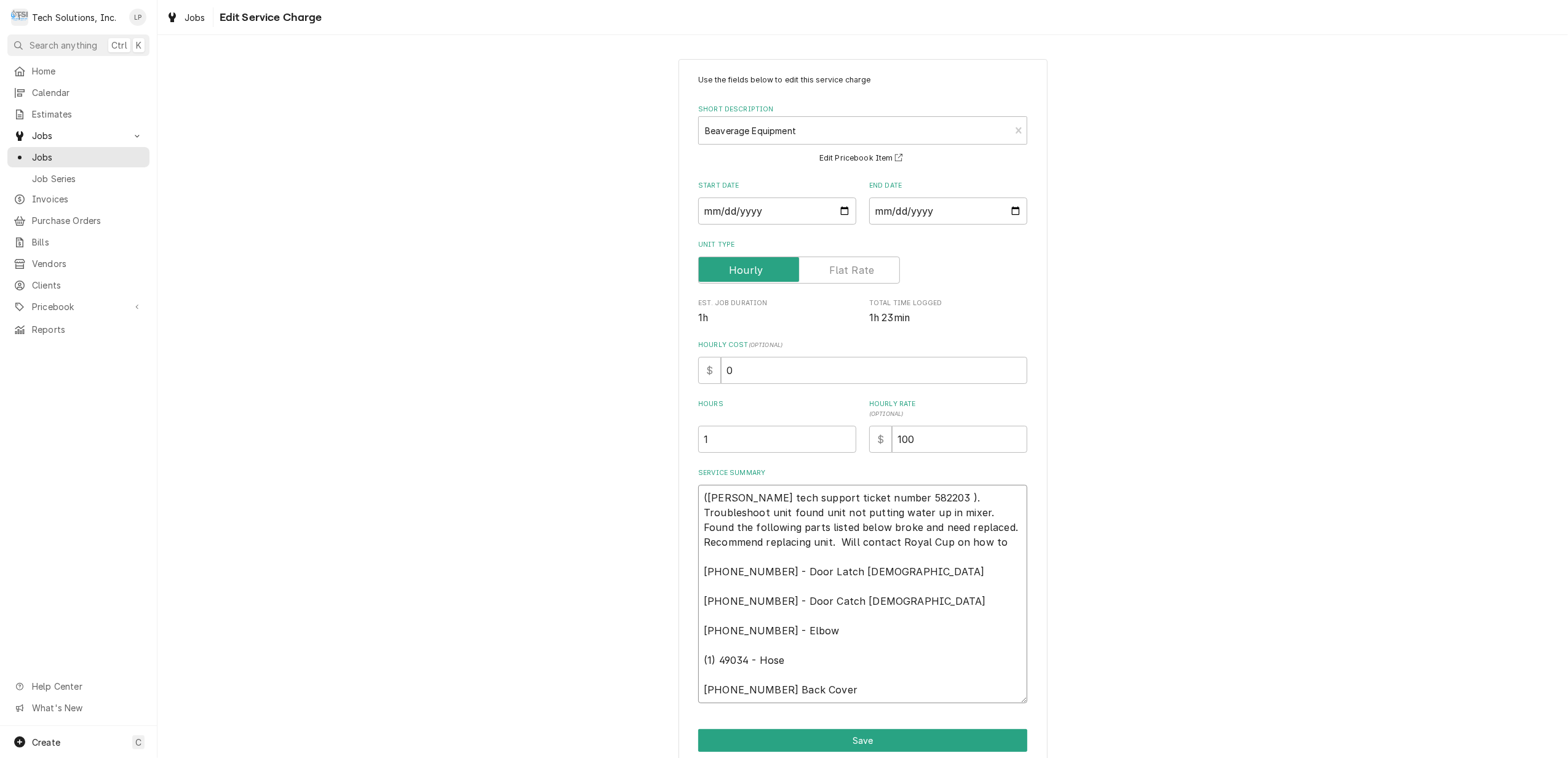
type textarea "([PERSON_NAME] tech support ticket number 582203 ). Troubleshoot unit found uni…"
type textarea "x"
type textarea "([PERSON_NAME] tech support ticket number 582203 ). Troubleshoot unit found uni…"
type textarea "x"
type textarea "([PERSON_NAME] tech support ticket number 582203 ). Troubleshoot unit found uni…"
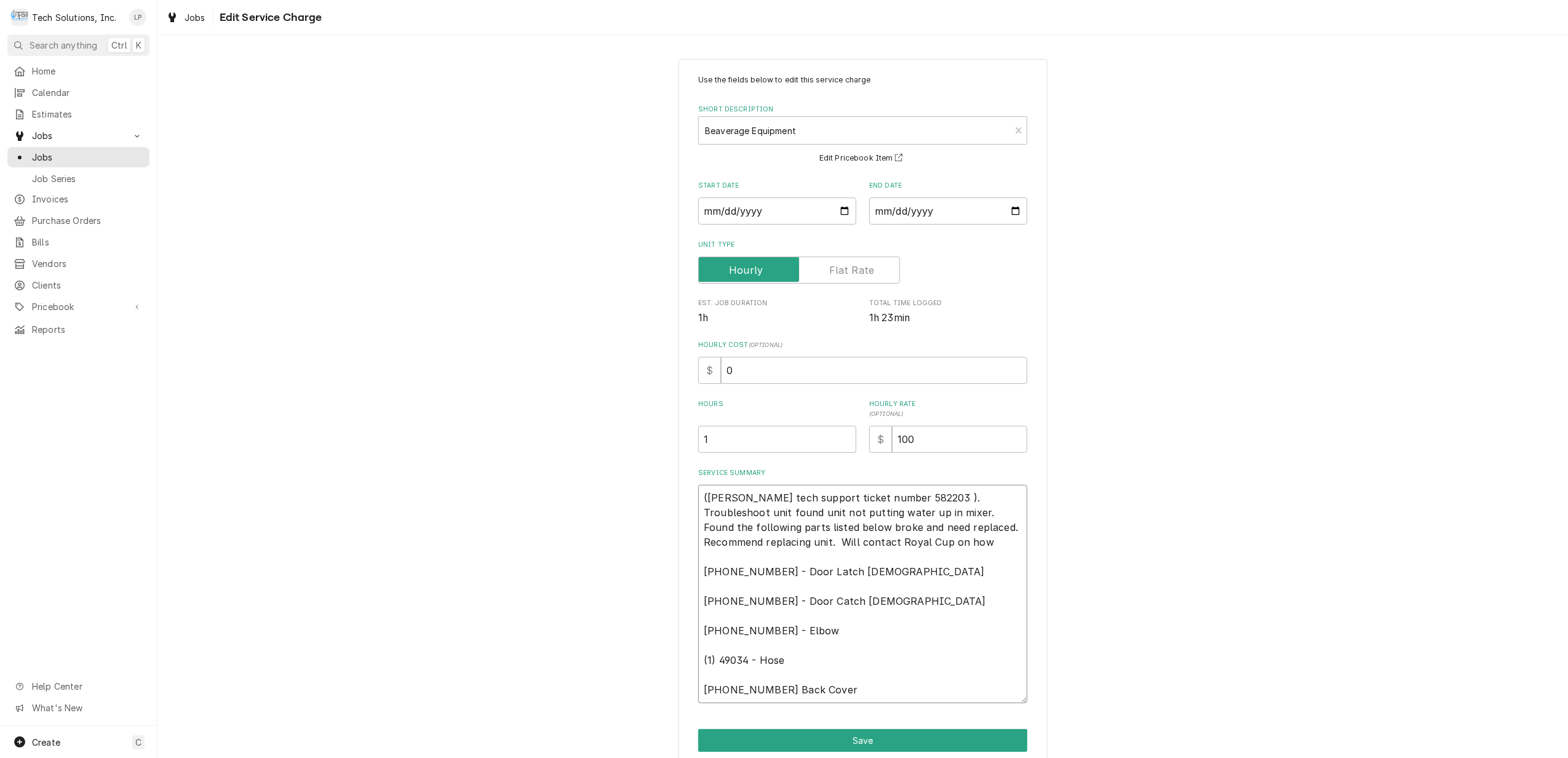
type textarea "x"
type textarea "([PERSON_NAME] tech support ticket number 582203 ). Troubleshoot unit found uni…"
type textarea "x"
type textarea "([PERSON_NAME] tech support ticket number 582203 ). Troubleshoot unit found uni…"
type textarea "x"
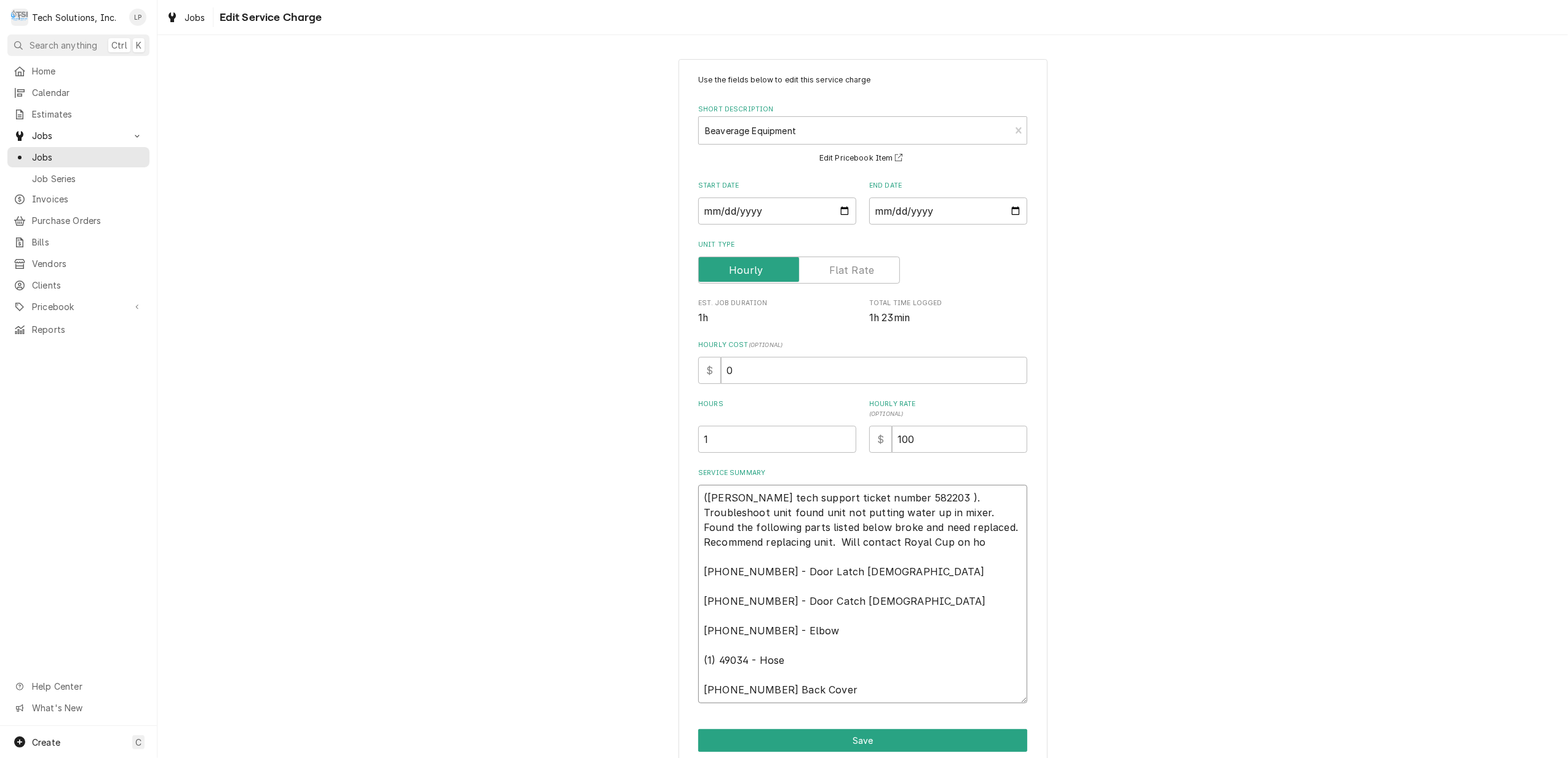
type textarea "([PERSON_NAME] tech support ticket number 582203 ). Troubleshoot unit found uni…"
type textarea "x"
type textarea "([PERSON_NAME] tech support ticket number 582203 ). Troubleshoot unit found uni…"
type textarea "x"
type textarea "([PERSON_NAME] tech support ticket number 582203 ). Troubleshoot unit found uni…"
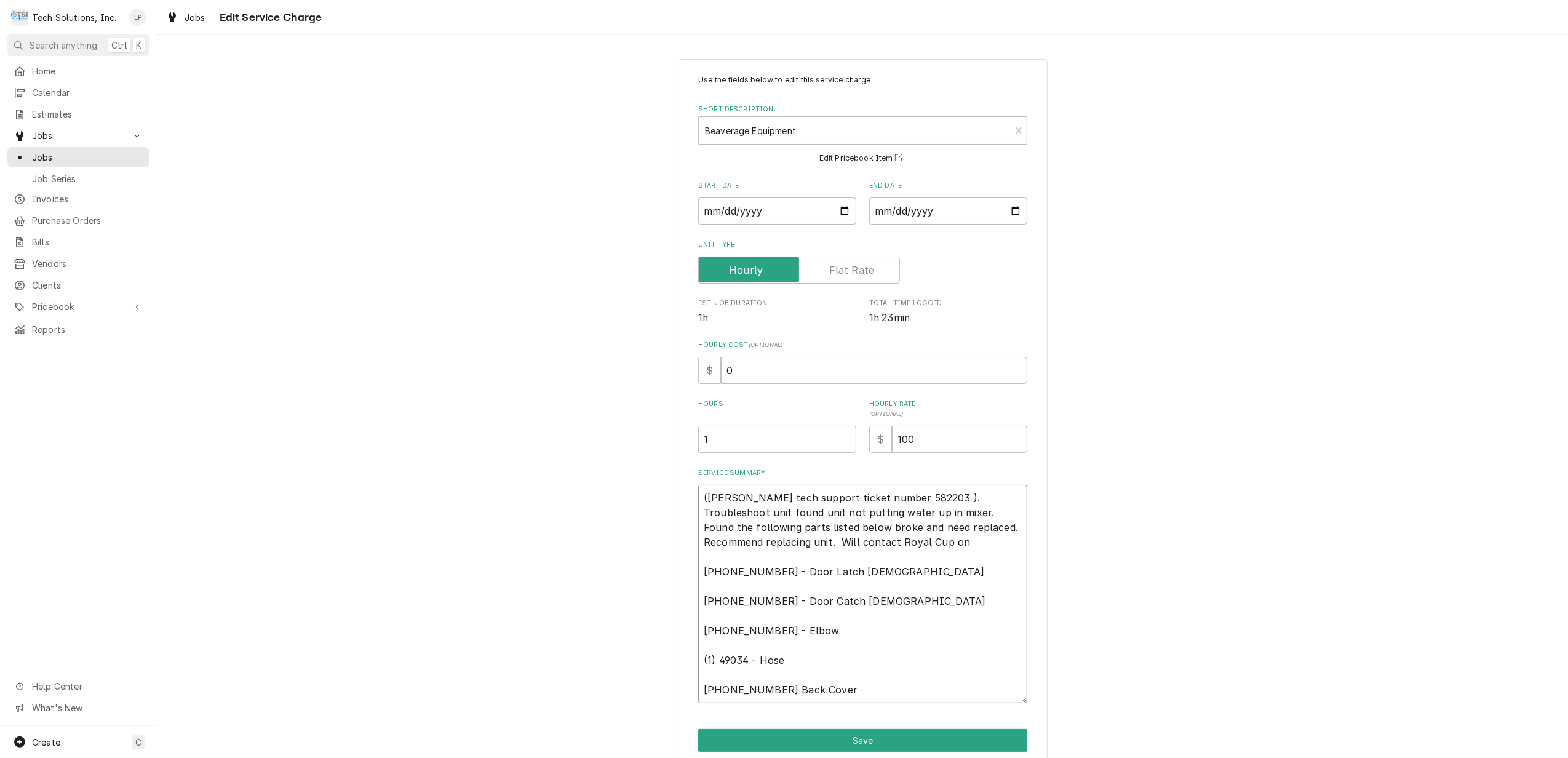
type textarea "x"
type textarea "([PERSON_NAME] tech support ticket number 582203 ). Troubleshoot unit found uni…"
type textarea "x"
type textarea "([PERSON_NAME] tech support ticket number 582203 ). Troubleshoot unit found uni…"
type textarea "x"
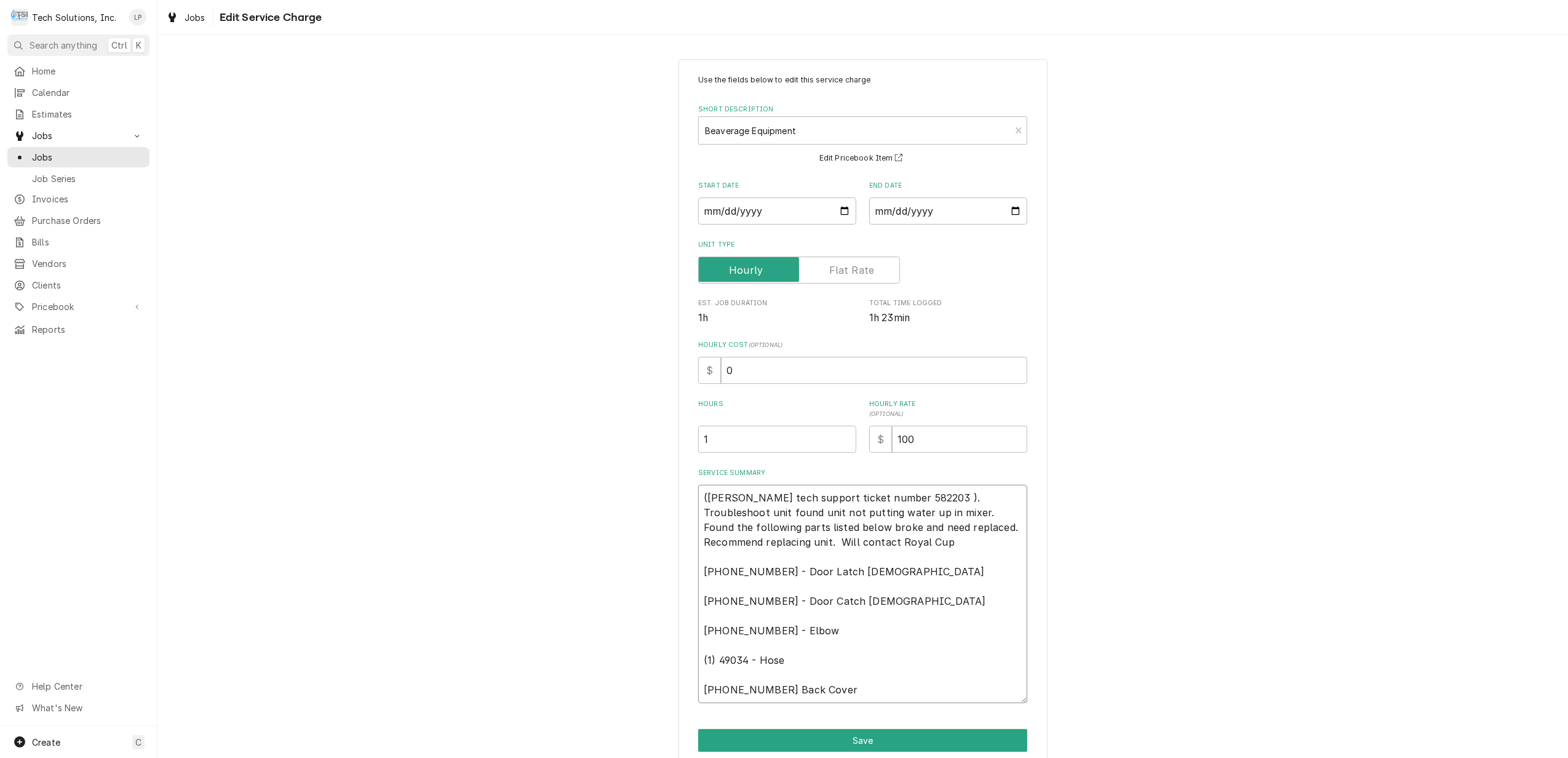
type textarea "([PERSON_NAME] tech support ticket number 582203 ). Troubleshoot unit found uni…"
type textarea "x"
type textarea "([PERSON_NAME] tech support ticket number 582203 ). Troubleshoot unit found uni…"
type textarea "x"
type textarea "([PERSON_NAME] tech support ticket number 582203 ). Troubleshoot unit found uni…"
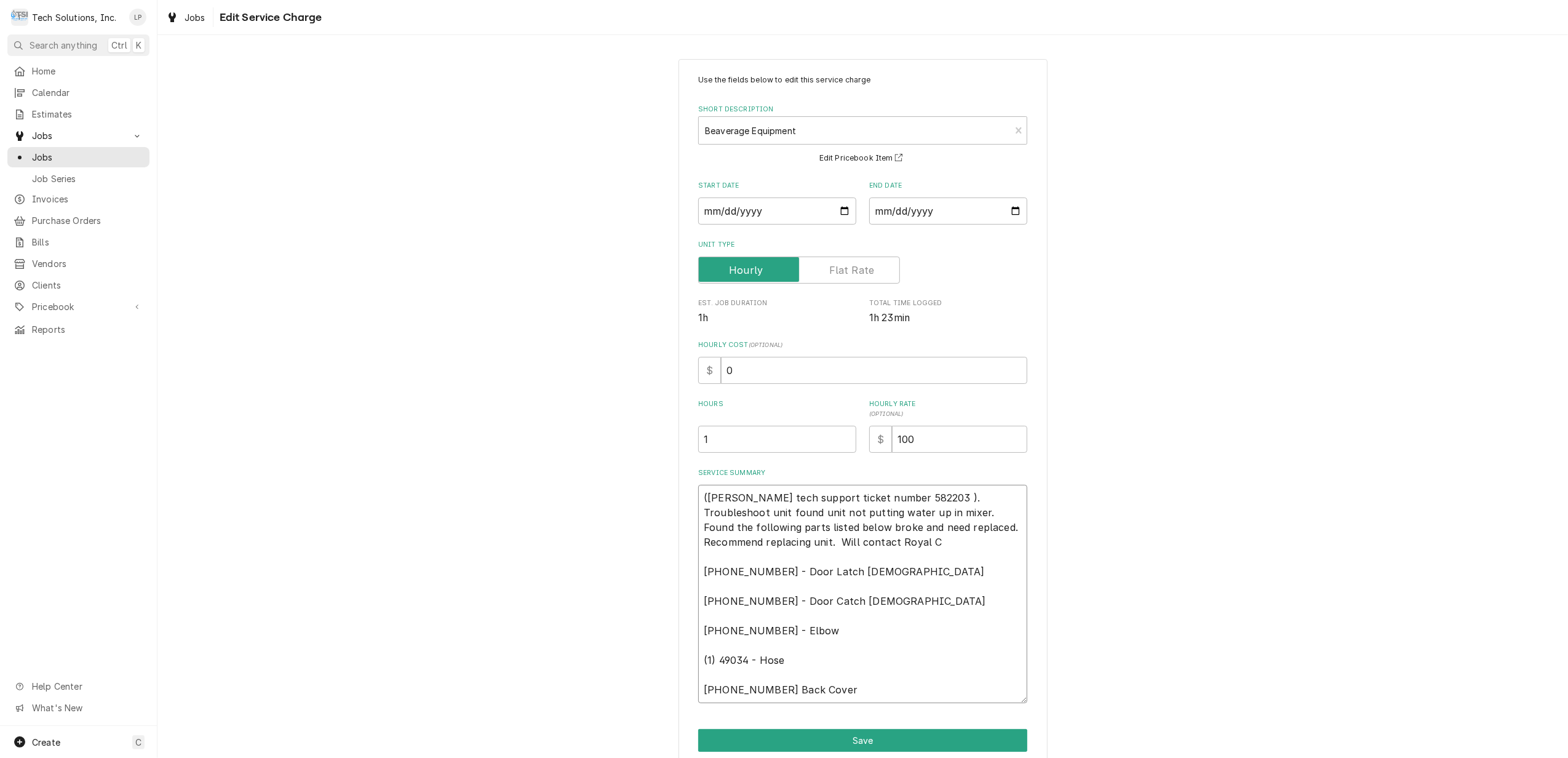
type textarea "x"
type textarea "([PERSON_NAME] tech support ticket number 582203 ). Troubleshoot unit found uni…"
type textarea "x"
type textarea "([PERSON_NAME] tech support ticket number 582203 ). Troubleshoot unit found uni…"
type textarea "x"
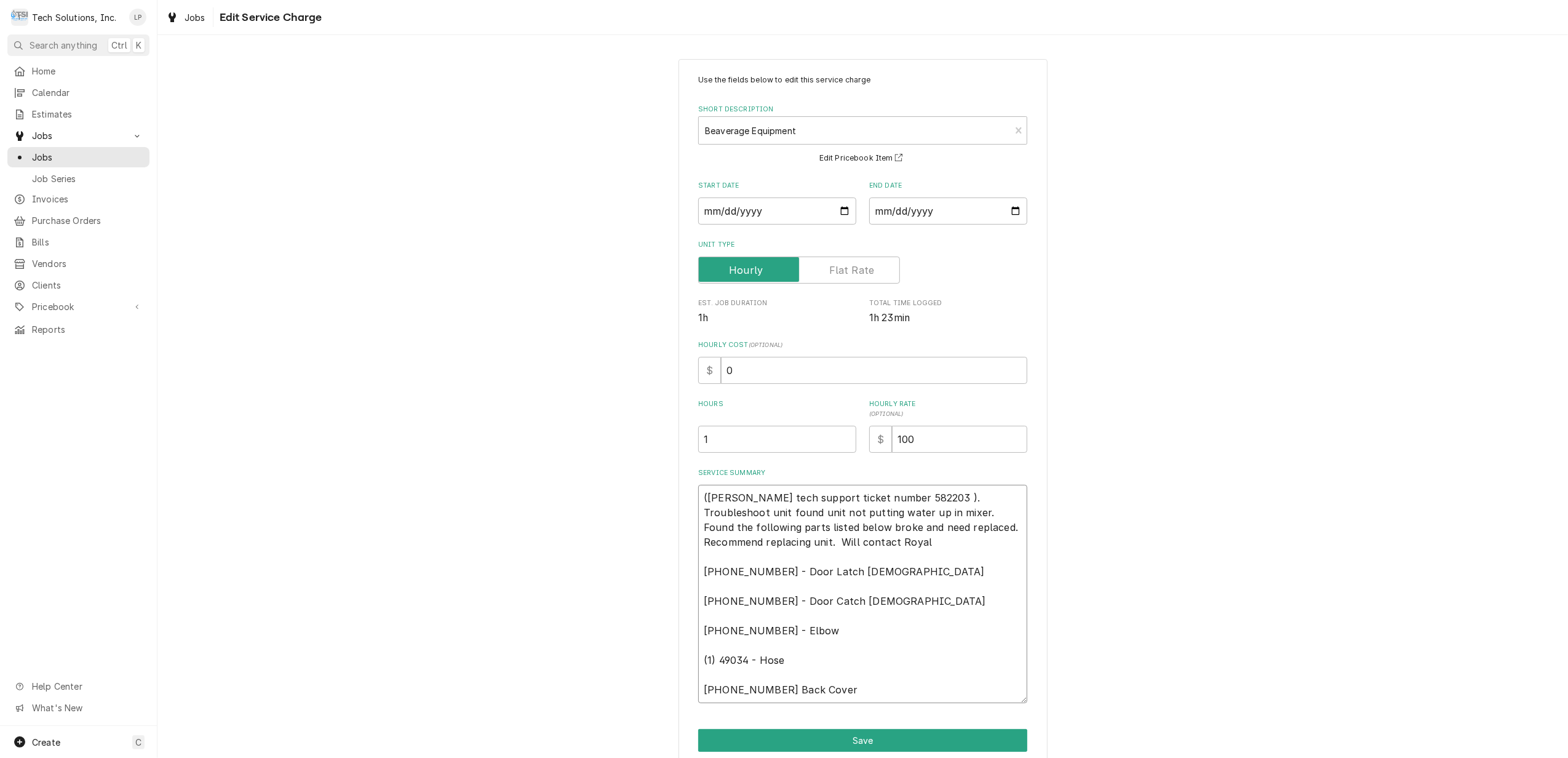
type textarea "([PERSON_NAME] tech support ticket number 582203 ). Troubleshoot unit found uni…"
type textarea "x"
type textarea "([PERSON_NAME] tech support ticket number 582203 ). Troubleshoot unit found uni…"
type textarea "x"
type textarea "([PERSON_NAME] tech support ticket number 582203 ). Troubleshoot unit found uni…"
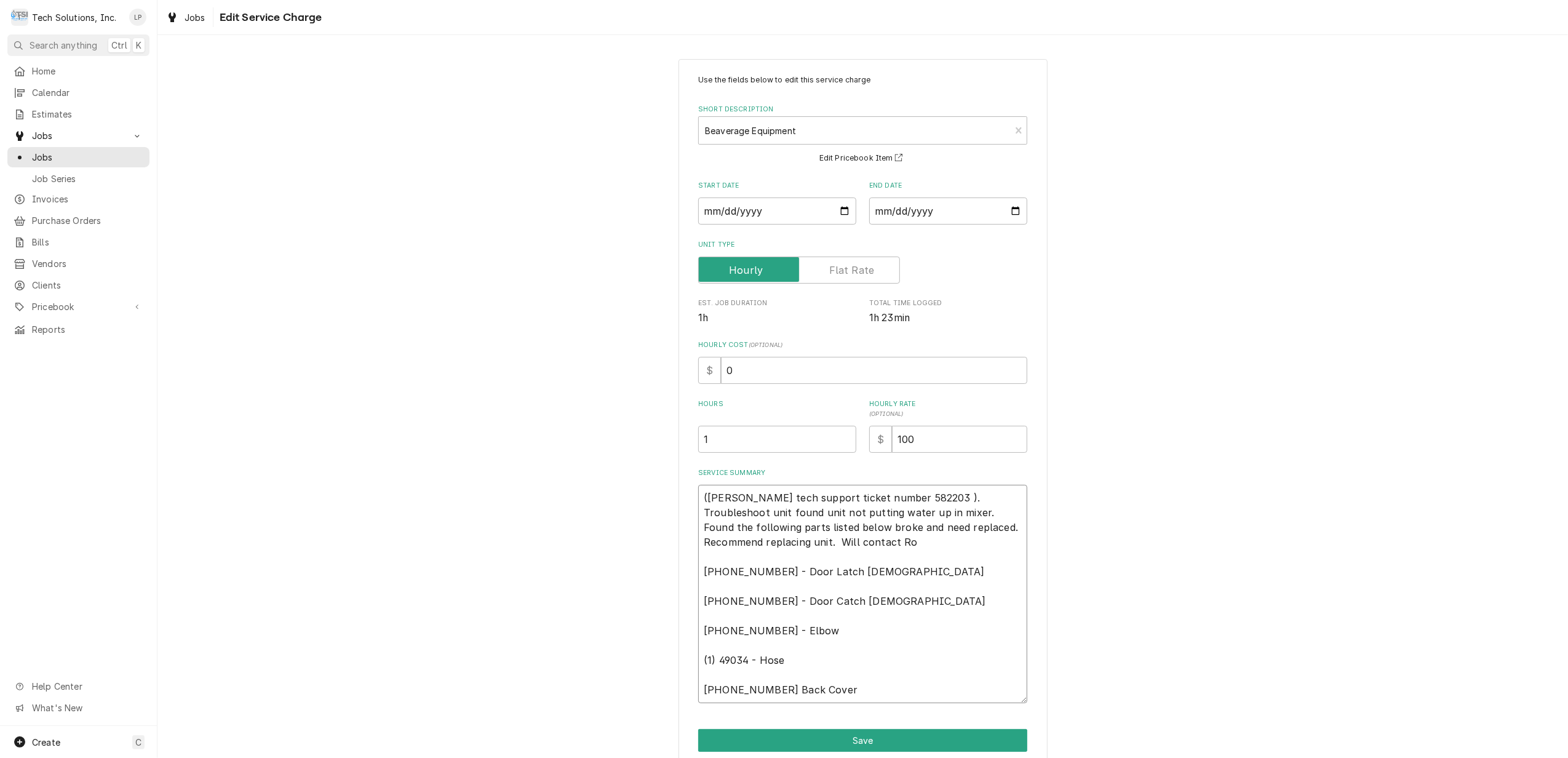
type textarea "x"
type textarea "([PERSON_NAME] tech support ticket number 582203 ). Troubleshoot unit found uni…"
type textarea "x"
type textarea "(Cornelius tech support ticket number 582203 ). Troubleshoot unit found unit no…"
type textarea "x"
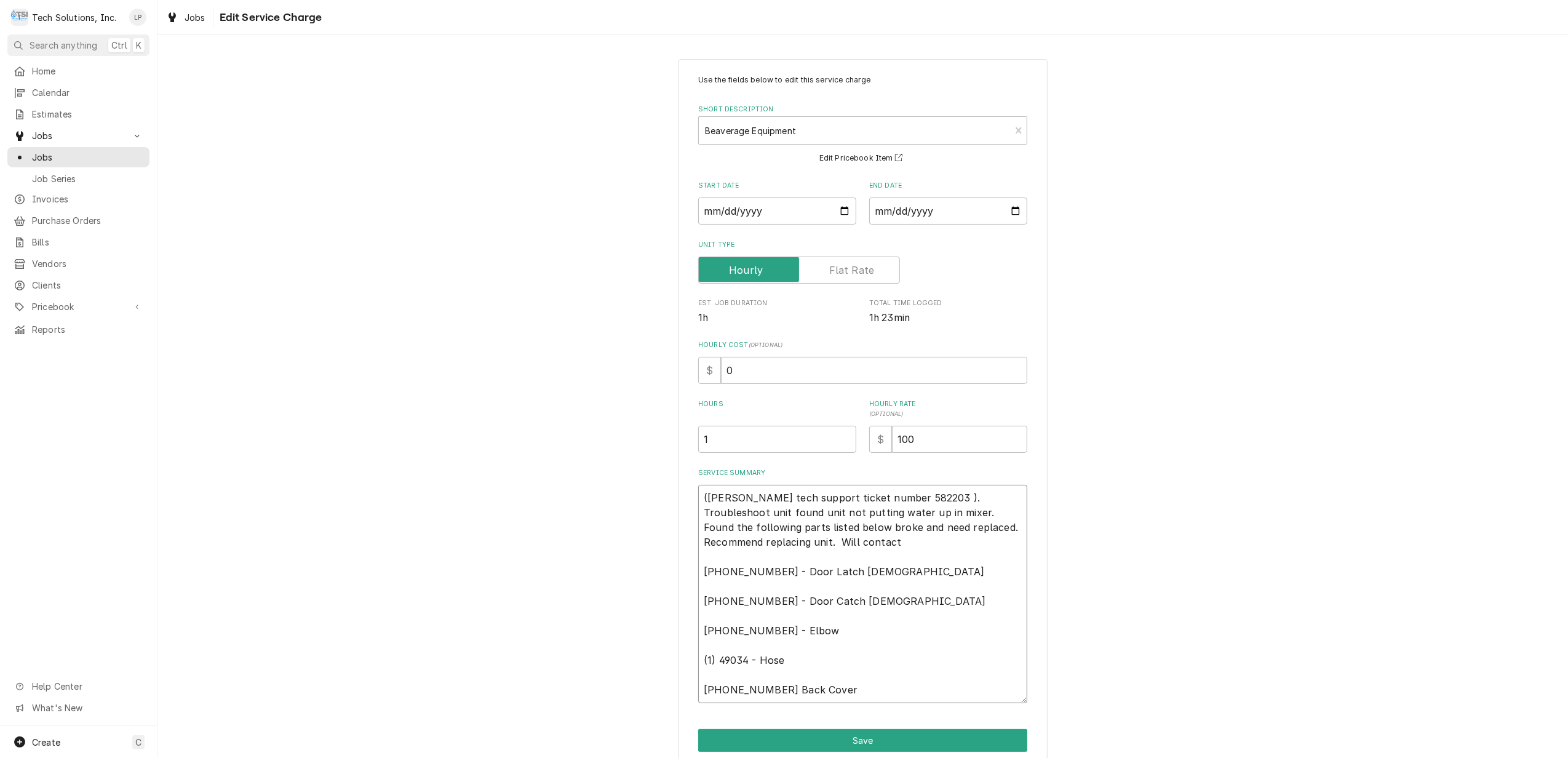
type textarea "(Cornelius tech support ticket number 582203 ). Troubleshoot unit found unit no…"
type textarea "x"
type textarea "(Cornelius tech support ticket number 582203 ). Troubleshoot unit found unit no…"
type textarea "x"
type textarea "(Cornelius tech support ticket number 582203 ). Troubleshoot unit found unit no…"
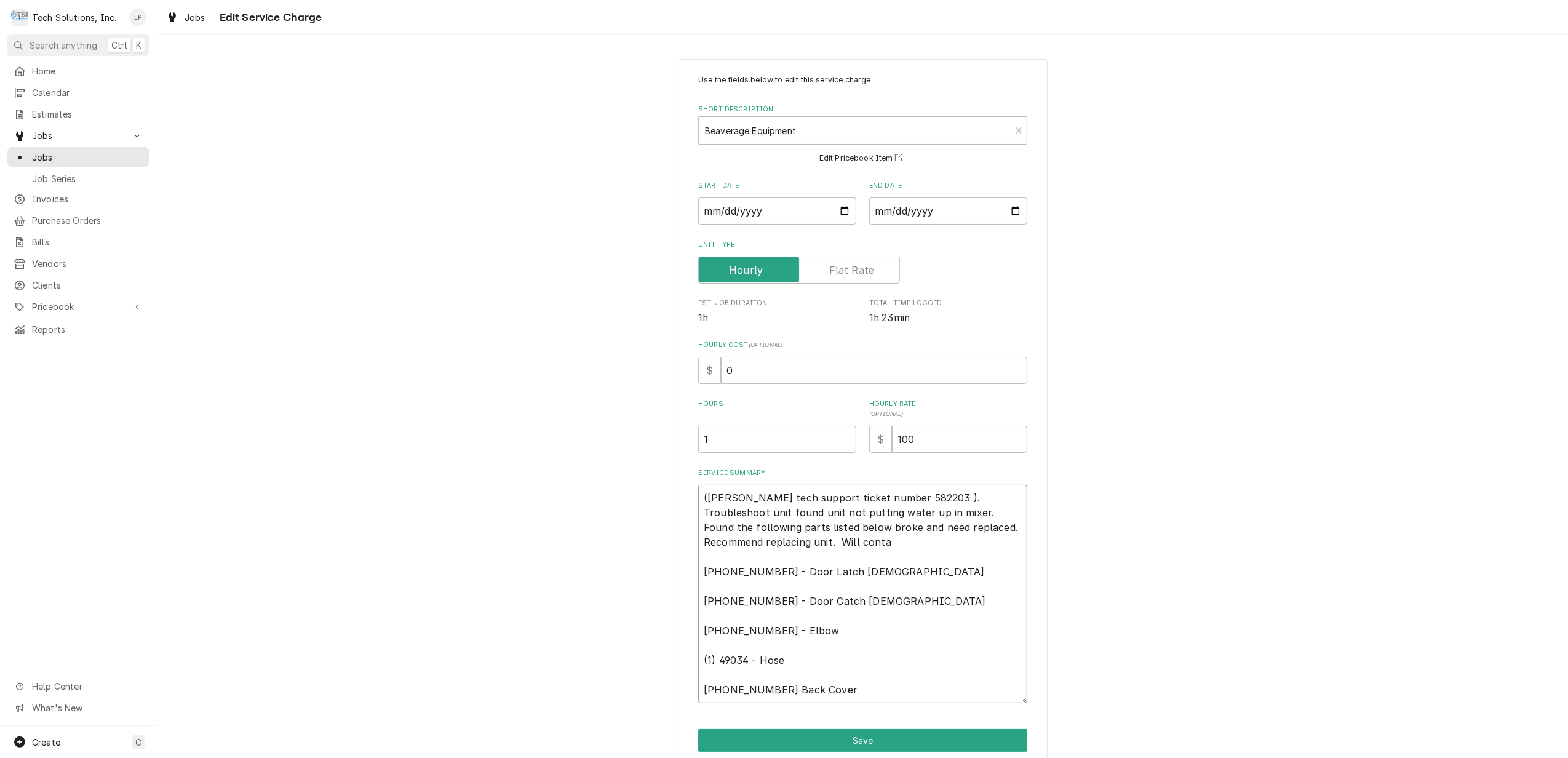
type textarea "x"
type textarea "(Cornelius tech support ticket number 582203 ). Troubleshoot unit found unit no…"
type textarea "x"
type textarea "(Cornelius tech support ticket number 582203 ). Troubleshoot unit found unit no…"
type textarea "x"
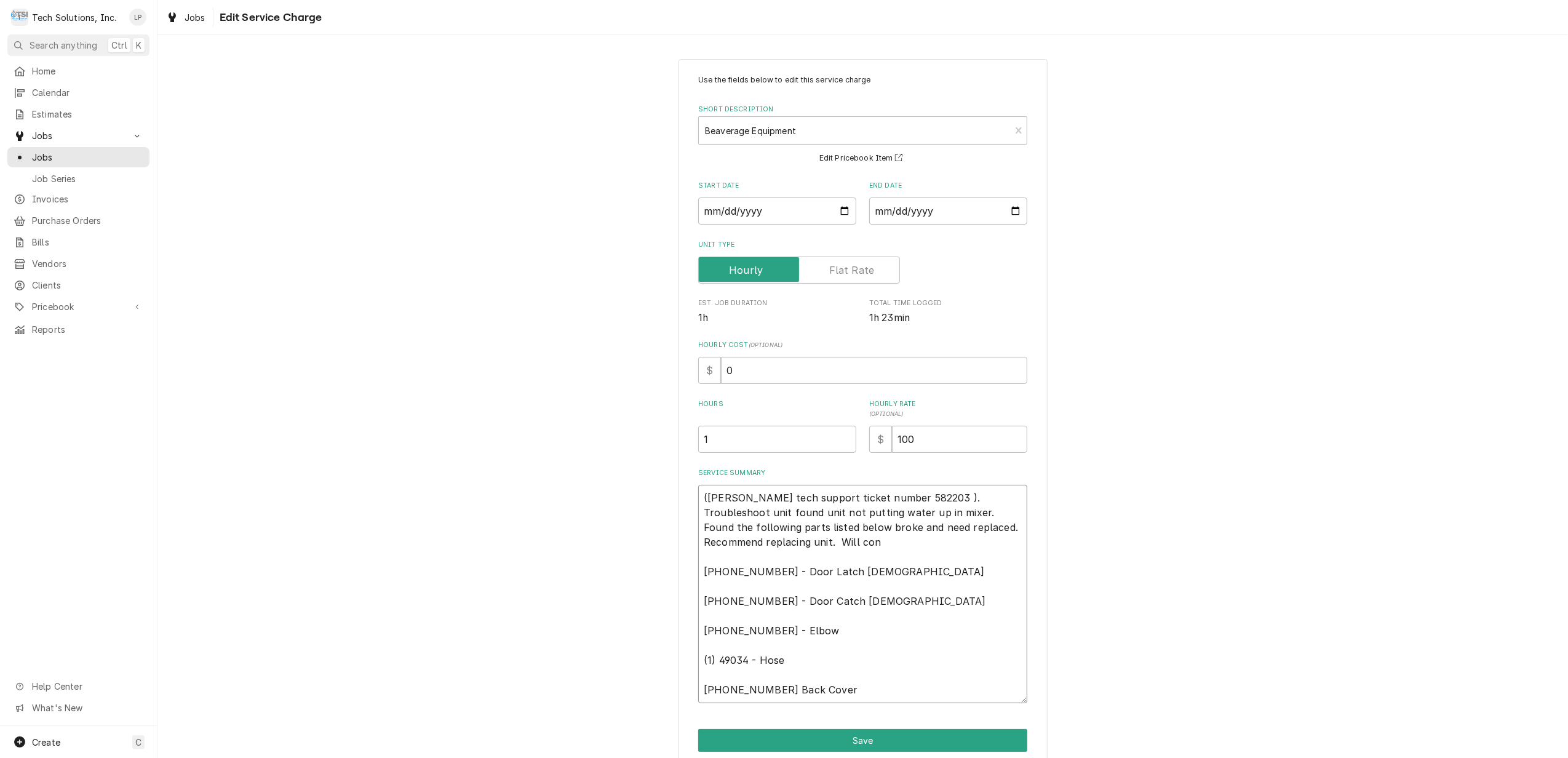
type textarea "(Cornelius tech support ticket number 582203 ). Troubleshoot unit found unit no…"
type textarea "x"
type textarea "(Cornelius tech support ticket number 582203 ). Troubleshoot unit found unit no…"
type textarea "x"
type textarea "(Cornelius tech support ticket number 582203 ). Troubleshoot unit found unit no…"
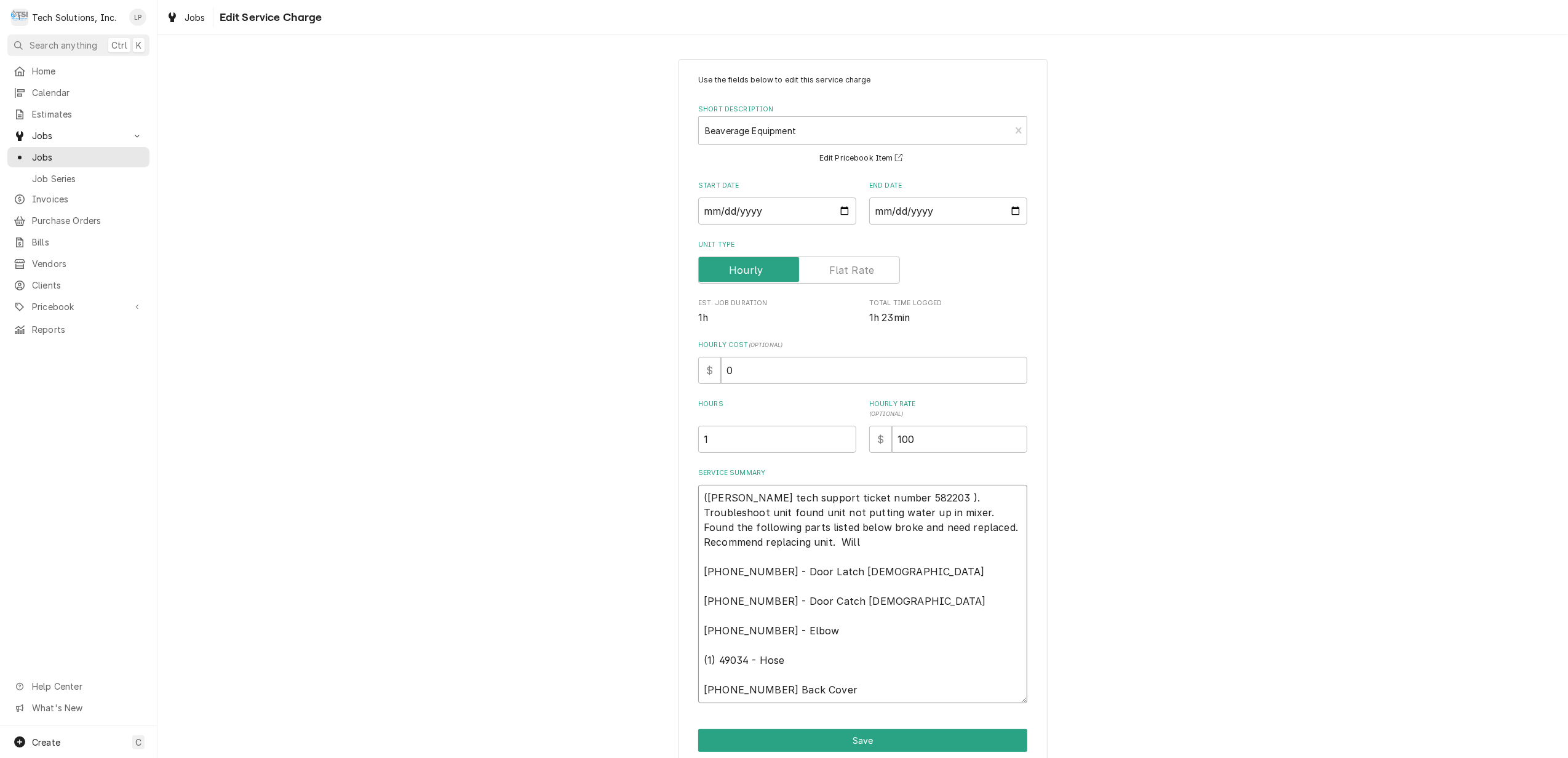
type textarea "x"
type textarea "(Cornelius tech support ticket number 582203 ). Troubleshoot unit found unit no…"
type textarea "x"
type textarea "(Cornelius tech support ticket number 582203 ). Troubleshoot unit found unit no…"
type textarea "x"
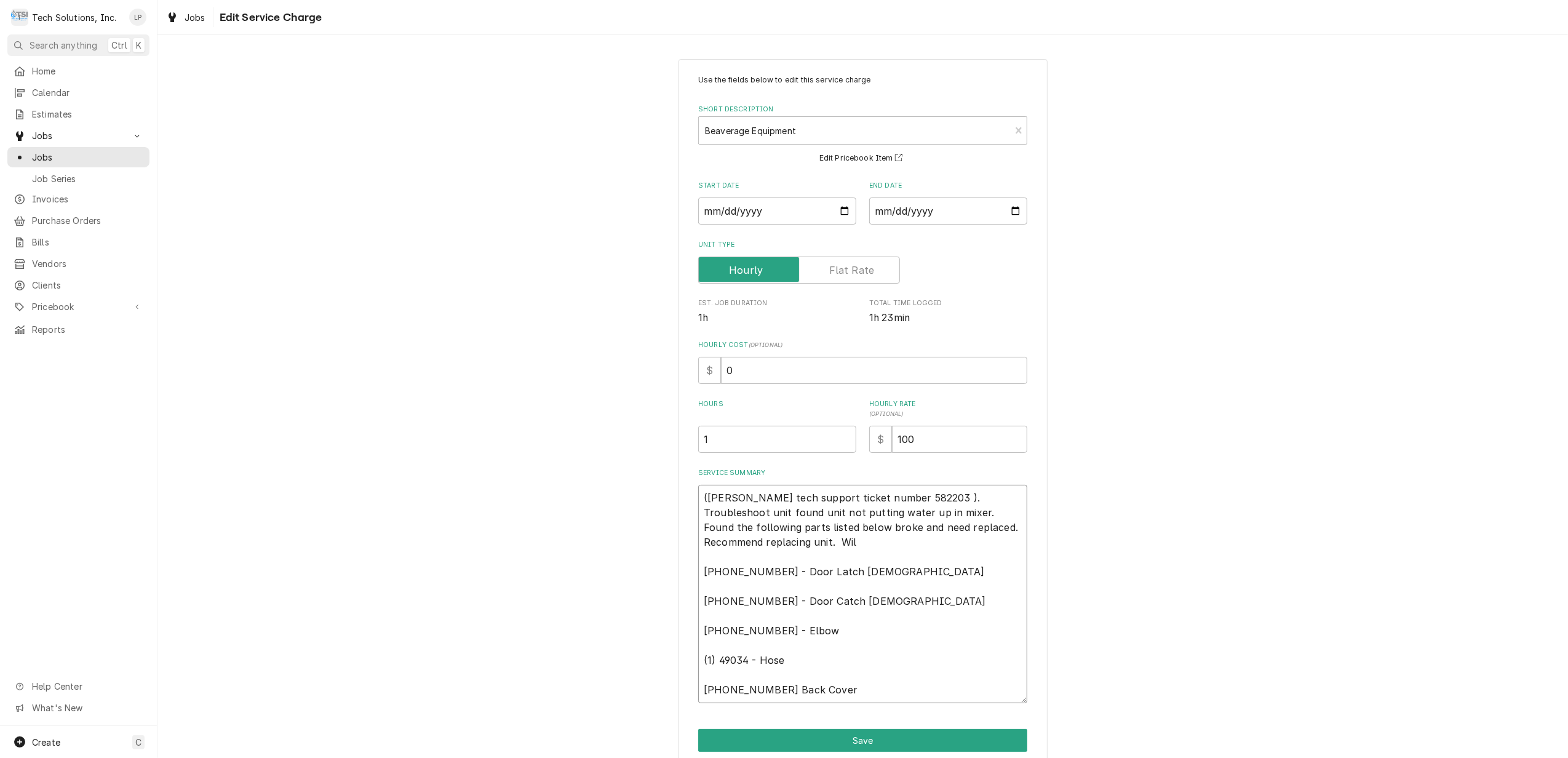
type textarea "(Cornelius tech support ticket number 582203 ). Troubleshoot unit found unit no…"
type textarea "x"
type textarea "(Cornelius tech support ticket number 582203 ). Troubleshoot unit found unit no…"
type textarea "x"
type textarea "(Cornelius tech support ticket number 582203 ). Troubleshoot unit found unit no…"
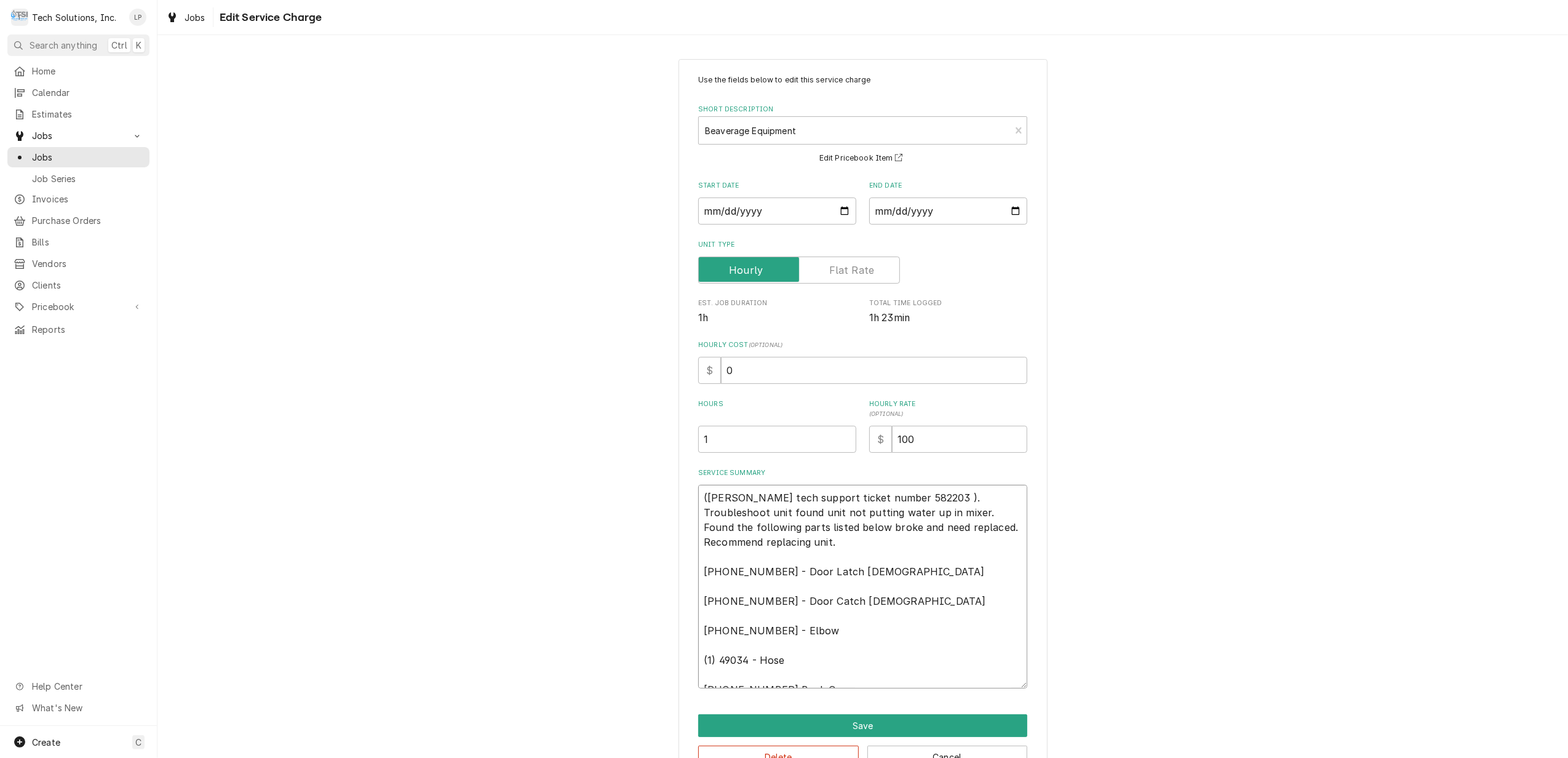
type textarea "x"
type textarea "(Cornelius tech support ticket number 582203 ). Troubleshoot unit found unit no…"
type textarea "x"
type textarea "(Cornelius tech support ticket number 582203 ). Troubleshoot unit found unit no…"
type textarea "x"
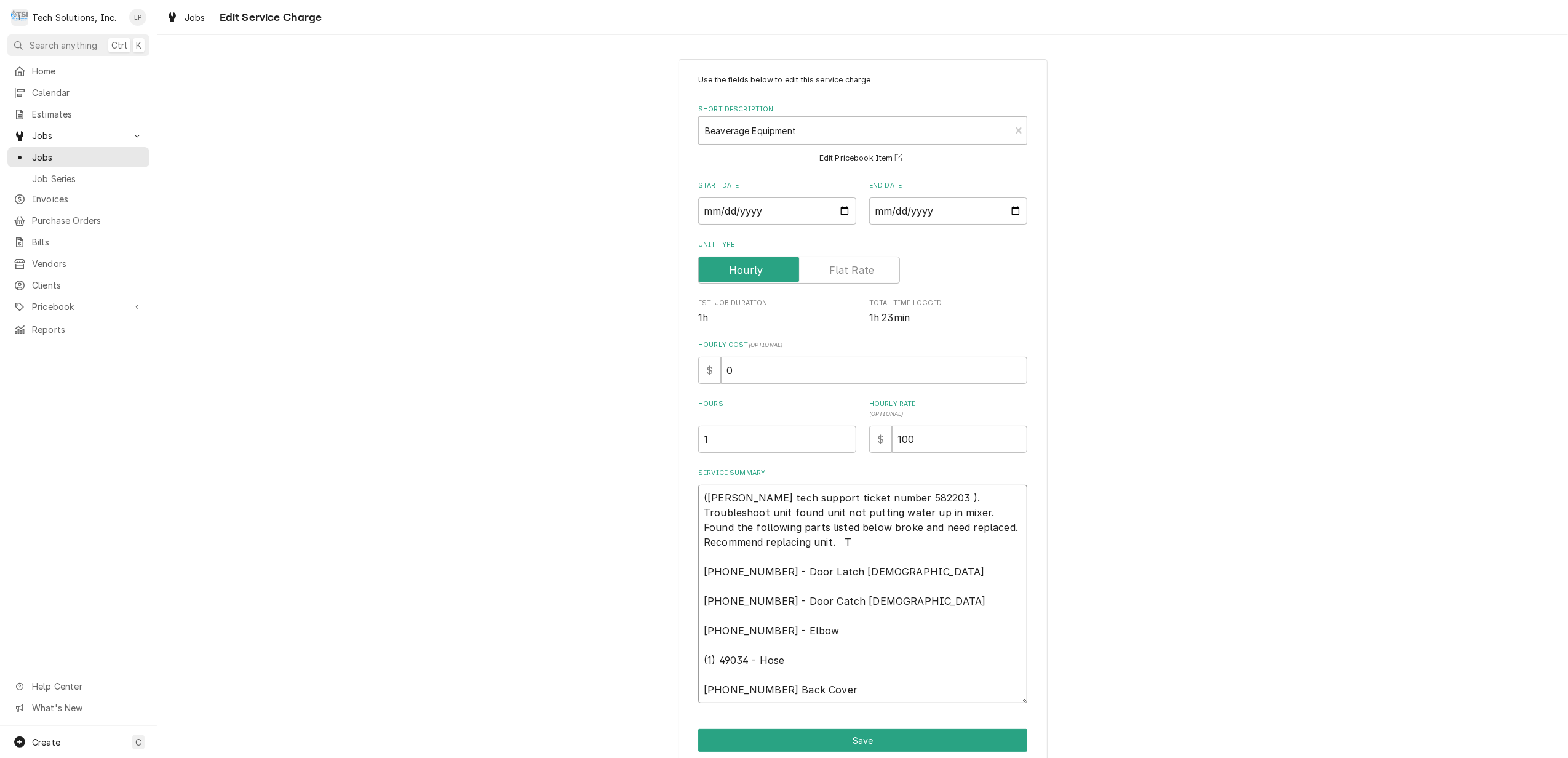
type textarea "(Cornelius tech support ticket number 582203 ). Troubleshoot unit found unit no…"
type textarea "x"
type textarea "(Cornelius tech support ticket number 582203 ). Troubleshoot unit found unit no…"
type textarea "x"
type textarea "(Cornelius tech support ticket number 582203 ). Troubleshoot unit found unit no…"
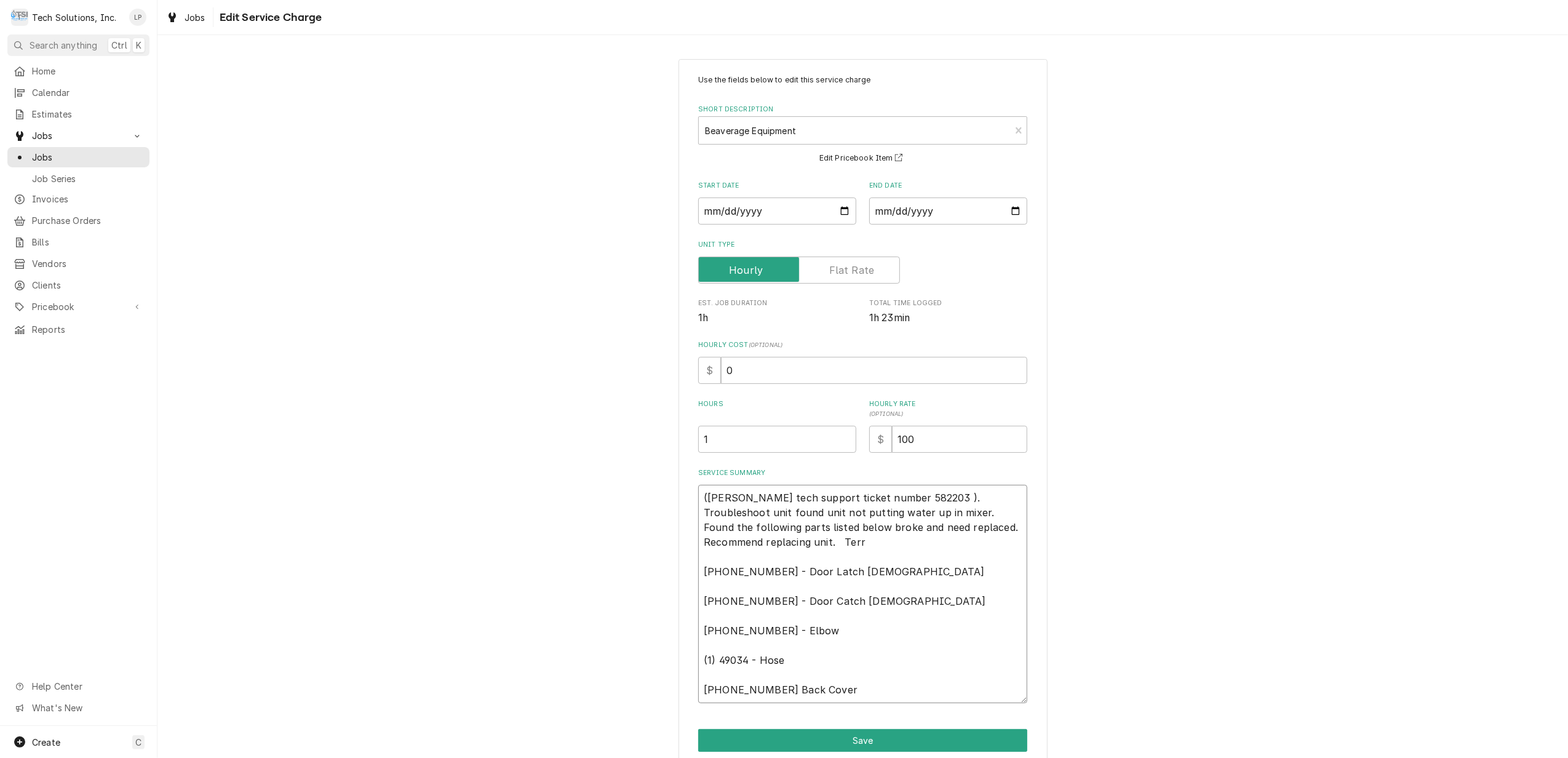
type textarea "x"
type textarea "(Cornelius tech support ticket number 582203 ). Troubleshoot unit found unit no…"
type textarea "x"
type textarea "(Cornelius tech support ticket number 582203 ). Troubleshoot unit found unit no…"
type textarea "x"
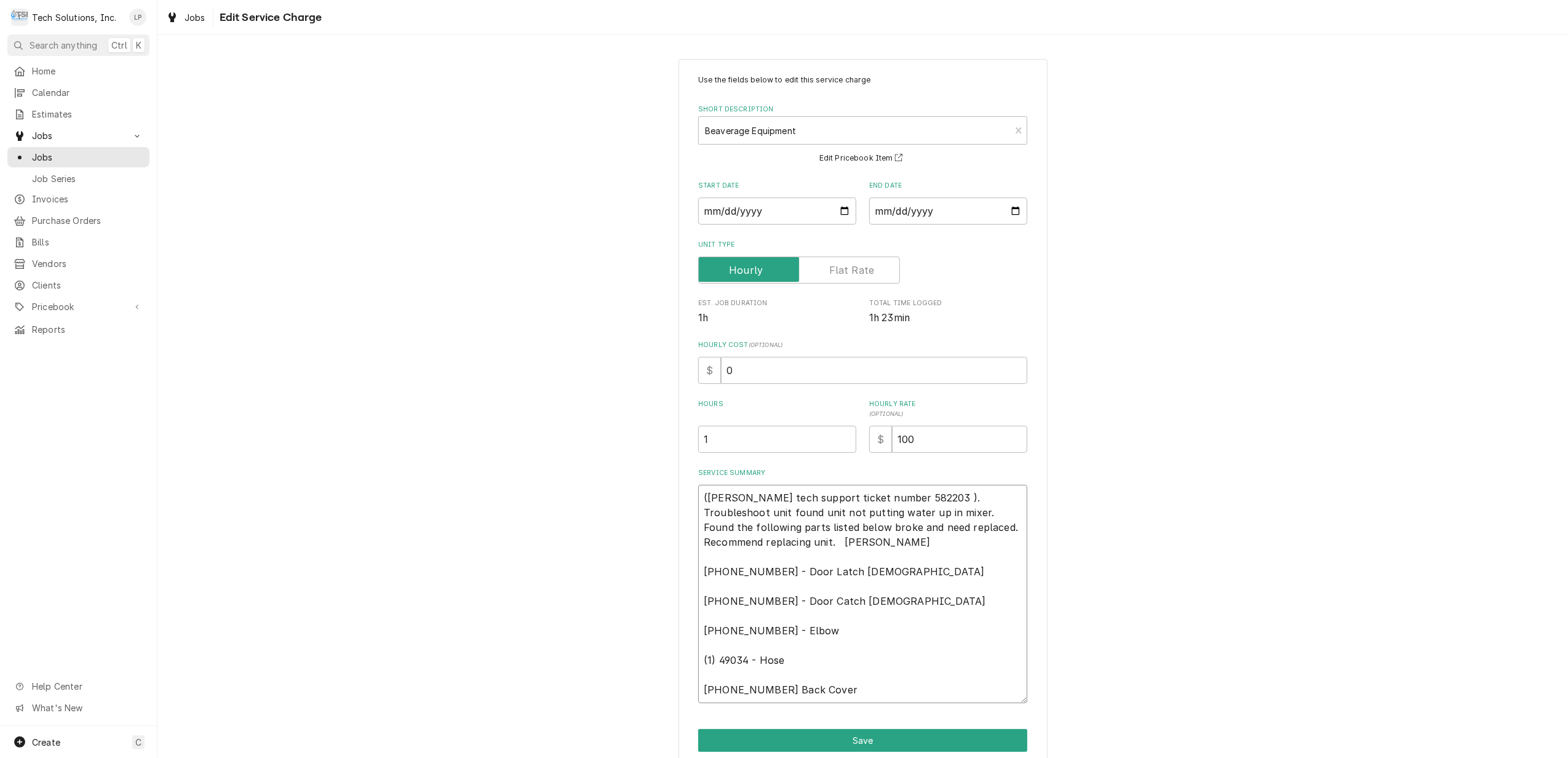
type textarea "(Cornelius tech support ticket number 582203 ). Troubleshoot unit found unit no…"
type textarea "x"
type textarea "(Cornelius tech support ticket number 582203 ). Troubleshoot unit found unit no…"
type textarea "x"
type textarea "(Cornelius tech support ticket number 582203 ). Troubleshoot unit found unit no…"
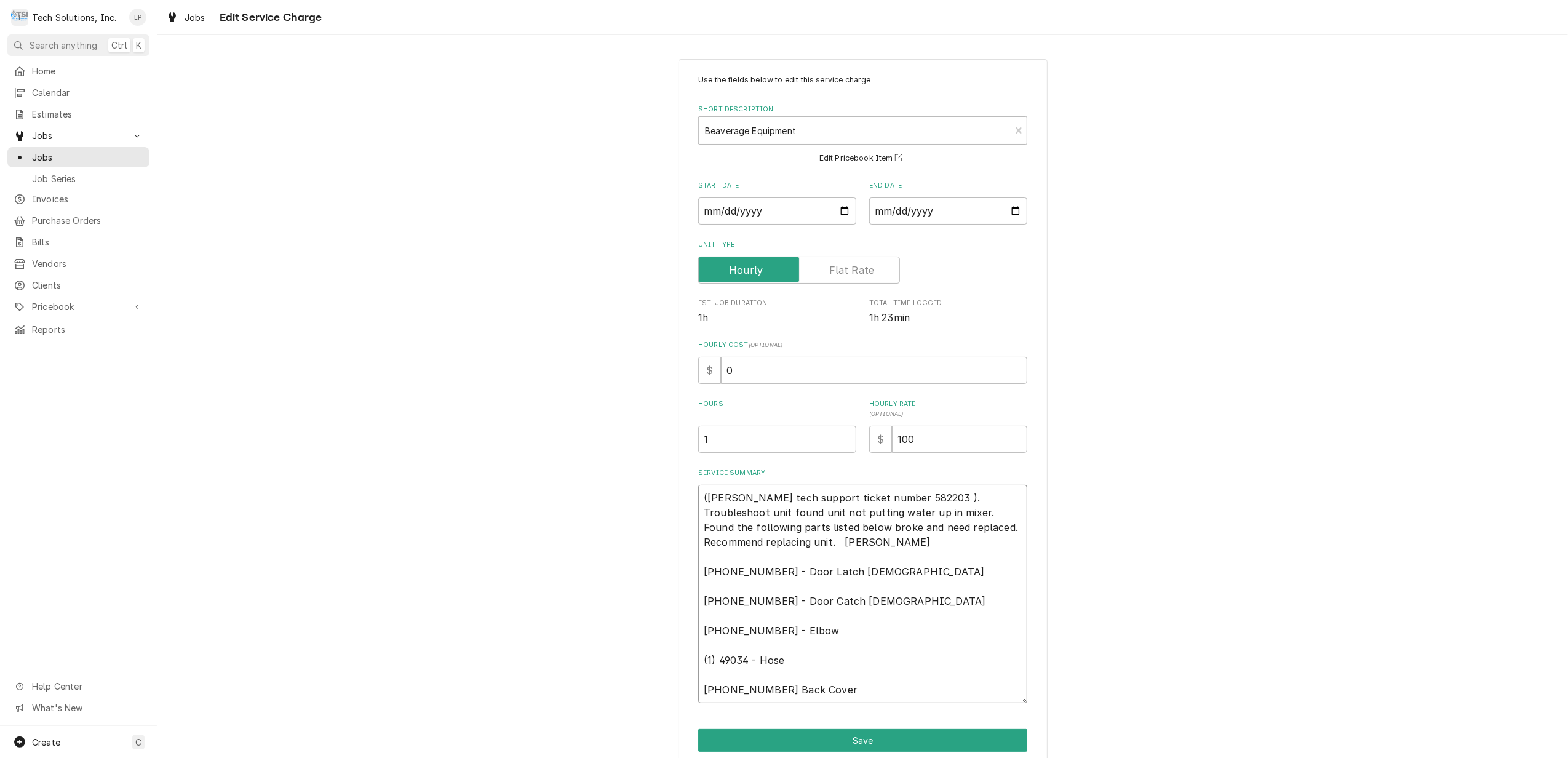
type textarea "x"
type textarea "(Cornelius tech support ticket number 582203 ). Troubleshoot unit found unit no…"
type textarea "x"
type textarea "(Cornelius tech support ticket number 582203 ). Troubleshoot unit found unit no…"
type textarea "x"
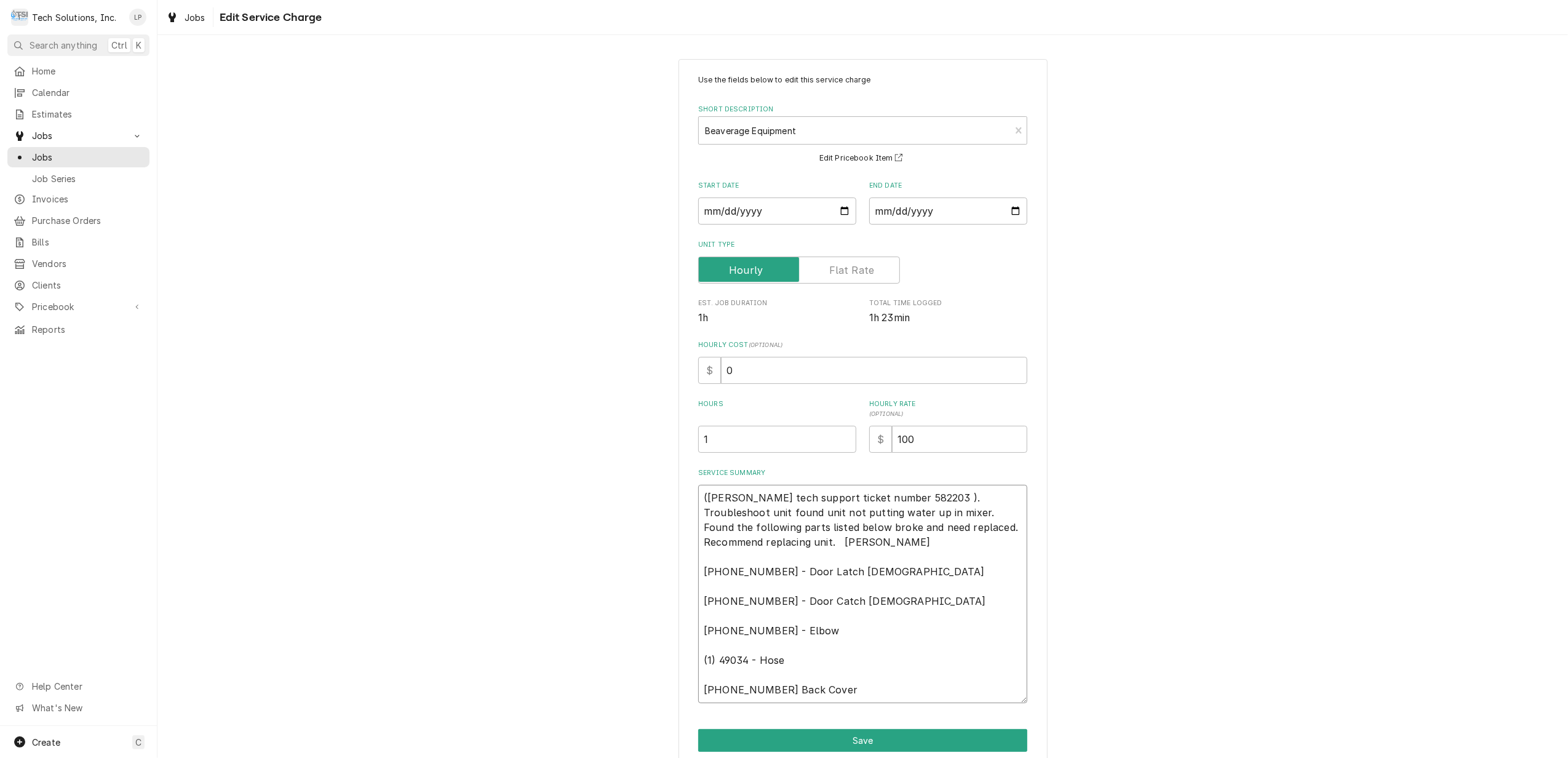
type textarea "(Cornelius tech support ticket number 582203 ). Troubleshoot unit found unit no…"
type textarea "x"
type textarea "(Cornelius tech support ticket number 582203 ). Troubleshoot unit found unit no…"
type textarea "x"
type textarea "(Cornelius tech support ticket number 582203 ). Troubleshoot unit found unit no…"
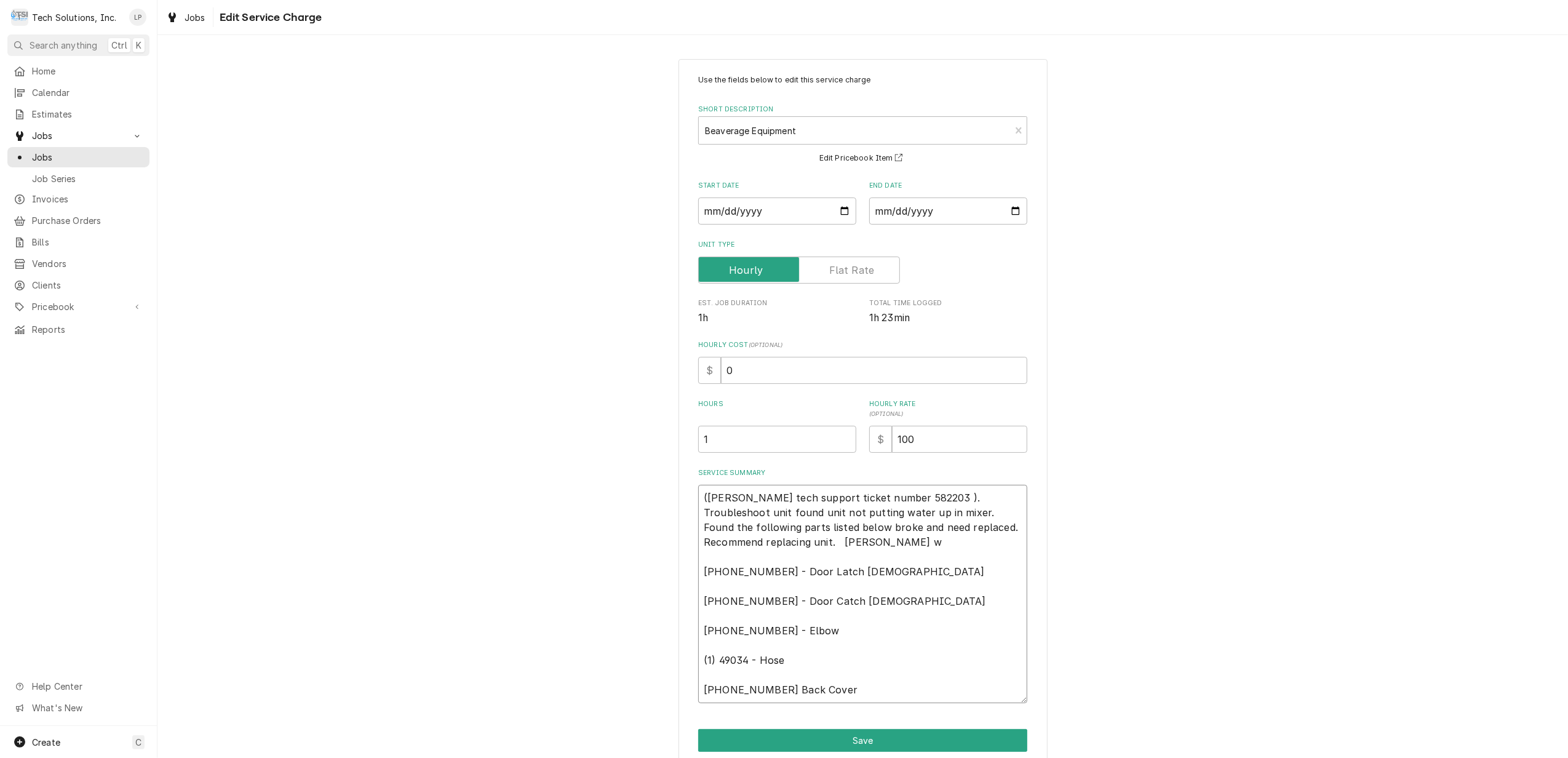
type textarea "x"
type textarea "(Cornelius tech support ticket number 582203 ). Troubleshoot unit found unit no…"
type textarea "x"
type textarea "(Cornelius tech support ticket number 582203 ). Troubleshoot unit found unit no…"
type textarea "x"
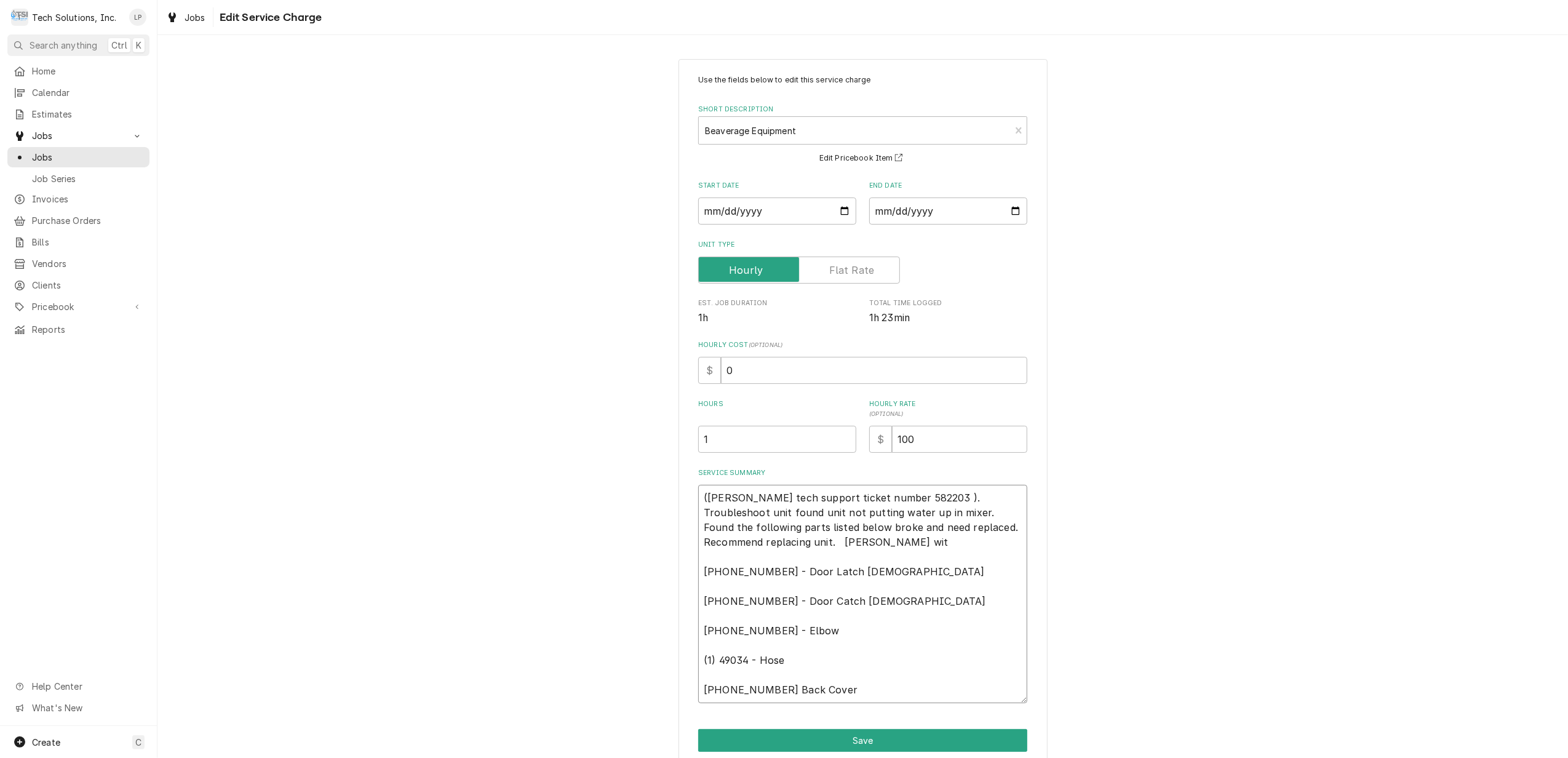
type textarea "(Cornelius tech support ticket number 582203 ). Troubleshoot unit found unit no…"
type textarea "x"
type textarea "(Cornelius tech support ticket number 582203 ). Troubleshoot unit found unit no…"
type textarea "x"
type textarea "(Cornelius tech support ticket number 582203 ). Troubleshoot unit found unit no…"
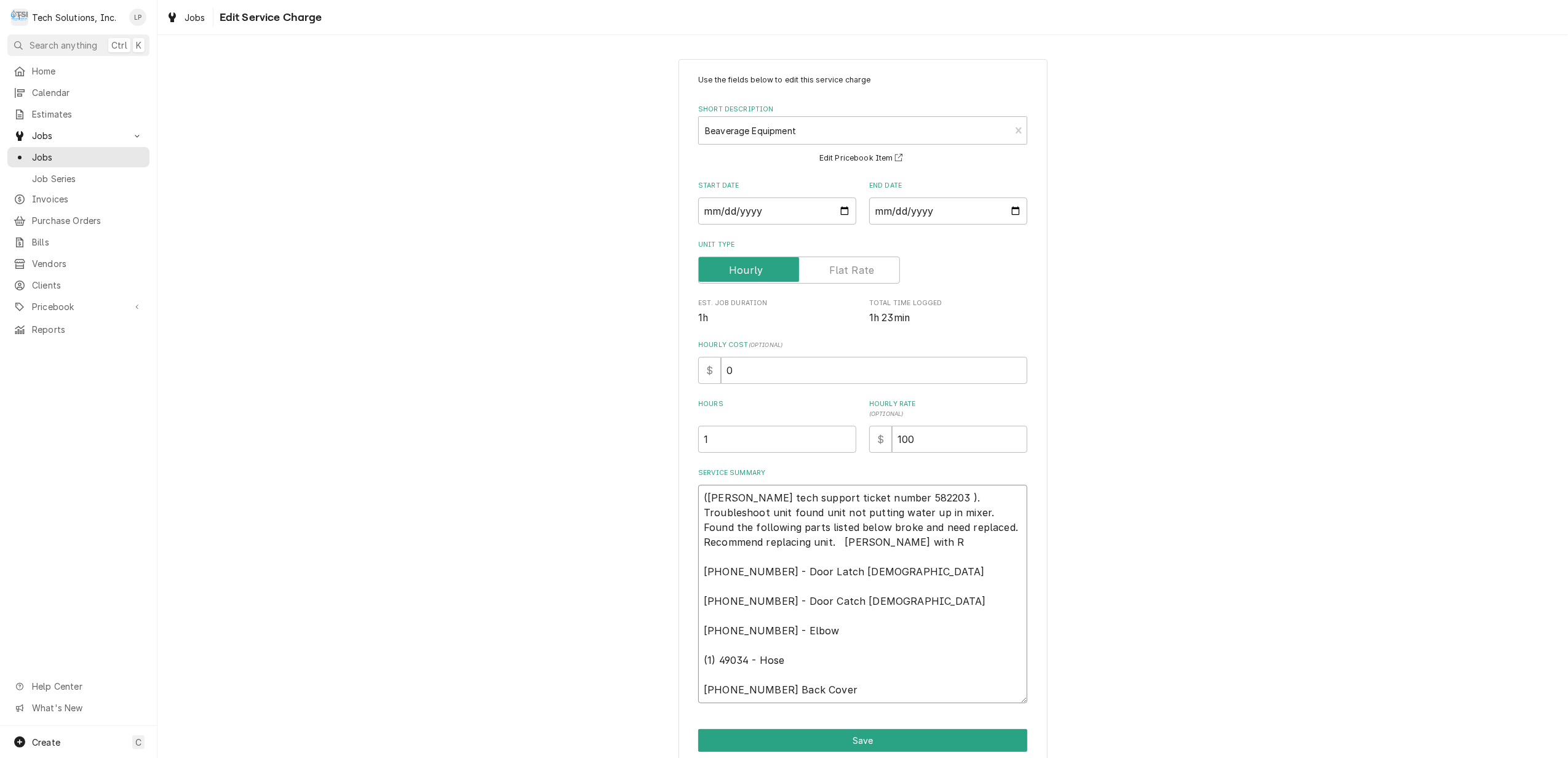
type textarea "x"
type textarea "(Cornelius tech support ticket number 582203 ). Troubleshoot unit found unit no…"
type textarea "x"
type textarea "(Cornelius tech support ticket number 582203 ). Troubleshoot unit found unit no…"
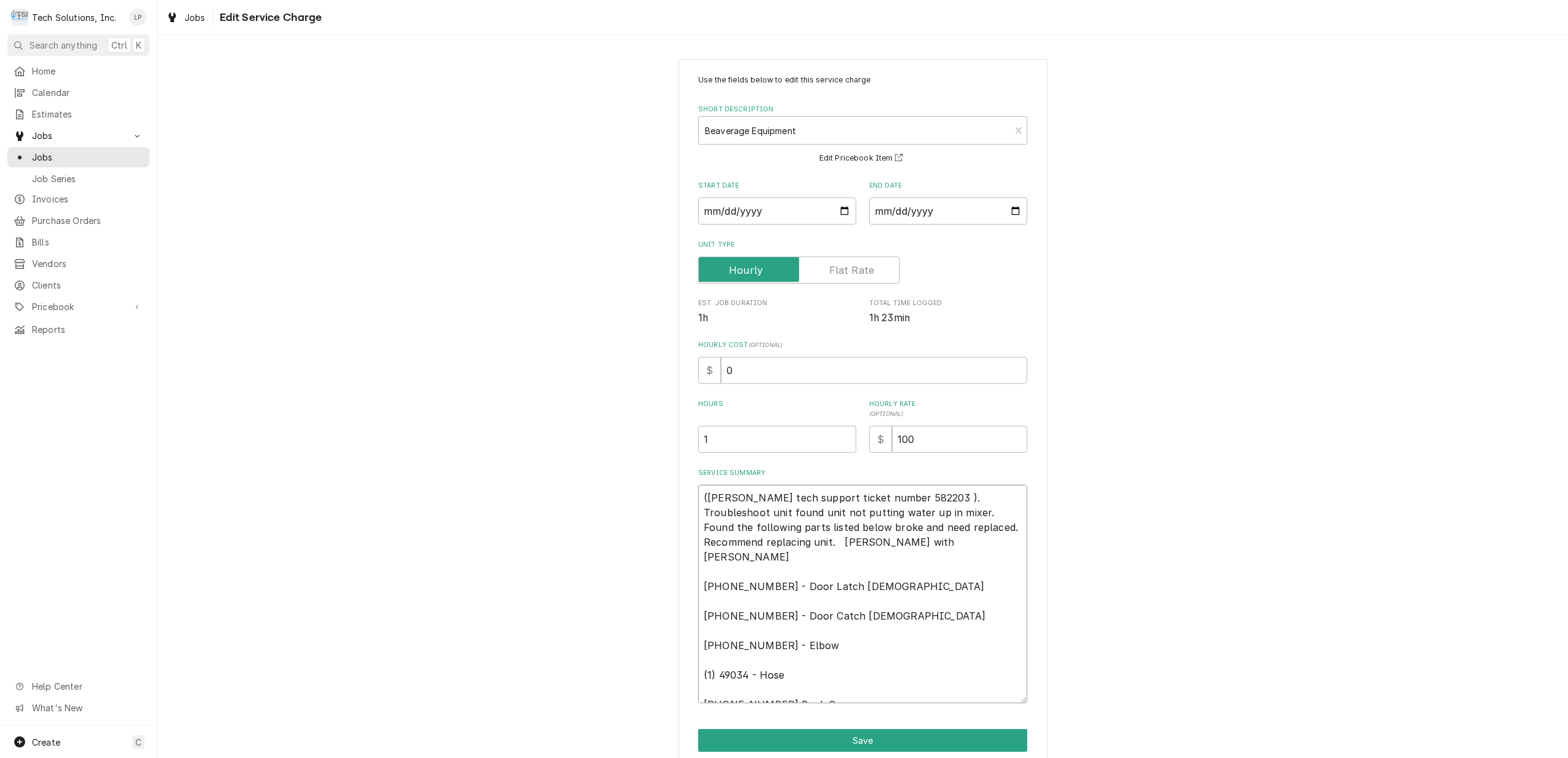
type textarea "x"
type textarea "(Cornelius tech support ticket number 582203 ). Troubleshoot unit found unit no…"
type textarea "x"
type textarea "(Cornelius tech support ticket number 582203 ). Troubleshoot unit found unit no…"
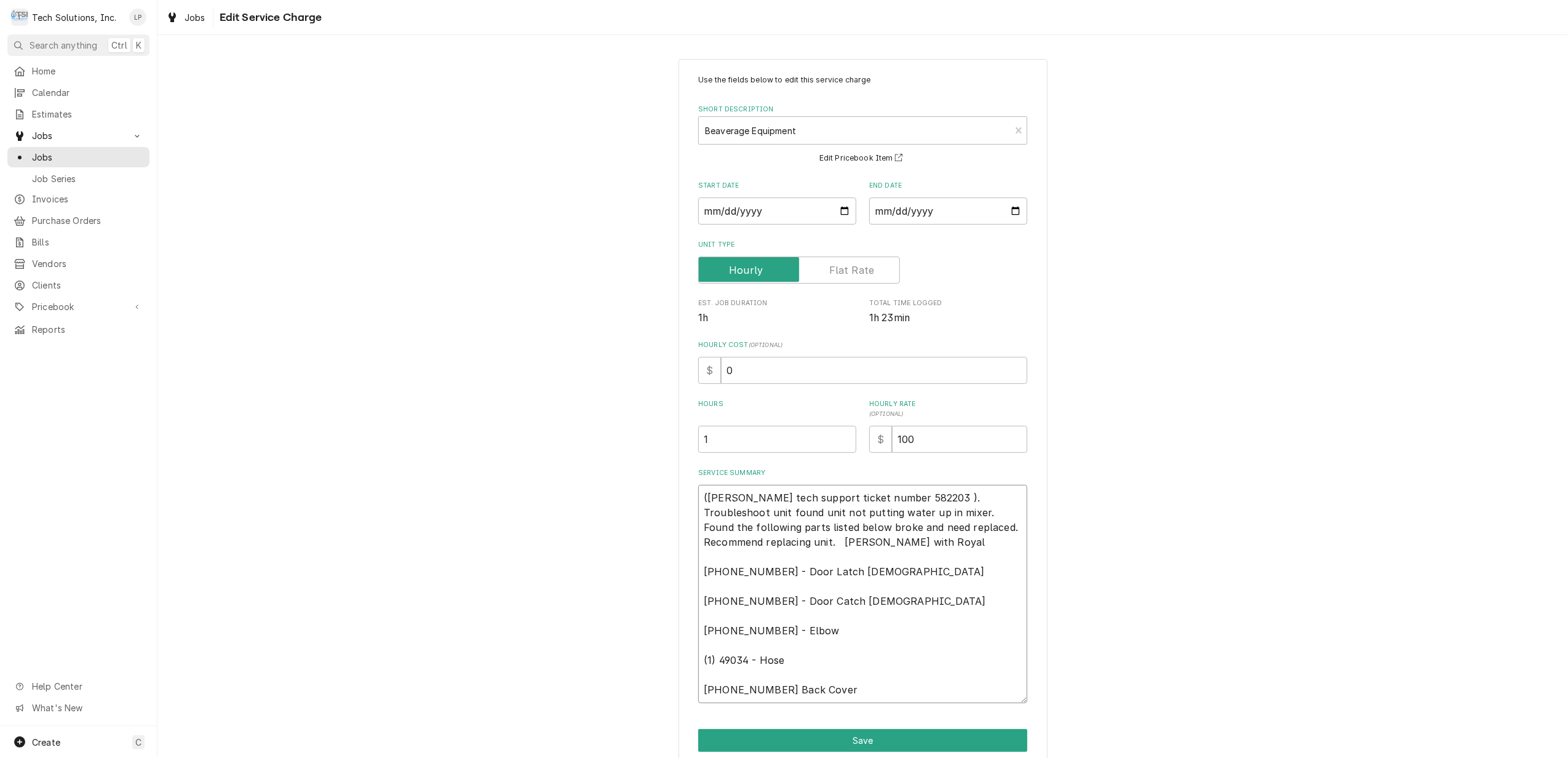
type textarea "x"
type textarea "(Cornelius tech support ticket number 582203 ). Troubleshoot unit found unit no…"
type textarea "x"
type textarea "(Cornelius tech support ticket number 582203 ). Troubleshoot unit found unit no…"
type textarea "x"
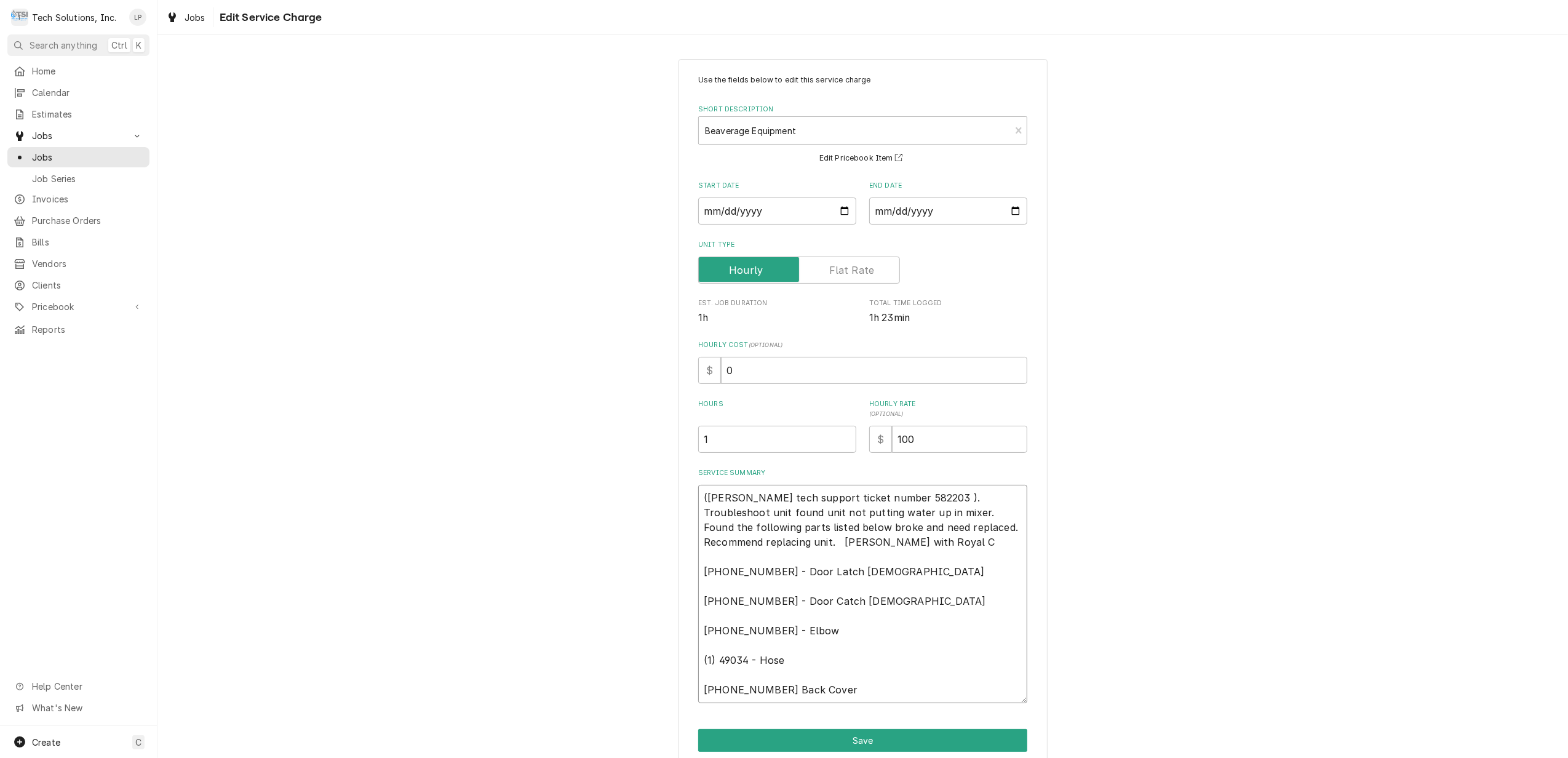
type textarea "(Cornelius tech support ticket number 582203 ). Troubleshoot unit found unit no…"
type textarea "x"
type textarea "(Cornelius tech support ticket number 582203 ). Troubleshoot unit found unit no…"
type textarea "x"
type textarea "(Cornelius tech support ticket number 582203 ). Troubleshoot unit found unit no…"
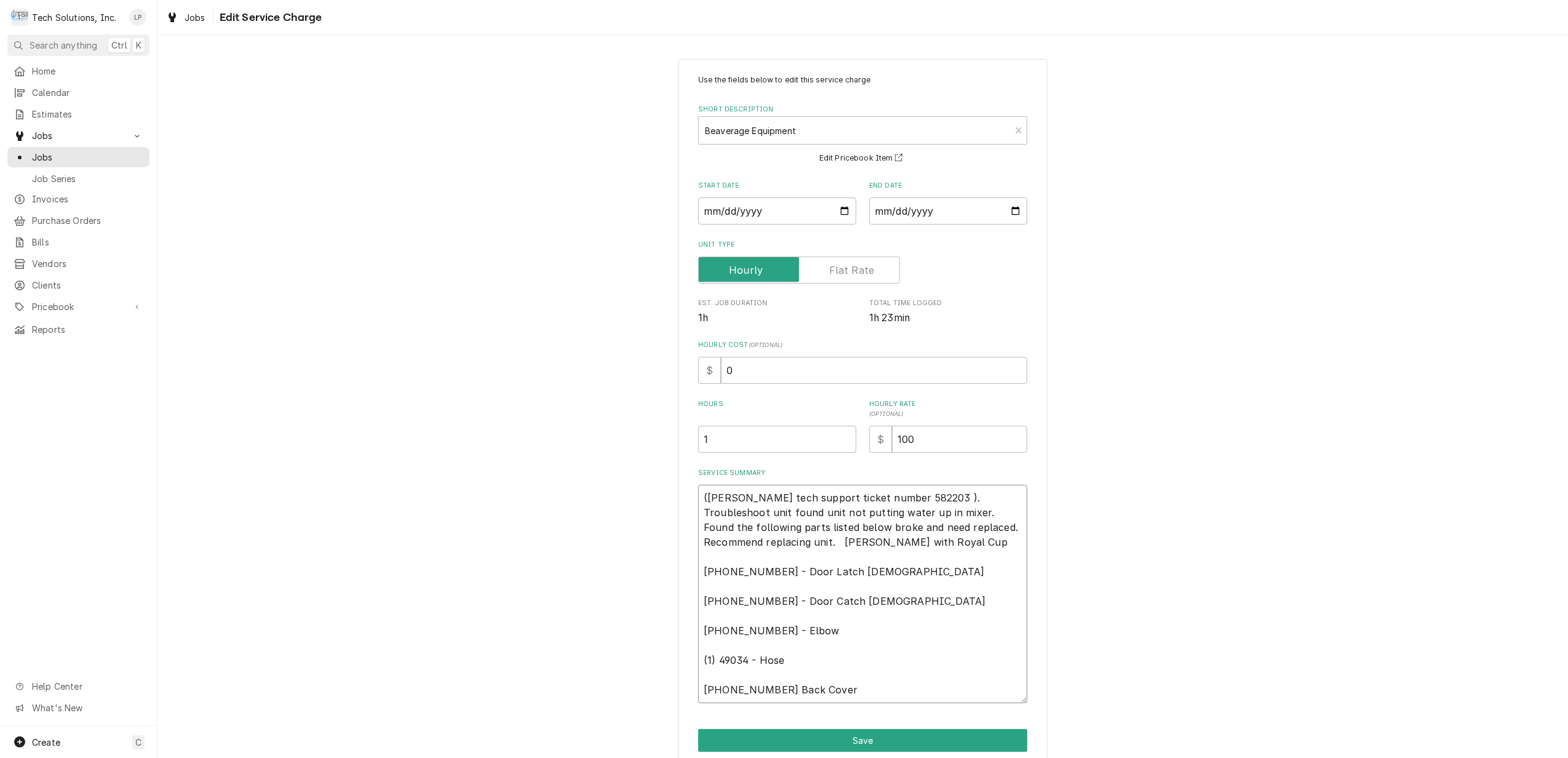
type textarea "x"
type textarea "(Cornelius tech support ticket number 582203 ). Troubleshoot unit found unit no…"
type textarea "x"
type textarea "(Cornelius tech support ticket number 582203 ). Troubleshoot unit found unit no…"
type textarea "x"
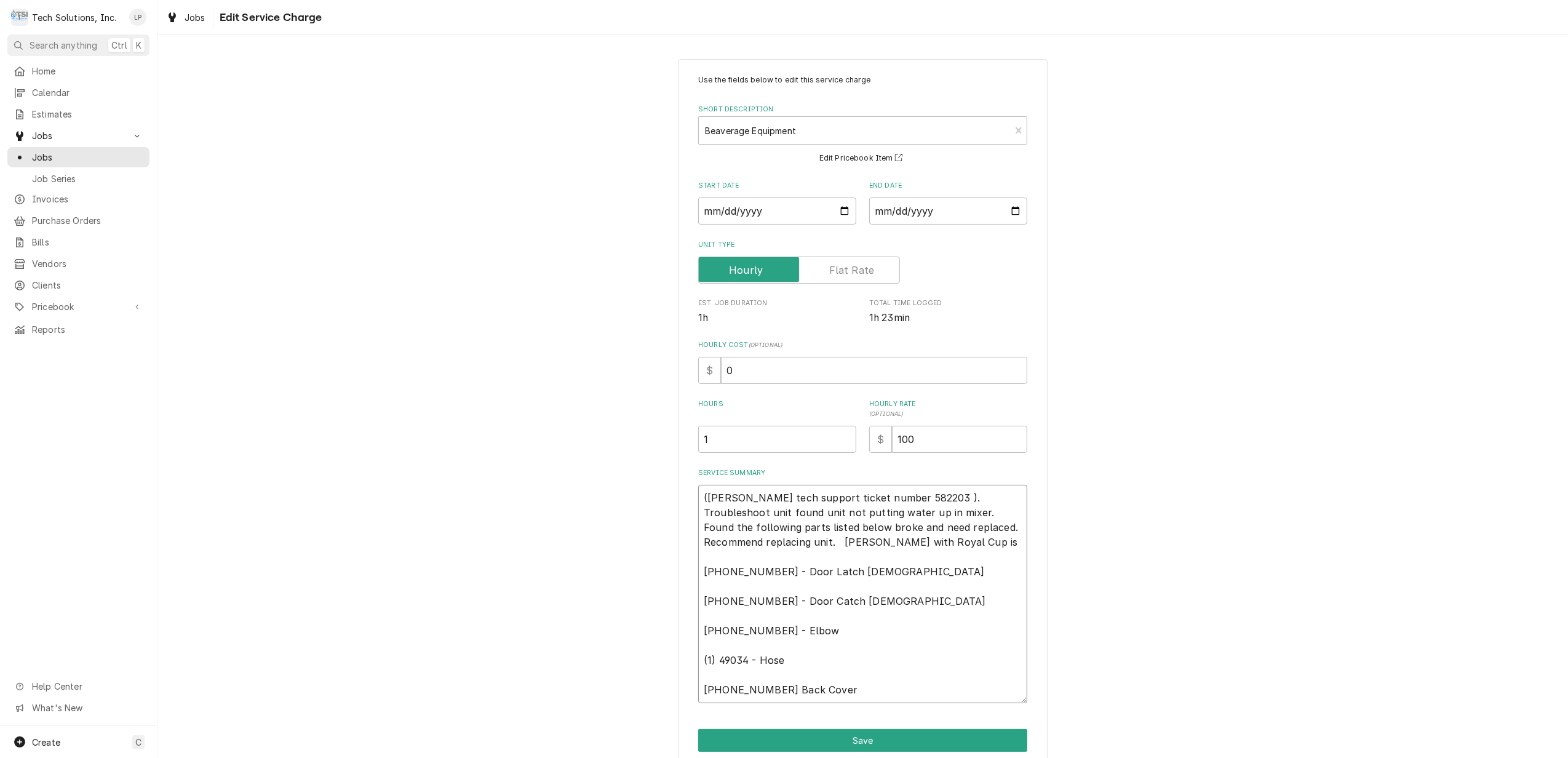
type textarea "(Cornelius tech support ticket number 582203 ). Troubleshoot unit found unit no…"
type textarea "x"
type textarea "(Cornelius tech support ticket number 582203 ). Troubleshoot unit found unit no…"
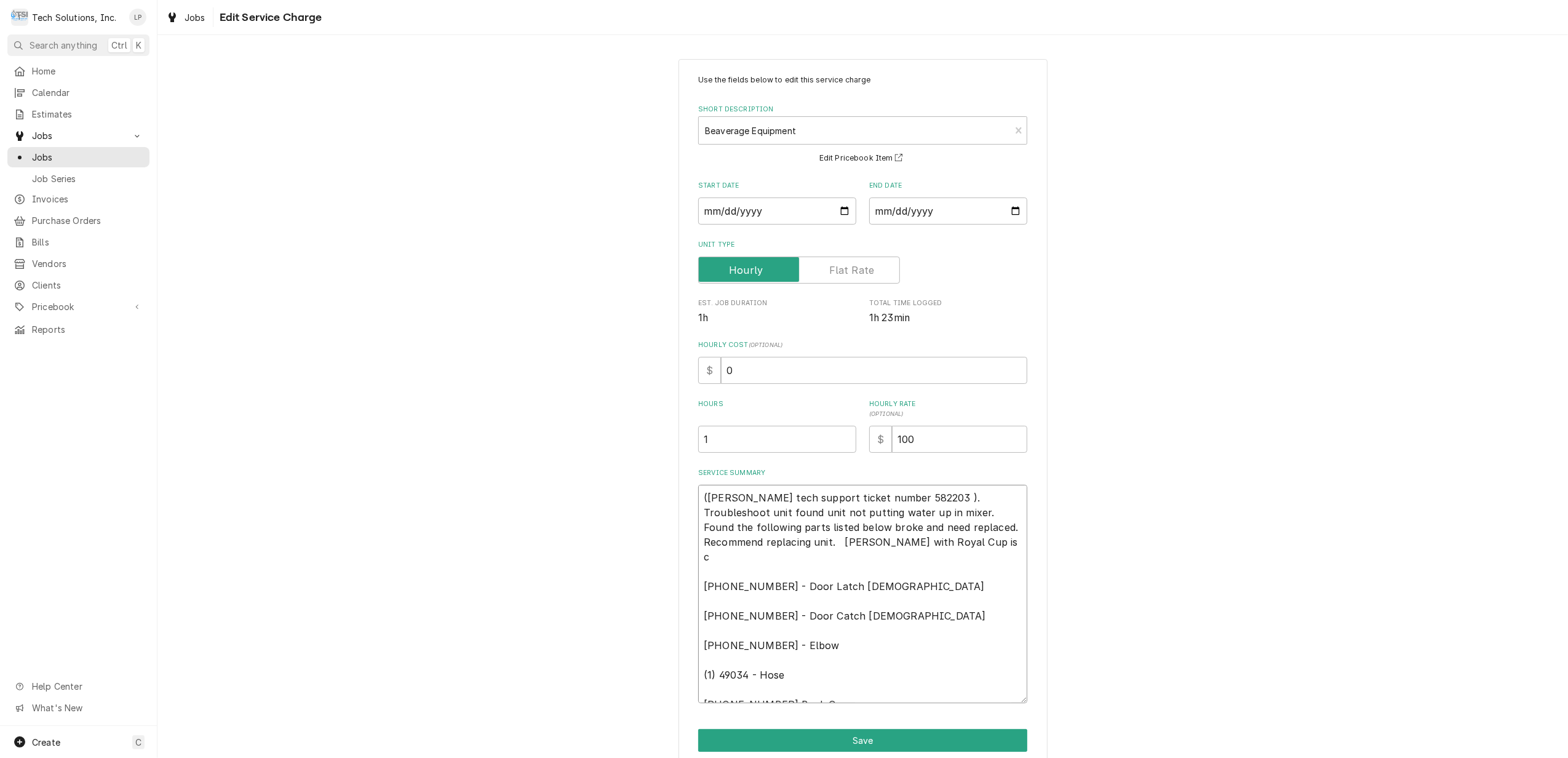
type textarea "x"
type textarea "(Cornelius tech support ticket number 582203 ). Troubleshoot unit found unit no…"
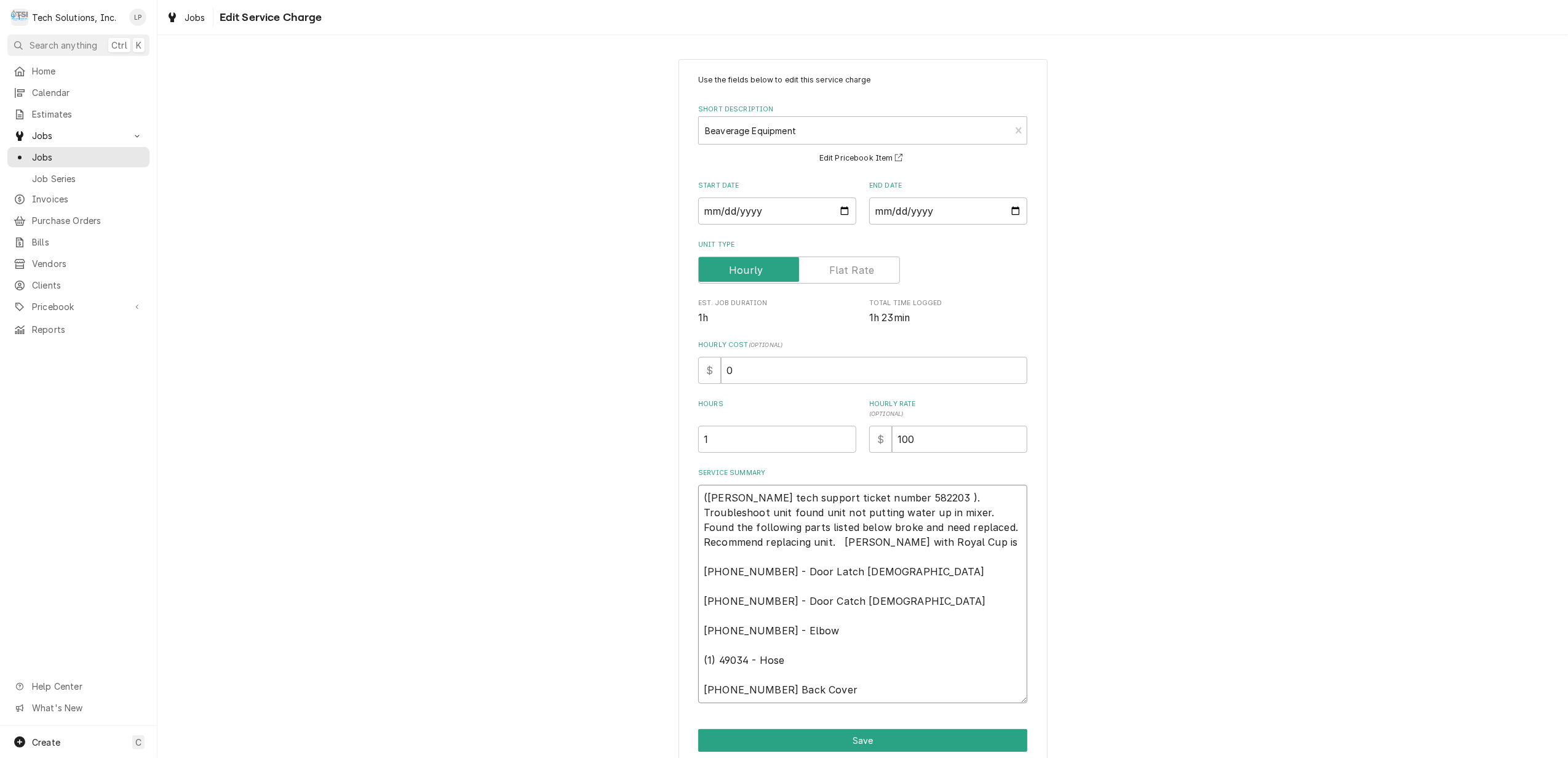
type textarea "x"
type textarea "(Cornelius tech support ticket number 582203 ). Troubleshoot unit found unit no…"
type textarea "x"
type textarea "(Cornelius tech support ticket number 582203 ). Troubleshoot unit found unit no…"
type textarea "x"
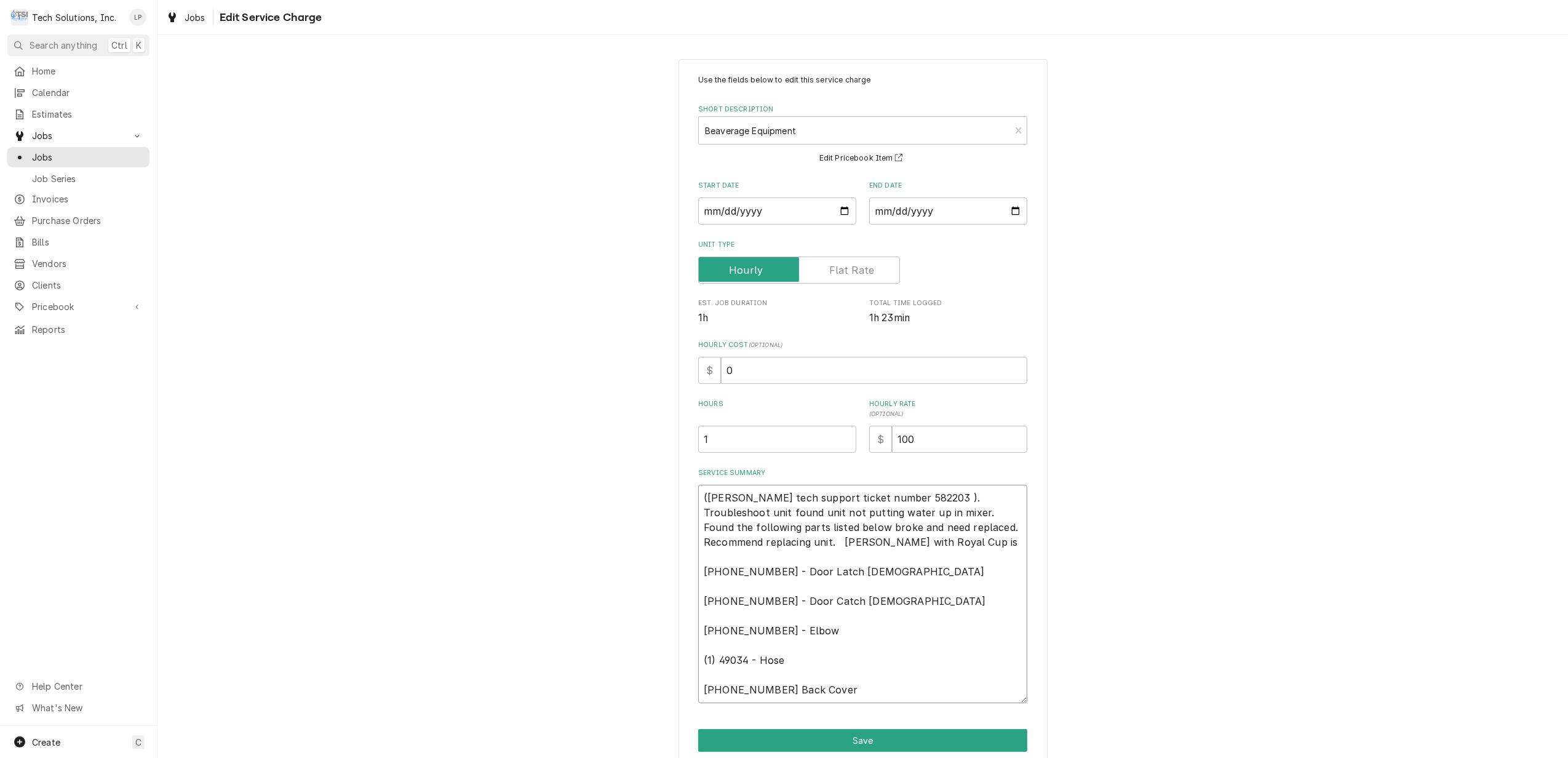
type textarea "(Cornelius tech support ticket number 582203 ). Troubleshoot unit found unit no…"
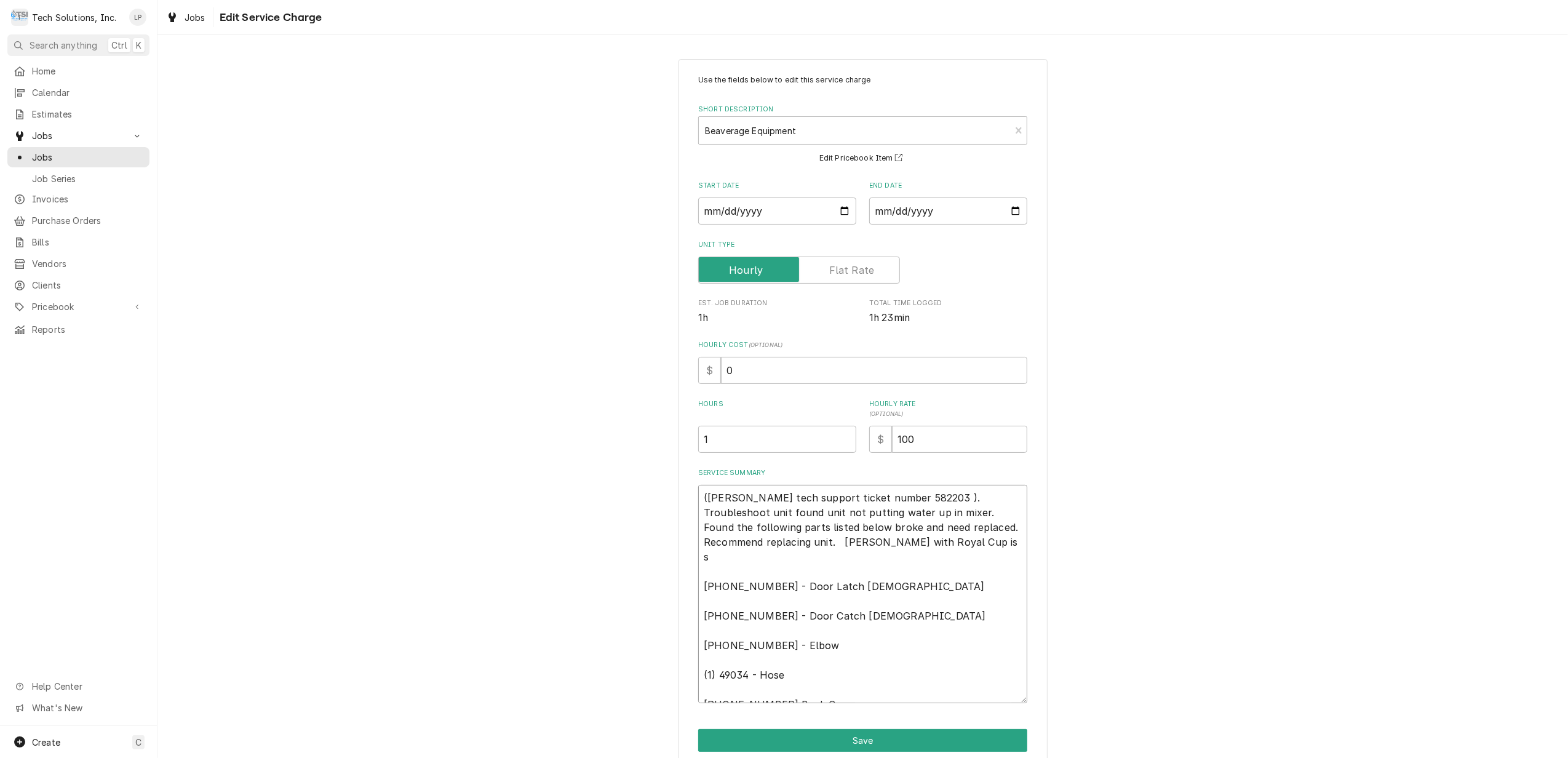
type textarea "x"
type textarea "(Cornelius tech support ticket number 582203 ). Troubleshoot unit found unit no…"
type textarea "x"
type textarea "(Cornelius tech support ticket number 582203 ). Troubleshoot unit found unit no…"
type textarea "x"
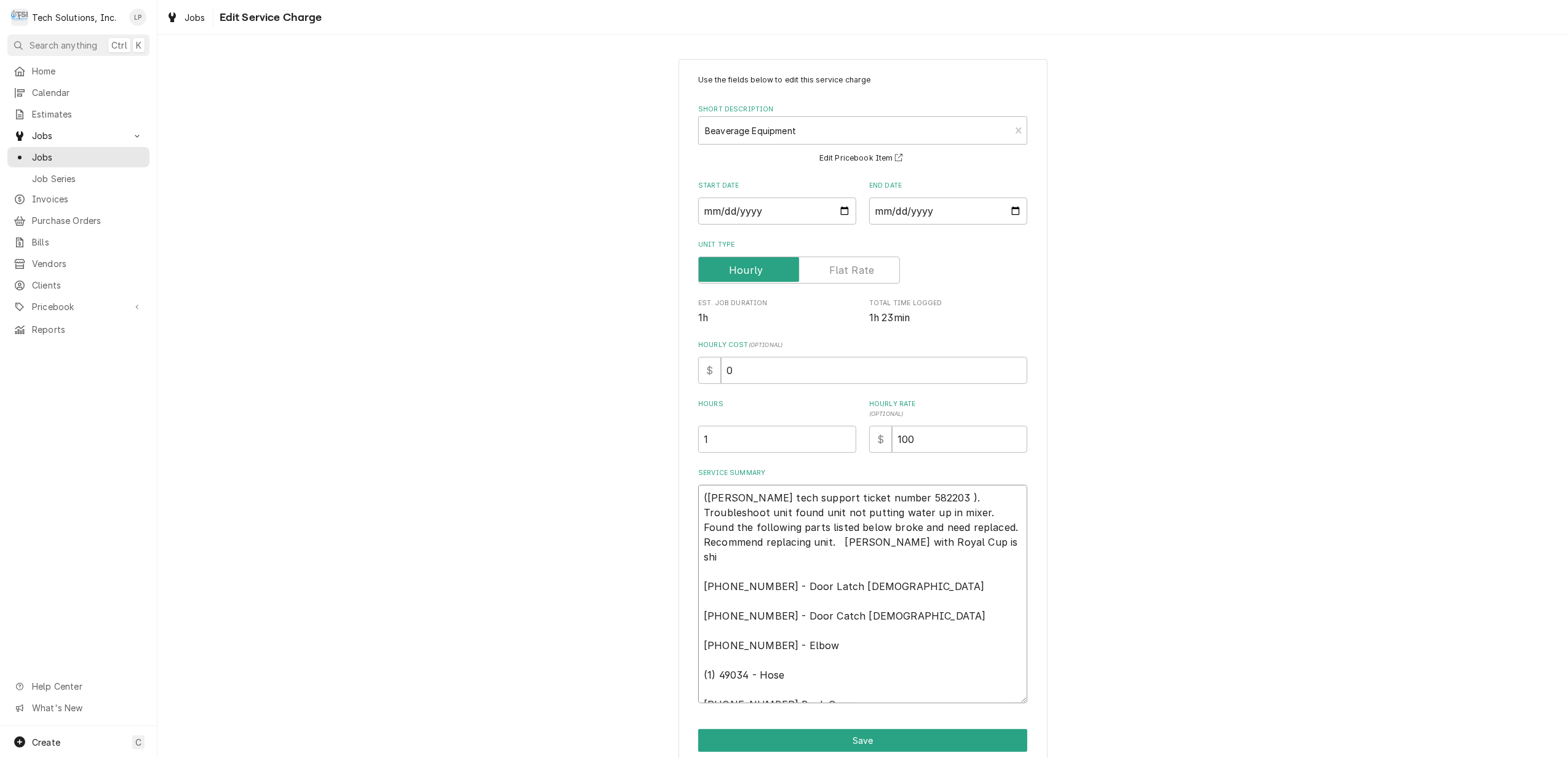
type textarea "(Cornelius tech support ticket number 582203 ). Troubleshoot unit found unit no…"
type textarea "x"
type textarea "(Cornelius tech support ticket number 582203 ). Troubleshoot unit found unit no…"
type textarea "x"
type textarea "(Cornelius tech support ticket number 582203 ). Troubleshoot unit found unit no…"
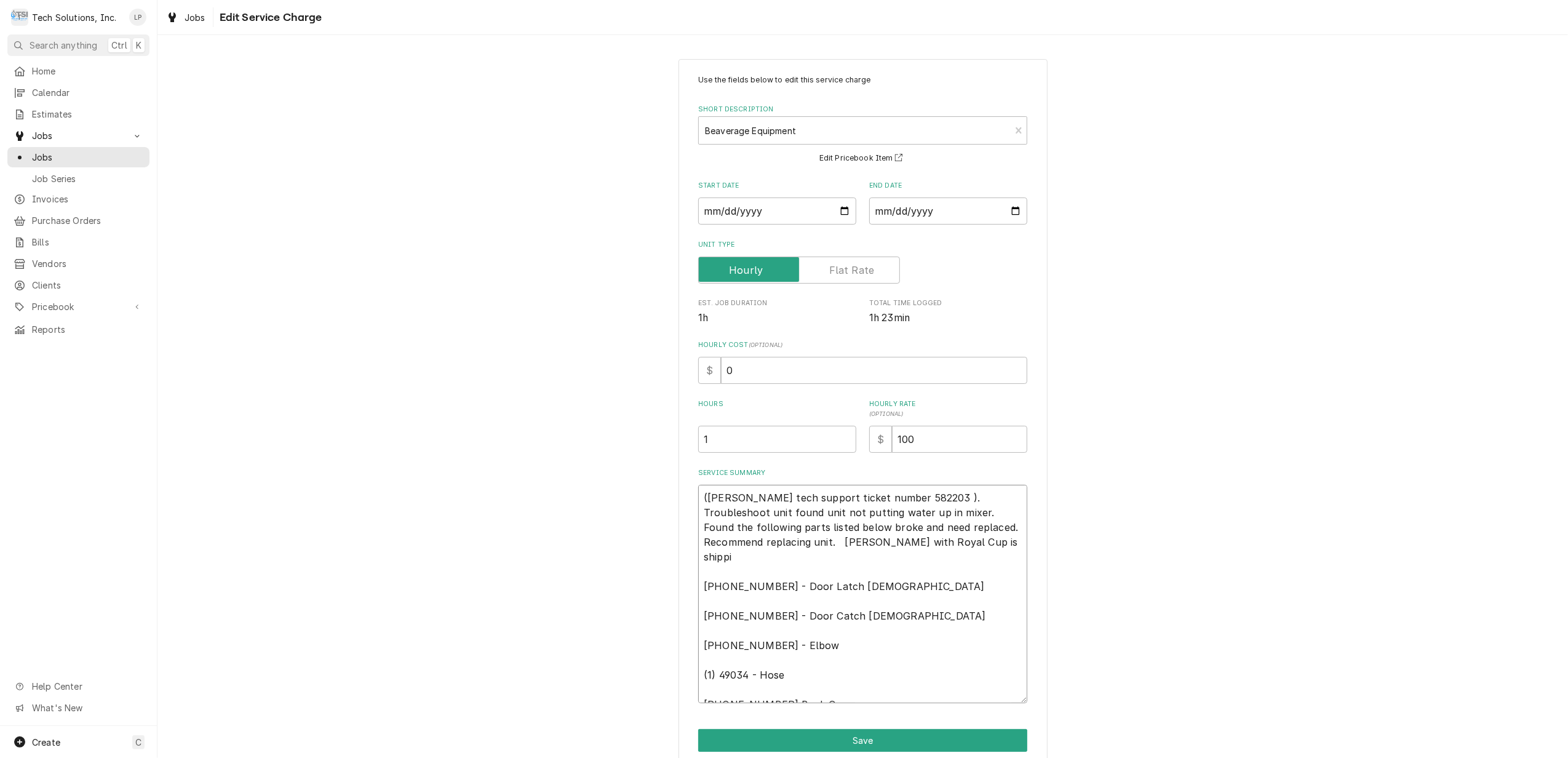
type textarea "x"
type textarea "(Cornelius tech support ticket number 582203 ). Troubleshoot unit found unit no…"
type textarea "x"
type textarea "(Cornelius tech support ticket number 582203 ). Troubleshoot unit found unit no…"
type textarea "x"
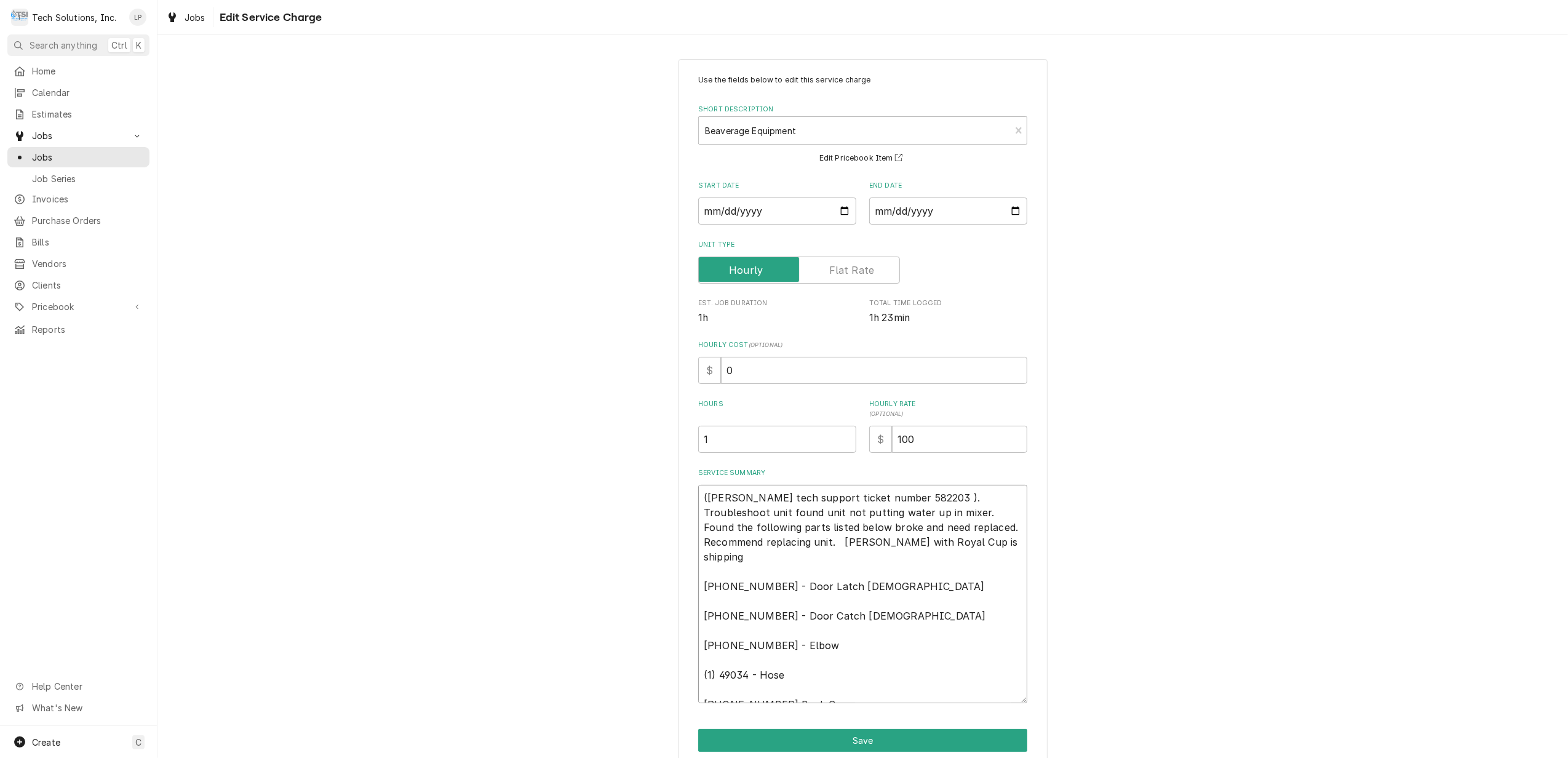
type textarea "(Cornelius tech support ticket number 582203 ). Troubleshoot unit found unit no…"
type textarea "x"
type textarea "(Cornelius tech support ticket number 582203 ). Troubleshoot unit found unit no…"
type textarea "x"
type textarea "(Cornelius tech support ticket number 582203 ). Troubleshoot unit found unit no…"
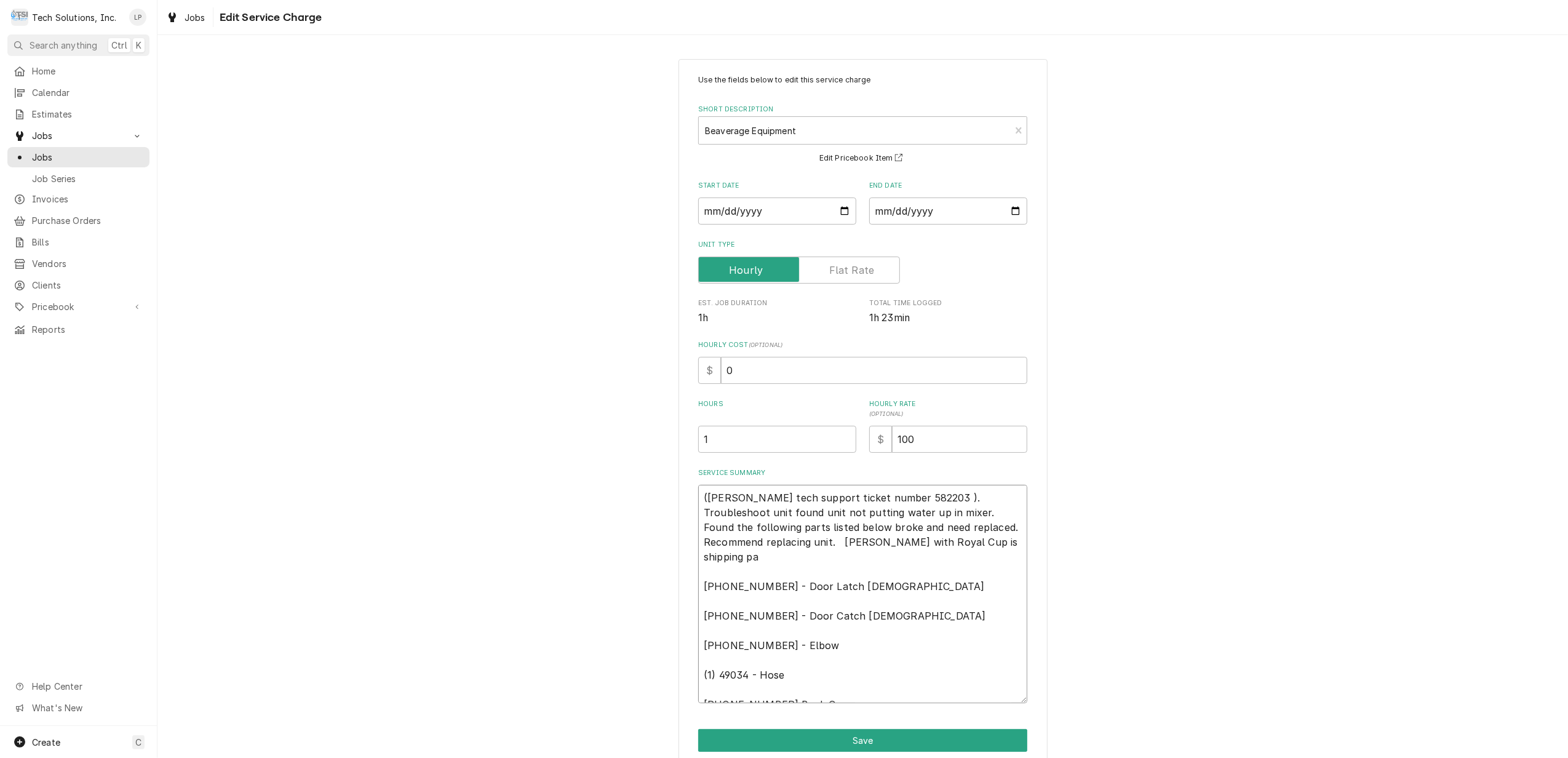
type textarea "x"
type textarea "(Cornelius tech support ticket number 582203 ). Troubleshoot unit found unit no…"
type textarea "x"
type textarea "(Cornelius tech support ticket number 582203 ). Troubleshoot unit found unit no…"
type textarea "x"
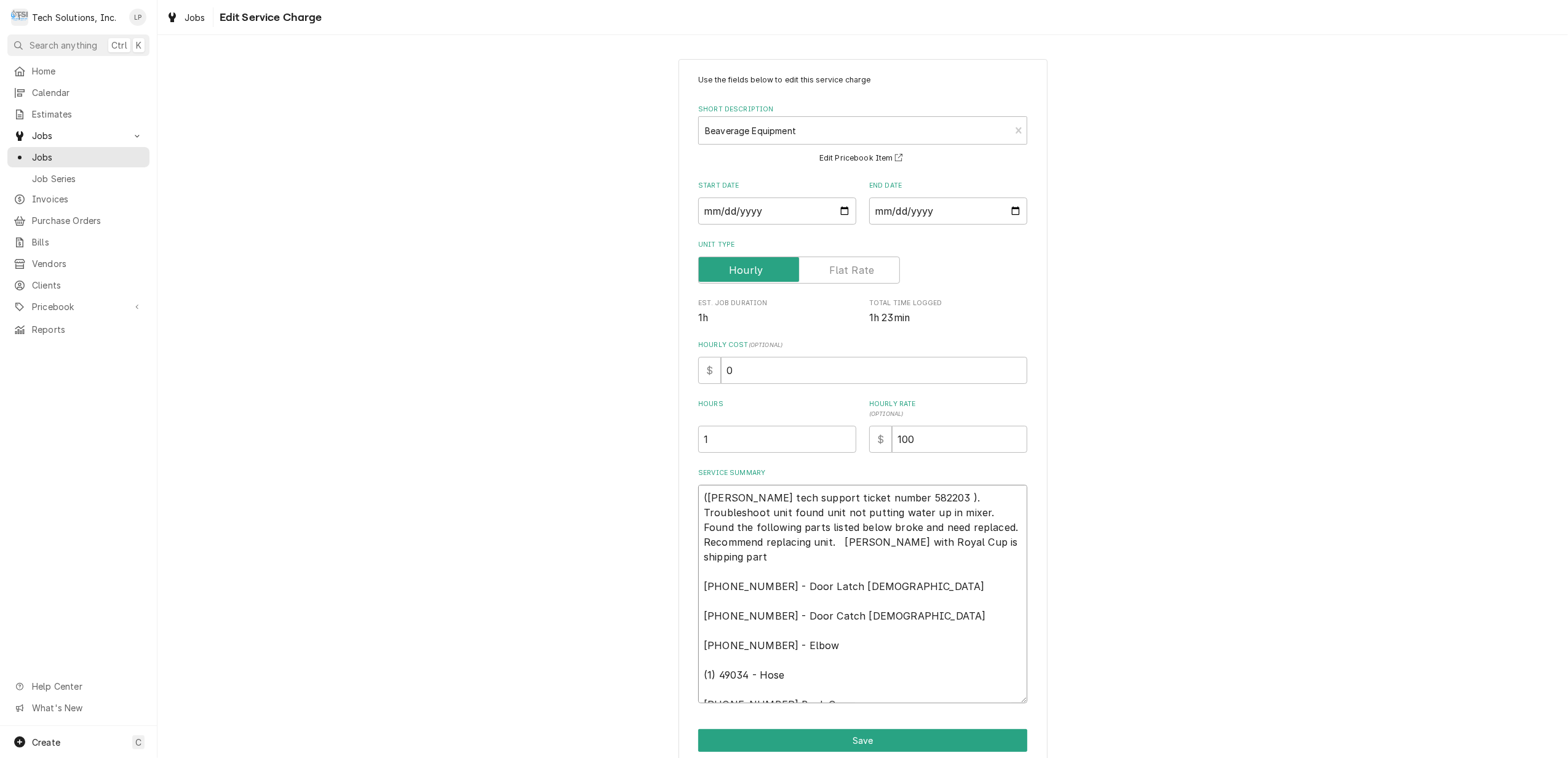
type textarea "(Cornelius tech support ticket number 582203 ). Troubleshoot unit found unit no…"
type textarea "x"
type textarea "(Cornelius tech support ticket number 582203 ). Troubleshoot unit found unit no…"
type textarea "x"
type textarea "(Cornelius tech support ticket number 582203 ). Troubleshoot unit found unit no…"
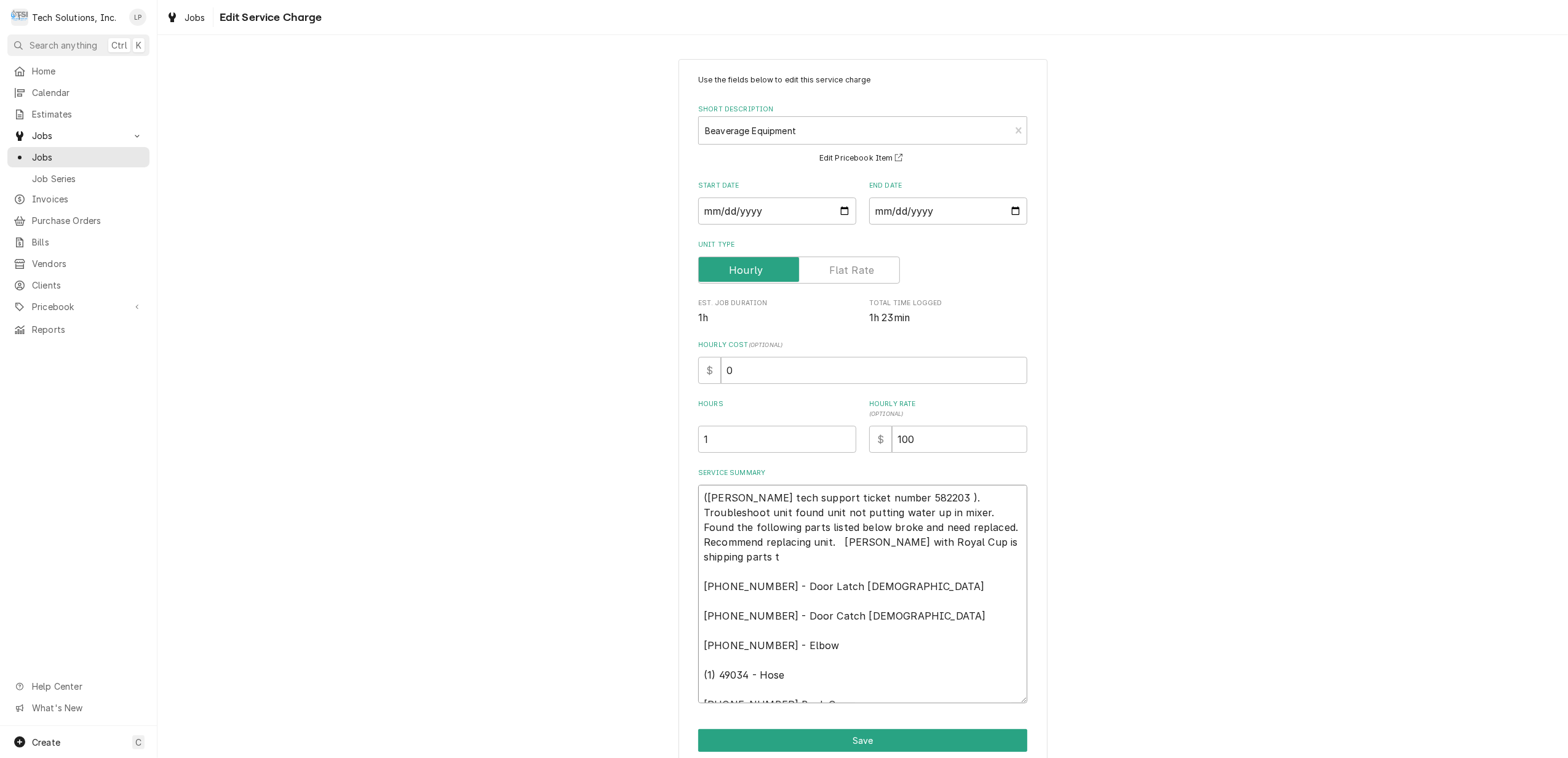
type textarea "x"
type textarea "(Cornelius tech support ticket number 582203 ). Troubleshoot unit found unit no…"
type textarea "x"
type textarea "(Cornelius tech support ticket number 582203 ). Troubleshoot unit found unit no…"
type textarea "x"
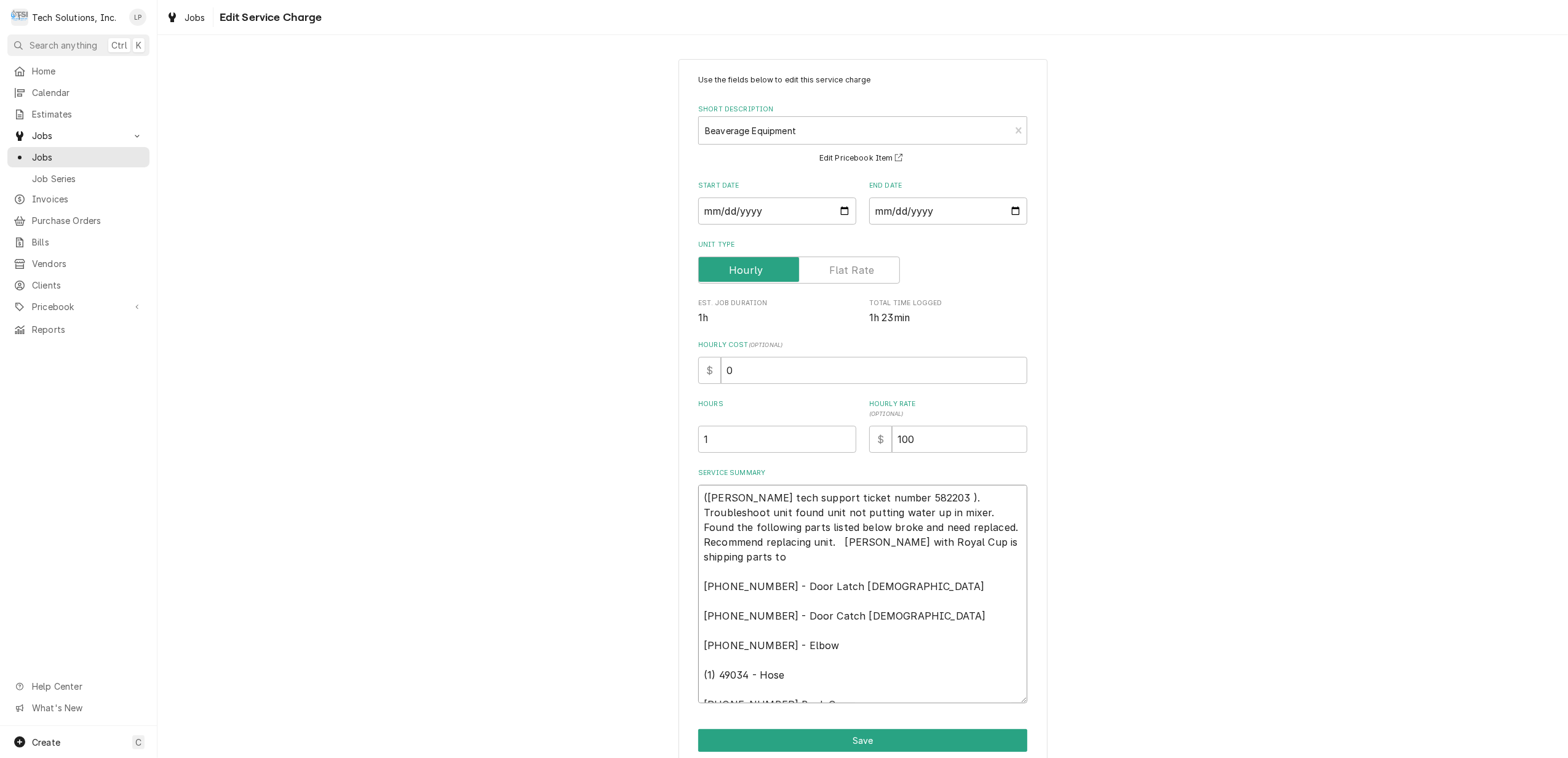
type textarea "(Cornelius tech support ticket number 582203 ). Troubleshoot unit found unit no…"
type textarea "x"
type textarea "(Cornelius tech support ticket number 582203 ). Troubleshoot unit found unit no…"
type textarea "x"
type textarea "(Cornelius tech support ticket number 582203 ). Troubleshoot unit found unit no…"
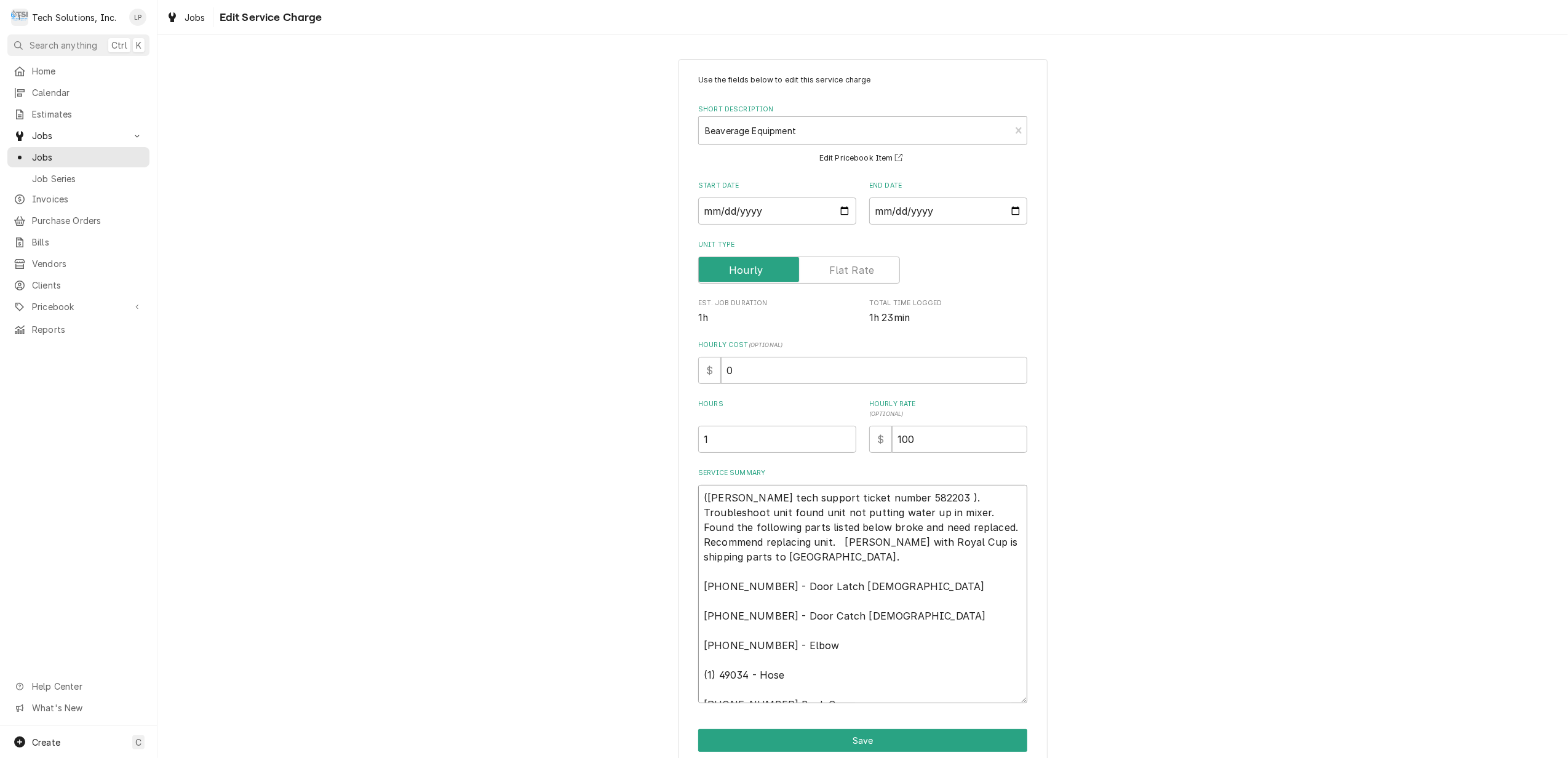
type textarea "x"
type textarea "(Cornelius tech support ticket number 582203 ). Troubleshoot unit found unit no…"
type textarea "x"
type textarea "(Cornelius tech support ticket number 582203 ). Troubleshoot unit found unit no…"
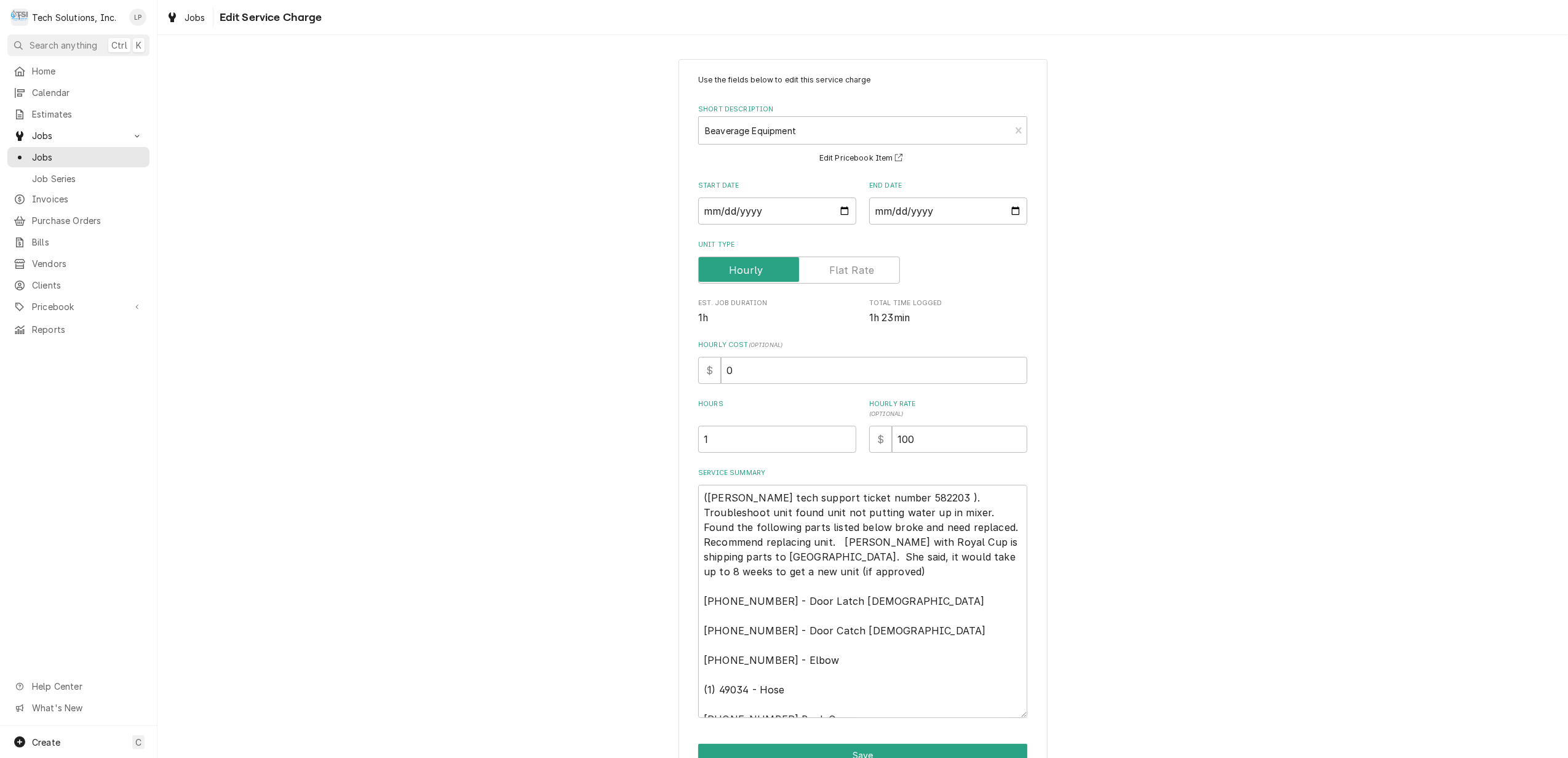
click at [1030, 682] on div "Use the fields below to edit this service charge Short Description Beaverage Eq…" at bounding box center [863, 436] width 369 height 755
click at [698, 498] on textarea "(Cornelius tech support ticket number 582203 ). Troubleshoot unit found unit no…" at bounding box center [863, 601] width 329 height 233
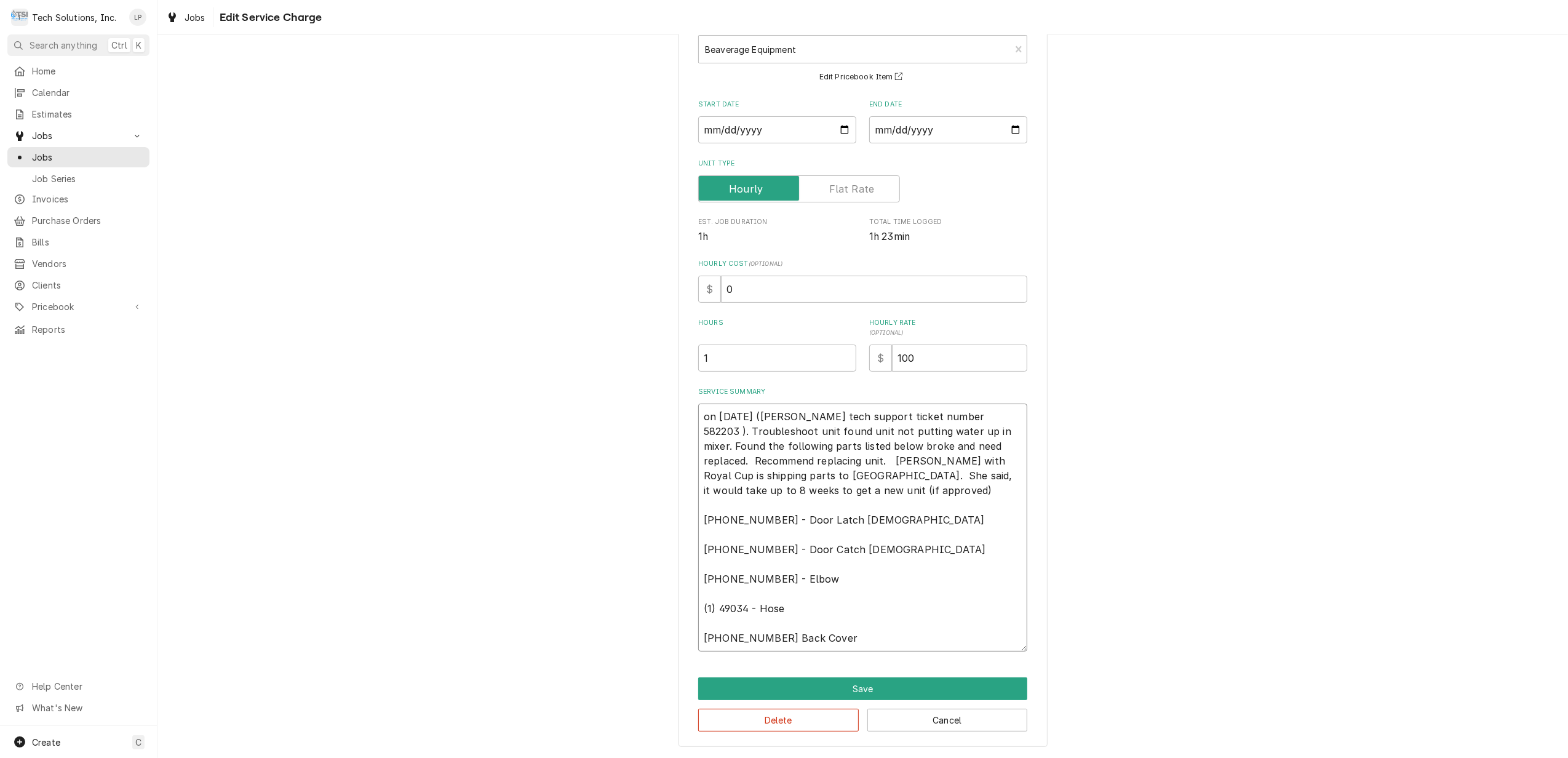
scroll to position [82, 0]
click at [865, 687] on button "Save" at bounding box center [863, 688] width 329 height 23
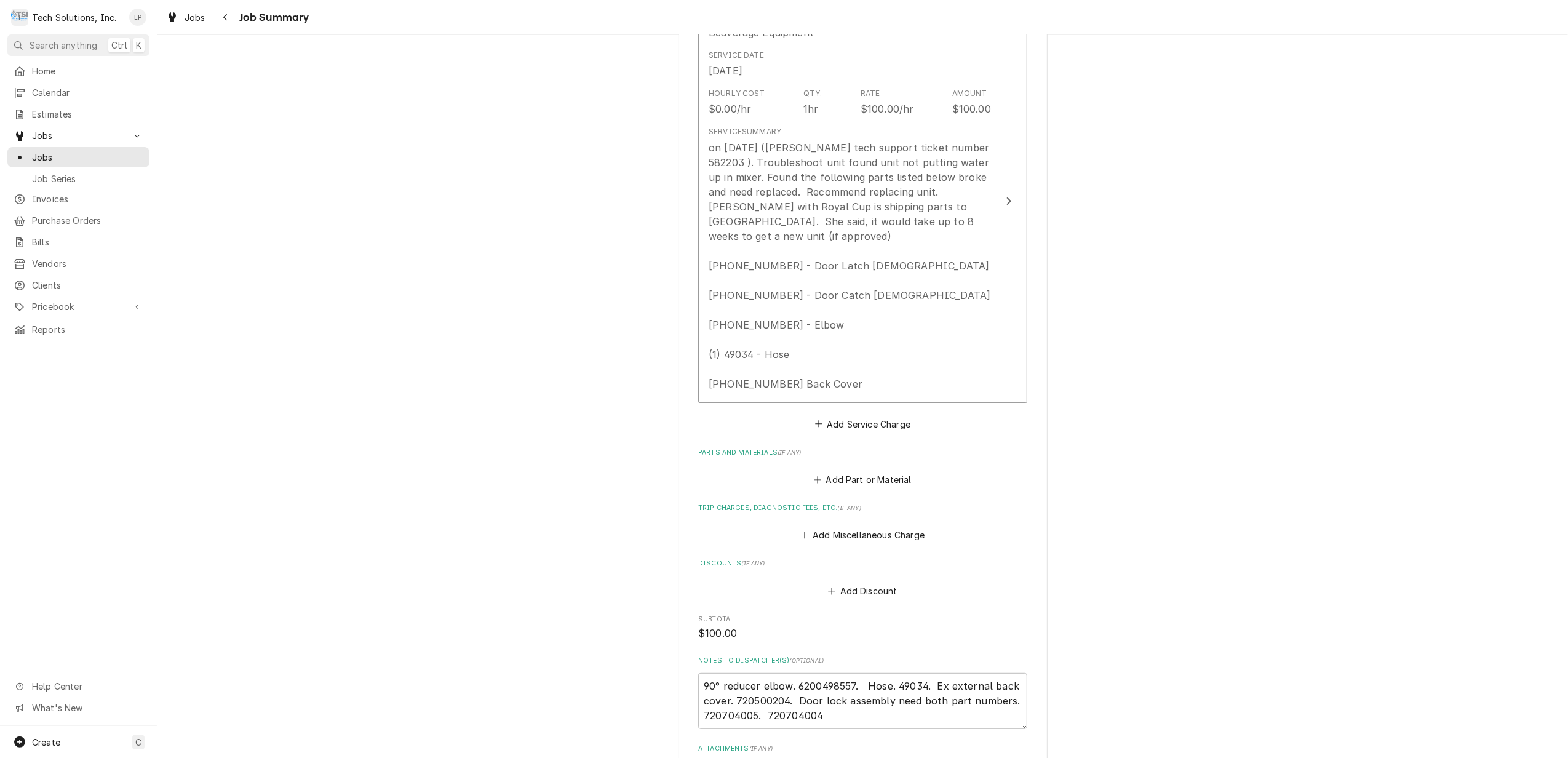
scroll to position [643, 0]
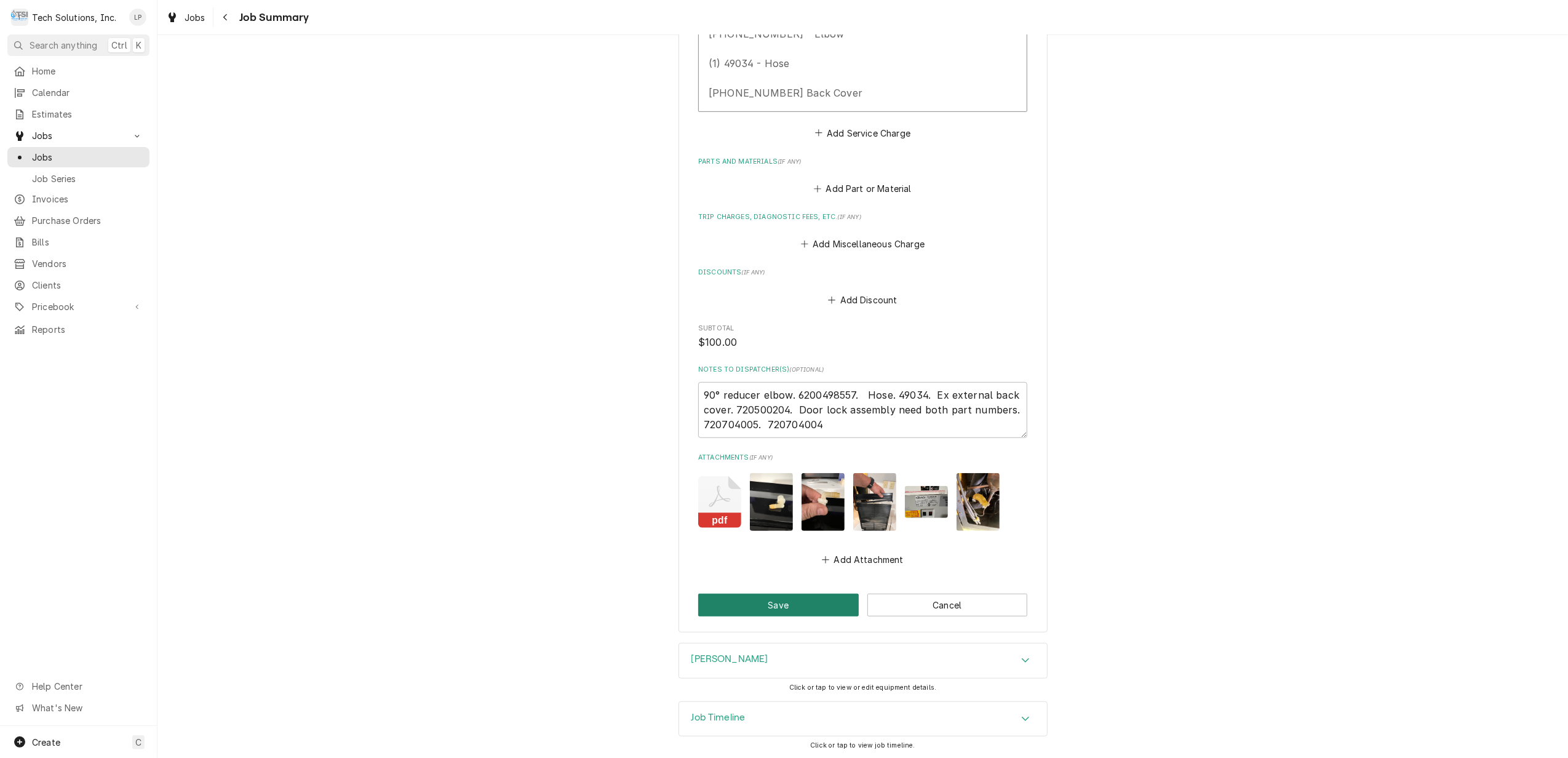
click at [768, 601] on button "Save" at bounding box center [779, 604] width 161 height 23
